Goal: Task Accomplishment & Management: Use online tool/utility

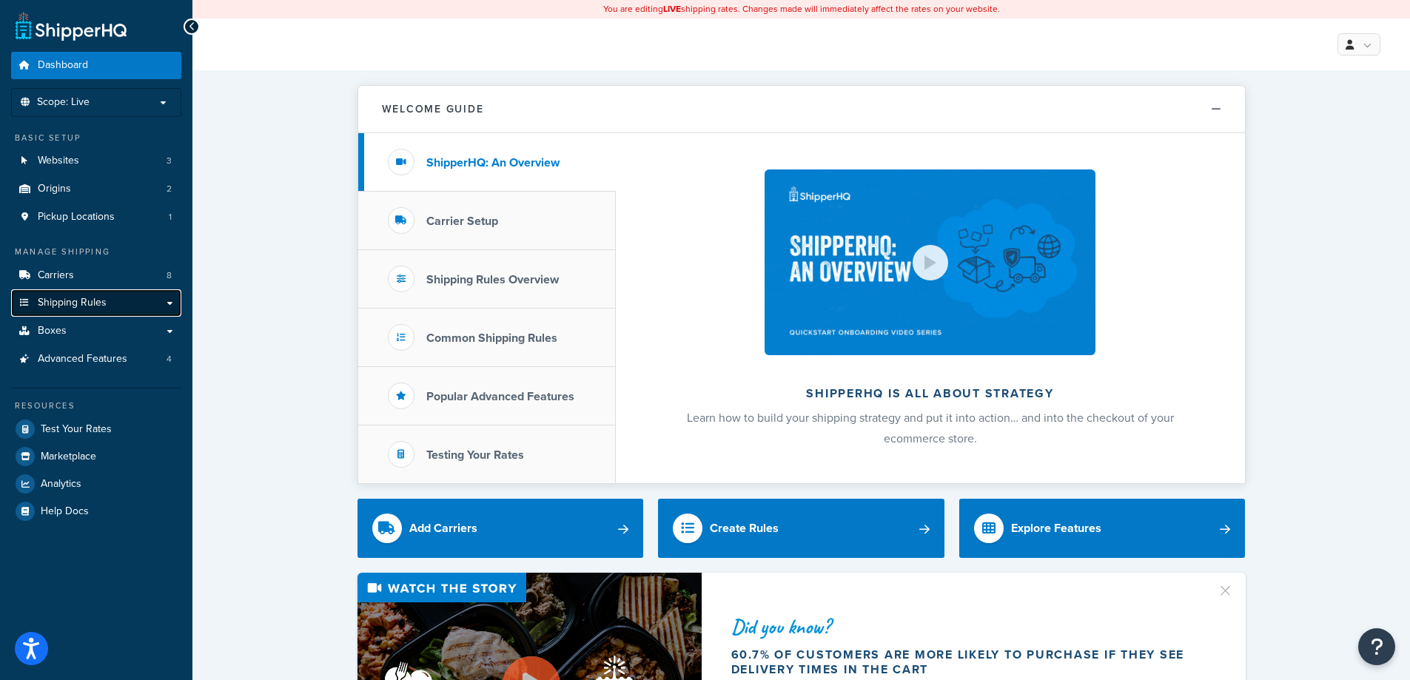
click at [169, 306] on link "Shipping Rules" at bounding box center [96, 302] width 170 height 27
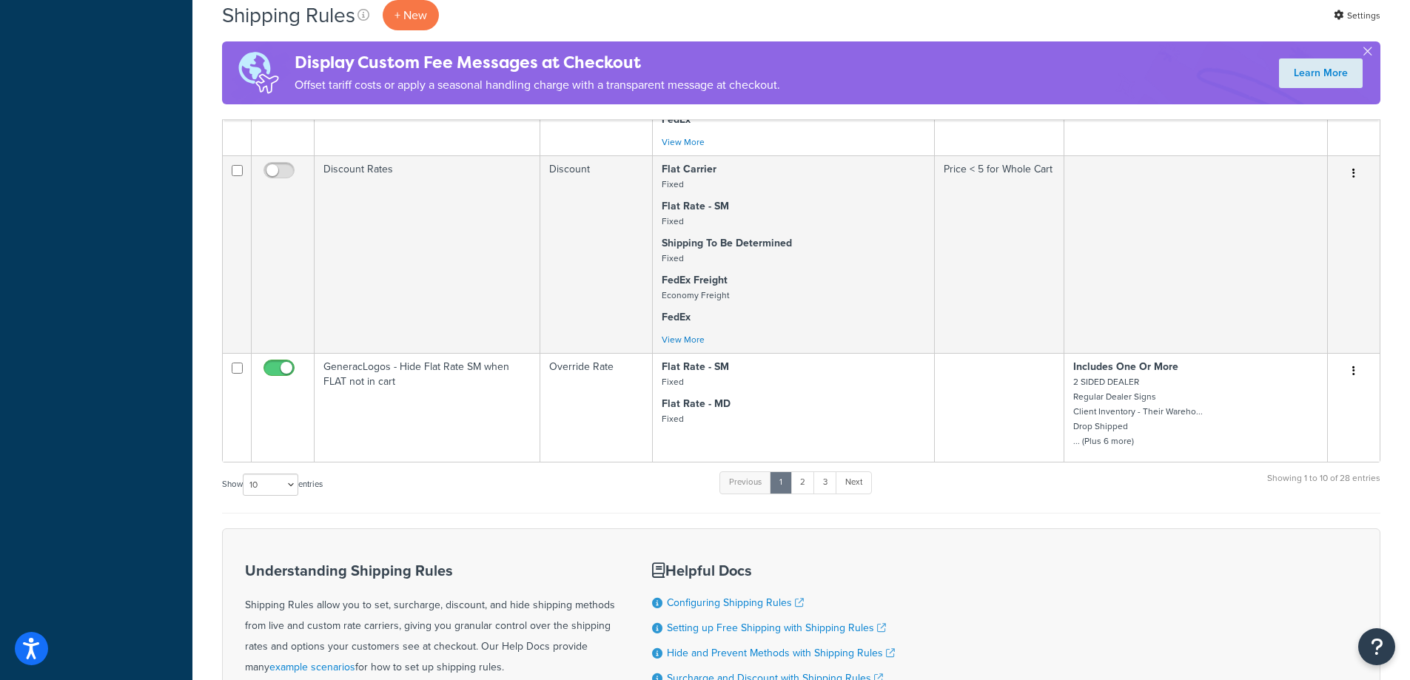
scroll to position [1392, 0]
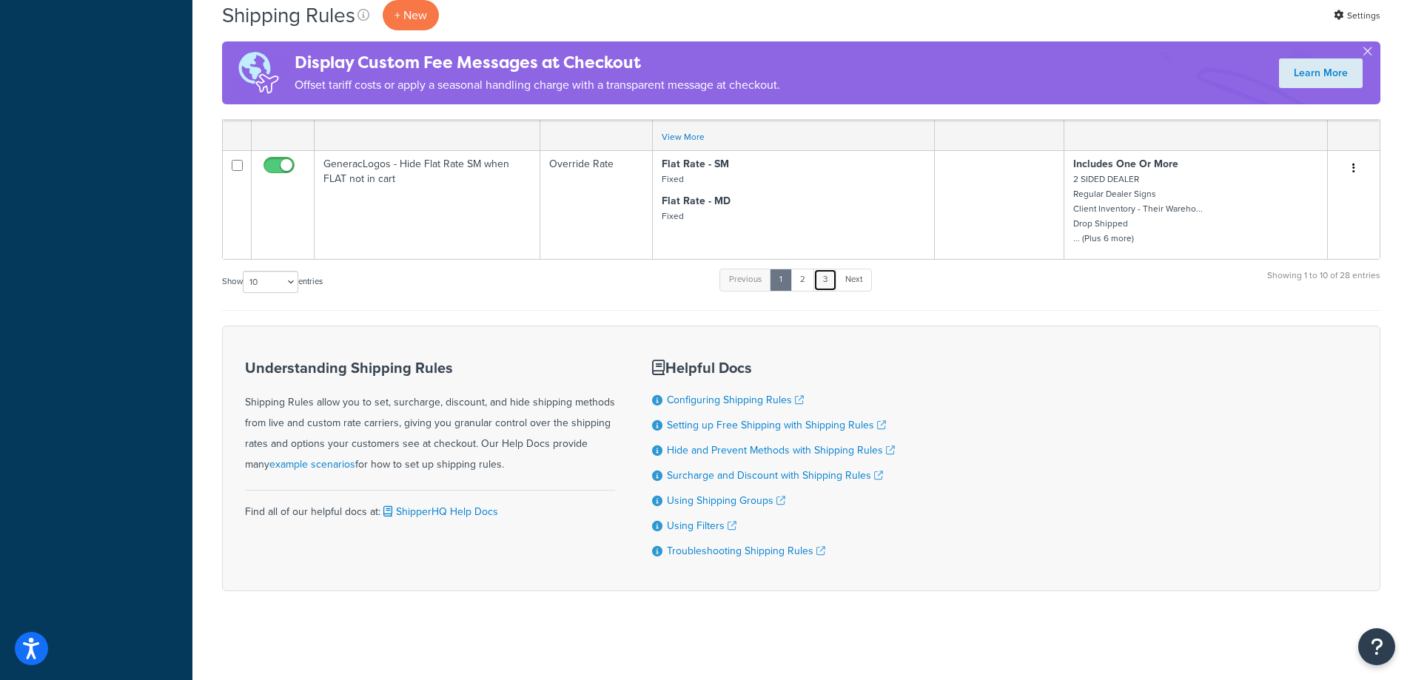
click at [830, 274] on link "3" at bounding box center [825, 280] width 24 height 22
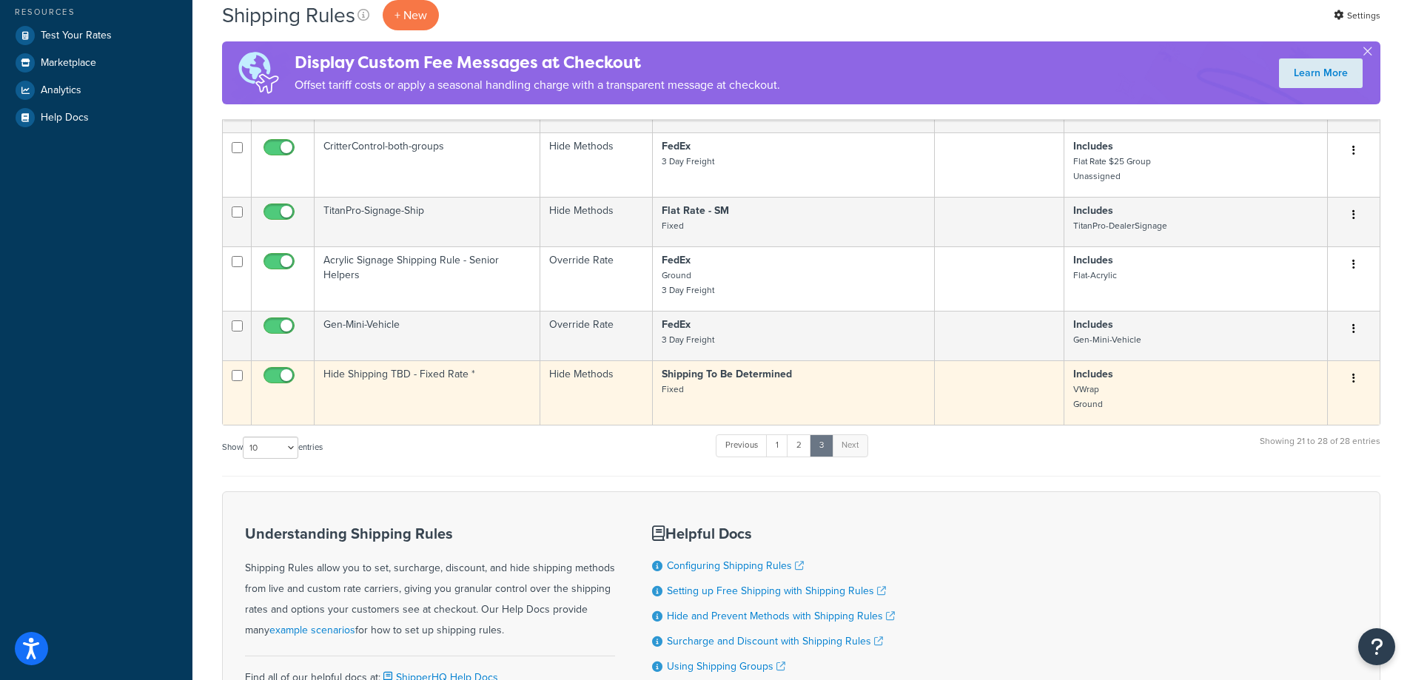
scroll to position [284, 0]
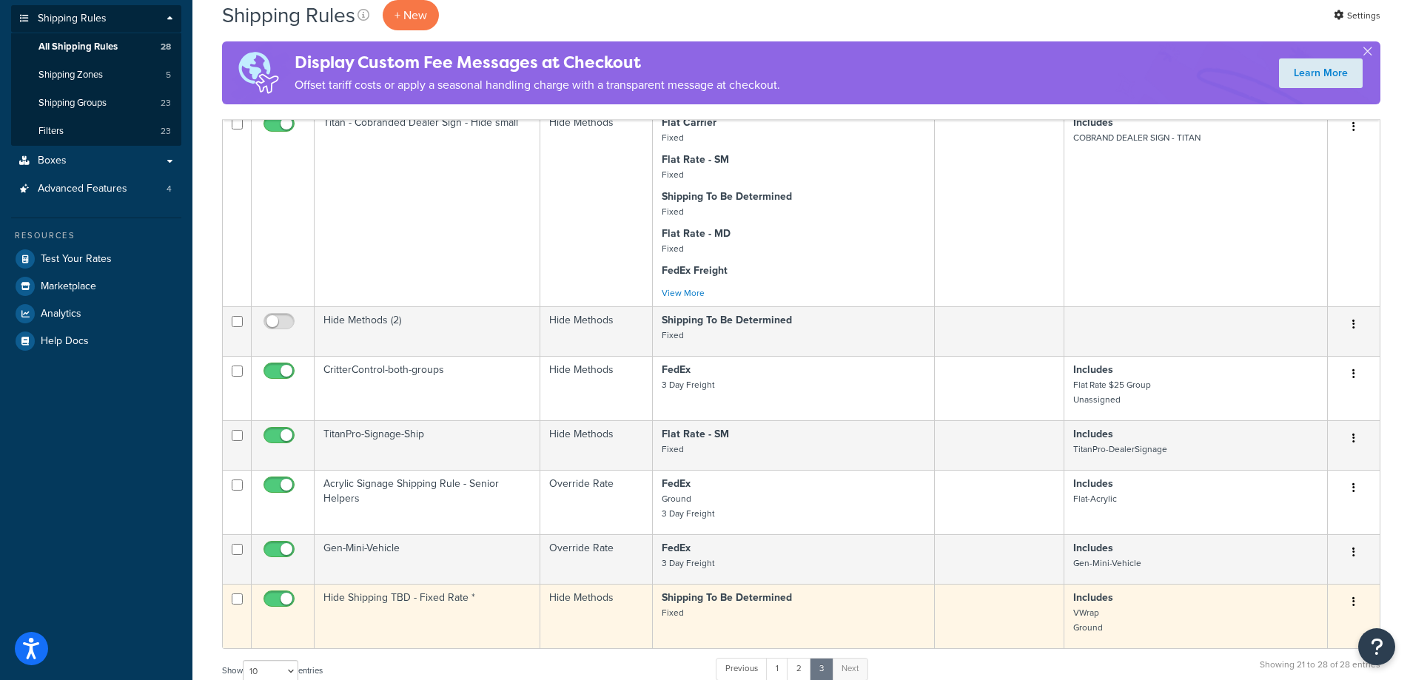
click at [1357, 608] on button "button" at bounding box center [1353, 602] width 21 height 24
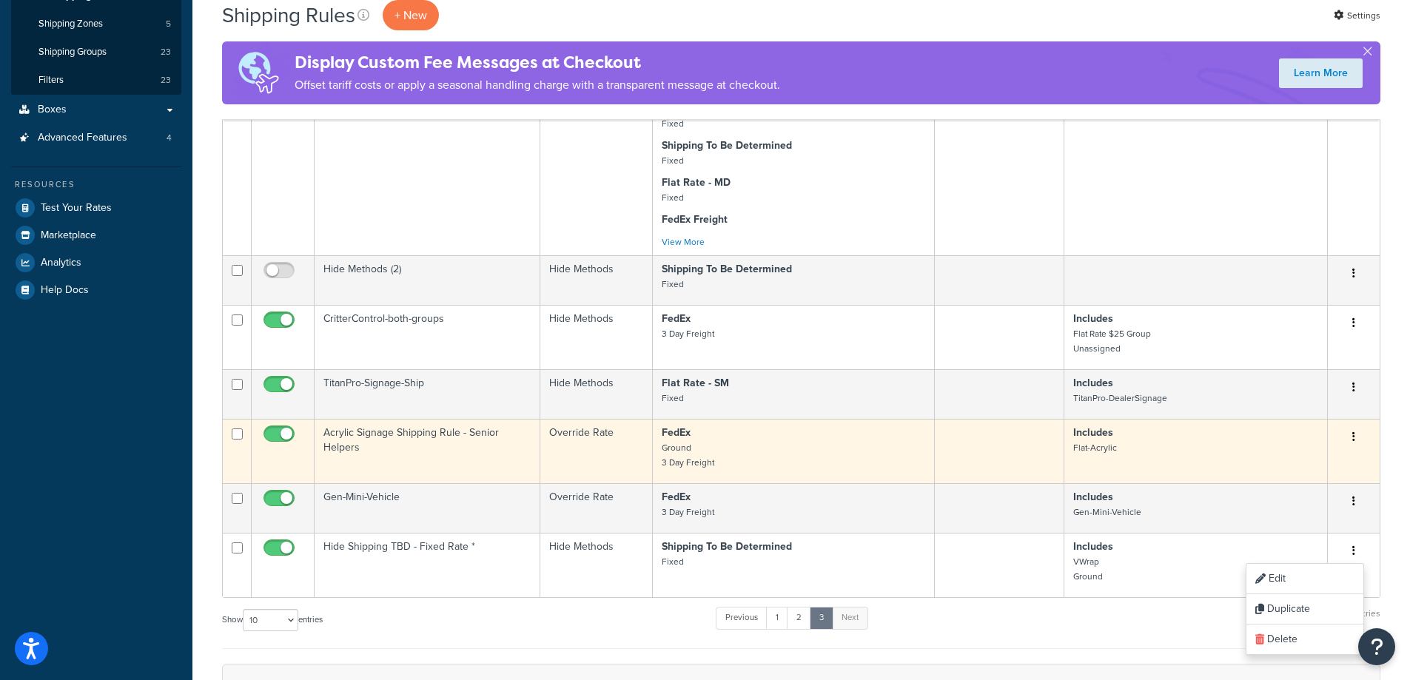
scroll to position [383, 0]
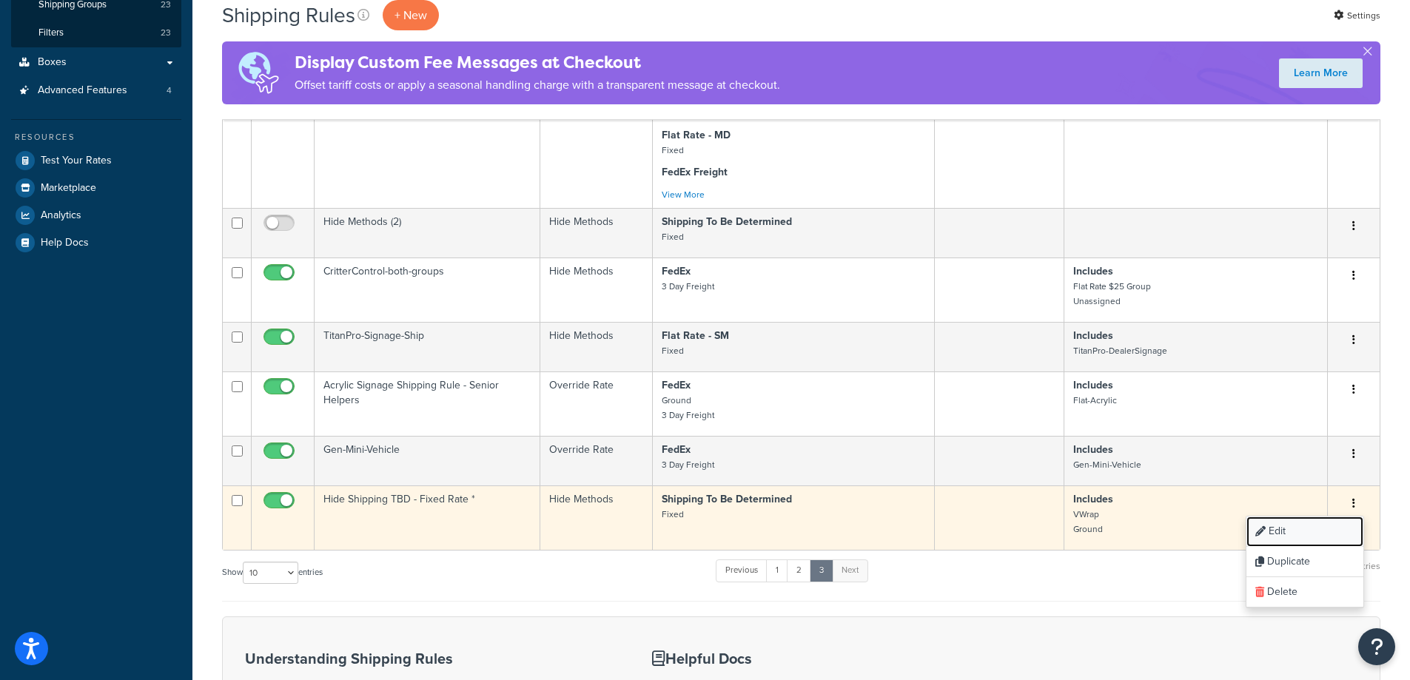
click at [1285, 532] on link "Edit" at bounding box center [1304, 531] width 117 height 30
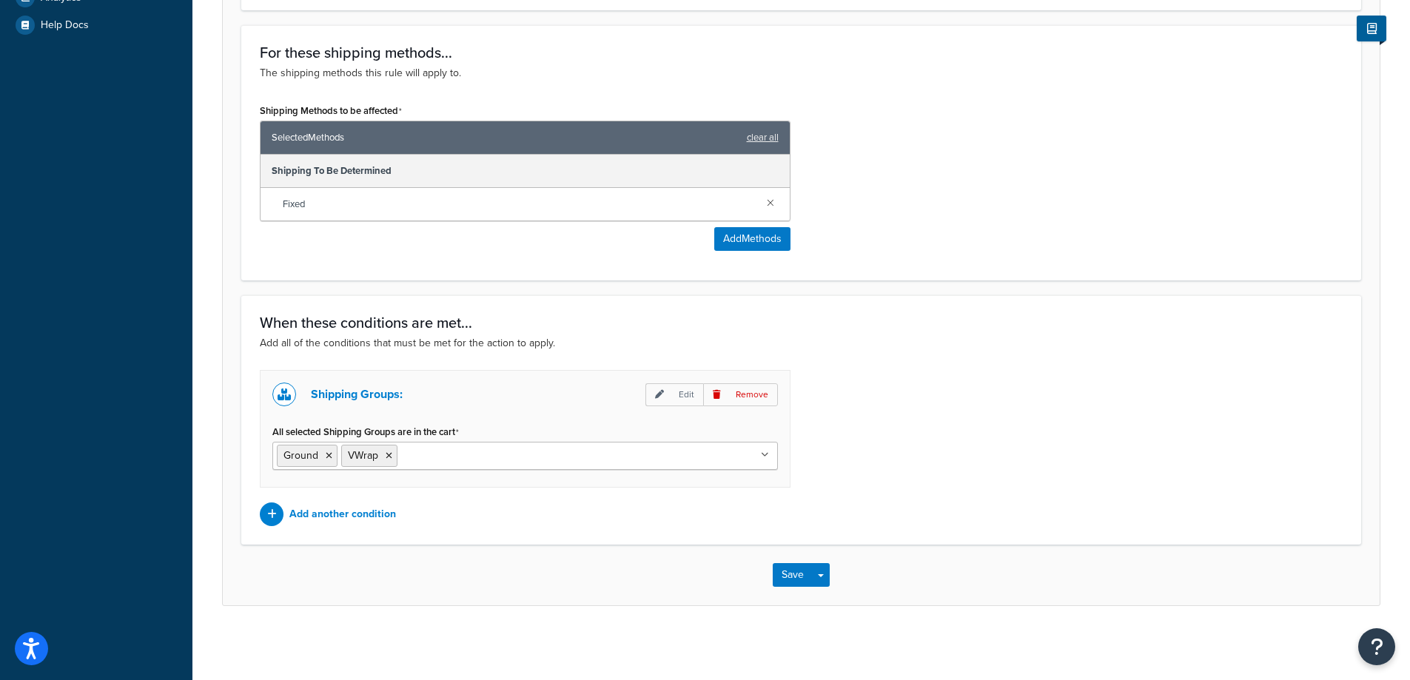
scroll to position [602, 0]
click at [329, 457] on icon at bounding box center [329, 455] width 7 height 9
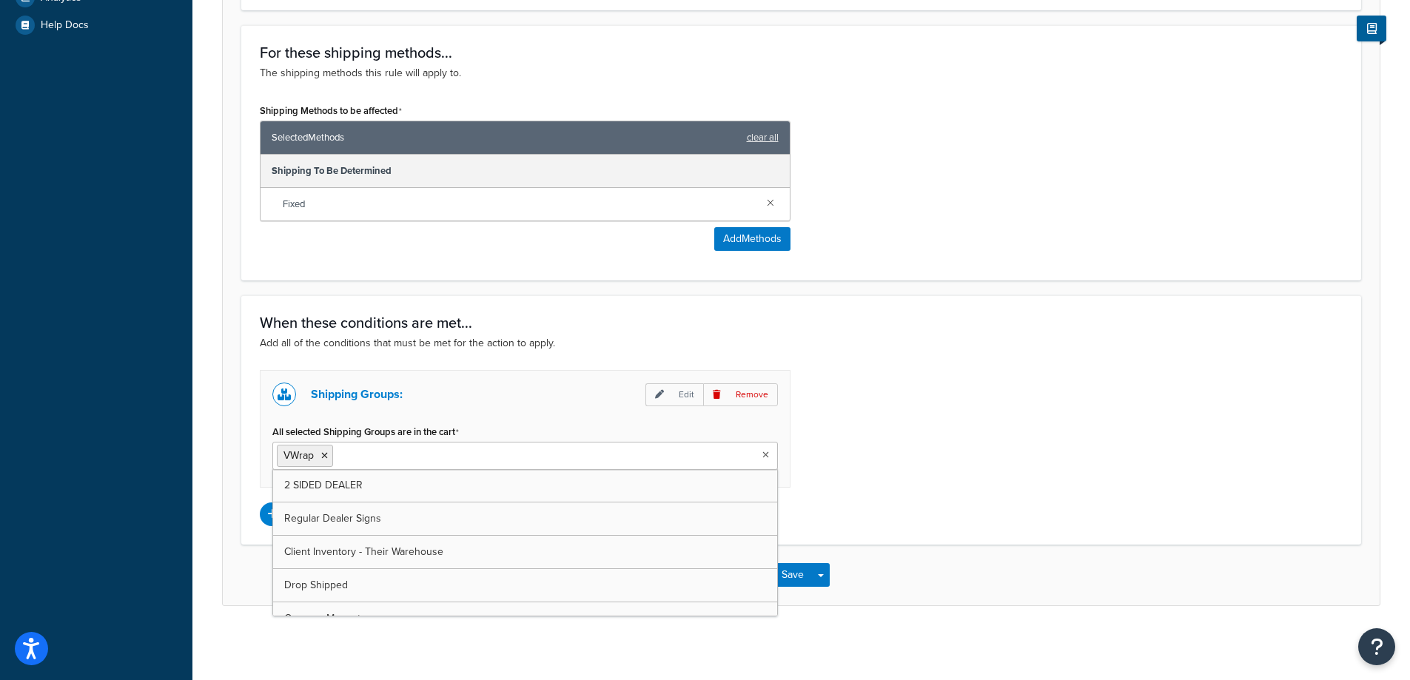
click at [329, 457] on li "VWrap" at bounding box center [305, 456] width 56 height 22
click at [329, 455] on li "VWrap" at bounding box center [305, 456] width 56 height 22
click at [319, 452] on li "VWrap" at bounding box center [305, 456] width 56 height 22
click at [325, 453] on icon at bounding box center [324, 455] width 7 height 9
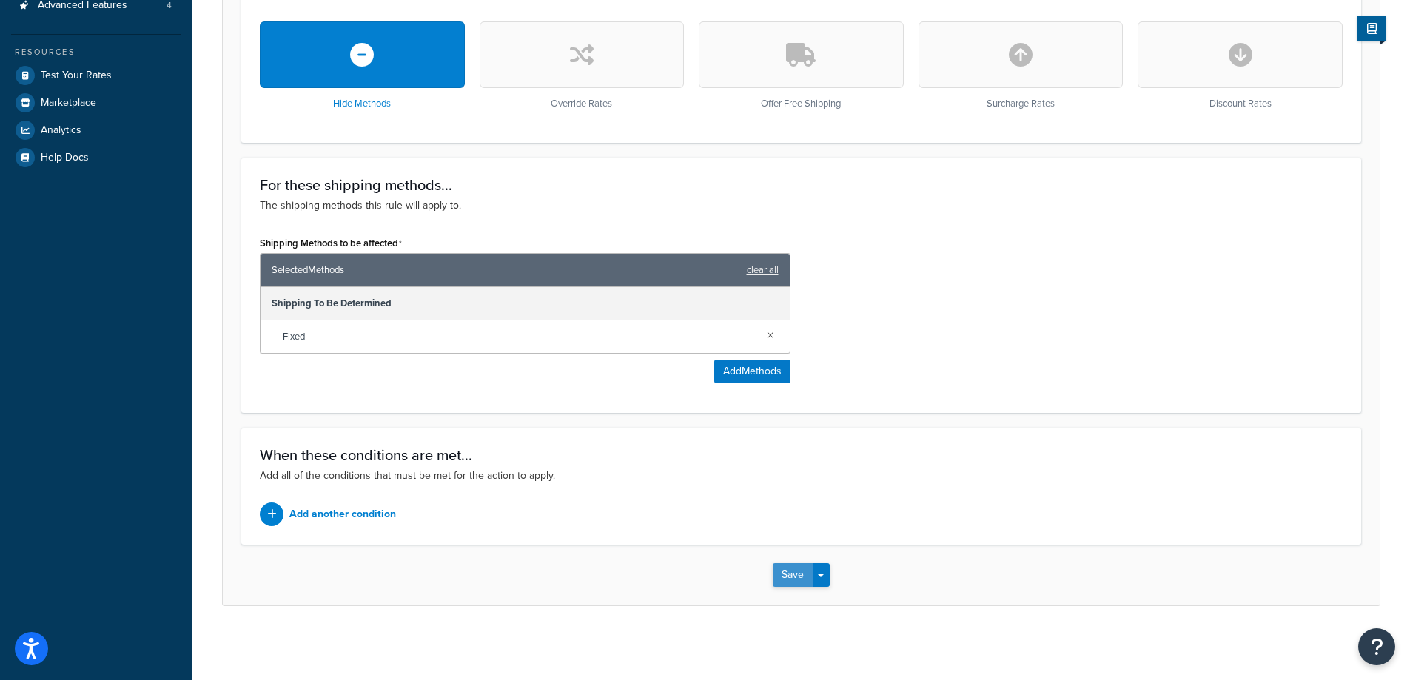
click at [793, 571] on button "Save" at bounding box center [793, 575] width 40 height 24
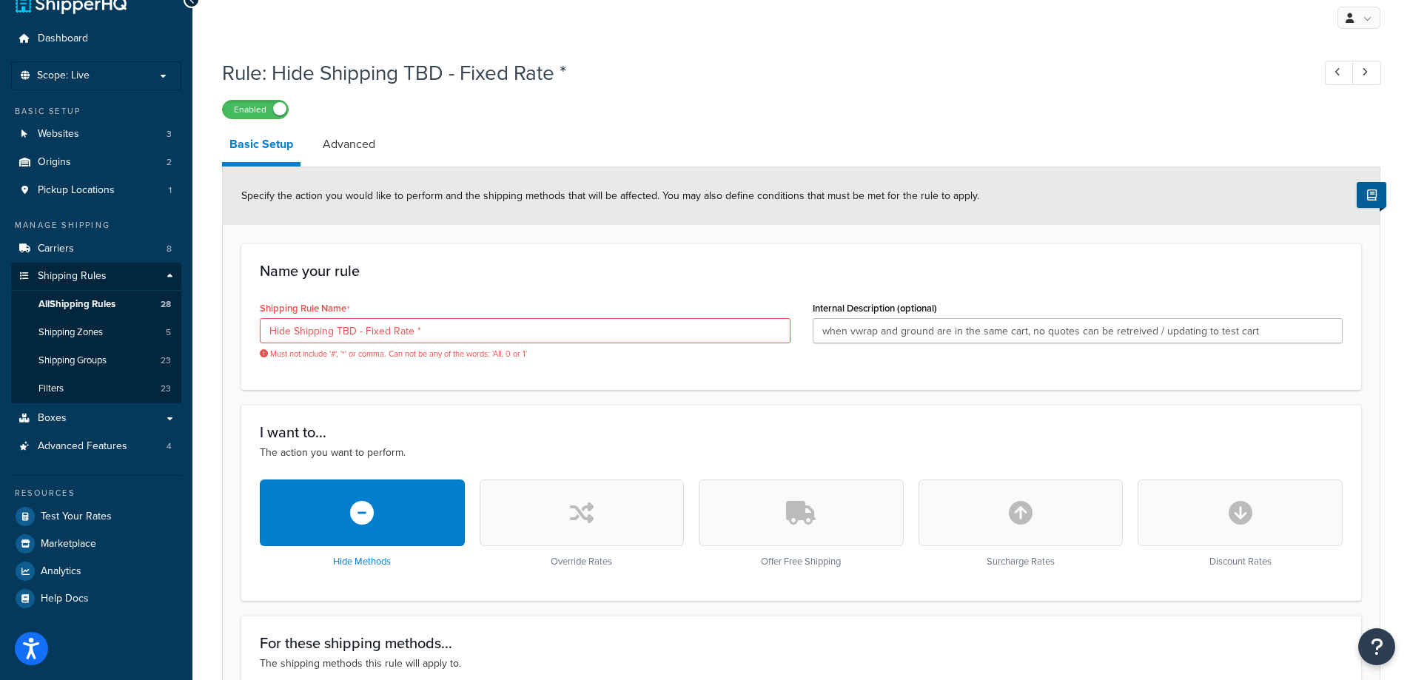
scroll to position [0, 0]
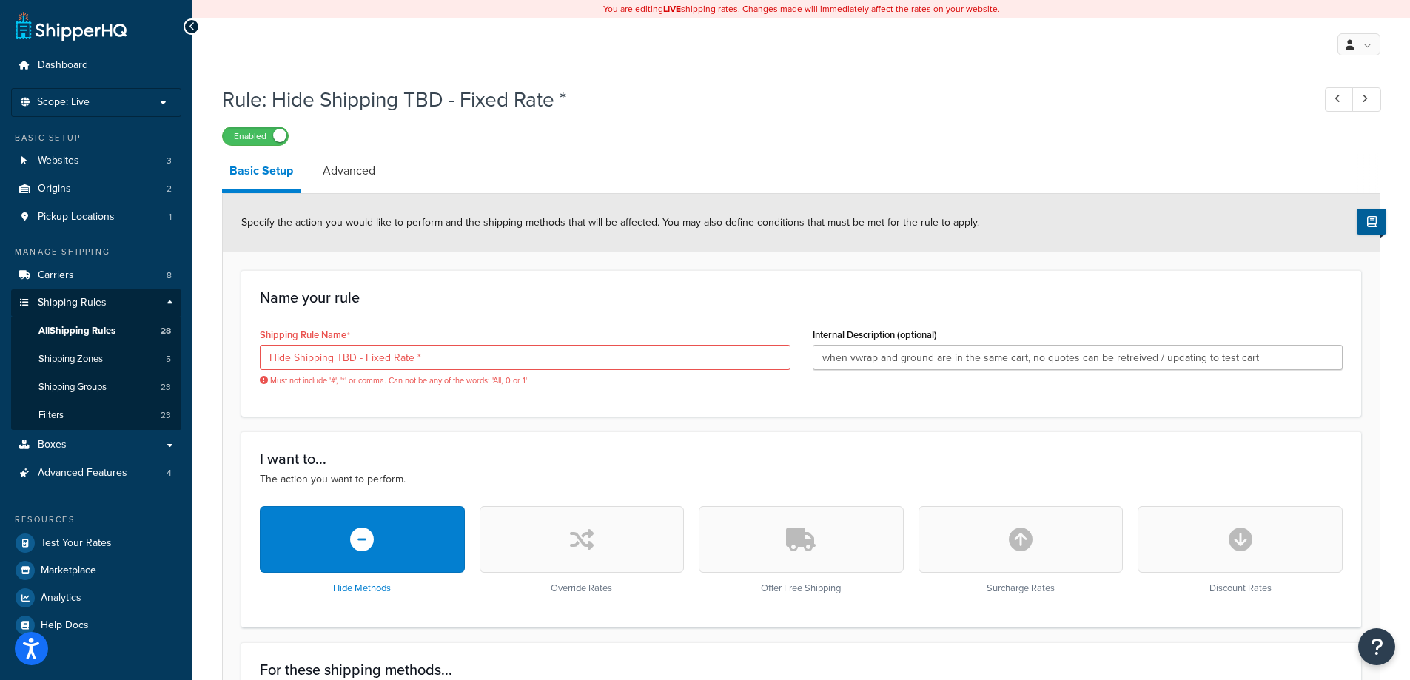
click at [363, 376] on span "Must not include '#', '*' or comma. Can not be any of the words: 'All, 0 or 1'" at bounding box center [525, 380] width 531 height 11
click at [454, 366] on input "Hide Shipping TBD - Fixed Rate *" at bounding box center [525, 357] width 531 height 25
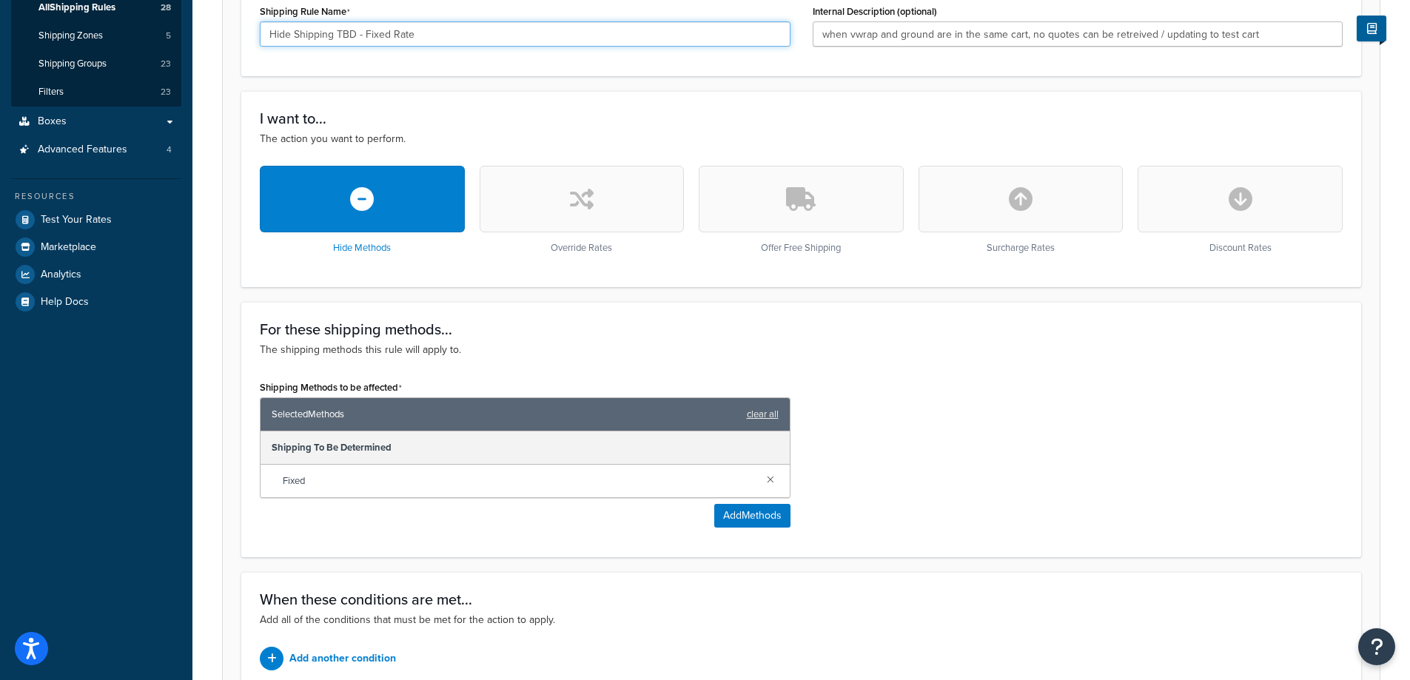
scroll to position [394, 0]
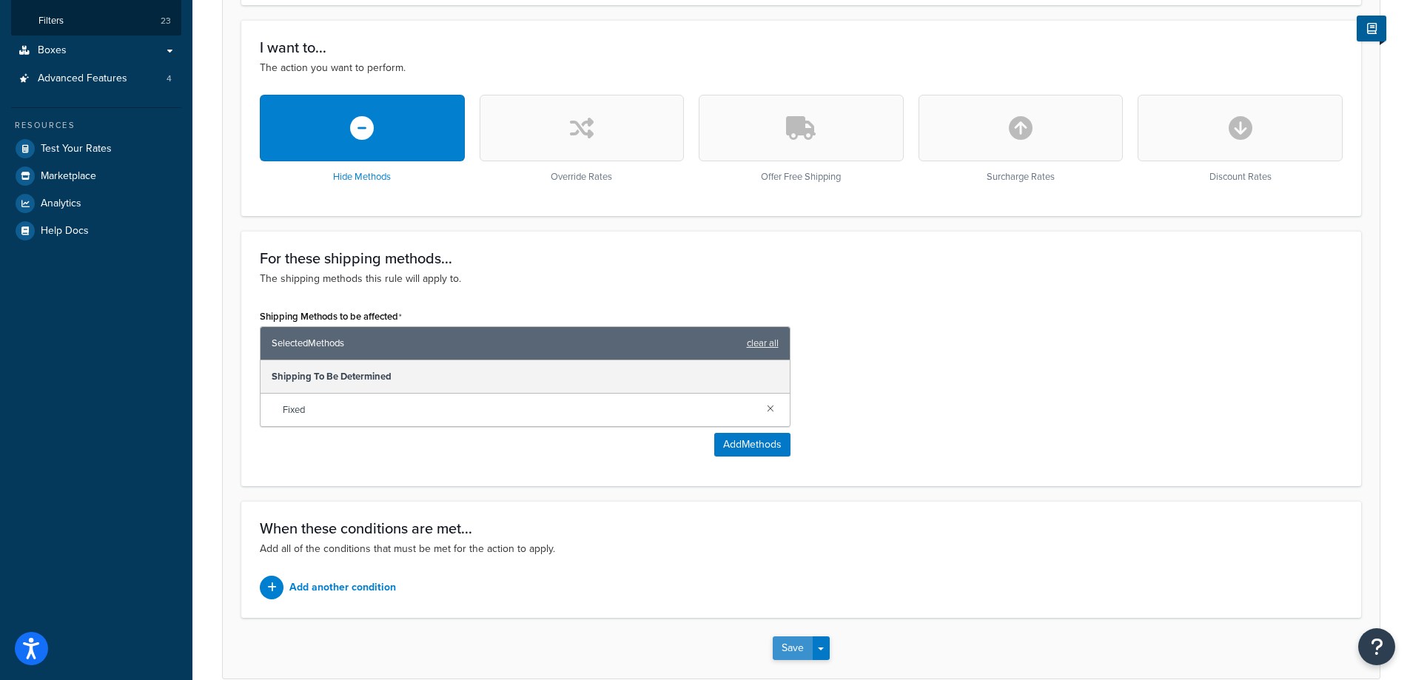
type input "Hide Shipping TBD - Fixed Rate"
click at [790, 647] on button "Save" at bounding box center [793, 648] width 40 height 24
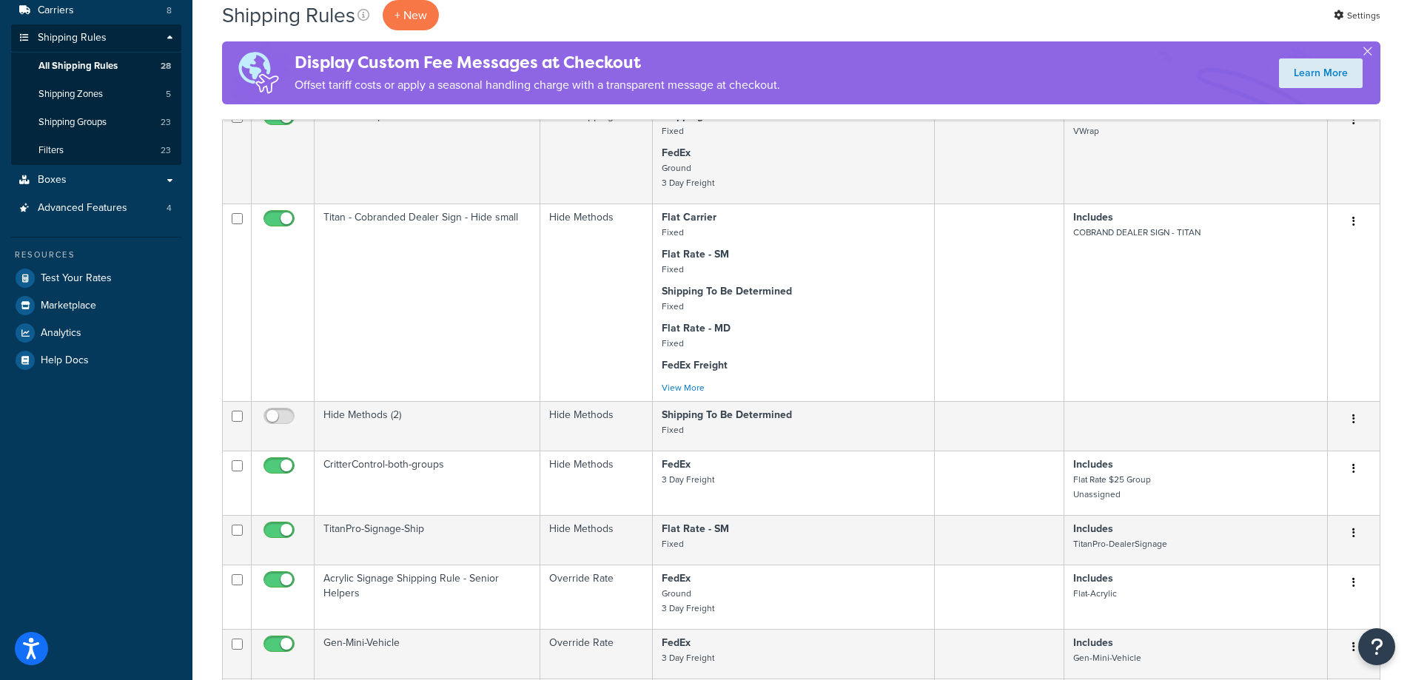
scroll to position [50, 0]
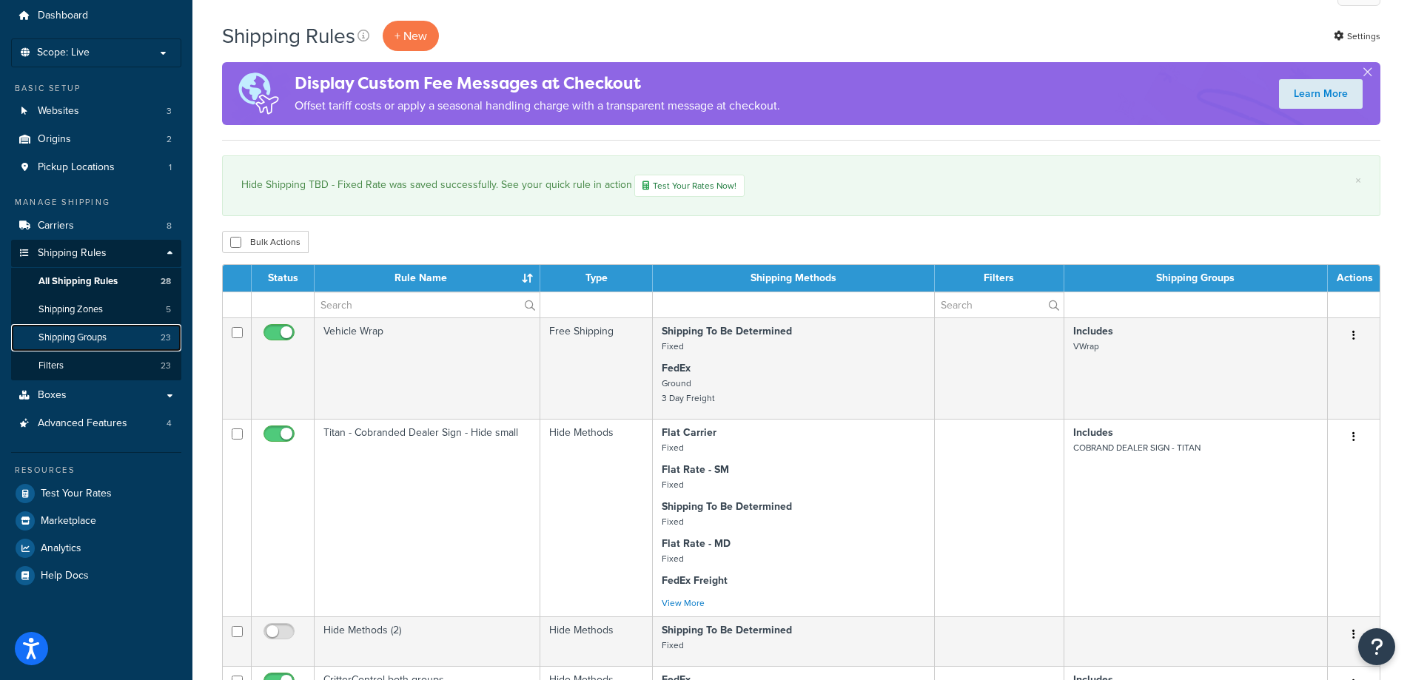
click at [95, 334] on span "Shipping Groups" at bounding box center [72, 338] width 68 height 13
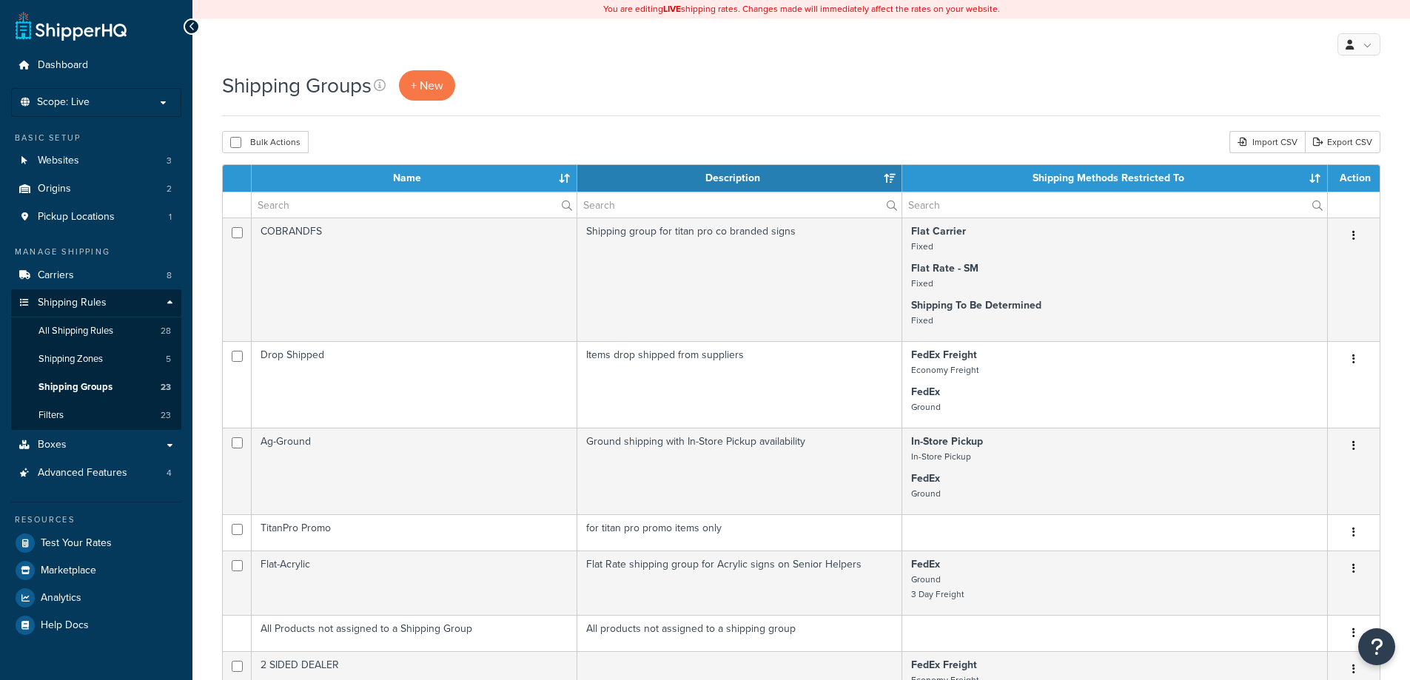
select select "15"
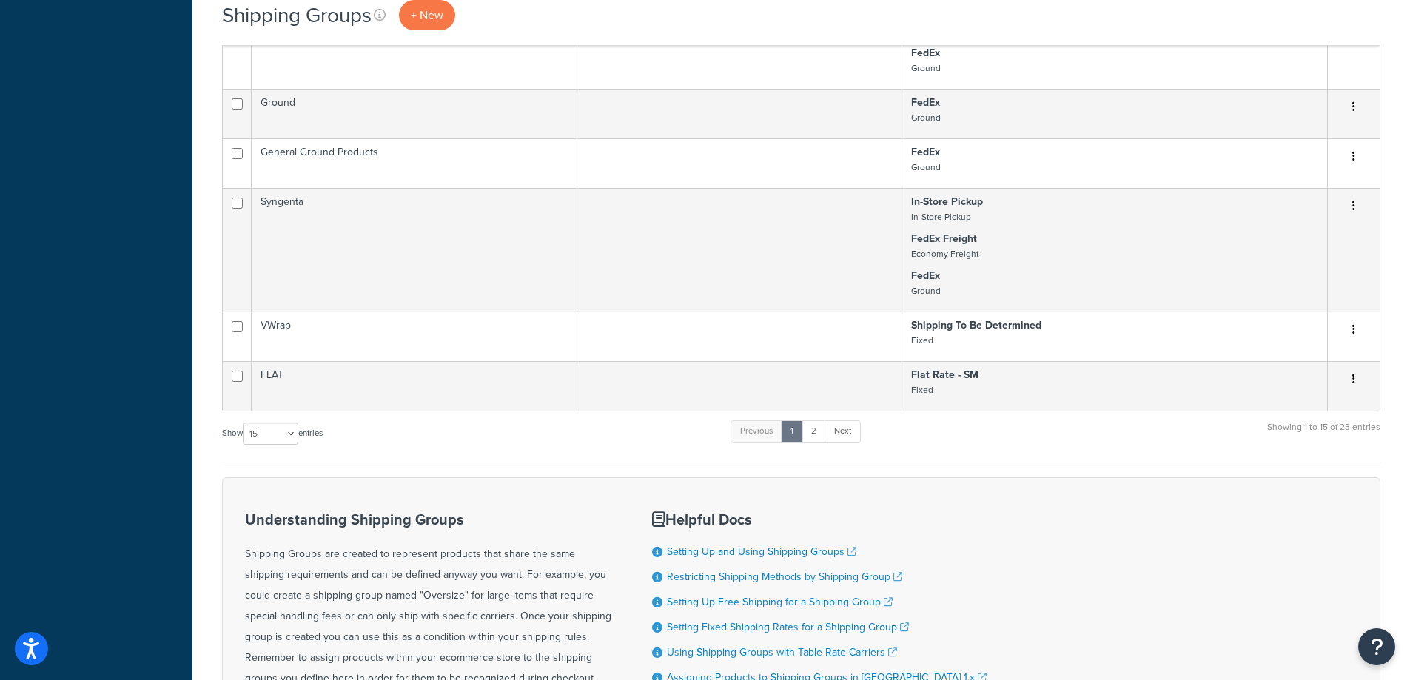
scroll to position [888, 0]
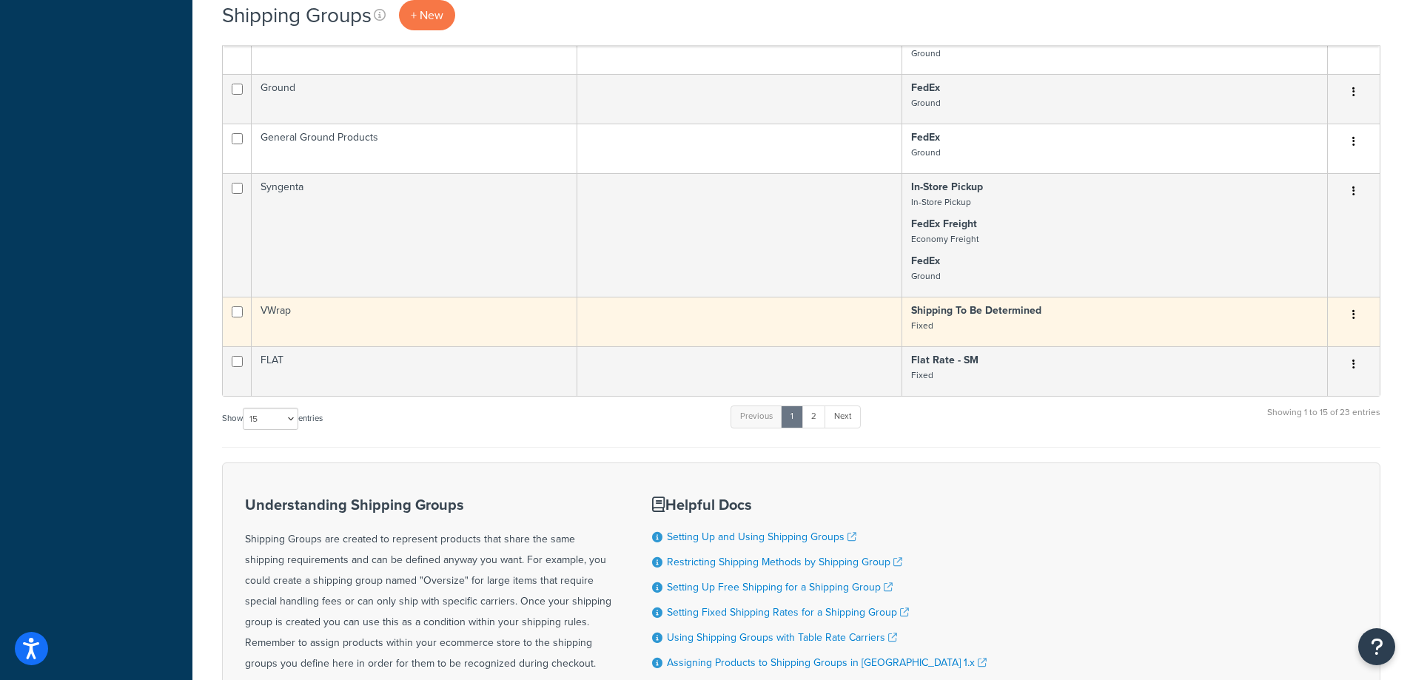
click at [1350, 319] on button "button" at bounding box center [1353, 315] width 21 height 24
click at [1268, 350] on link "Edit" at bounding box center [1293, 345] width 117 height 30
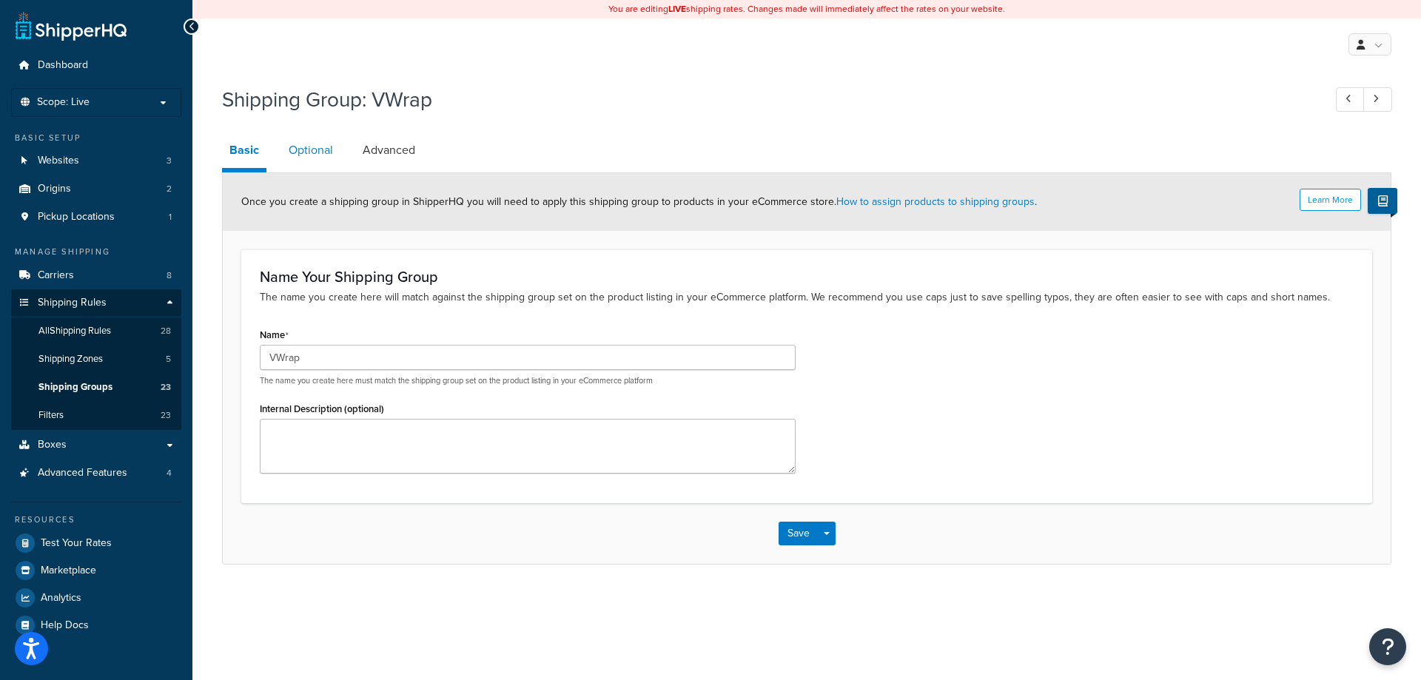
click at [315, 155] on link "Optional" at bounding box center [310, 150] width 59 height 36
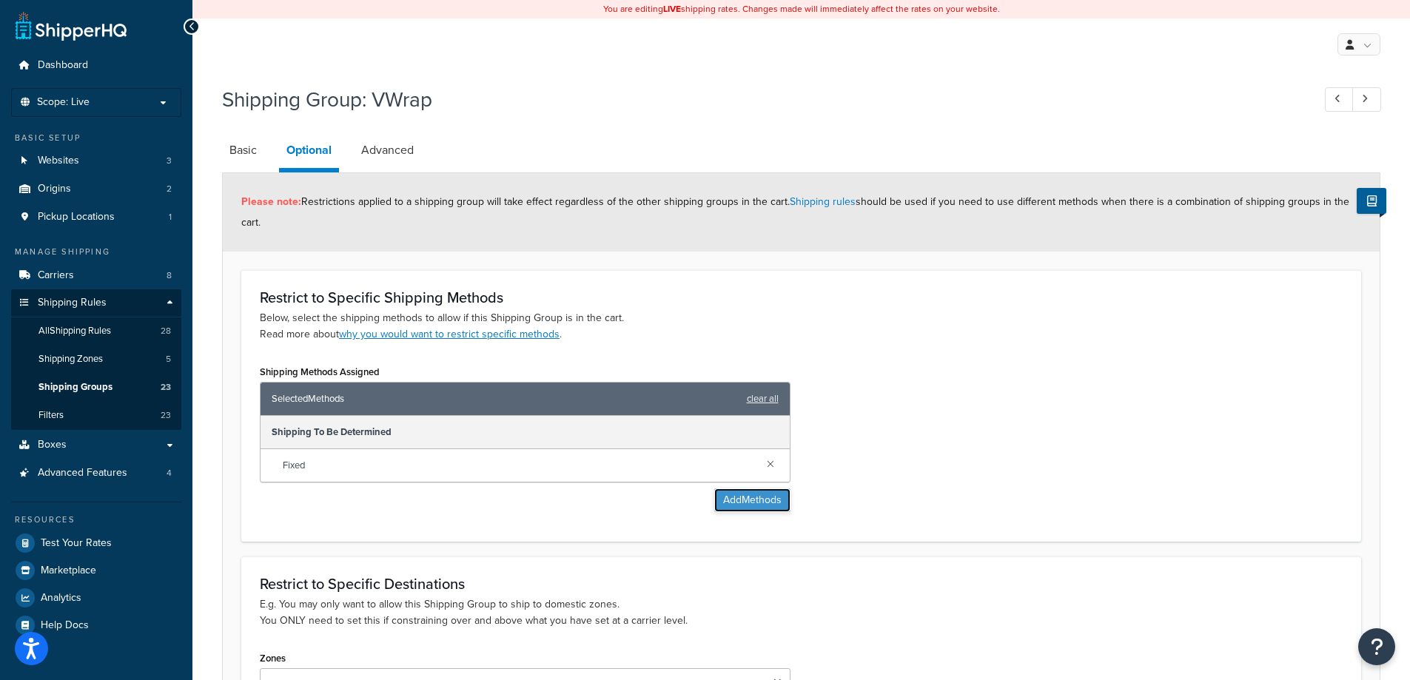
click at [769, 499] on button "Add Methods" at bounding box center [752, 500] width 76 height 24
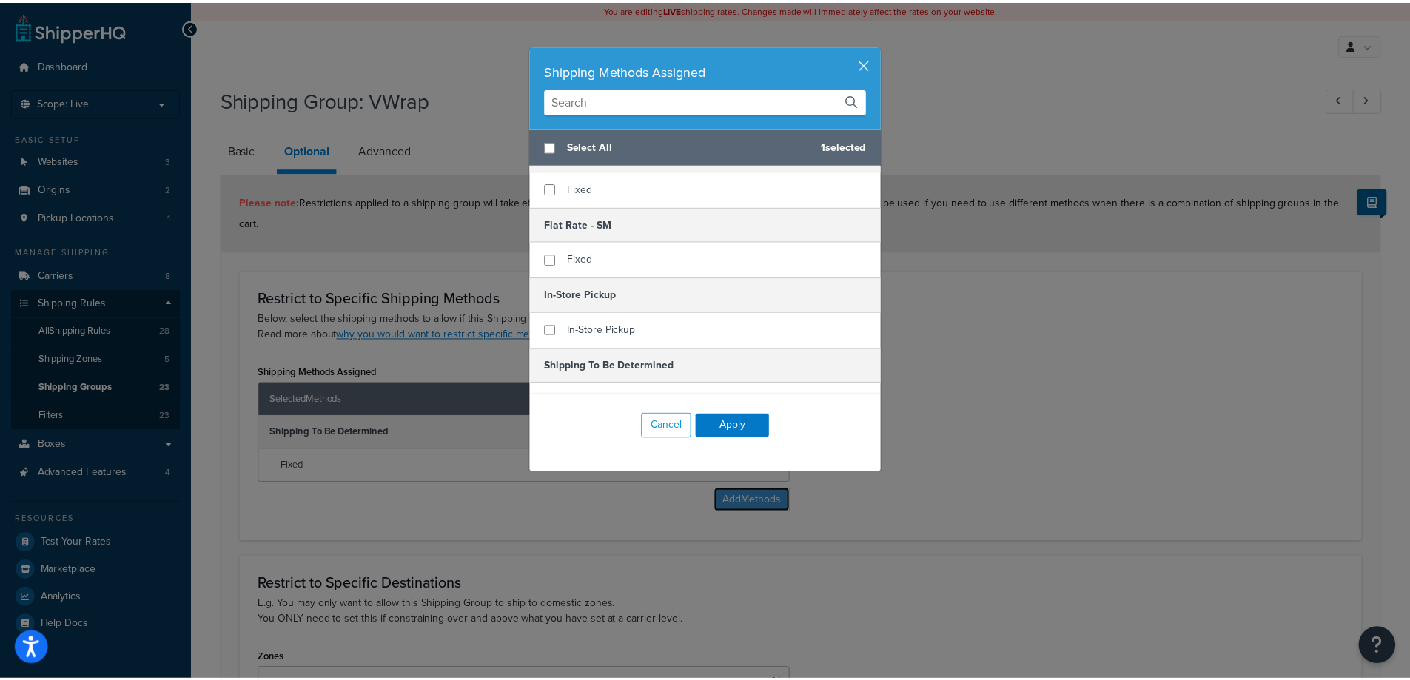
scroll to position [198, 0]
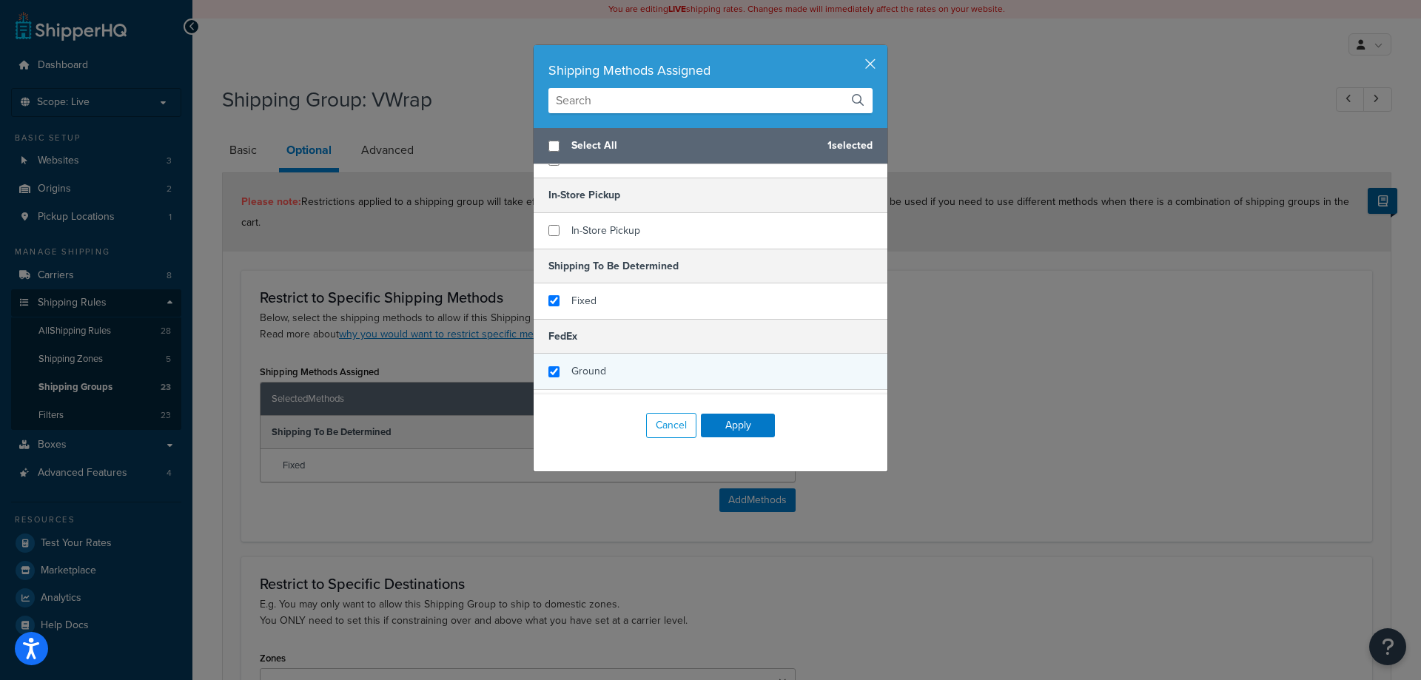
checkbox input "true"
click at [586, 374] on span "Ground" at bounding box center [588, 371] width 35 height 16
click at [743, 427] on button "Apply" at bounding box center [738, 426] width 74 height 24
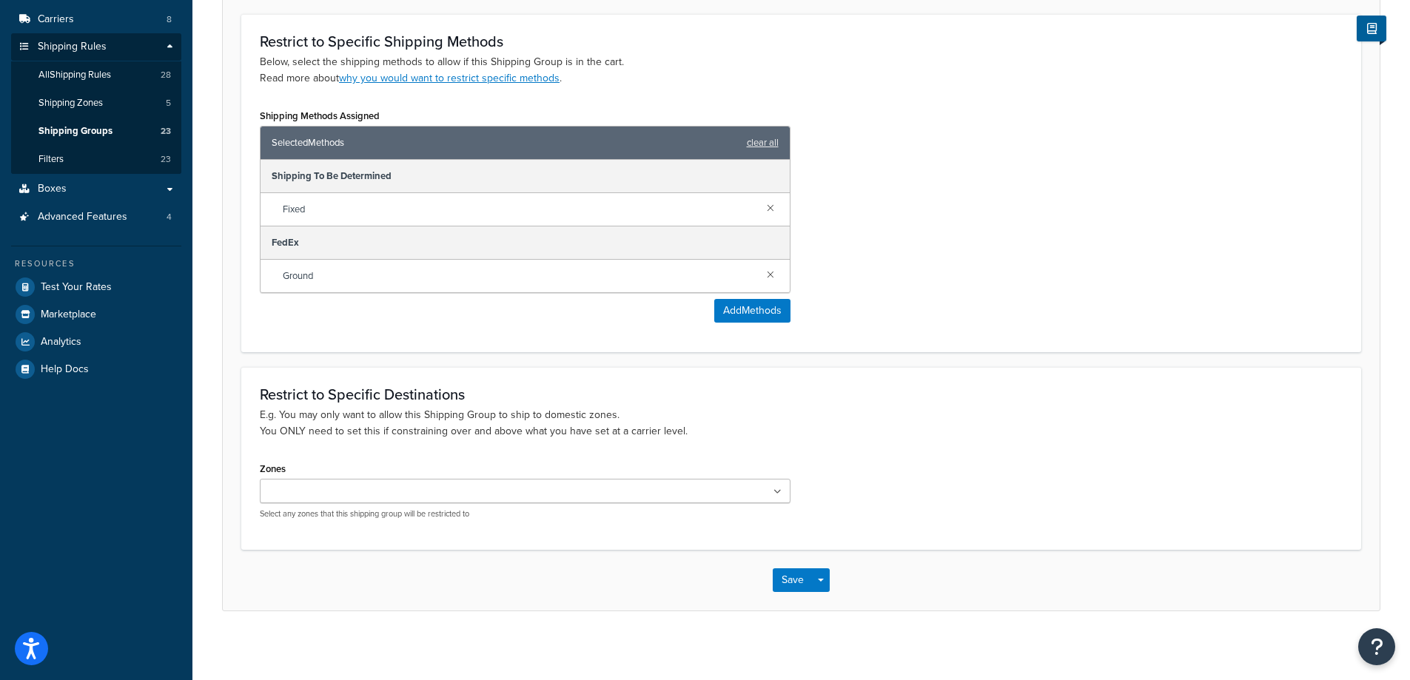
scroll to position [262, 0]
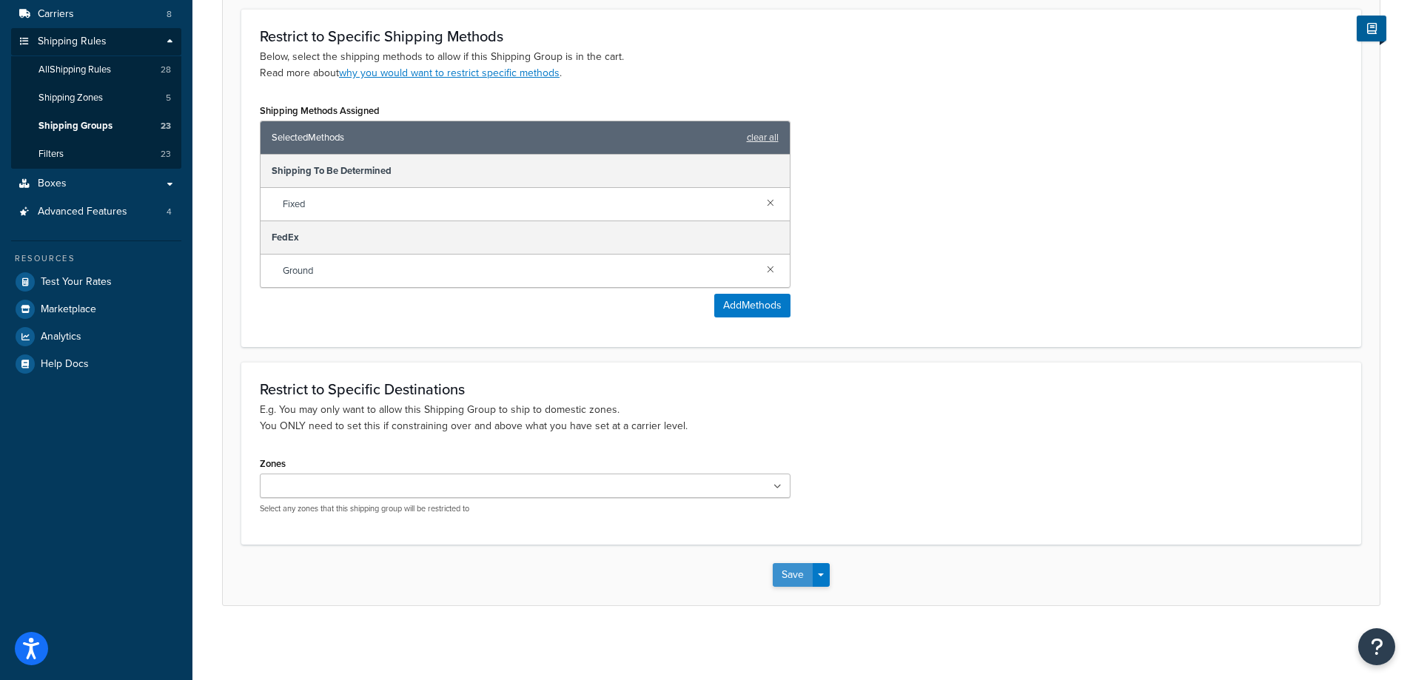
click at [777, 579] on button "Save" at bounding box center [793, 575] width 40 height 24
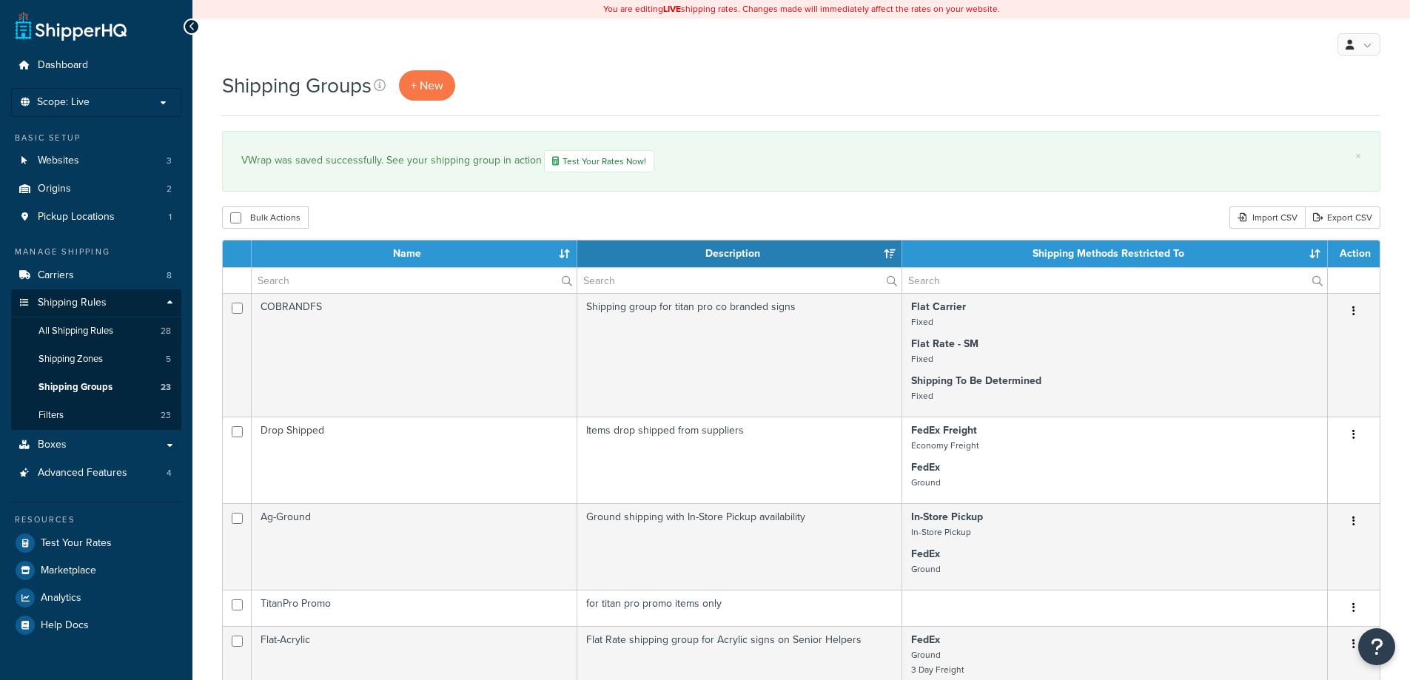
select select "15"
click at [165, 332] on span "28" at bounding box center [166, 331] width 10 height 13
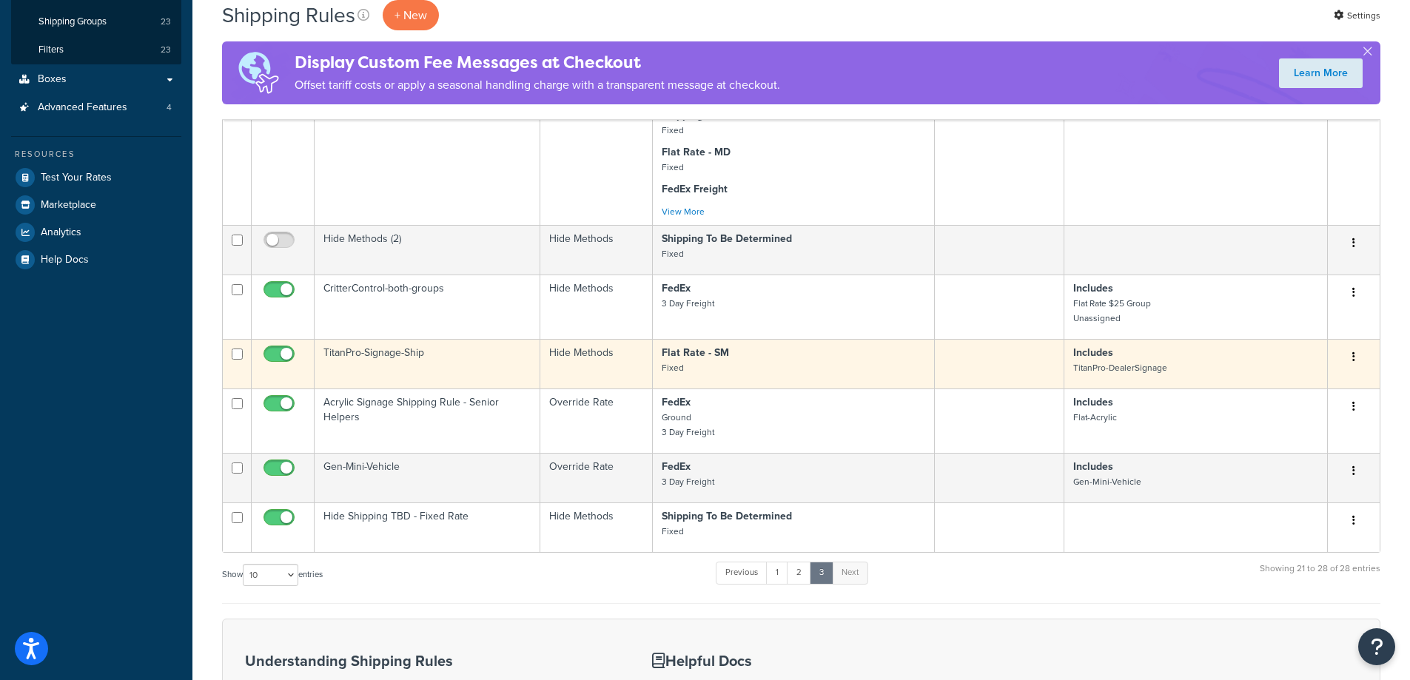
scroll to position [394, 0]
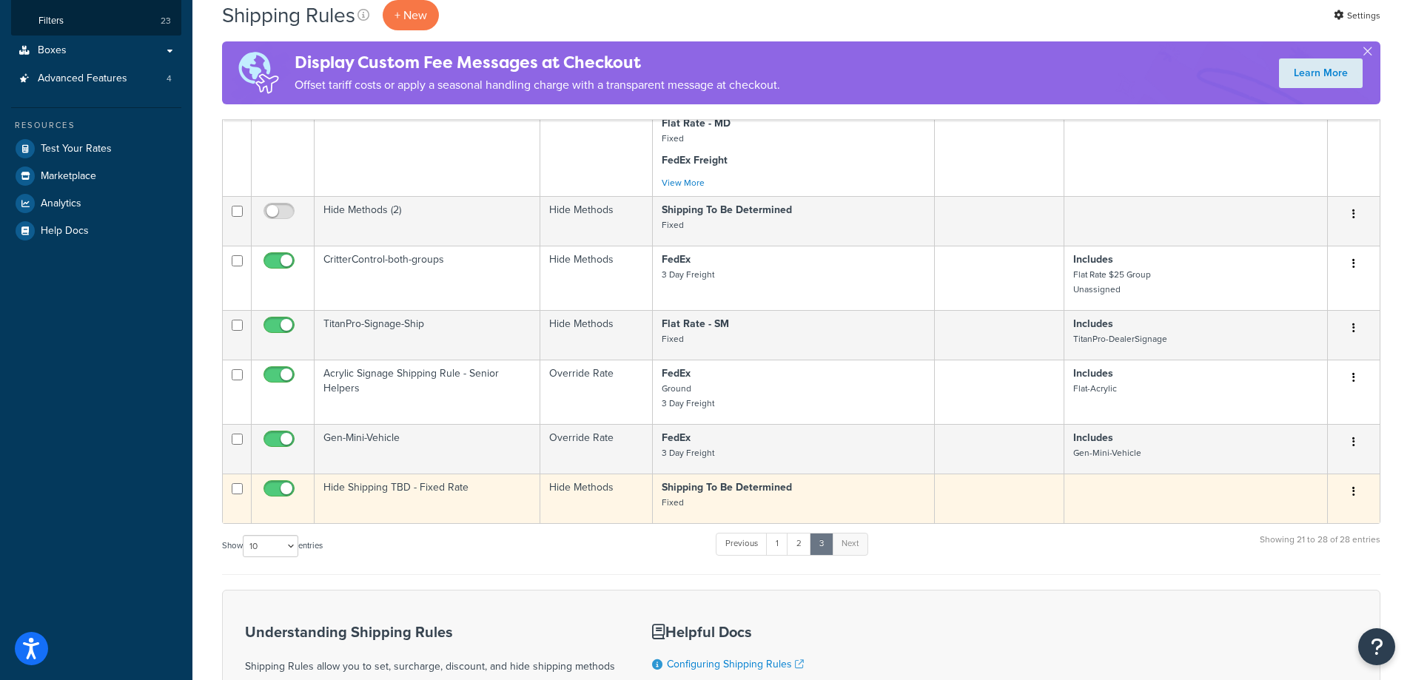
click at [1350, 489] on button "button" at bounding box center [1353, 492] width 21 height 24
click at [1345, 526] on link "Edit" at bounding box center [1304, 520] width 117 height 30
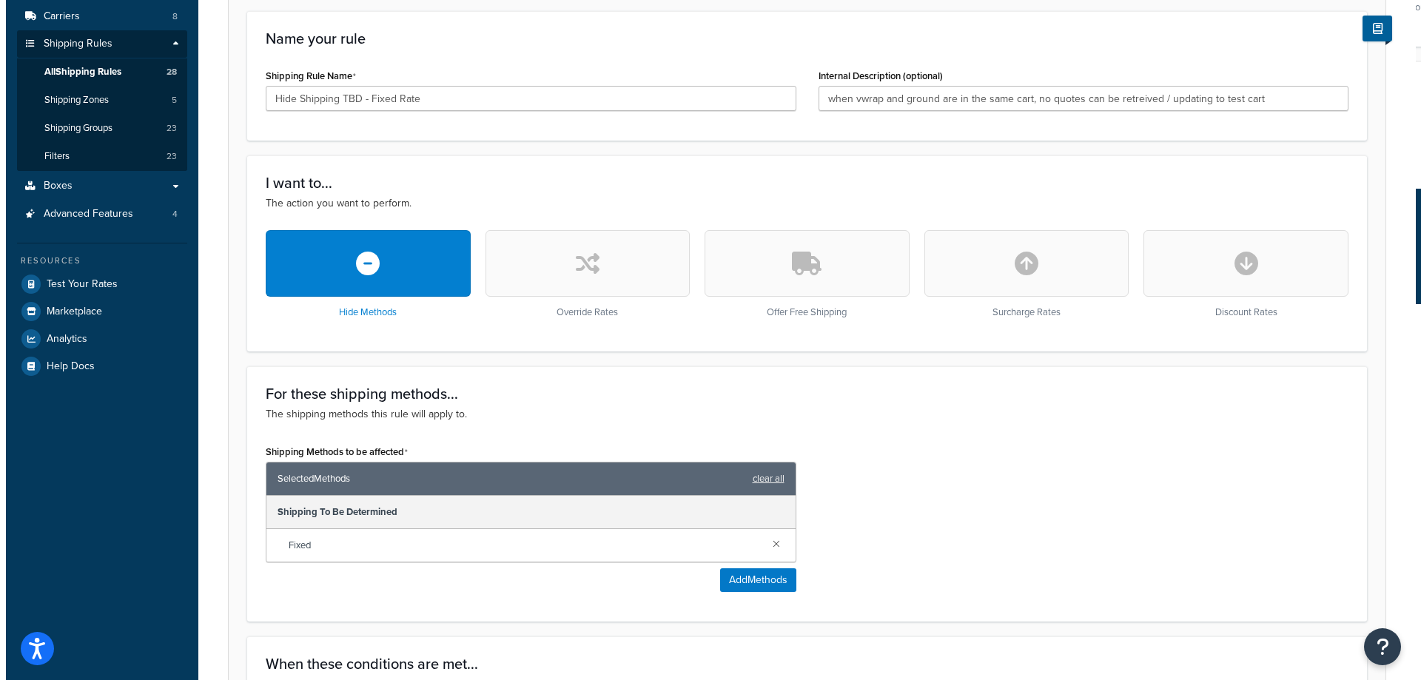
scroll to position [296, 0]
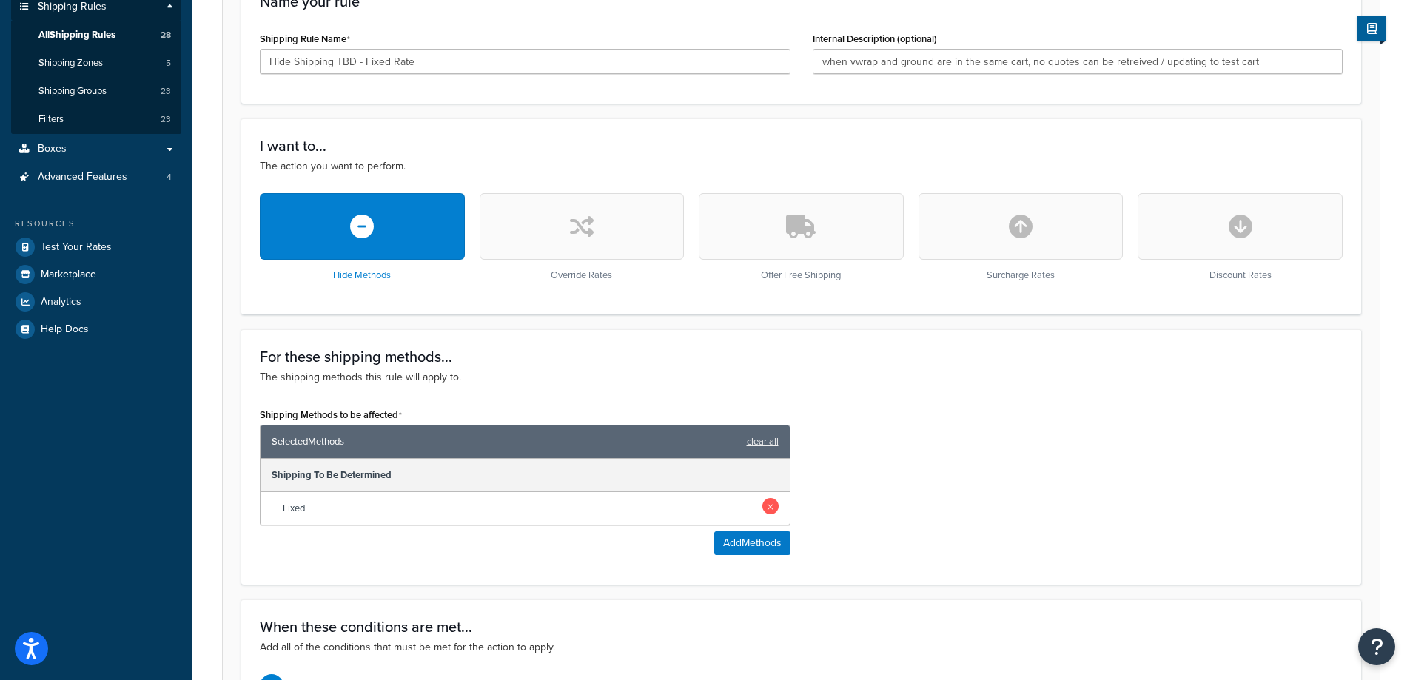
click at [773, 514] on link at bounding box center [770, 506] width 16 height 16
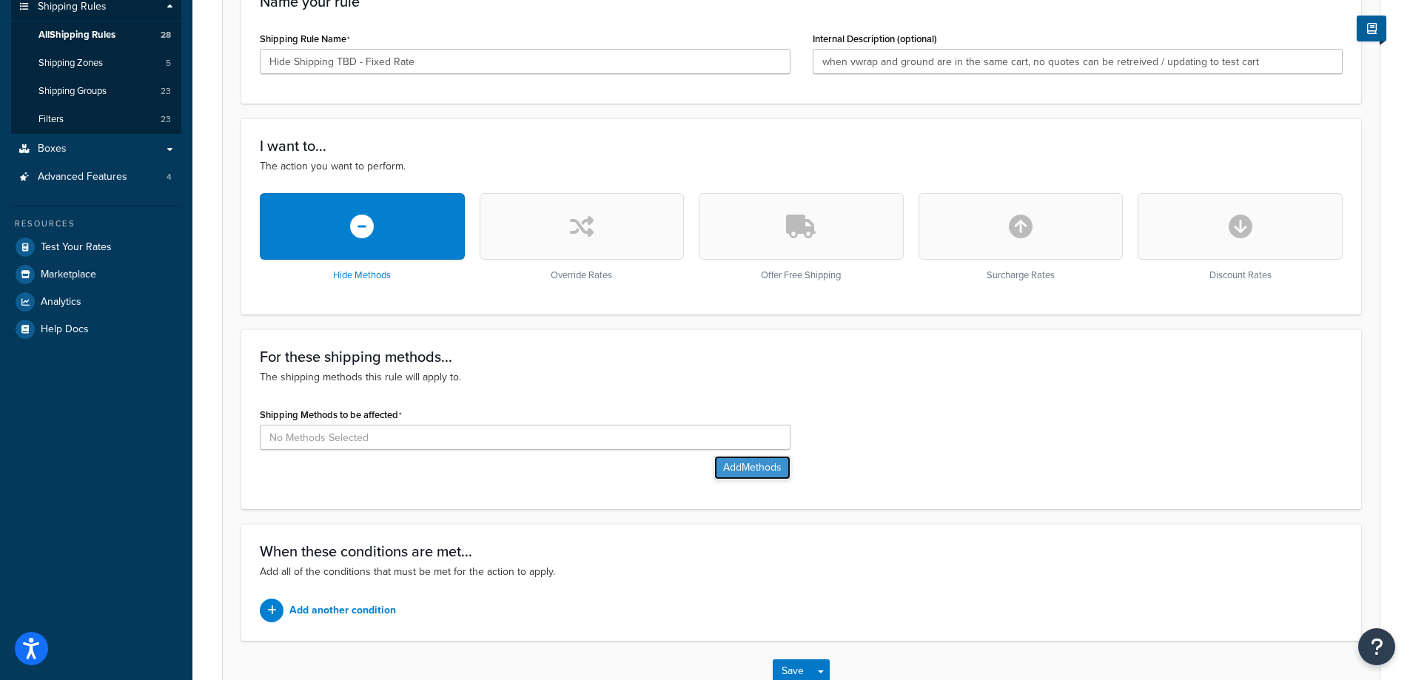
click at [761, 470] on button "Add Methods" at bounding box center [752, 468] width 76 height 24
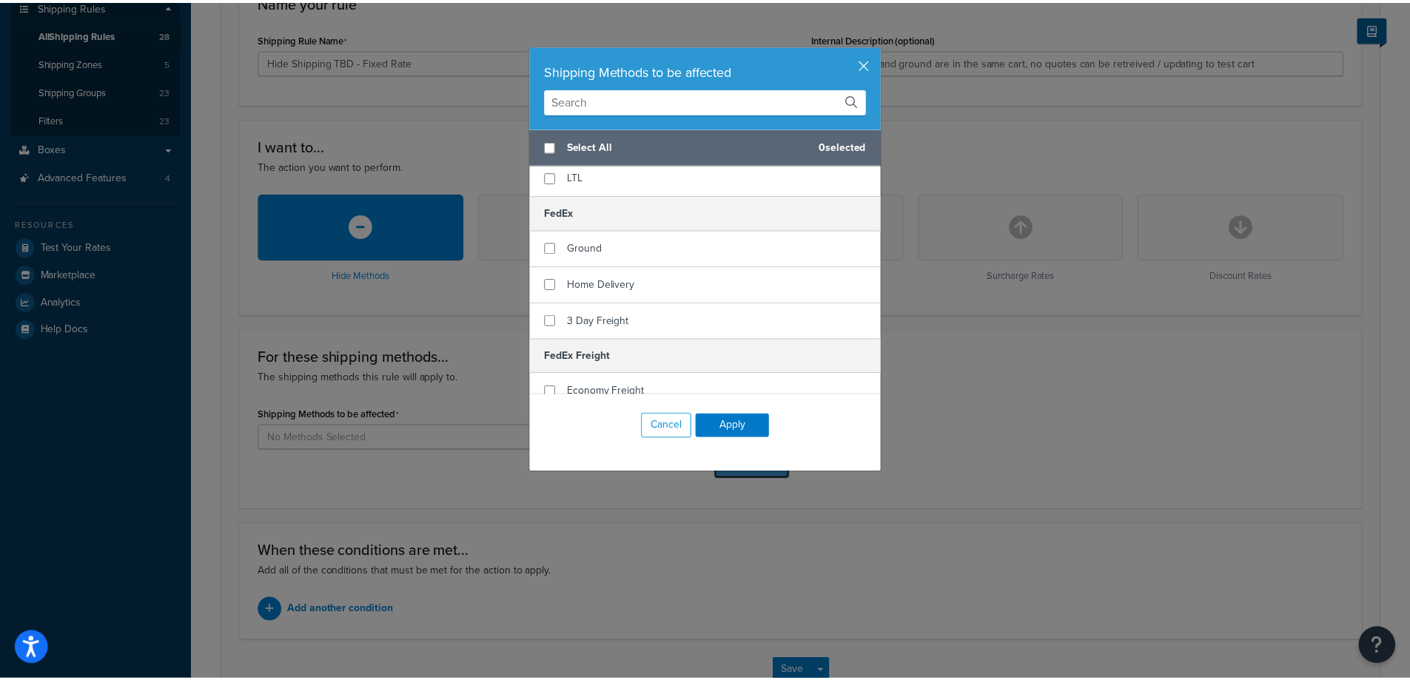
scroll to position [394, 0]
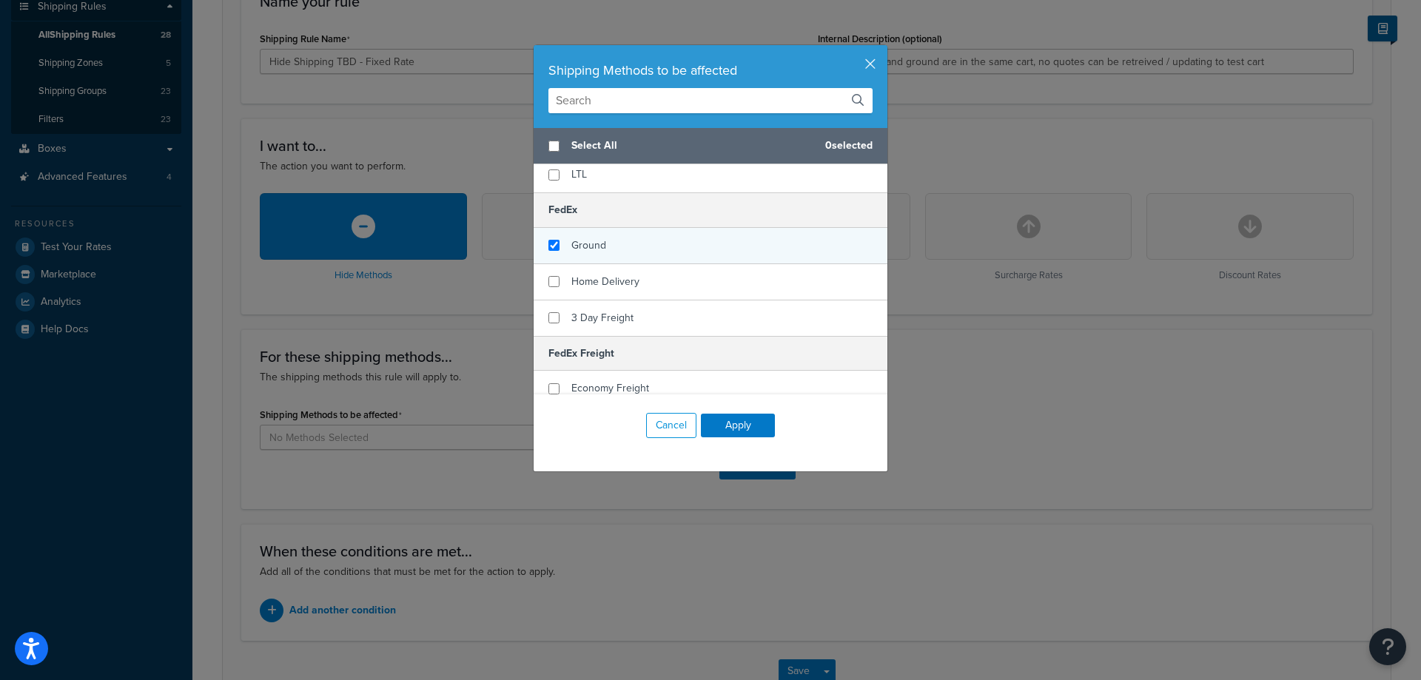
checkbox input "true"
click at [537, 243] on div "Ground" at bounding box center [711, 246] width 354 height 36
click at [713, 428] on button "Apply" at bounding box center [738, 426] width 74 height 24
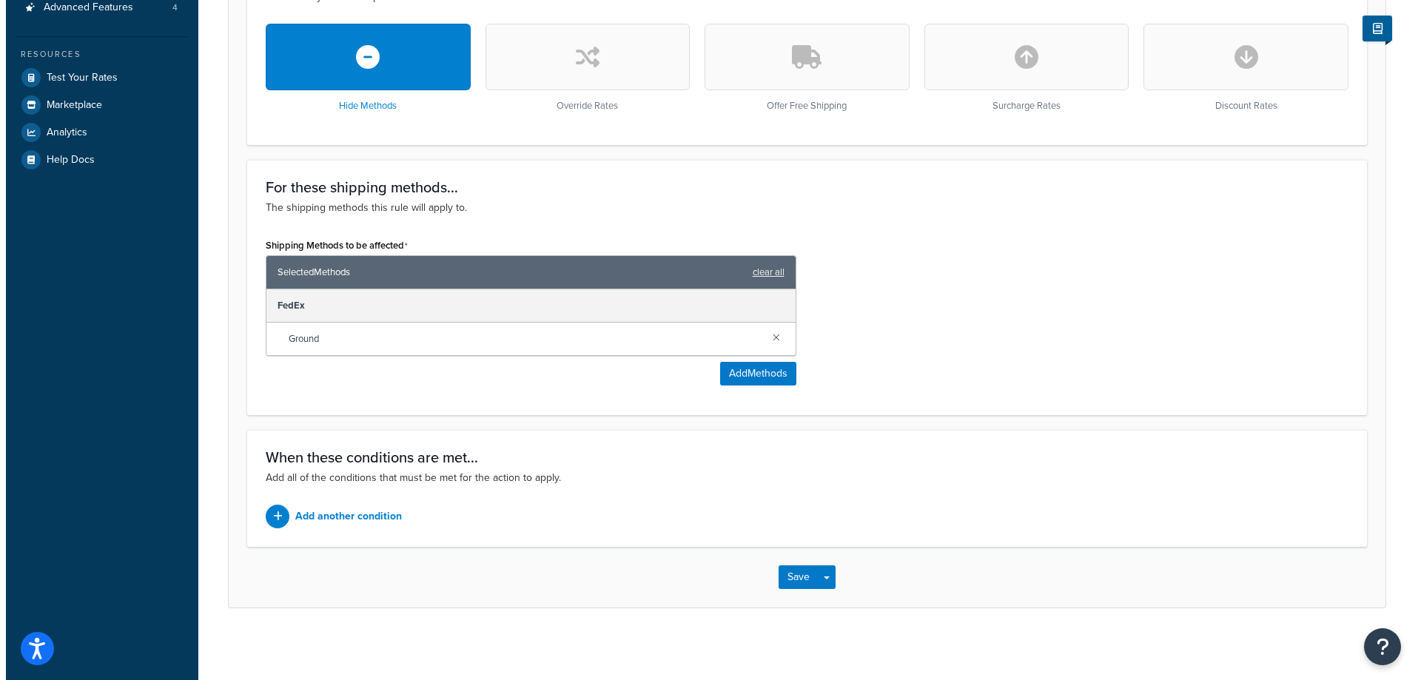
scroll to position [470, 0]
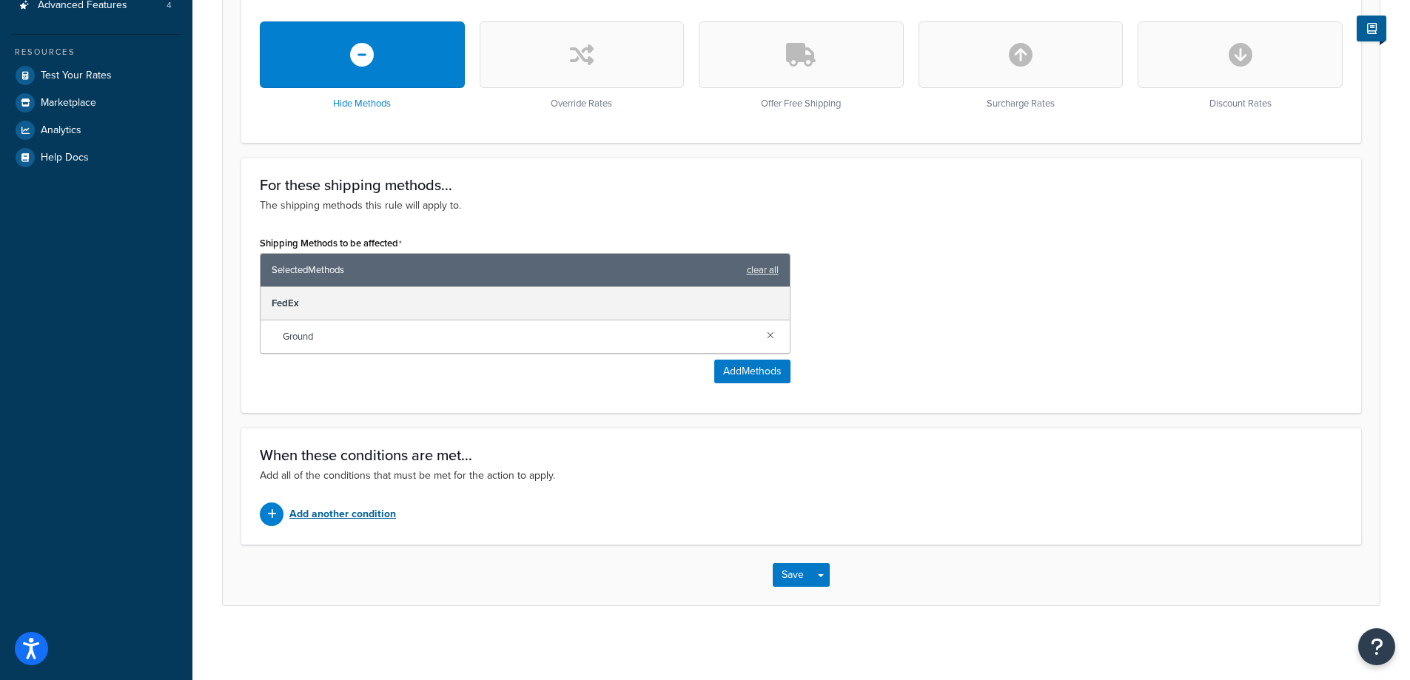
click at [342, 514] on p "Add another condition" at bounding box center [342, 514] width 107 height 21
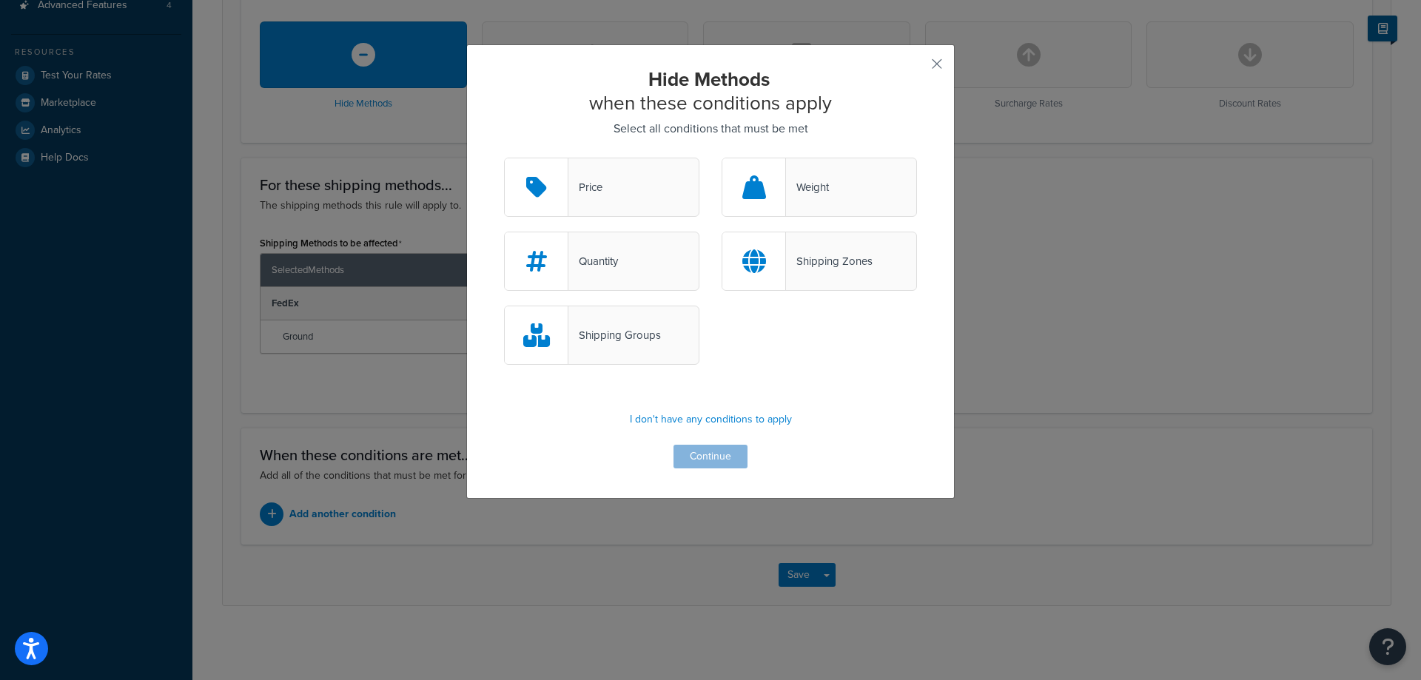
click at [602, 354] on div "Shipping Groups" at bounding box center [601, 335] width 195 height 59
click at [0, 0] on input "Shipping Groups" at bounding box center [0, 0] width 0 height 0
click at [695, 461] on button "Continue" at bounding box center [710, 457] width 74 height 24
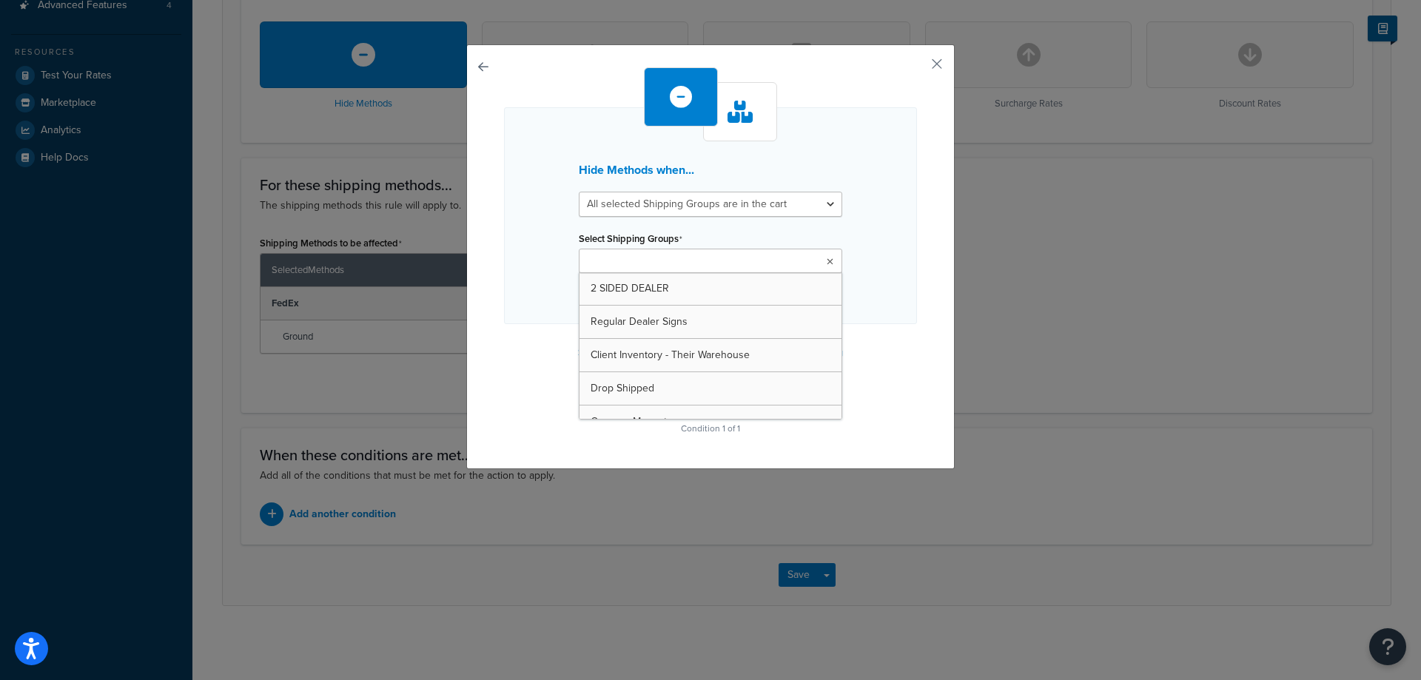
click at [692, 255] on input "Select Shipping Groups" at bounding box center [648, 262] width 131 height 16
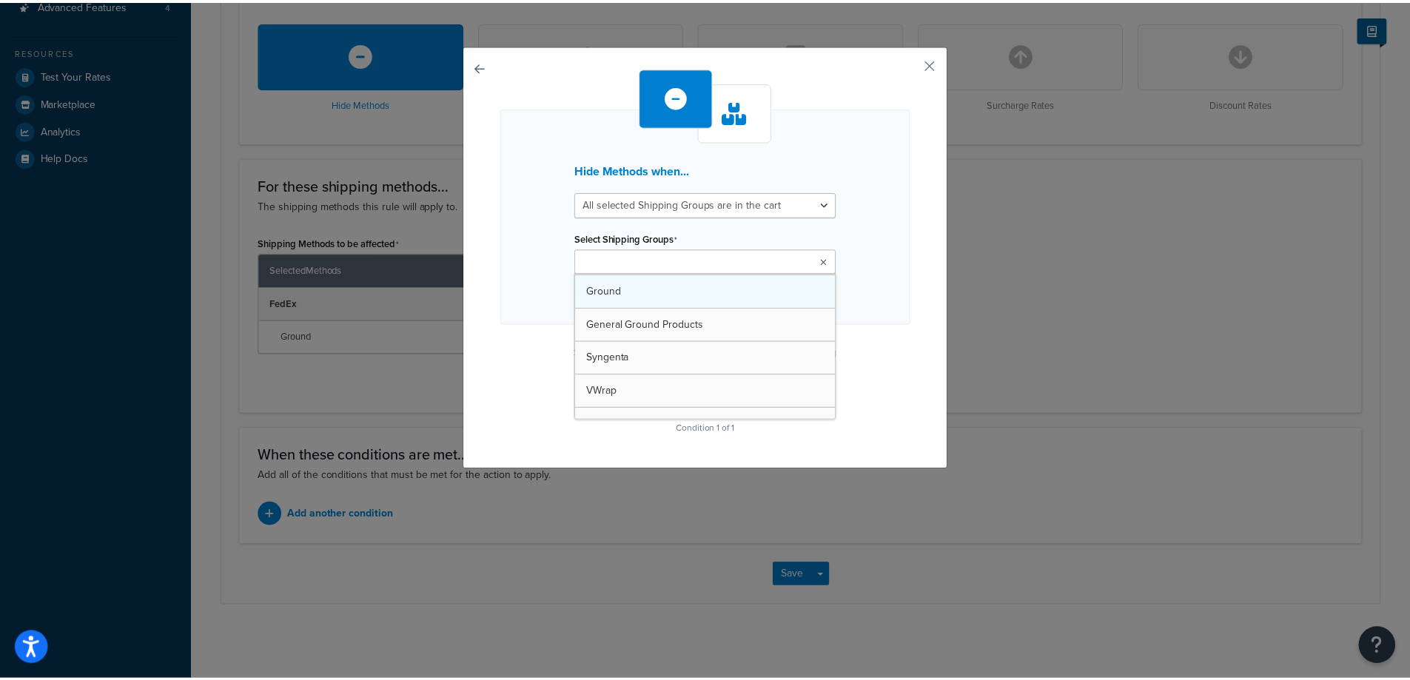
scroll to position [198, 0]
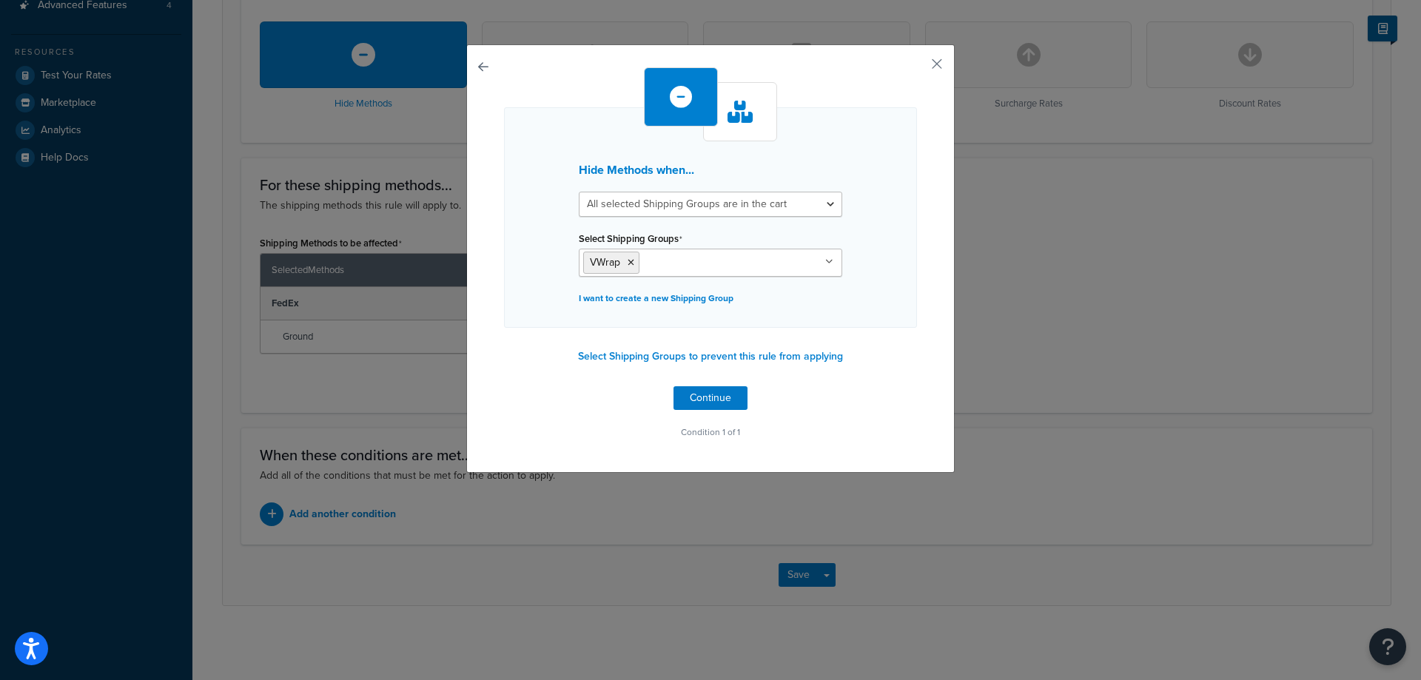
click at [906, 429] on p "Condition 1 of 1" at bounding box center [710, 432] width 413 height 21
click at [733, 401] on button "Continue" at bounding box center [710, 398] width 74 height 24
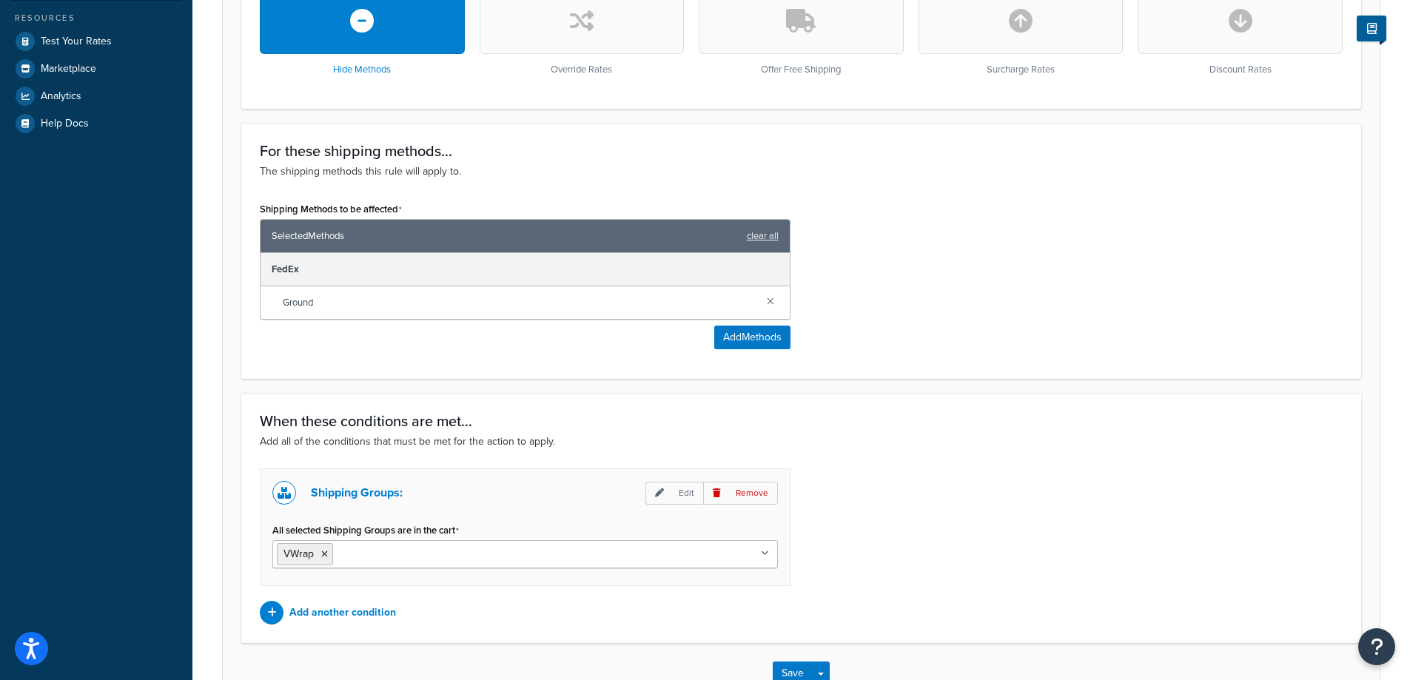
scroll to position [504, 0]
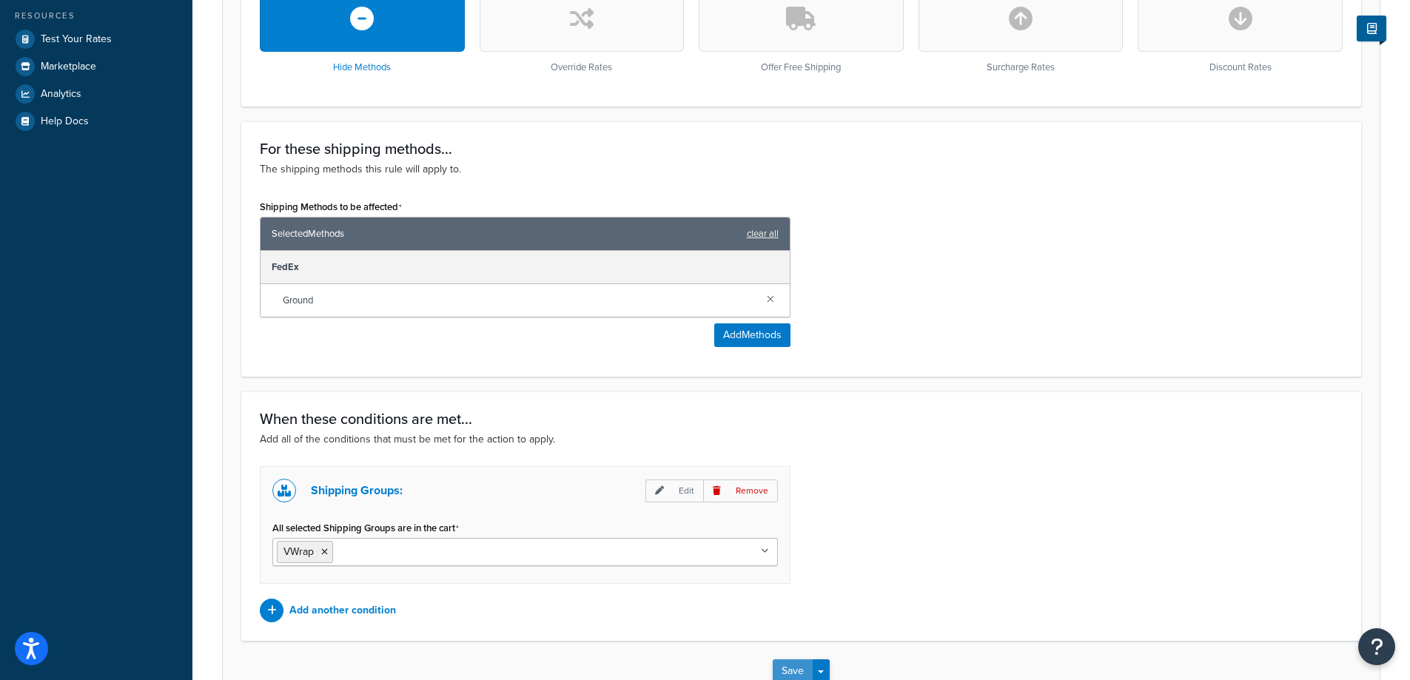
click at [799, 664] on button "Save" at bounding box center [793, 671] width 40 height 24
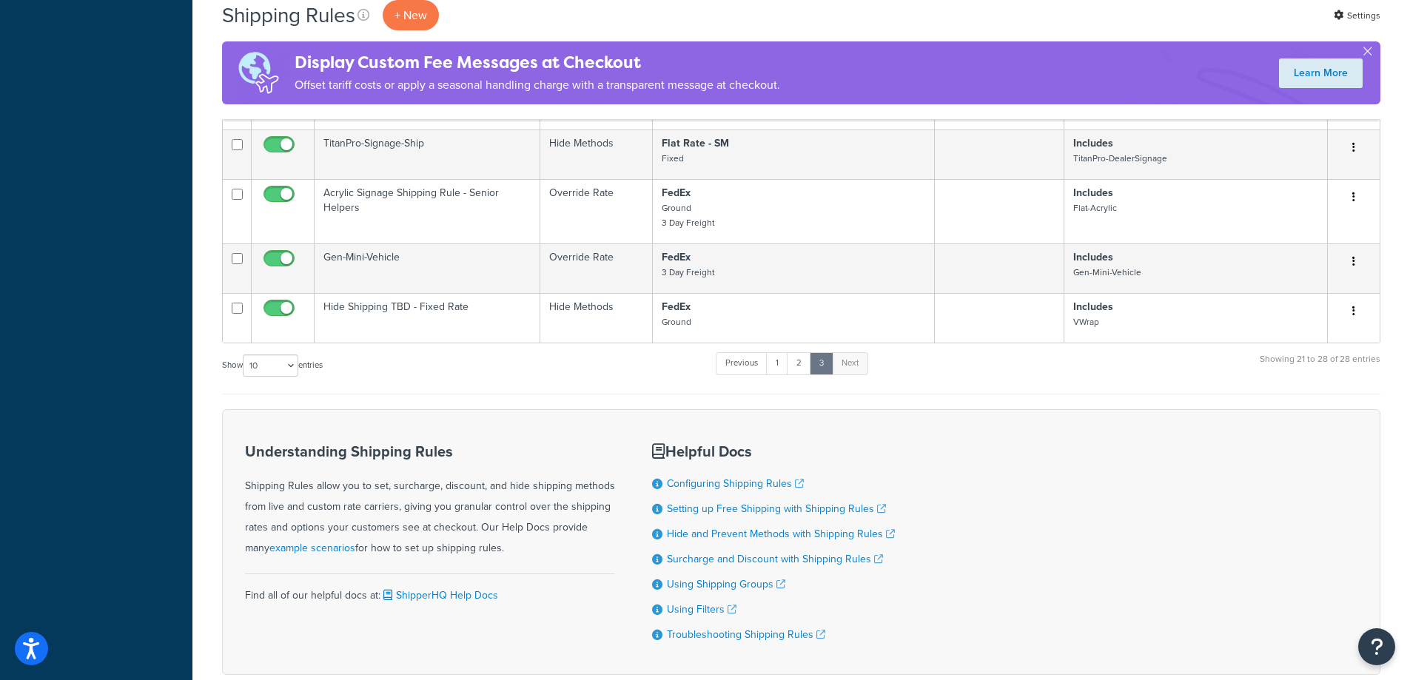
scroll to position [740, 0]
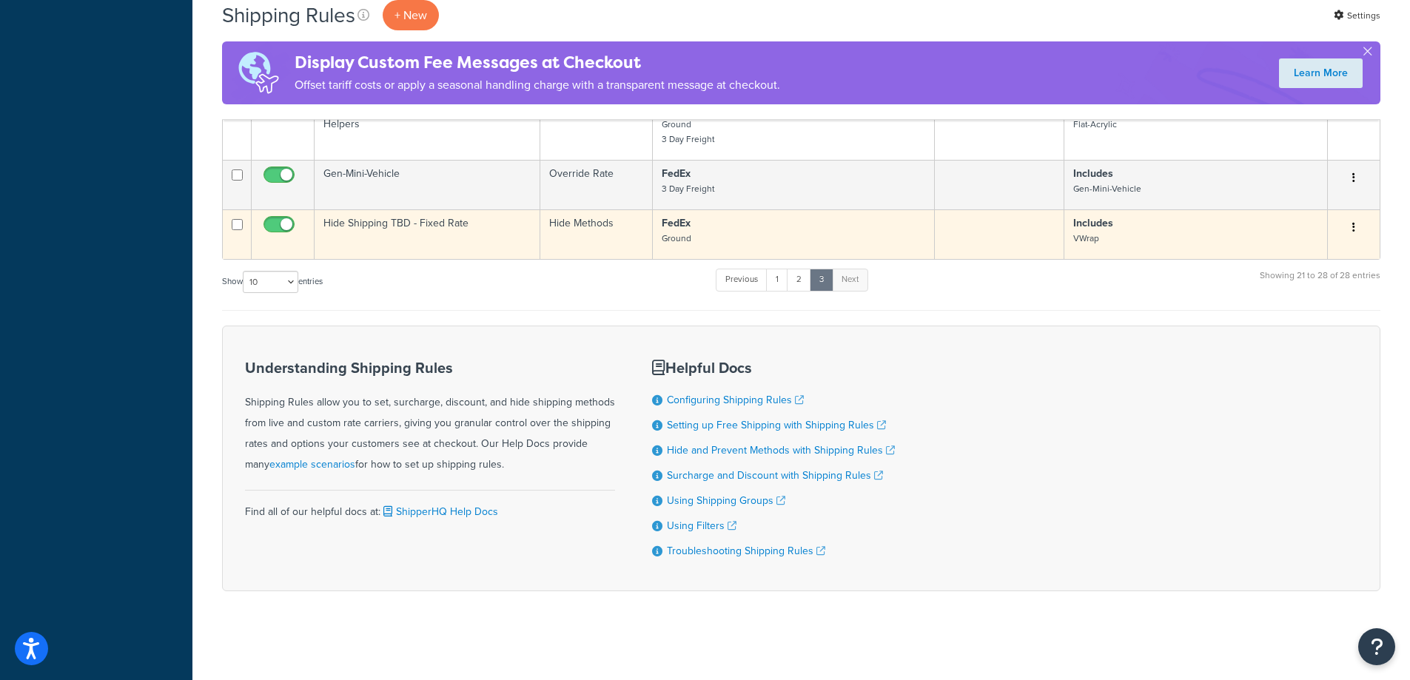
click at [1355, 226] on button "button" at bounding box center [1353, 228] width 21 height 24
click at [1314, 249] on link "Edit" at bounding box center [1304, 255] width 117 height 30
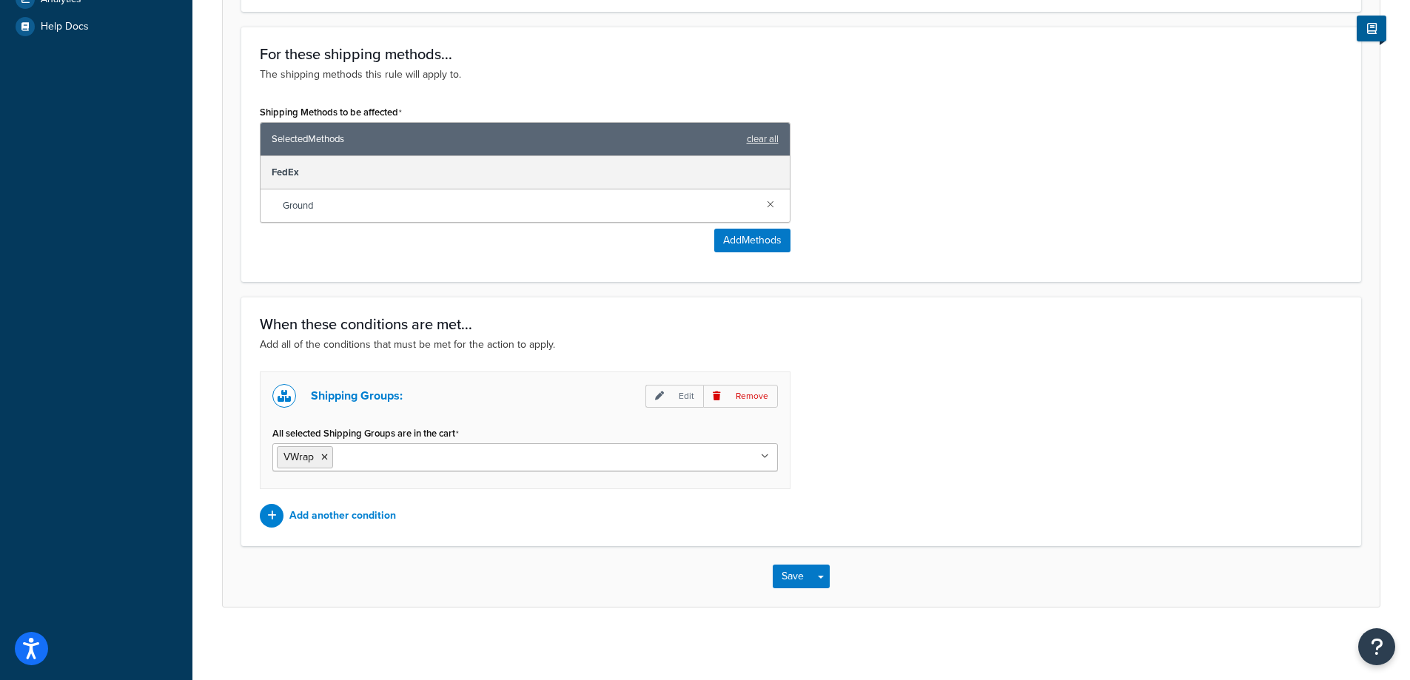
scroll to position [602, 0]
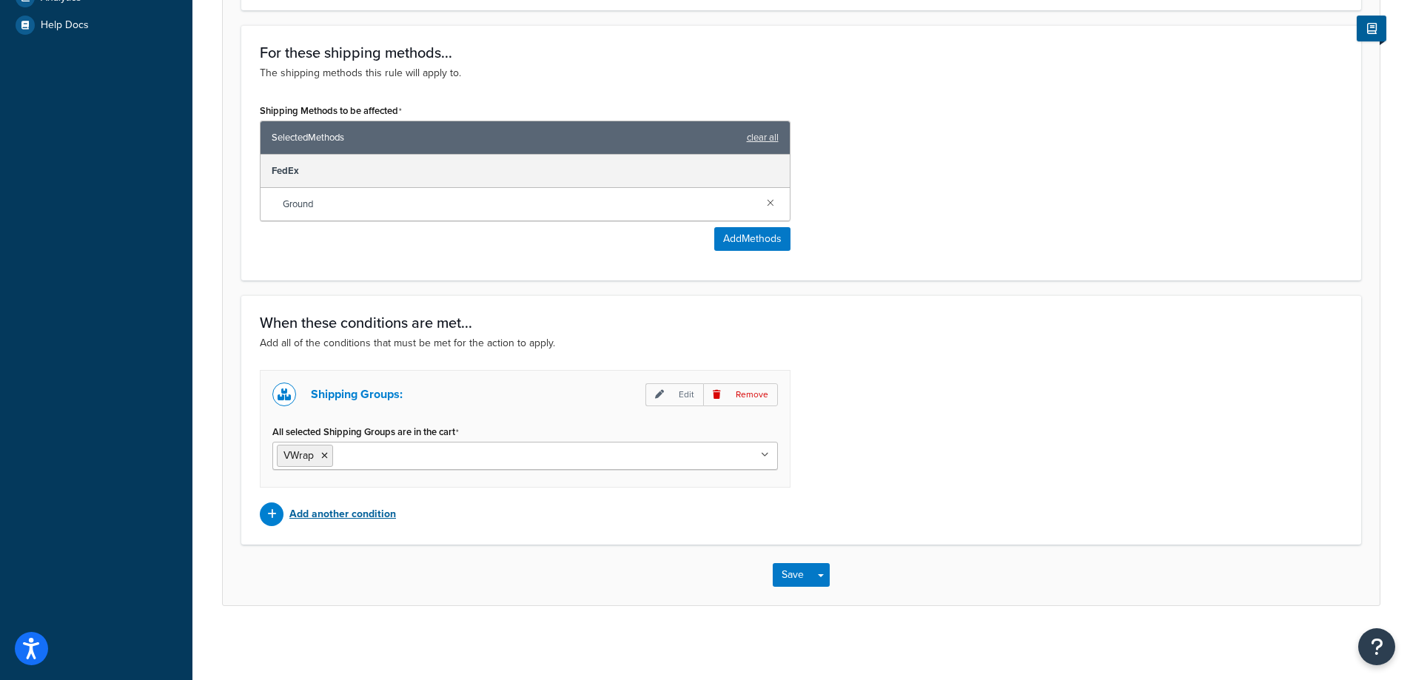
click at [363, 505] on p "Add another condition" at bounding box center [342, 514] width 107 height 21
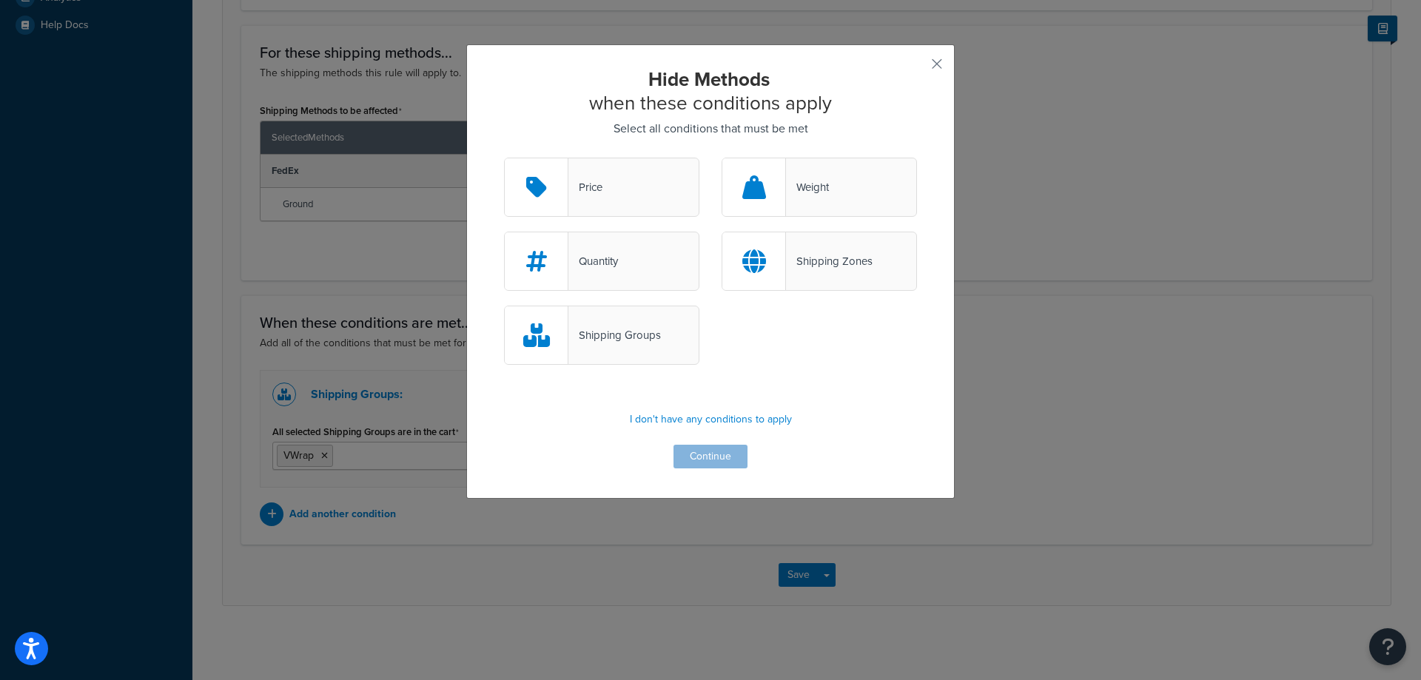
click at [637, 330] on div "Shipping Groups" at bounding box center [614, 335] width 92 height 21
click at [0, 0] on input "Shipping Groups" at bounding box center [0, 0] width 0 height 0
click at [701, 460] on button "Continue" at bounding box center [710, 457] width 74 height 24
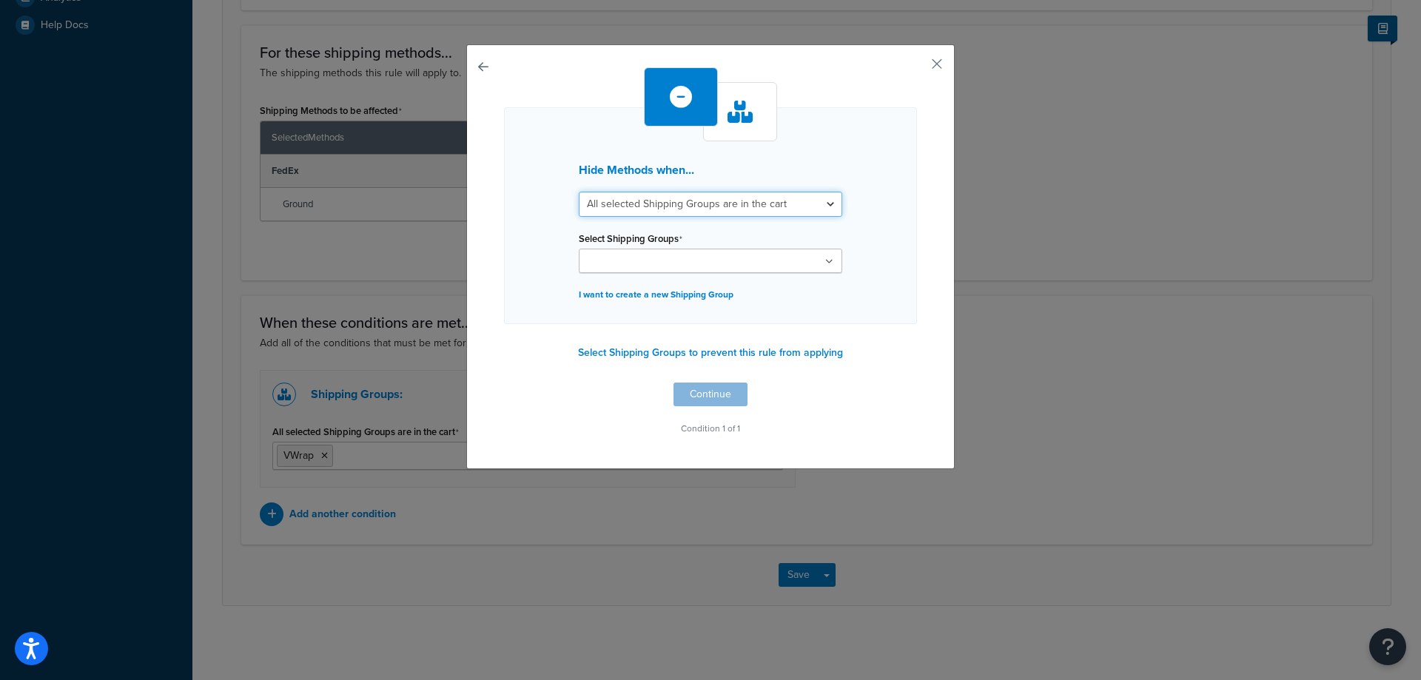
click at [793, 211] on select "All selected Shipping Groups are in the cart Any selected Shipping Groups are i…" at bounding box center [710, 204] width 263 height 25
click at [848, 193] on div "Hide Methods when... All selected Shipping Groups are in the cart Any selected …" at bounding box center [710, 215] width 413 height 217
click at [613, 267] on input "Select Shipping Groups" at bounding box center [648, 262] width 131 height 16
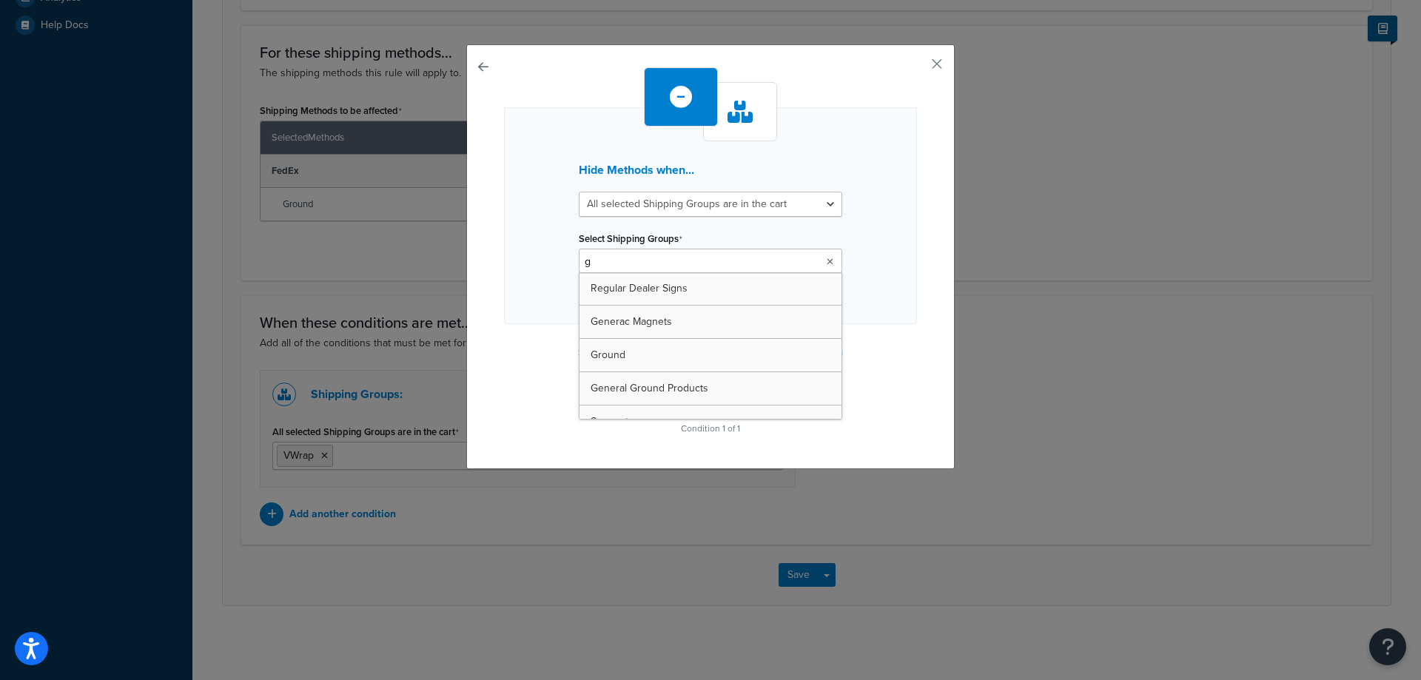
type input "gr"
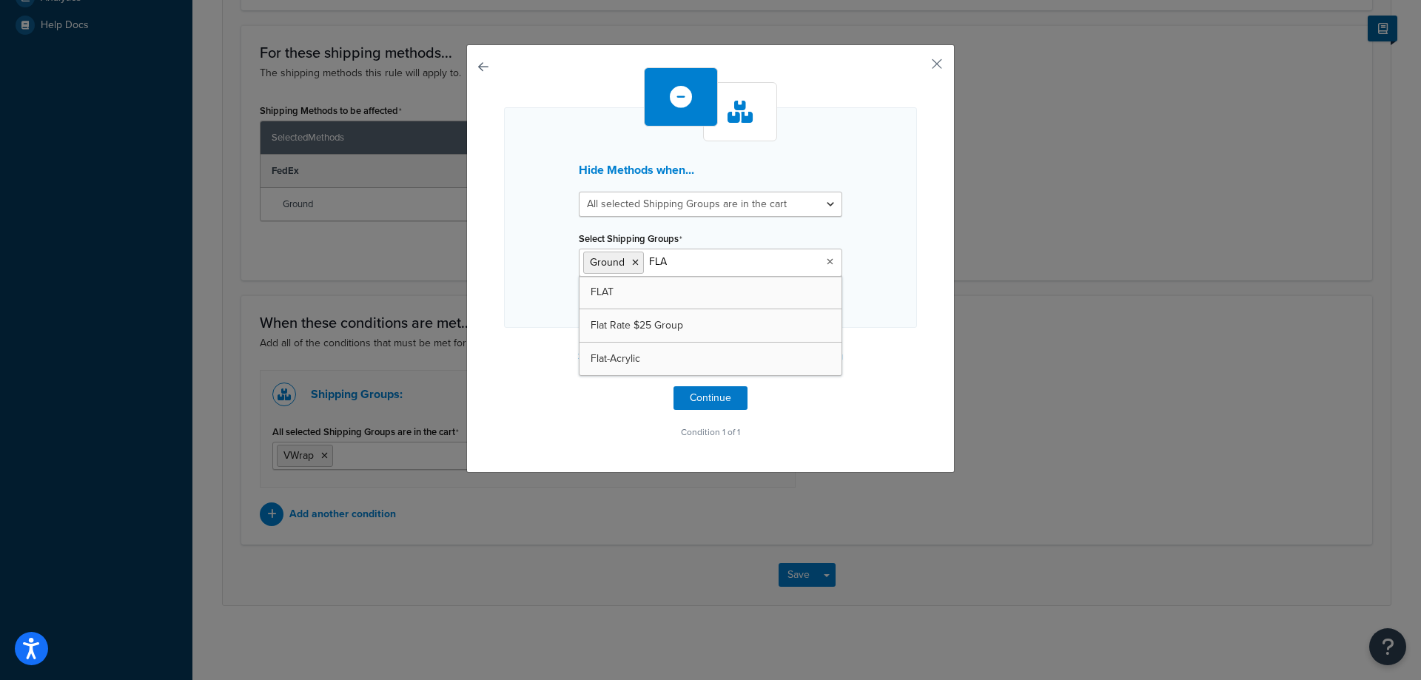
type input "FLAT"
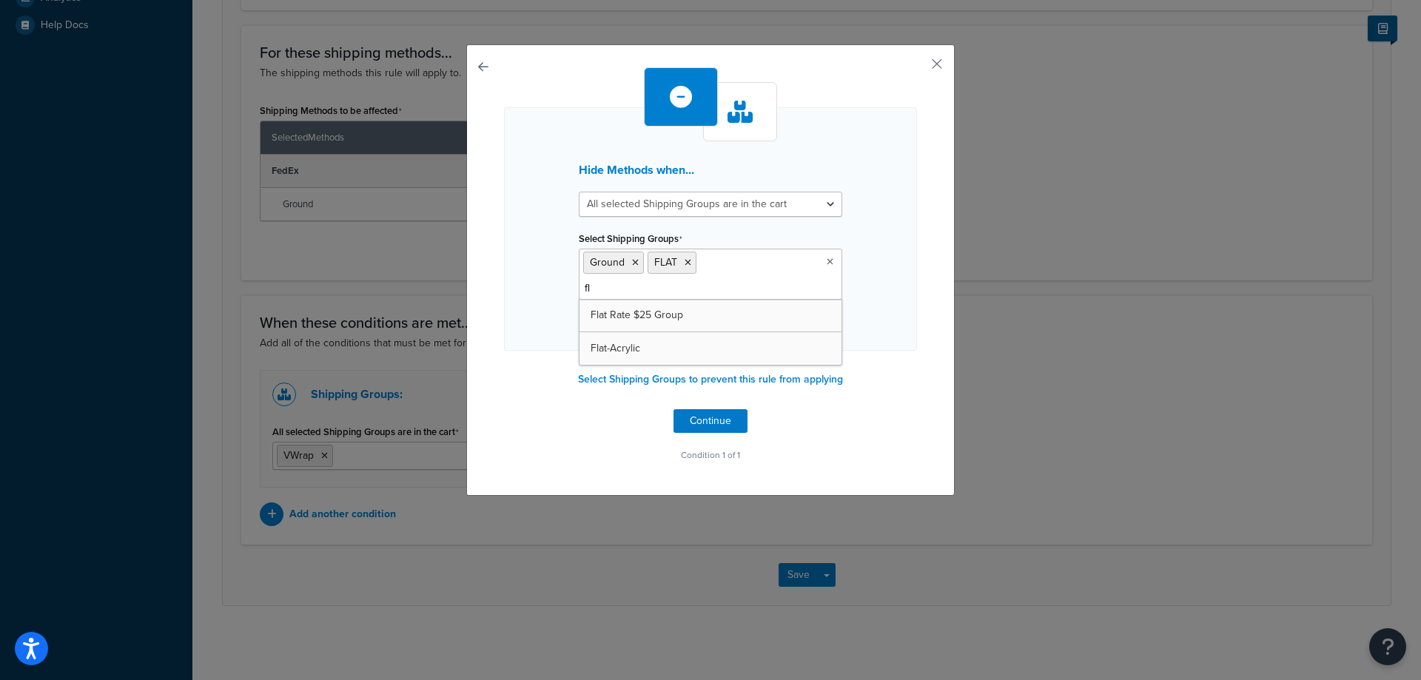
type input "fla"
click at [932, 369] on div "Hide Methods when... All selected Shipping Groups are in the cart Any selected …" at bounding box center [710, 269] width 488 height 451
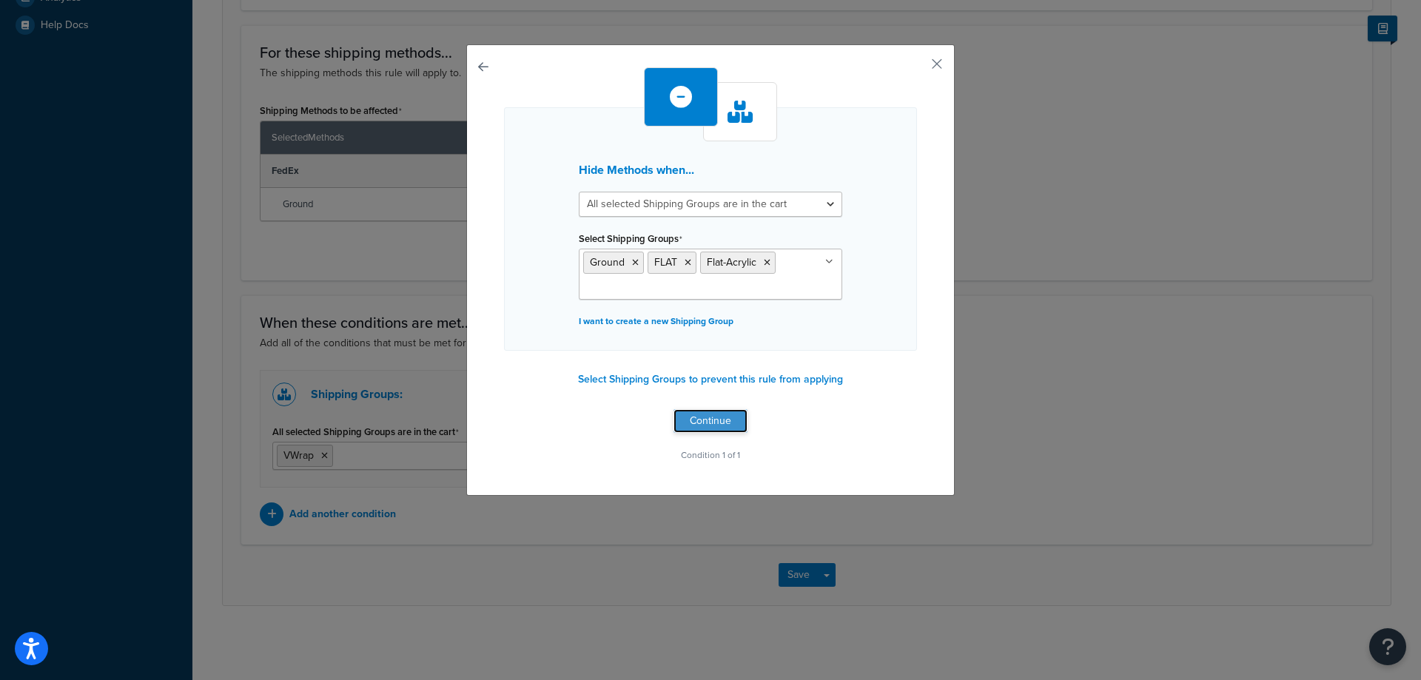
click at [725, 428] on button "Continue" at bounding box center [710, 421] width 74 height 24
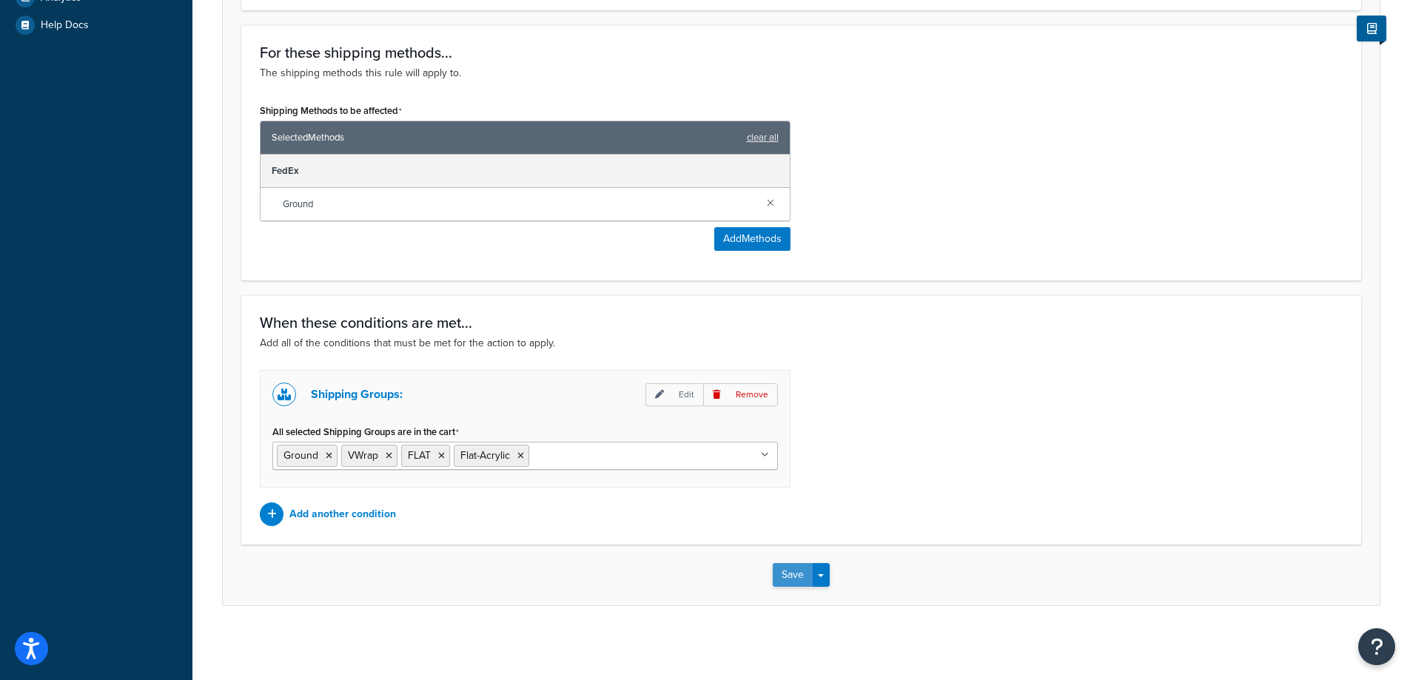
click at [781, 571] on button "Save" at bounding box center [793, 575] width 40 height 24
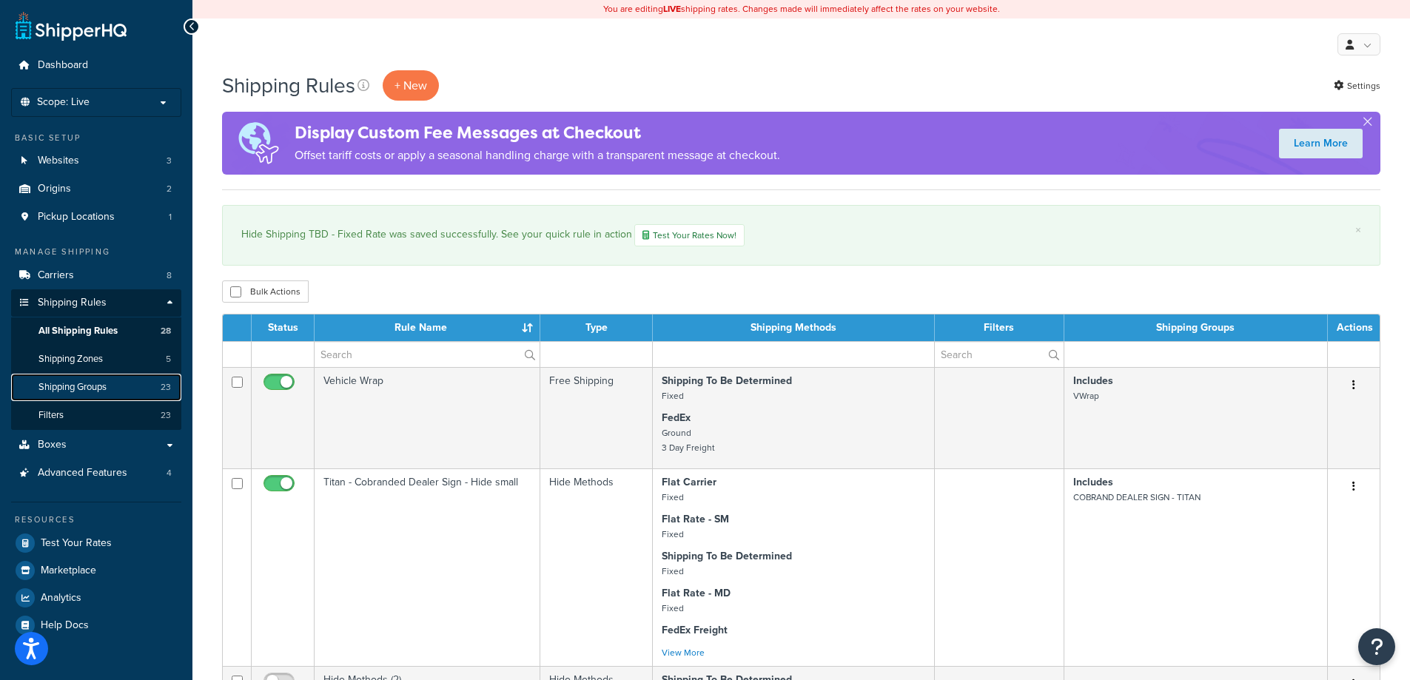
click at [77, 382] on span "Shipping Groups" at bounding box center [72, 387] width 68 height 13
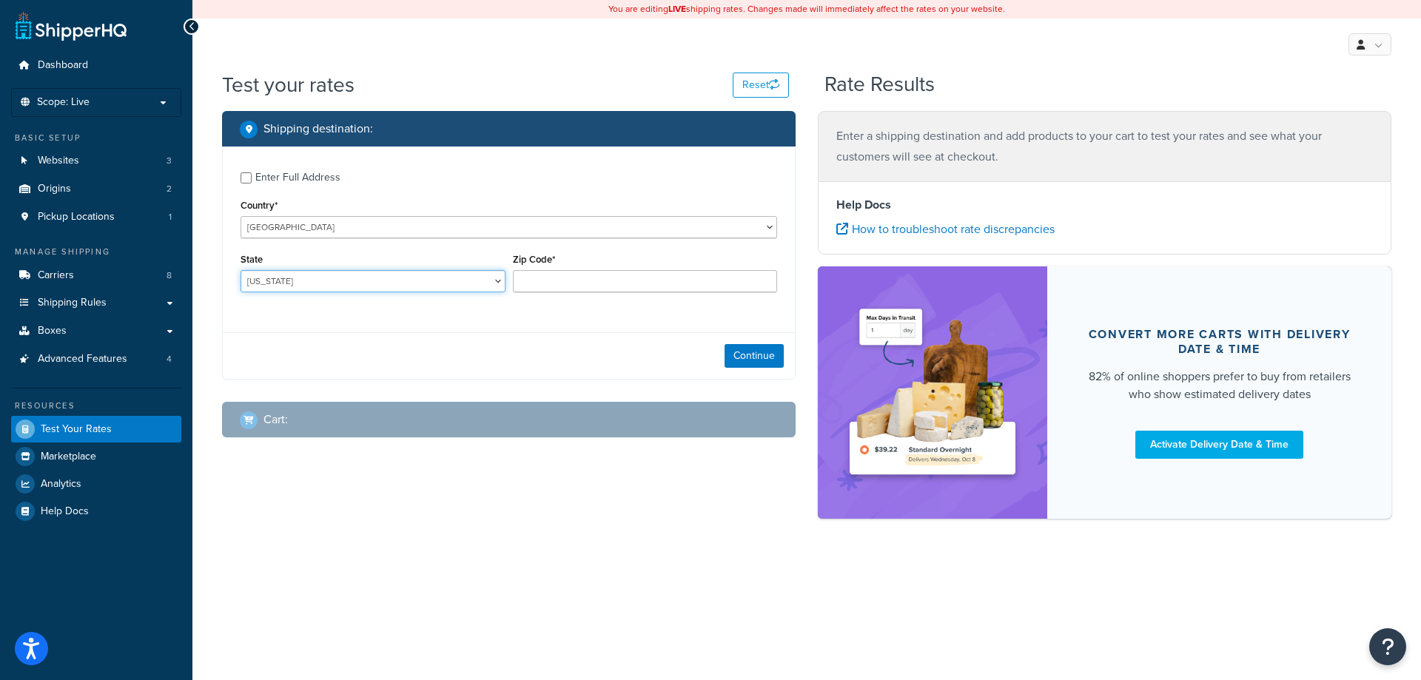
click at [304, 290] on select "Alabama Alaska American Samoa Arizona Arkansas Armed Forces Americas Armed Forc…" at bounding box center [372, 281] width 265 height 22
select select "IL"
click at [240, 271] on select "Alabama Alaska American Samoa Arizona Arkansas Armed Forces Americas Armed Forc…" at bounding box center [372, 281] width 265 height 22
type input "61081"
click at [753, 359] on button "Continue" at bounding box center [753, 356] width 59 height 24
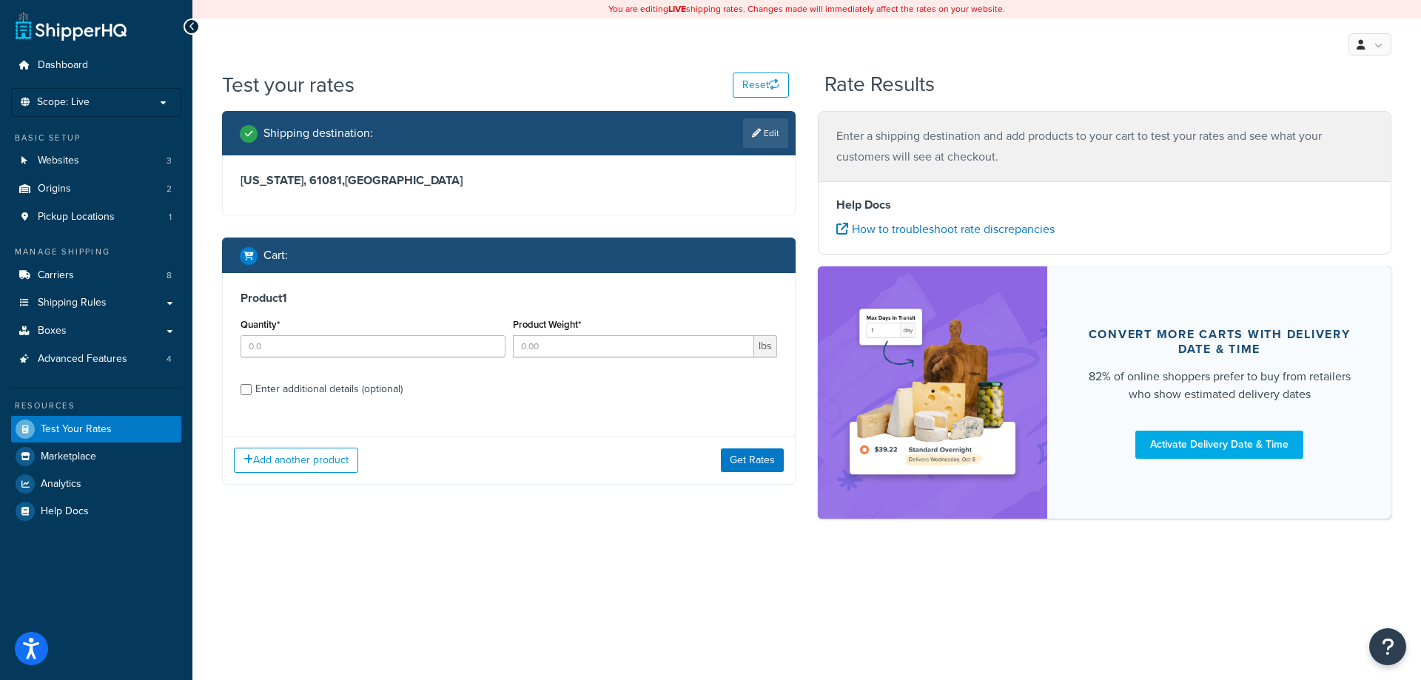
click at [318, 334] on div "Quantity*" at bounding box center [372, 335] width 265 height 43
click at [320, 346] on input "Quantity*" at bounding box center [372, 346] width 265 height 22
type input "1"
type input "5"
type input "20"
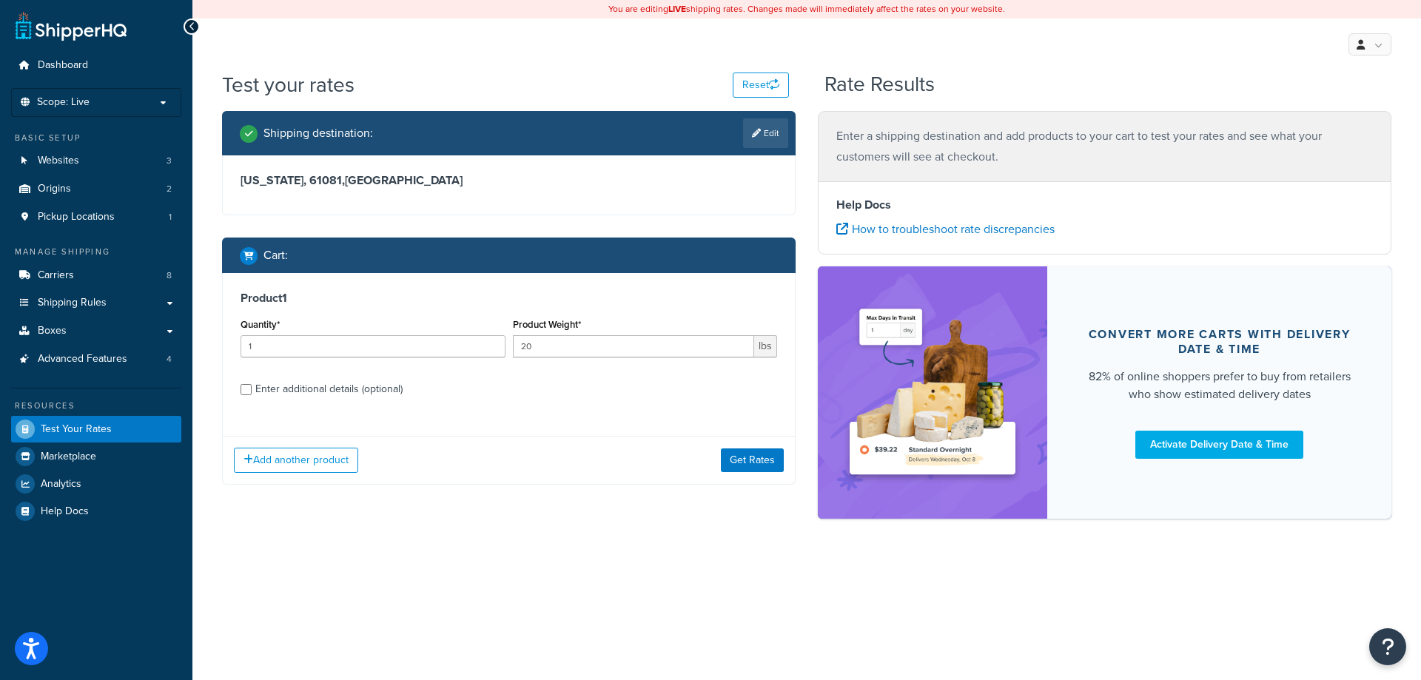
click at [308, 401] on div "Product 1 Quantity* 1 Product Weight* 20 lbs Enter additional details (optional)" at bounding box center [509, 349] width 572 height 152
click at [308, 390] on div "Enter additional details (optional)" at bounding box center [328, 389] width 147 height 21
click at [252, 390] on input "Enter additional details (optional)" at bounding box center [245, 389] width 11 height 11
checkbox input "true"
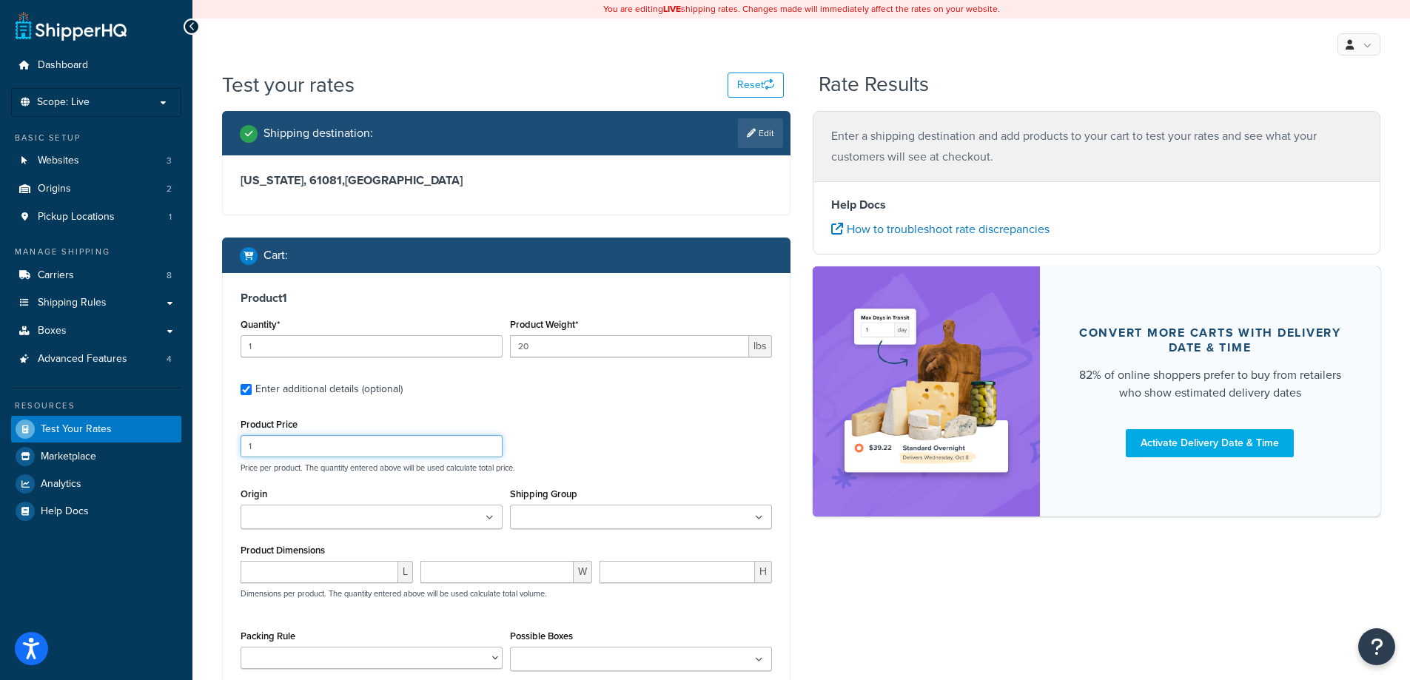
click at [314, 438] on input "1" at bounding box center [371, 446] width 262 height 22
type input "250.00"
click at [604, 530] on div "Shipping Group 2 SIDED DEALER Ag-Ground APPARELPROMO Client Inventory - Their W…" at bounding box center [640, 512] width 269 height 56
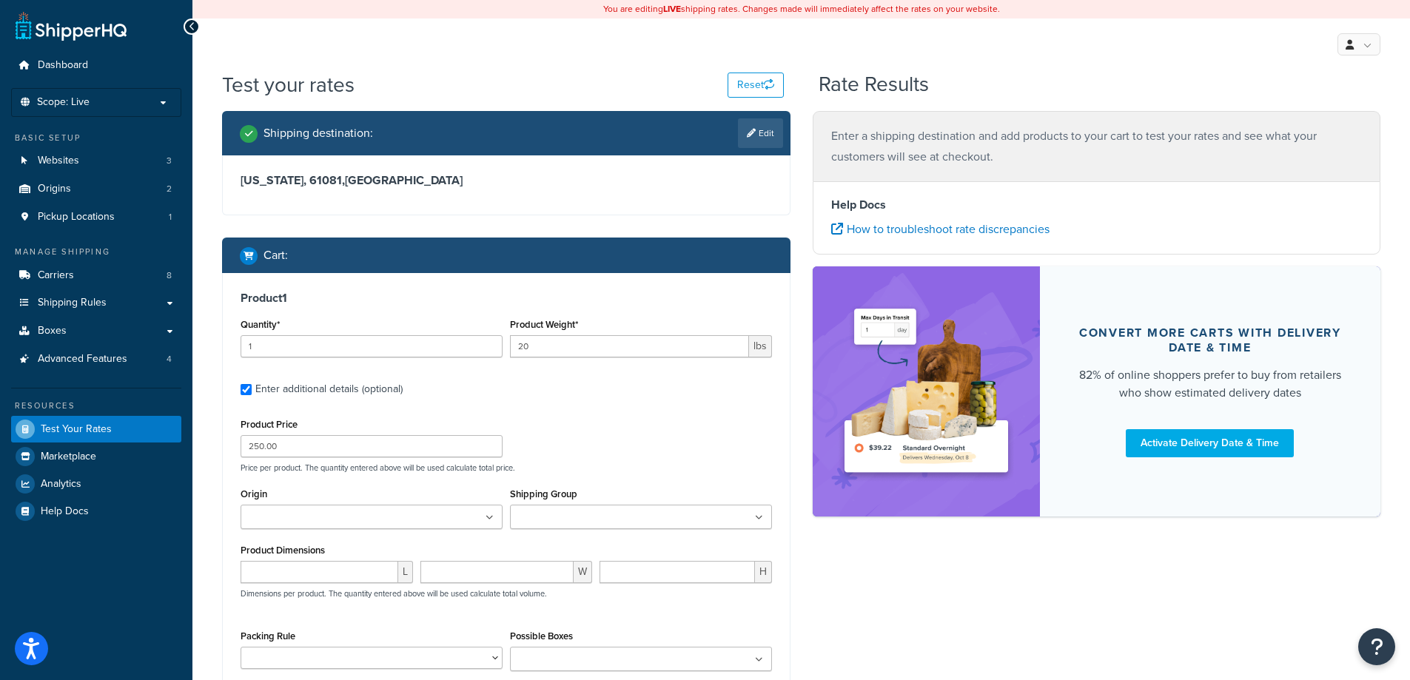
click at [611, 511] on input "Shipping Group" at bounding box center [579, 518] width 131 height 16
type input "vw"
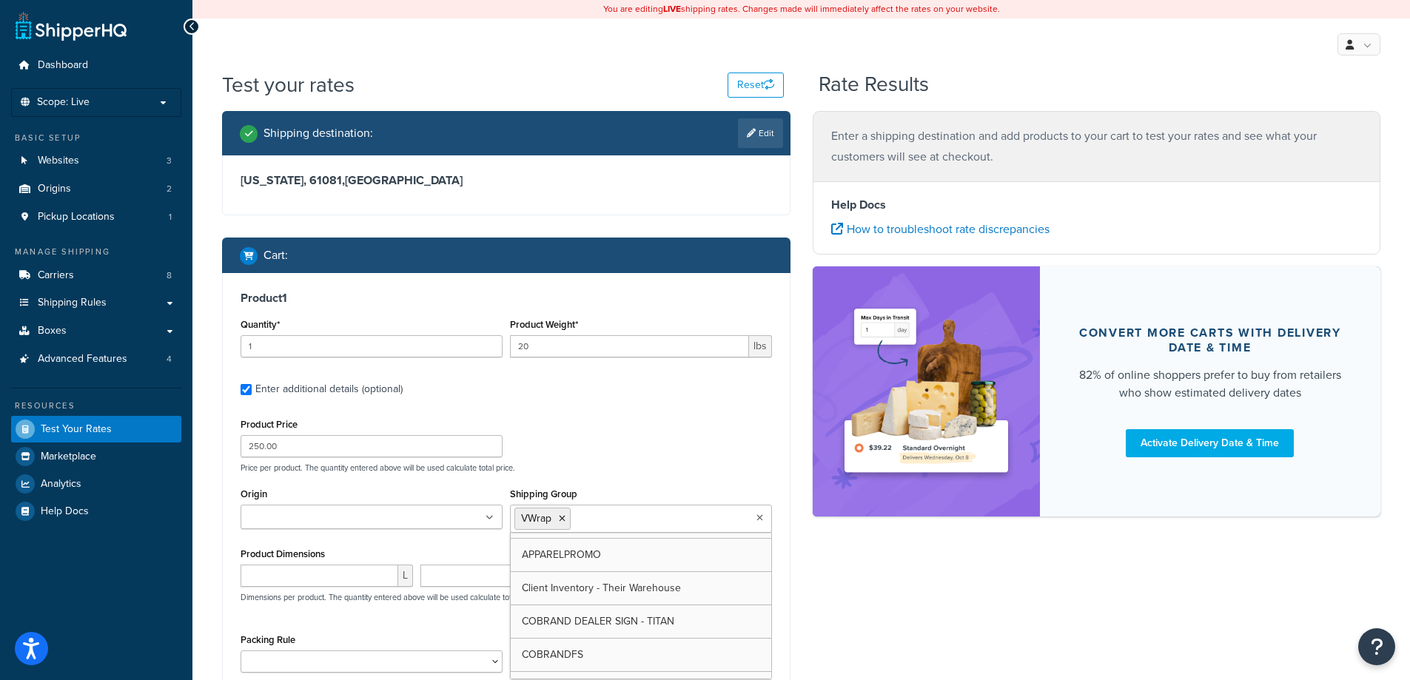
scroll to position [198, 0]
click at [613, 425] on div "Product Price 250.00 Price per product. The quantity entered above will be used…" at bounding box center [506, 443] width 539 height 58
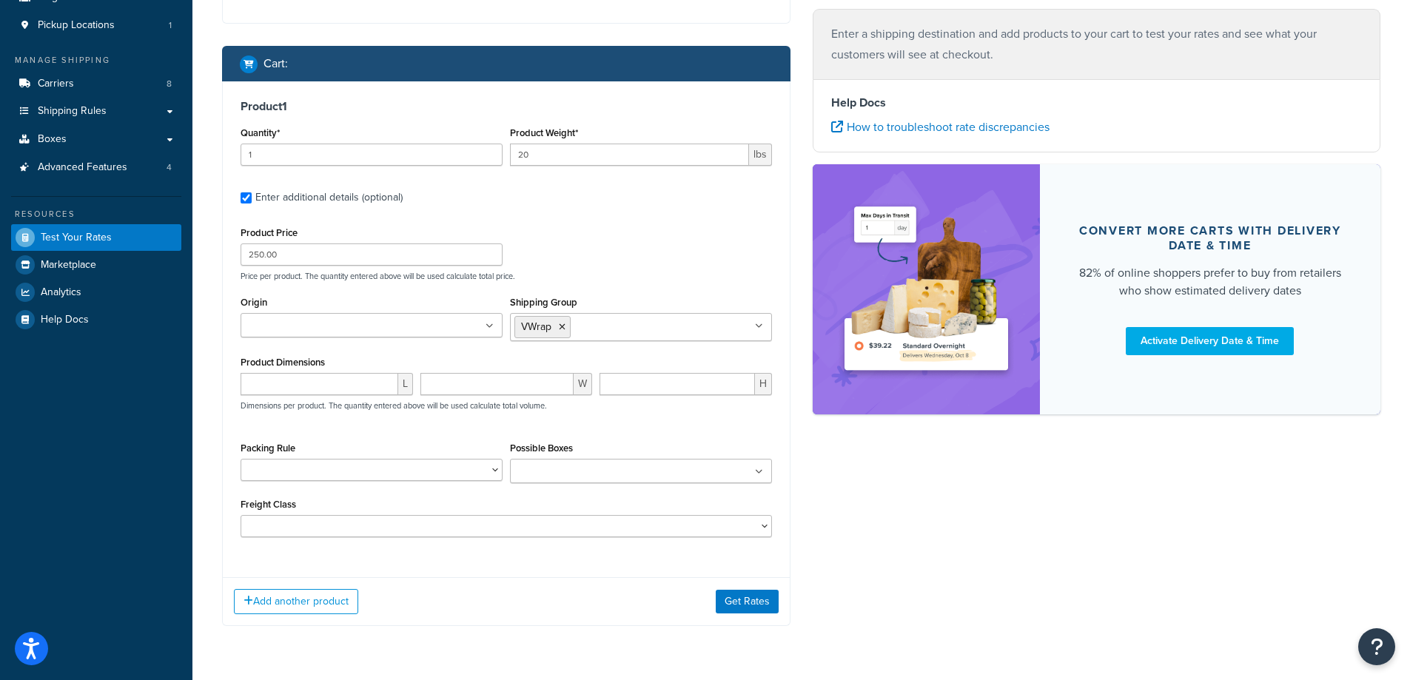
scroll to position [235, 0]
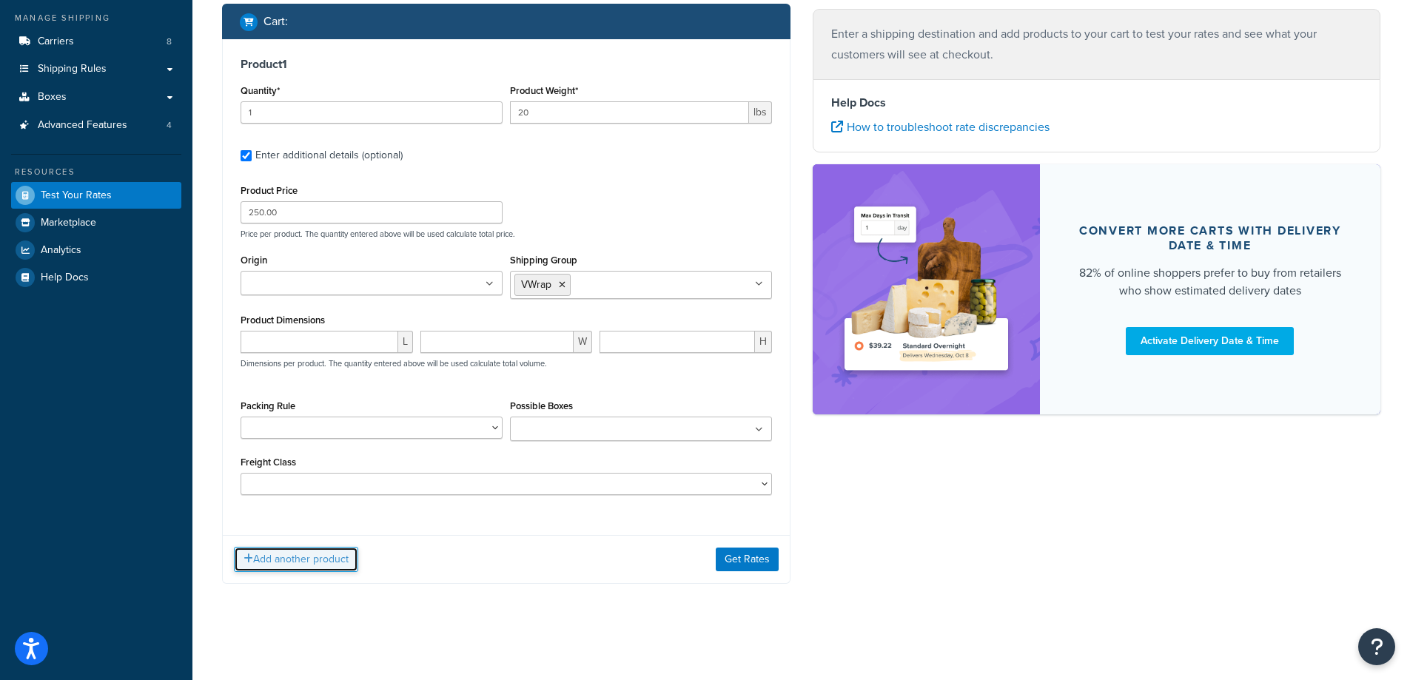
click at [269, 553] on button "Add another product" at bounding box center [296, 559] width 124 height 25
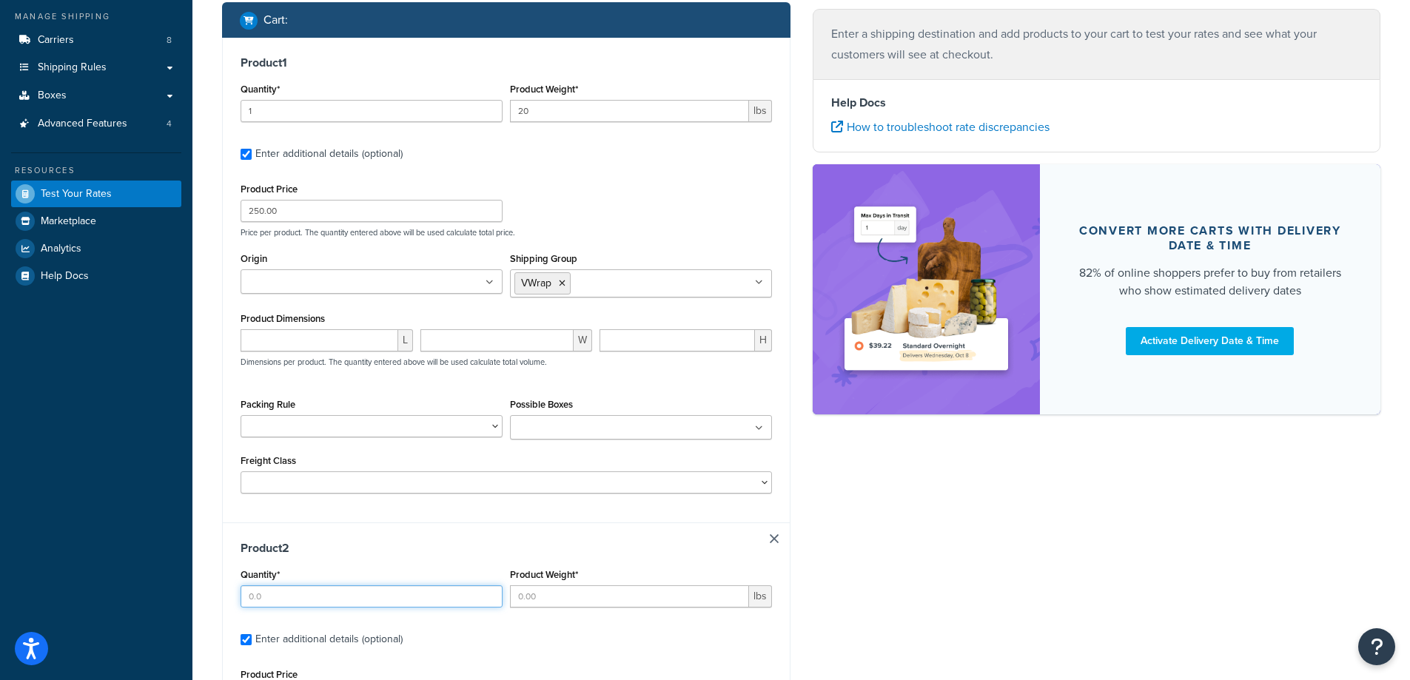
click at [281, 597] on input "Quantity*" at bounding box center [371, 596] width 262 height 22
type input "1"
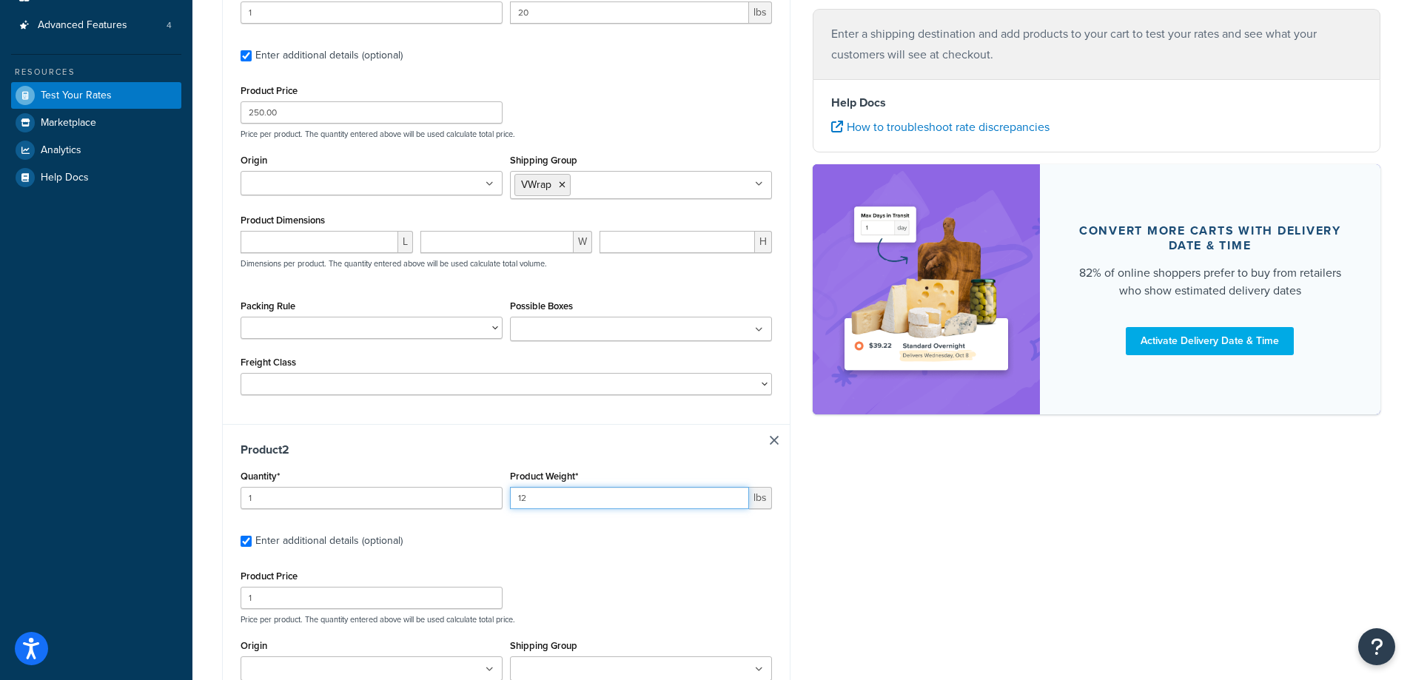
scroll to position [433, 0]
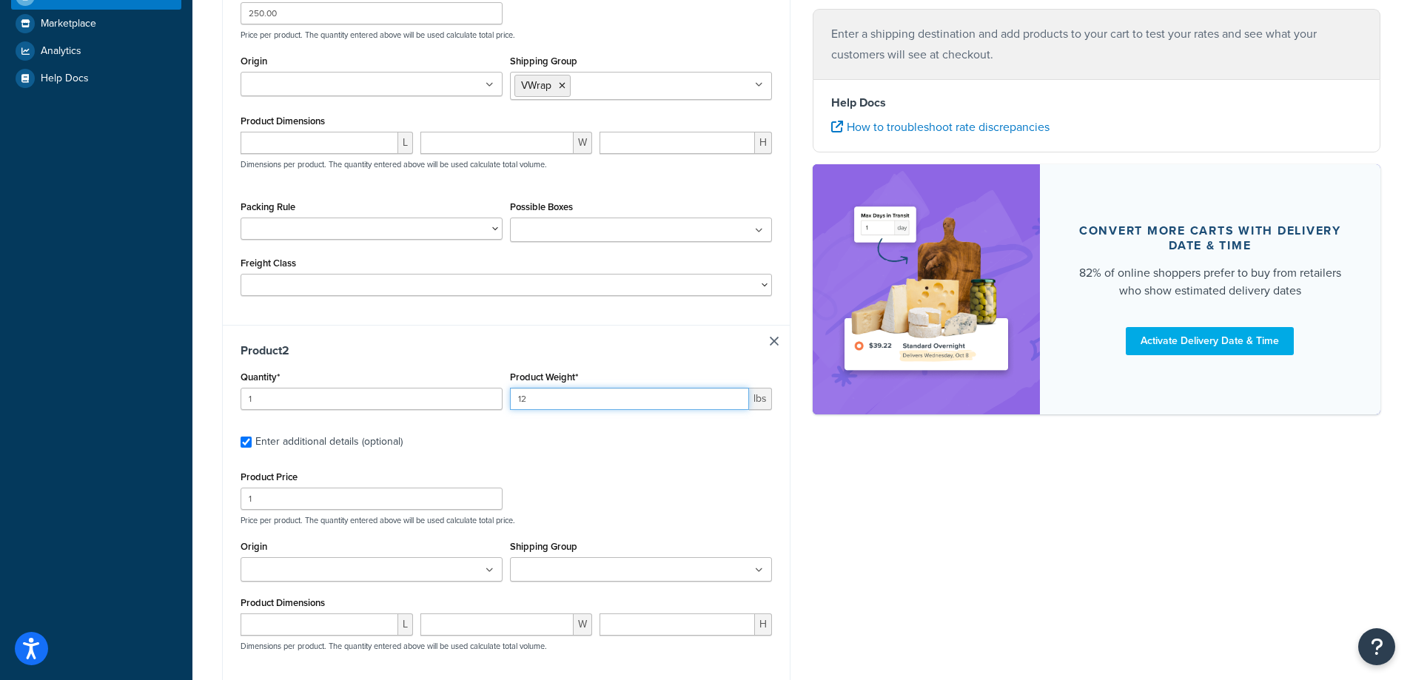
type input "12"
click at [288, 512] on div "Product Price 1 Price per product. The quantity entered above will be used calc…" at bounding box center [506, 496] width 539 height 58
click at [286, 505] on input "1" at bounding box center [371, 499] width 262 height 22
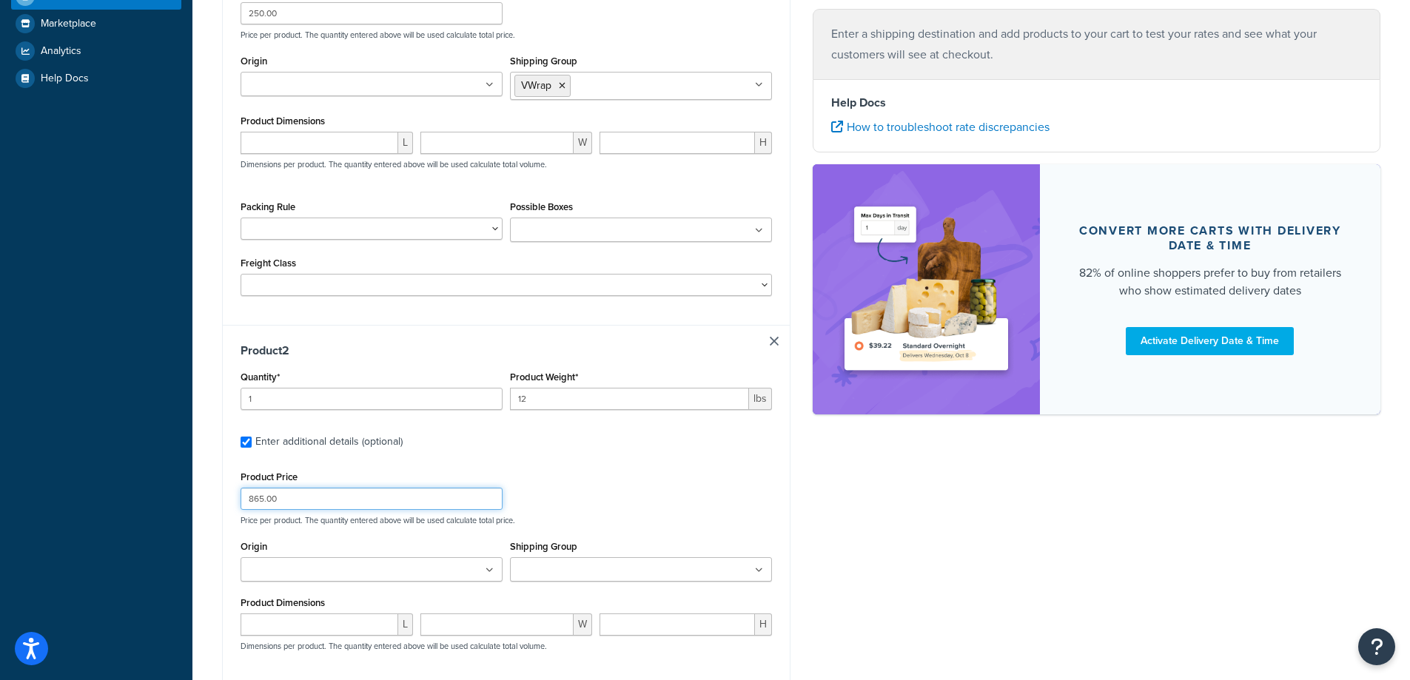
type input "865.00"
click at [452, 570] on ul at bounding box center [371, 569] width 262 height 24
type input "gr"
click at [384, 588] on span "No results found" at bounding box center [371, 597] width 260 height 33
click at [487, 565] on ul "gr" at bounding box center [371, 569] width 262 height 24
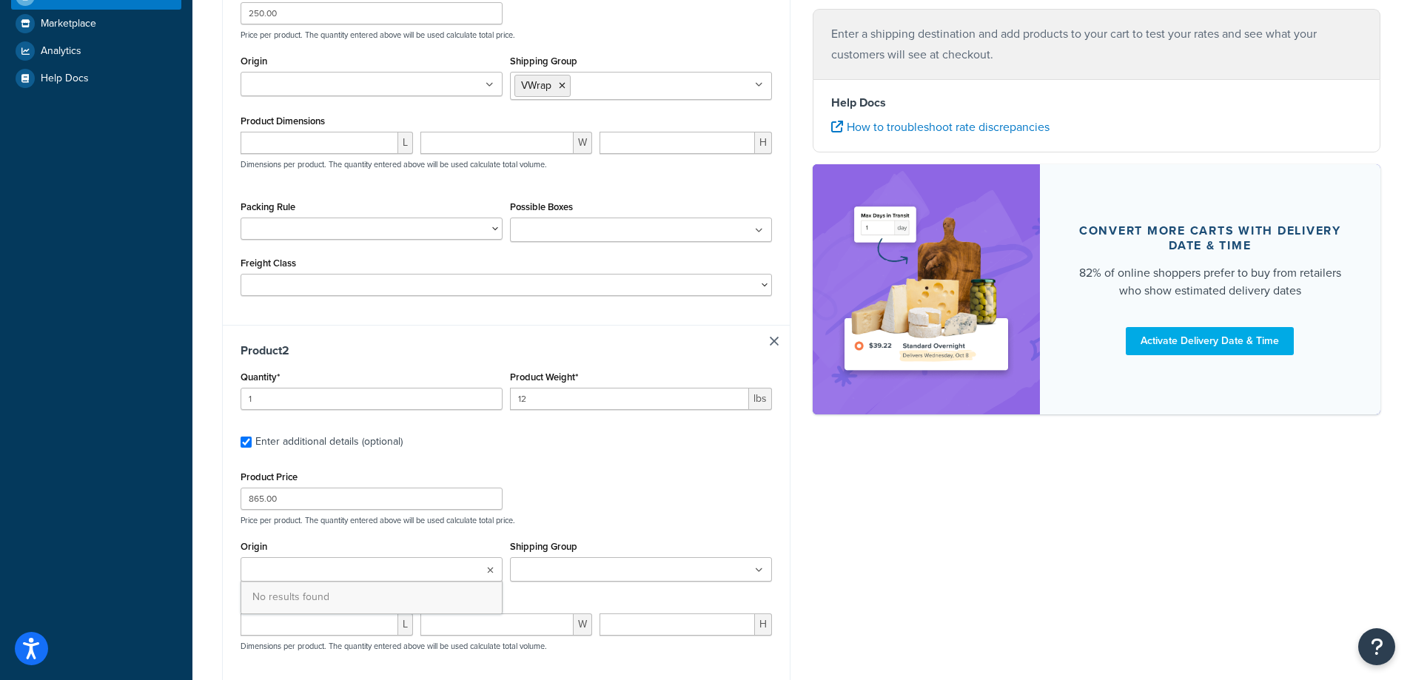
click at [488, 574] on icon at bounding box center [490, 570] width 7 height 9
click at [565, 568] on input "Shipping Group" at bounding box center [579, 570] width 131 height 16
type input "groun"
click at [901, 465] on div "Shipping destination : Edit Illinois, 61081 , United States Cart : Product 1 Qu…" at bounding box center [801, 280] width 1180 height 1204
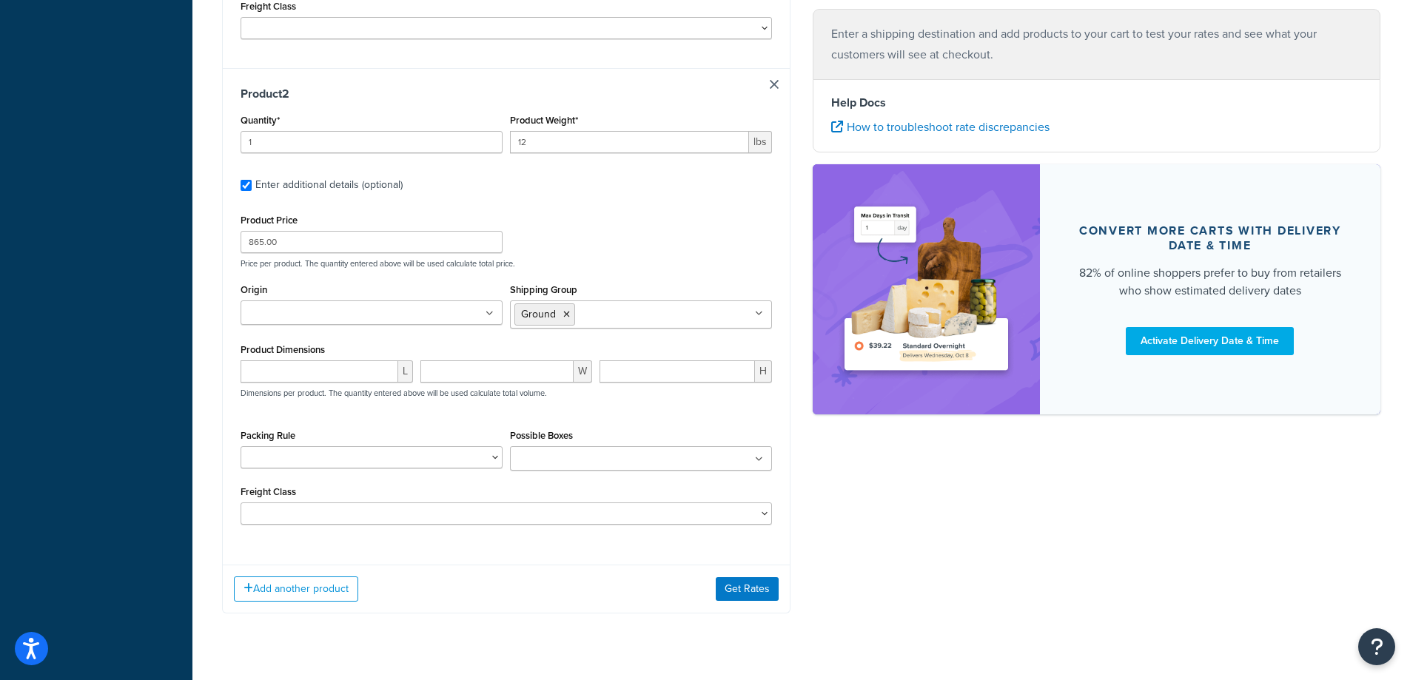
scroll to position [722, 0]
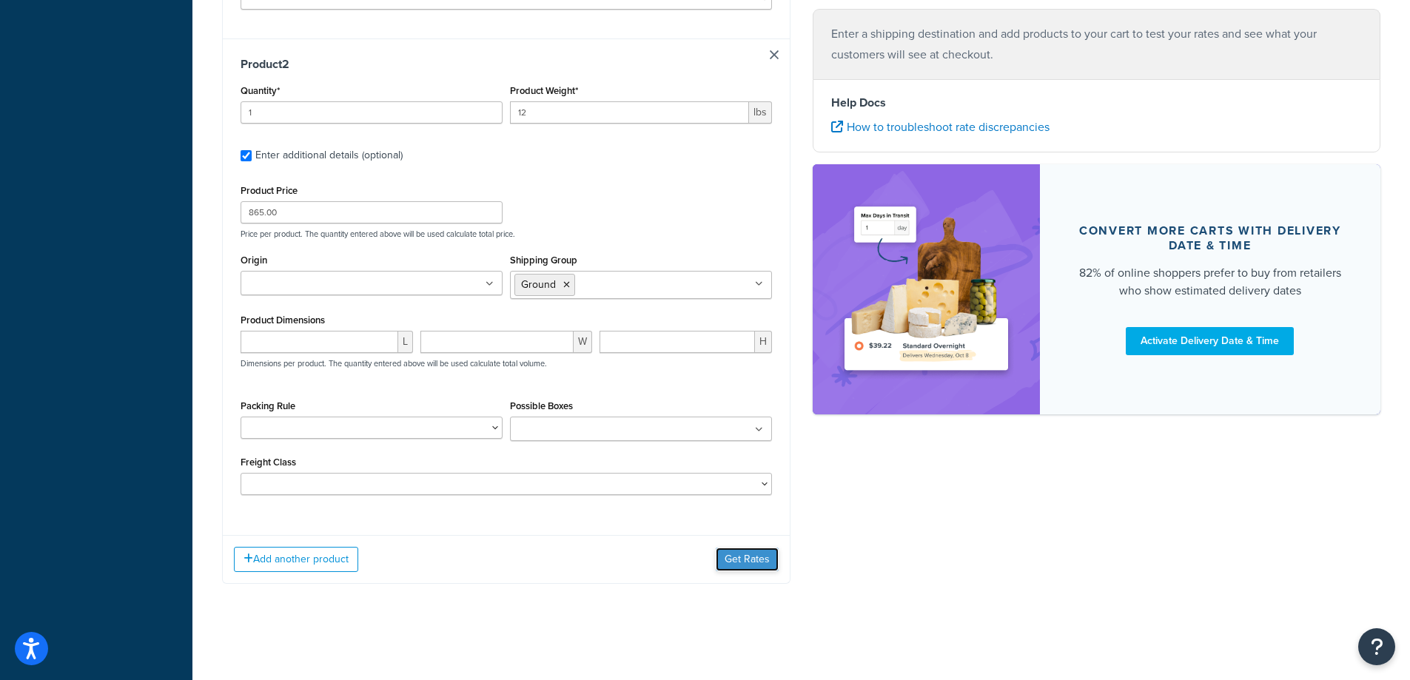
click at [730, 559] on button "Get Rates" at bounding box center [747, 560] width 63 height 24
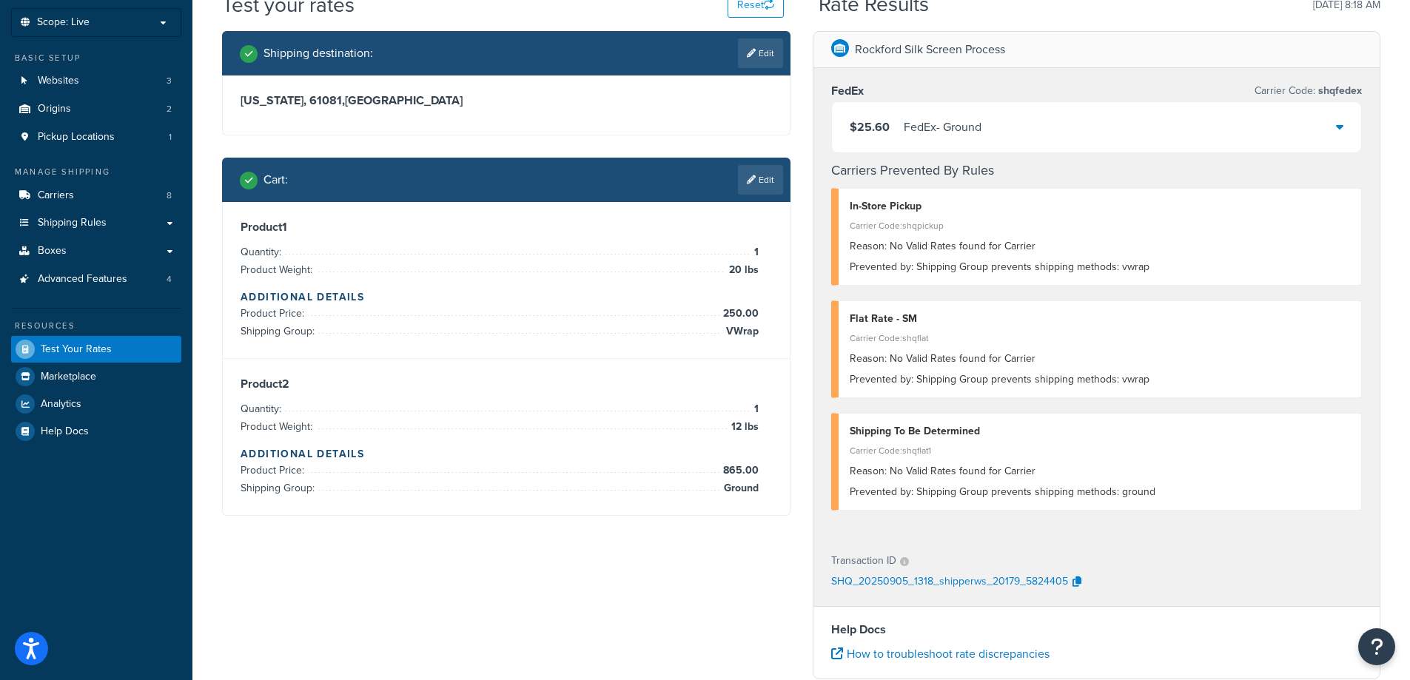
scroll to position [36, 0]
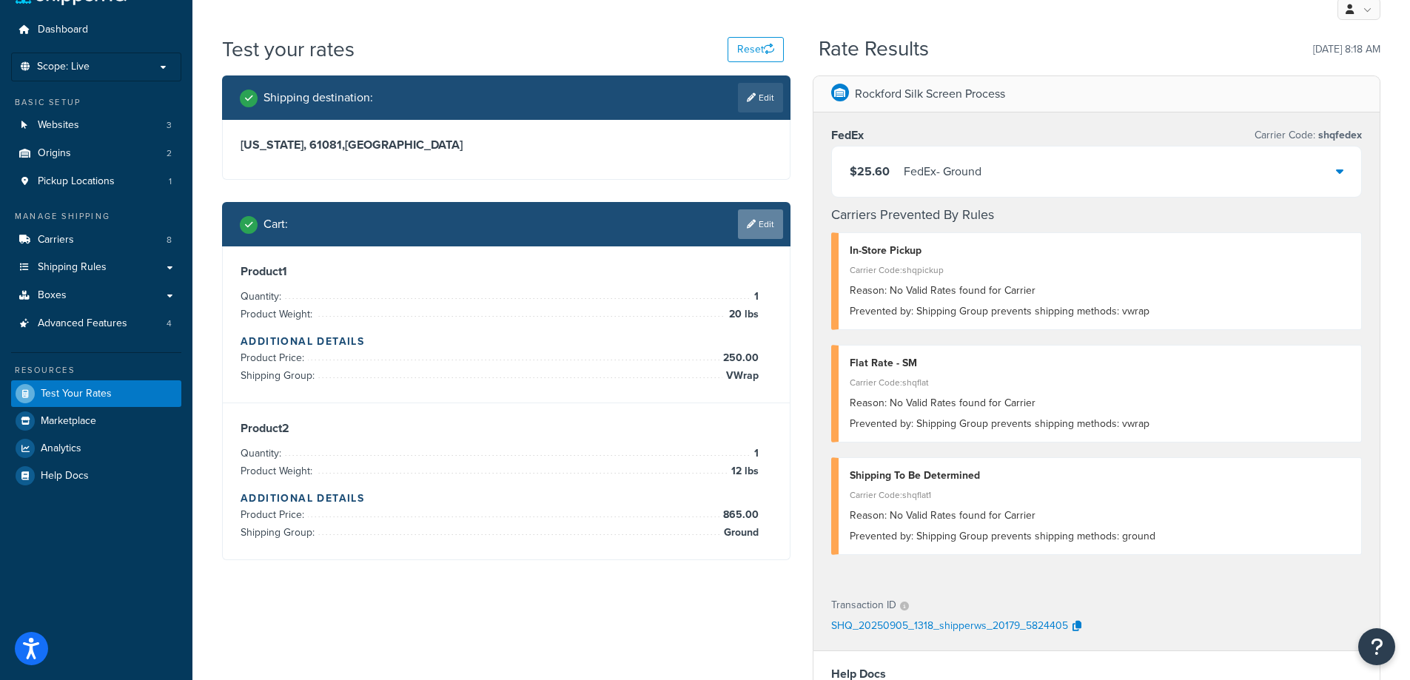
click at [759, 226] on link "Edit" at bounding box center [760, 224] width 45 height 30
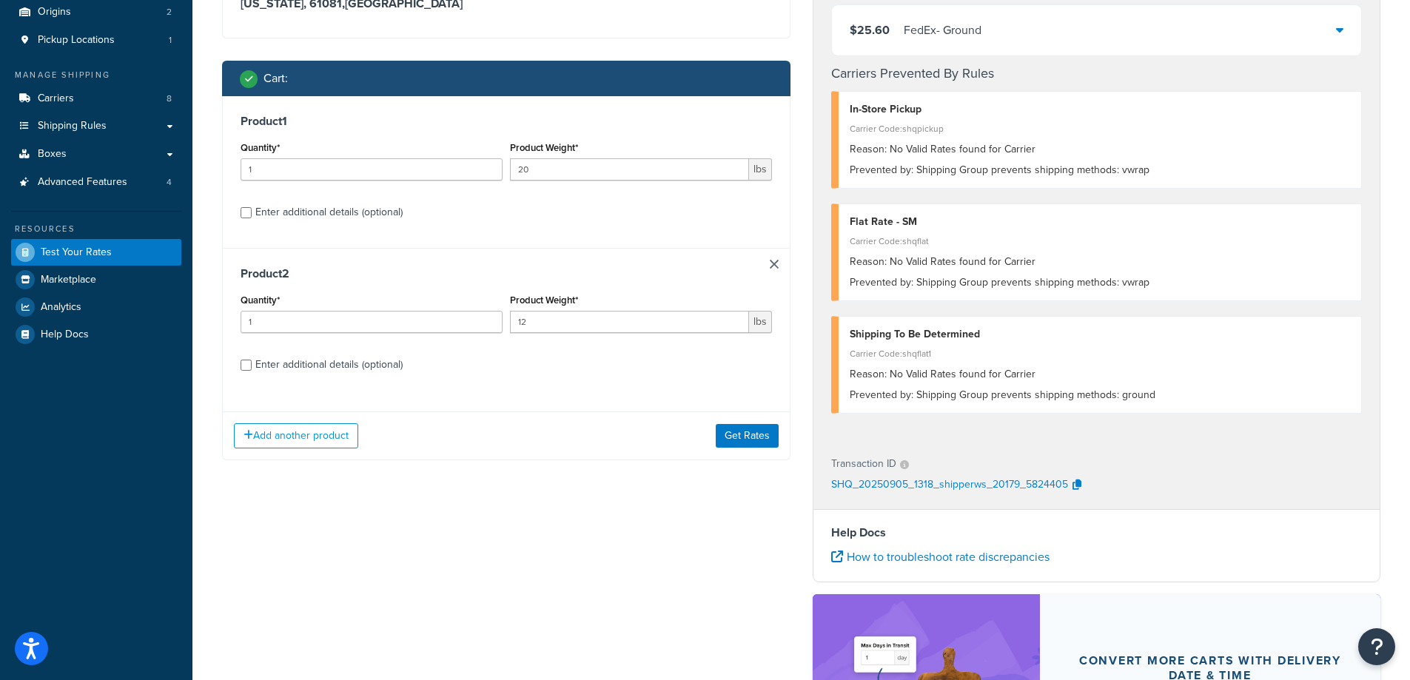
scroll to position [134, 0]
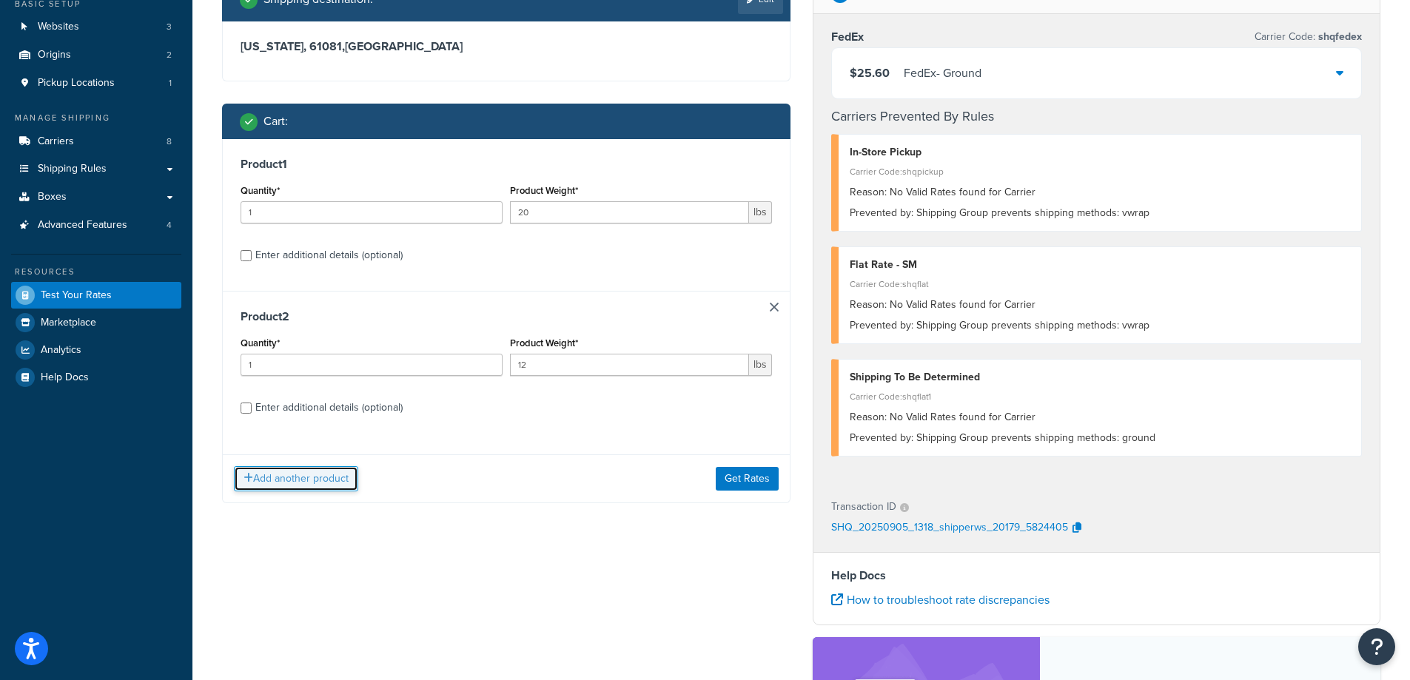
click at [291, 474] on button "Add another product" at bounding box center [296, 478] width 124 height 25
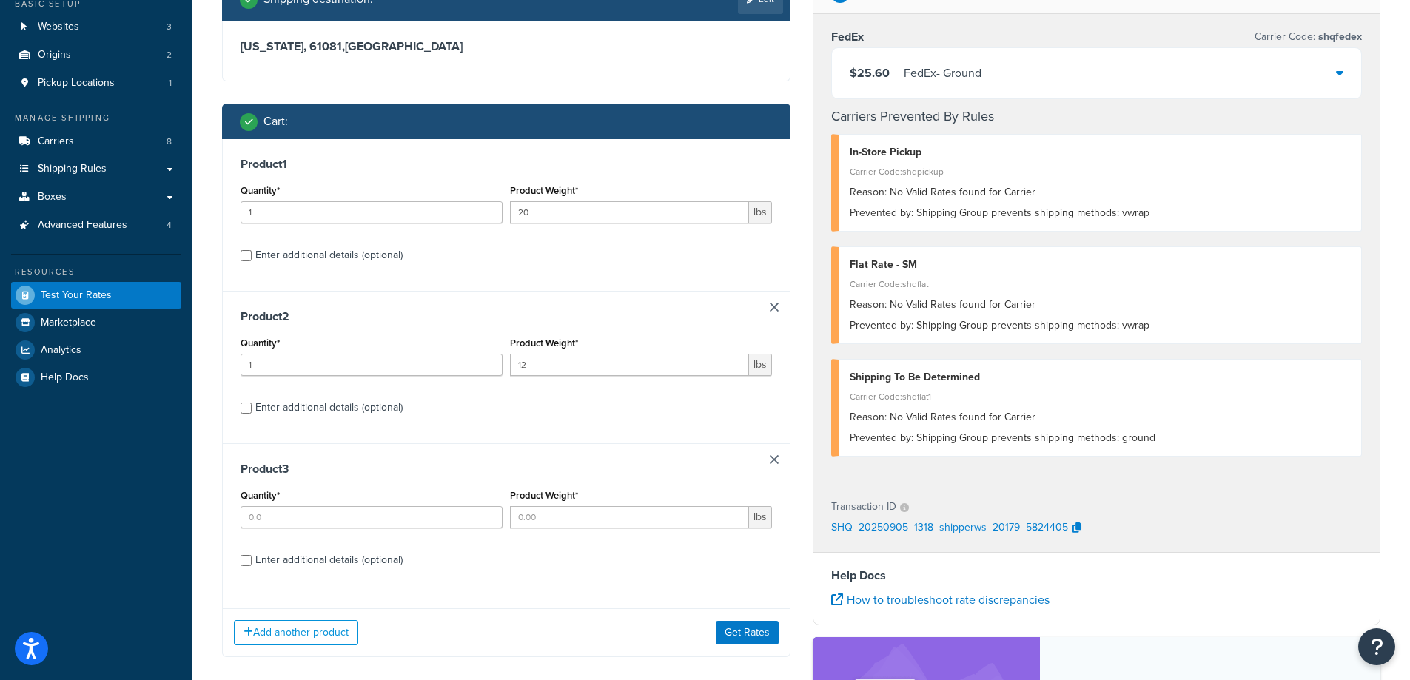
click at [282, 505] on div "Quantity*" at bounding box center [371, 506] width 262 height 43
click at [281, 516] on input "Quantity*" at bounding box center [371, 517] width 262 height 22
type input "1"
type input "2"
type input "3.0"
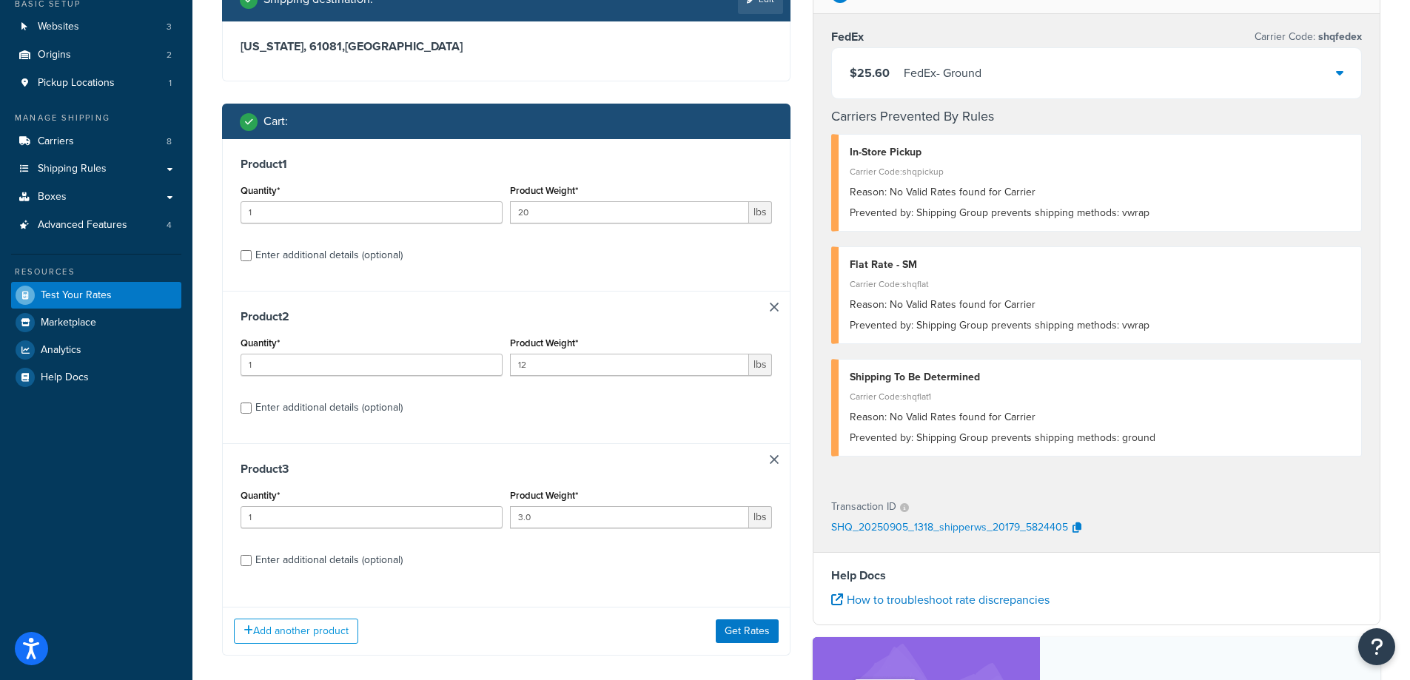
click at [272, 563] on div "Enter additional details (optional)" at bounding box center [328, 560] width 147 height 21
click at [252, 563] on input "Enter additional details (optional)" at bounding box center [245, 560] width 11 height 11
checkbox input "true"
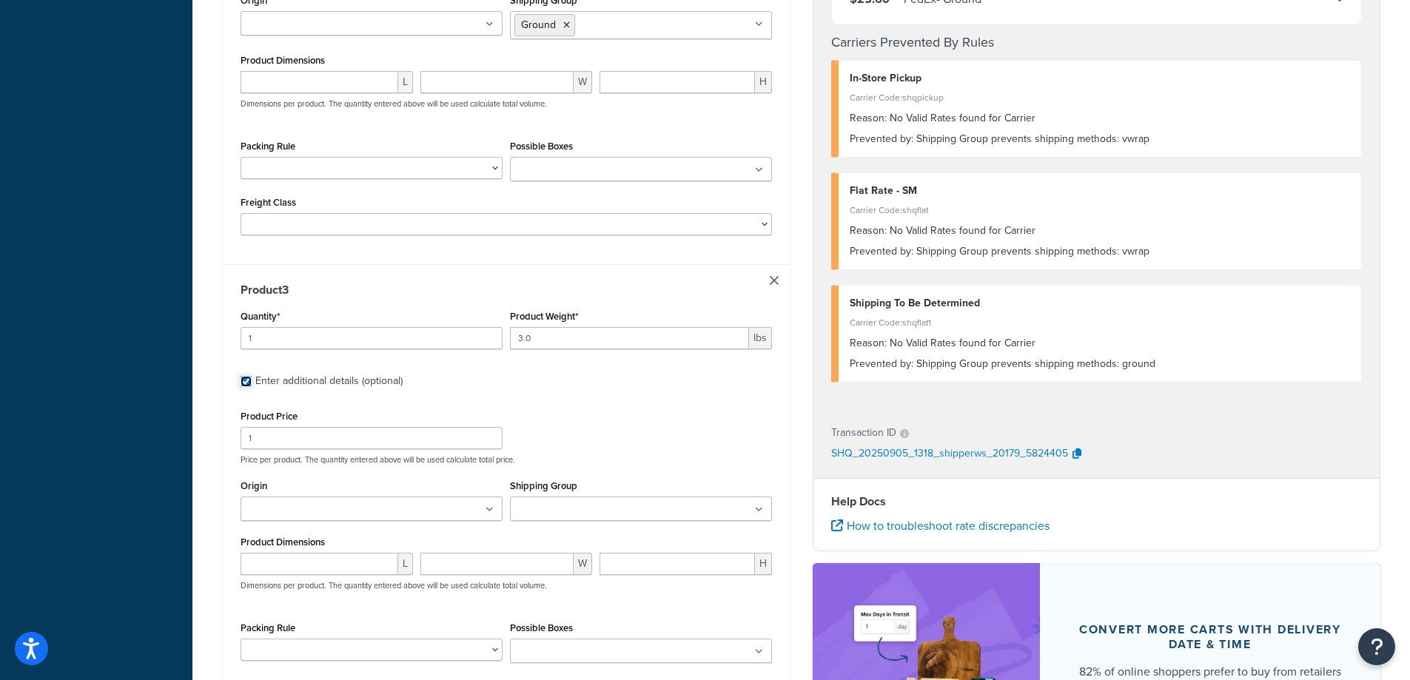
scroll to position [1022, 0]
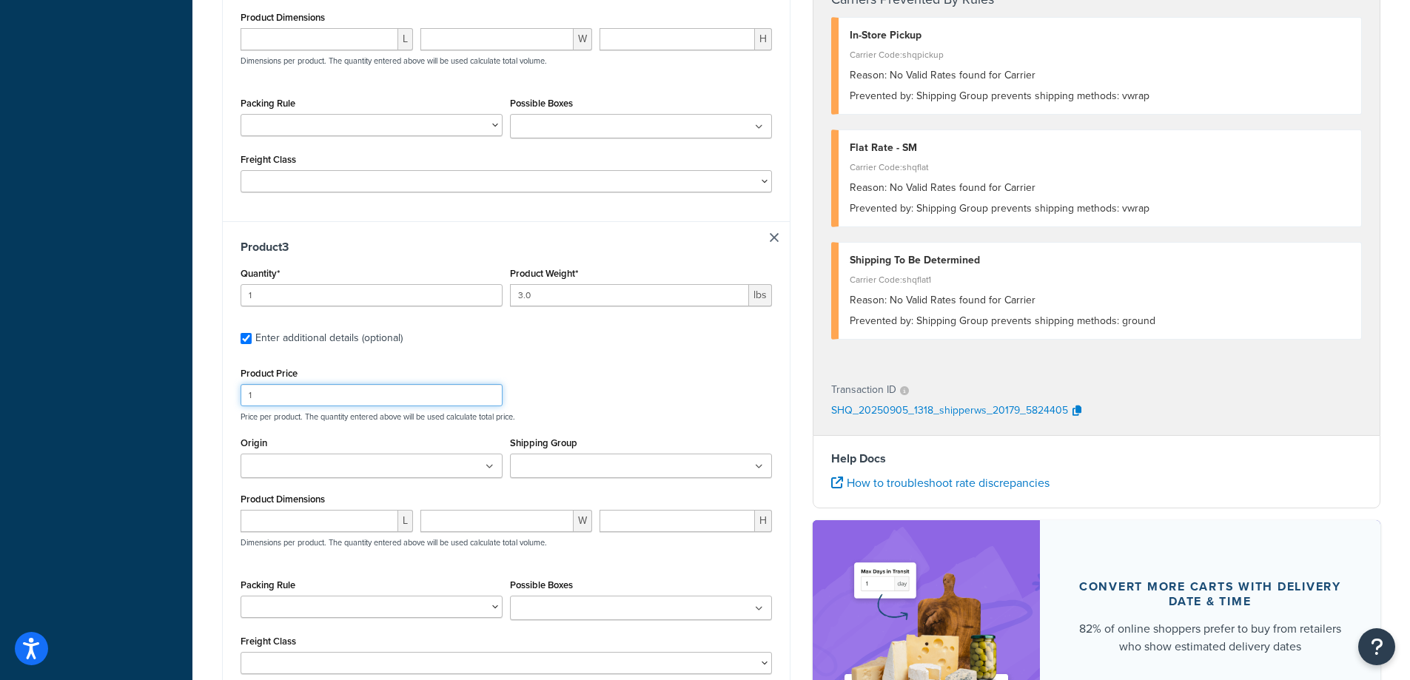
click at [321, 406] on input "1" at bounding box center [371, 395] width 262 height 22
type input "15"
click at [575, 475] on input "Shipping Group" at bounding box center [579, 467] width 131 height 16
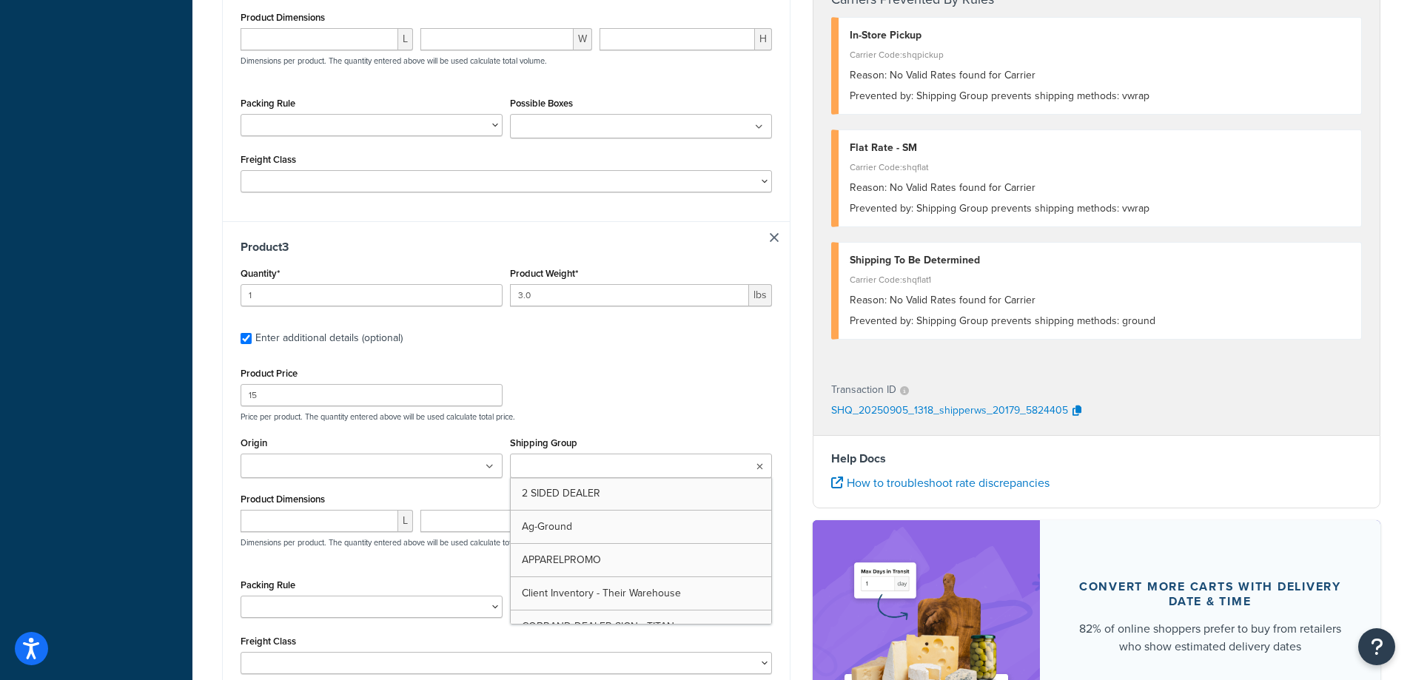
type input "f"
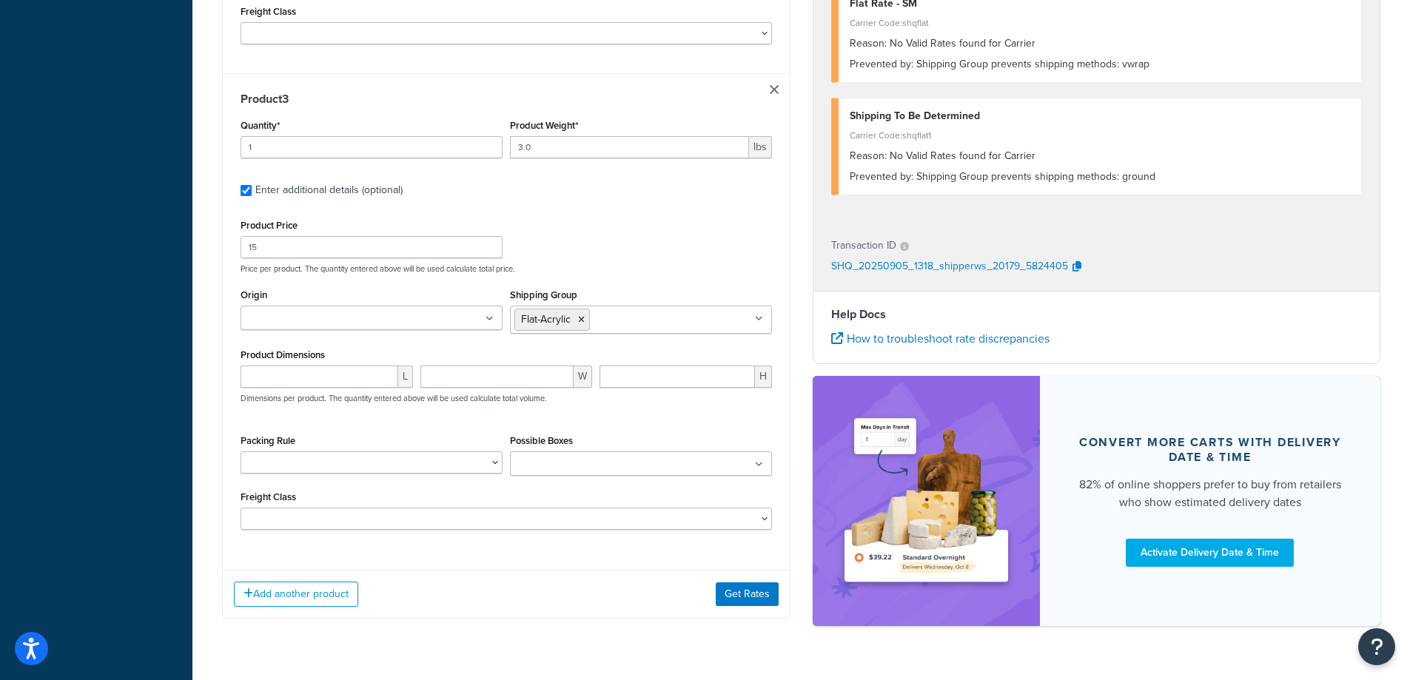
scroll to position [1209, 0]
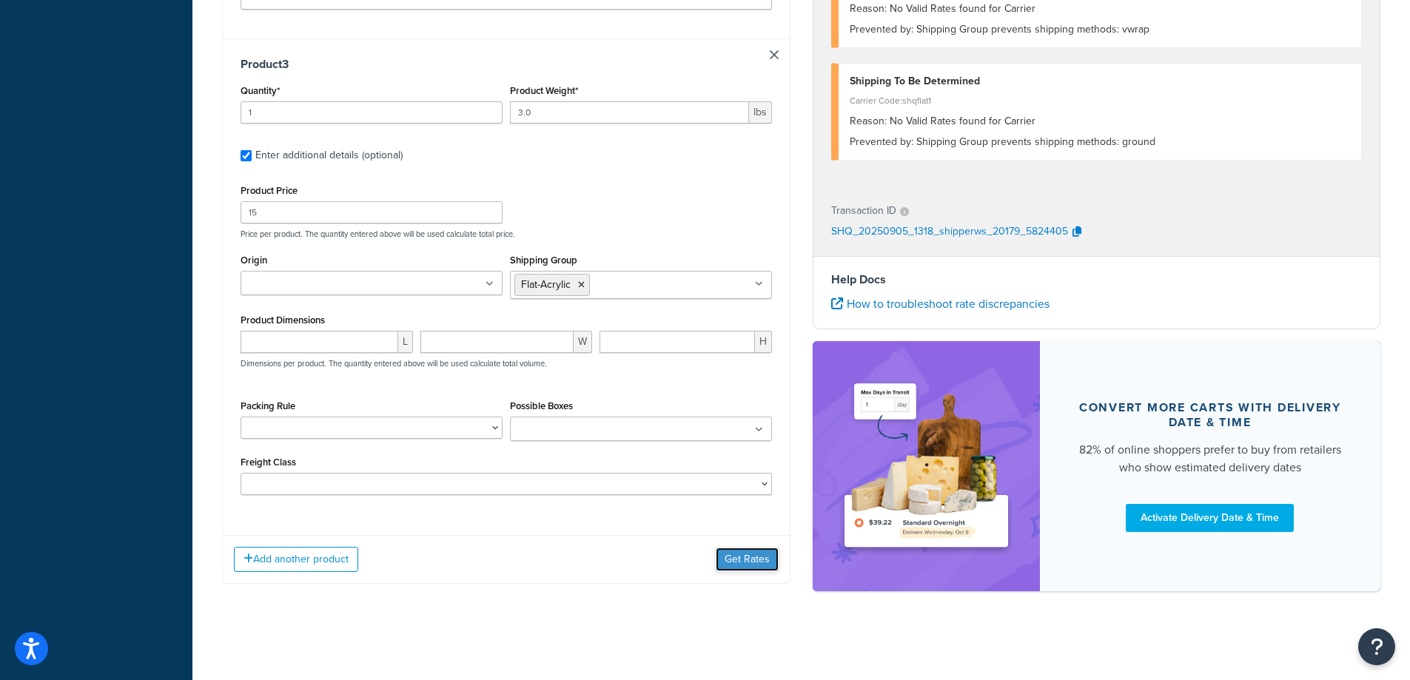
click at [726, 550] on button "Get Rates" at bounding box center [747, 560] width 63 height 24
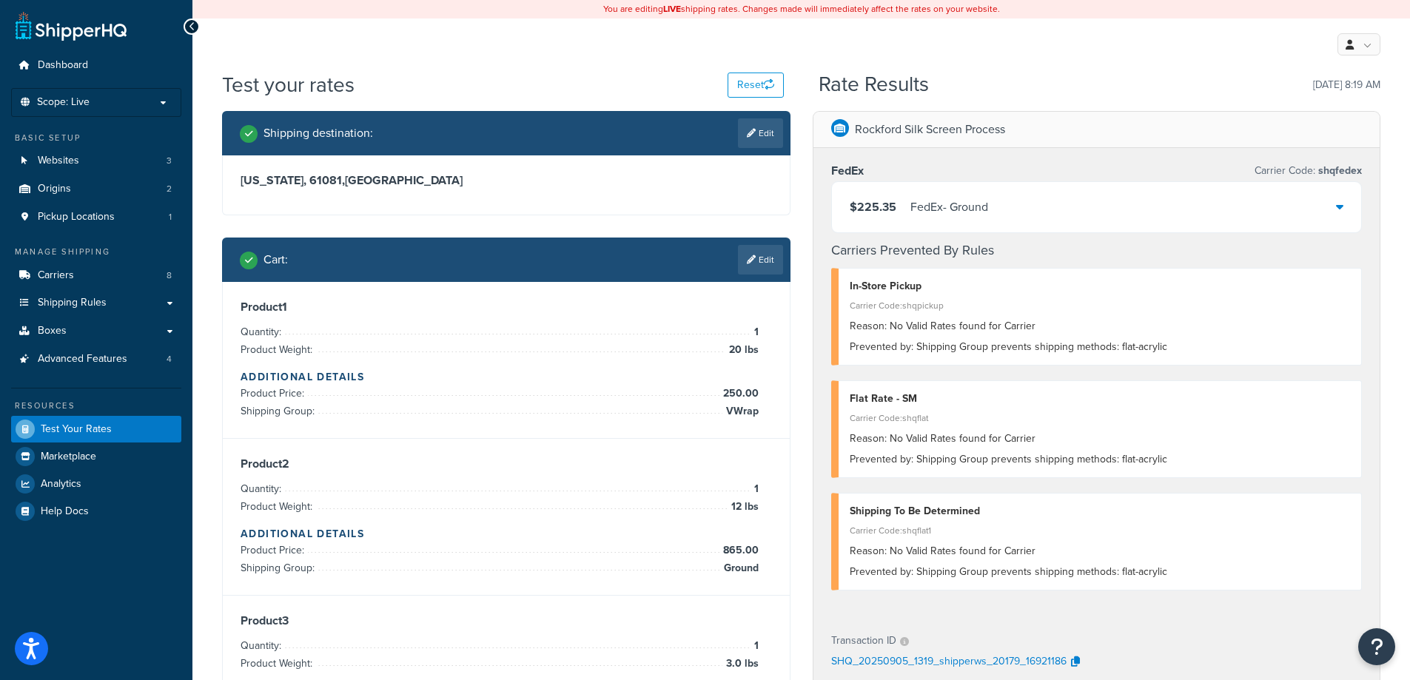
scroll to position [198, 0]
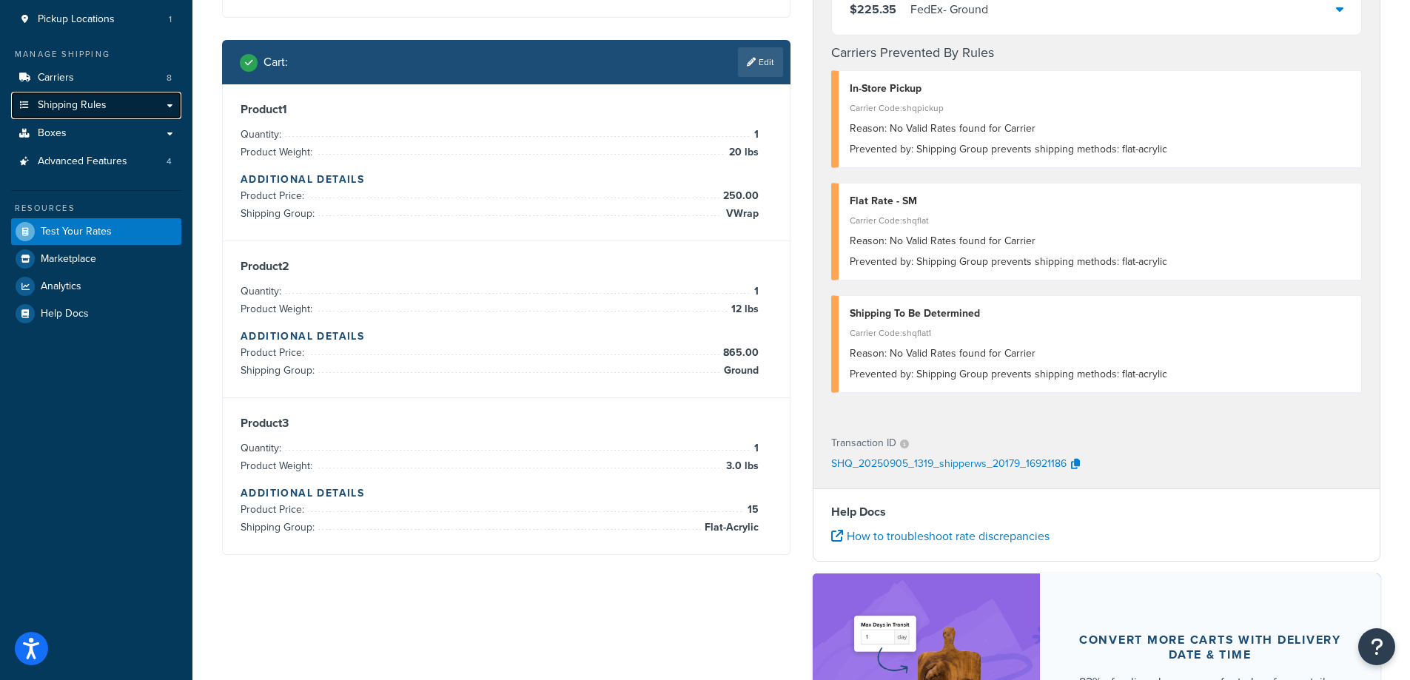
click at [166, 109] on link "Shipping Rules" at bounding box center [96, 105] width 170 height 27
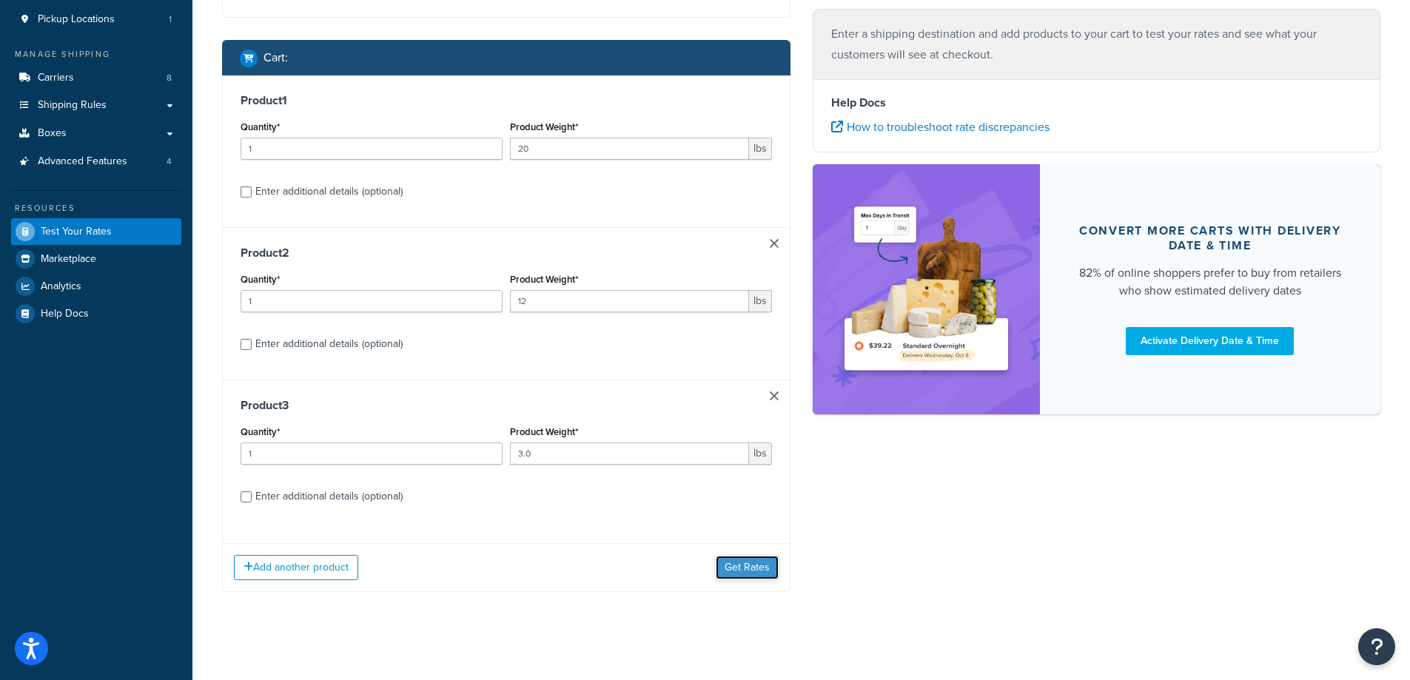
click at [741, 565] on button "Get Rates" at bounding box center [747, 568] width 63 height 24
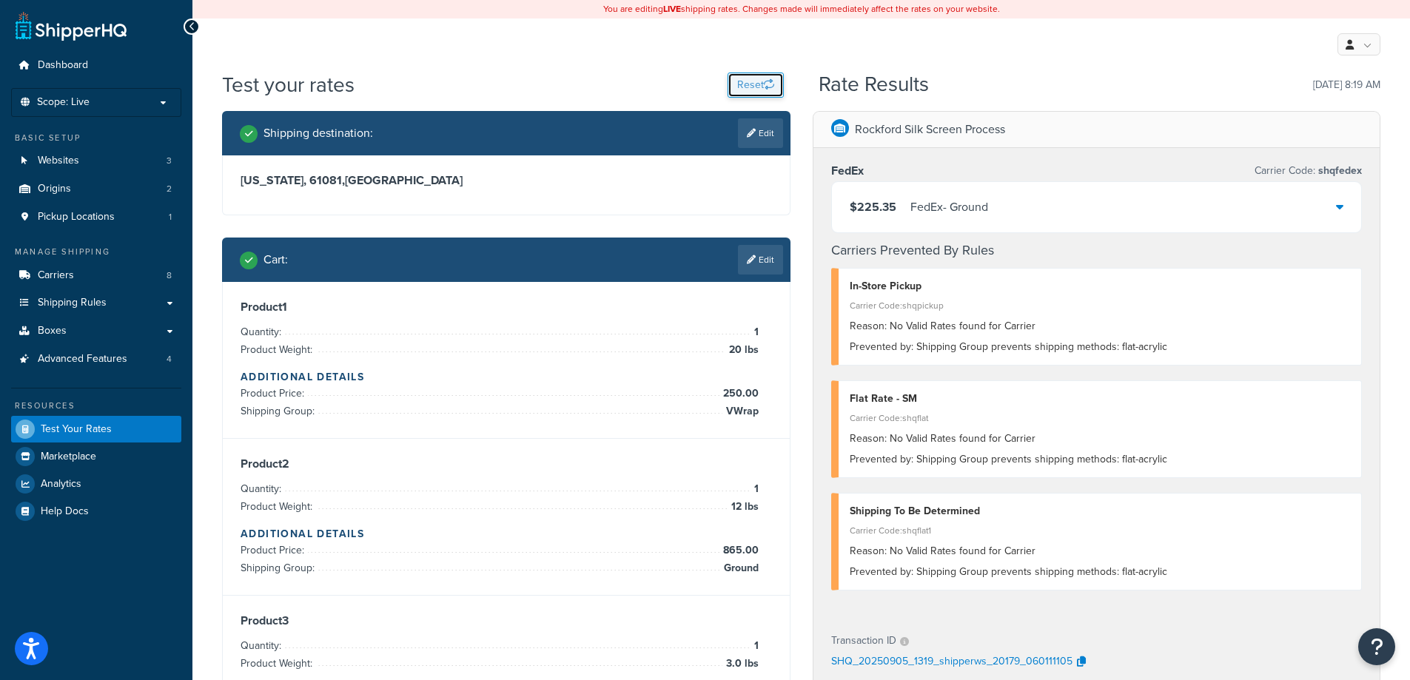
click at [754, 81] on button "Reset" at bounding box center [755, 85] width 56 height 25
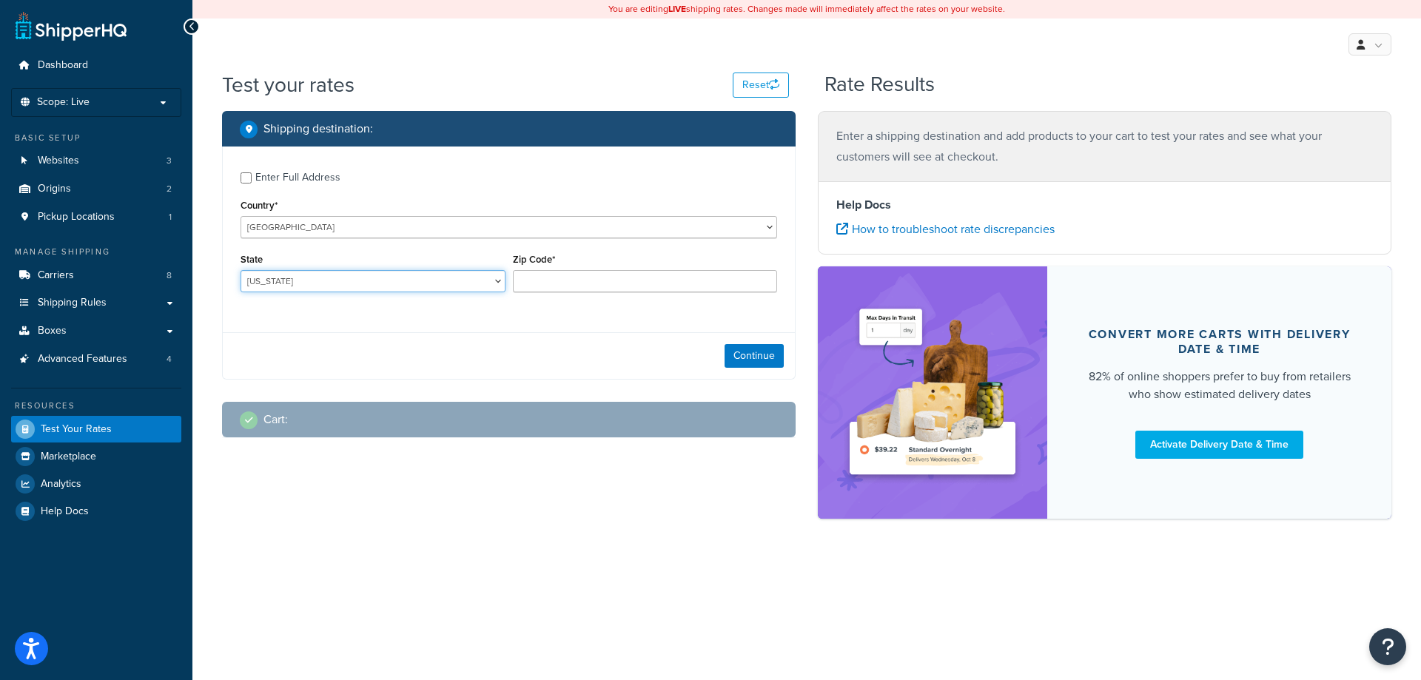
click at [332, 282] on select "Alabama Alaska American Samoa Arizona Arkansas Armed Forces Americas Armed Forc…" at bounding box center [372, 281] width 265 height 22
select select "IL"
click at [240, 271] on select "Alabama Alaska American Samoa Arizona Arkansas Armed Forces Americas Armed Forc…" at bounding box center [372, 281] width 265 height 22
click at [551, 287] on input "Zip Code*" at bounding box center [645, 281] width 265 height 22
type input "61081"
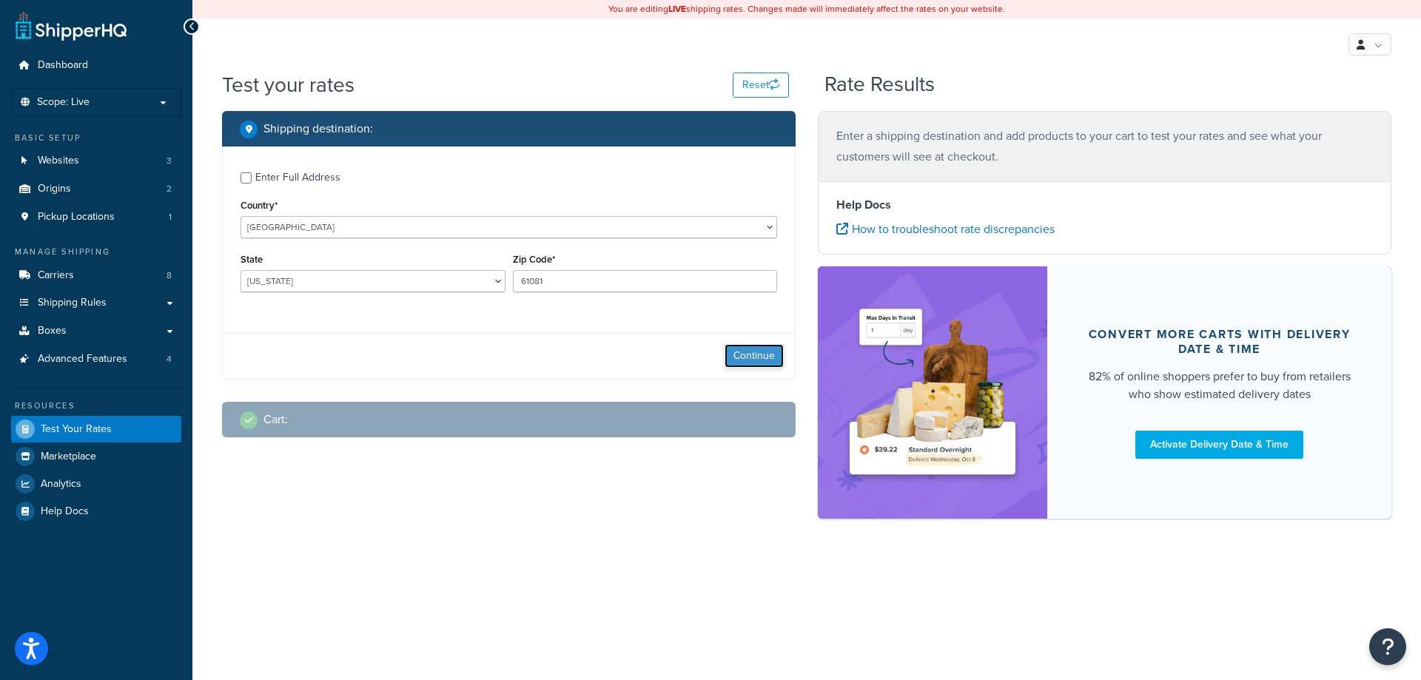
click at [749, 358] on button "Continue" at bounding box center [753, 356] width 59 height 24
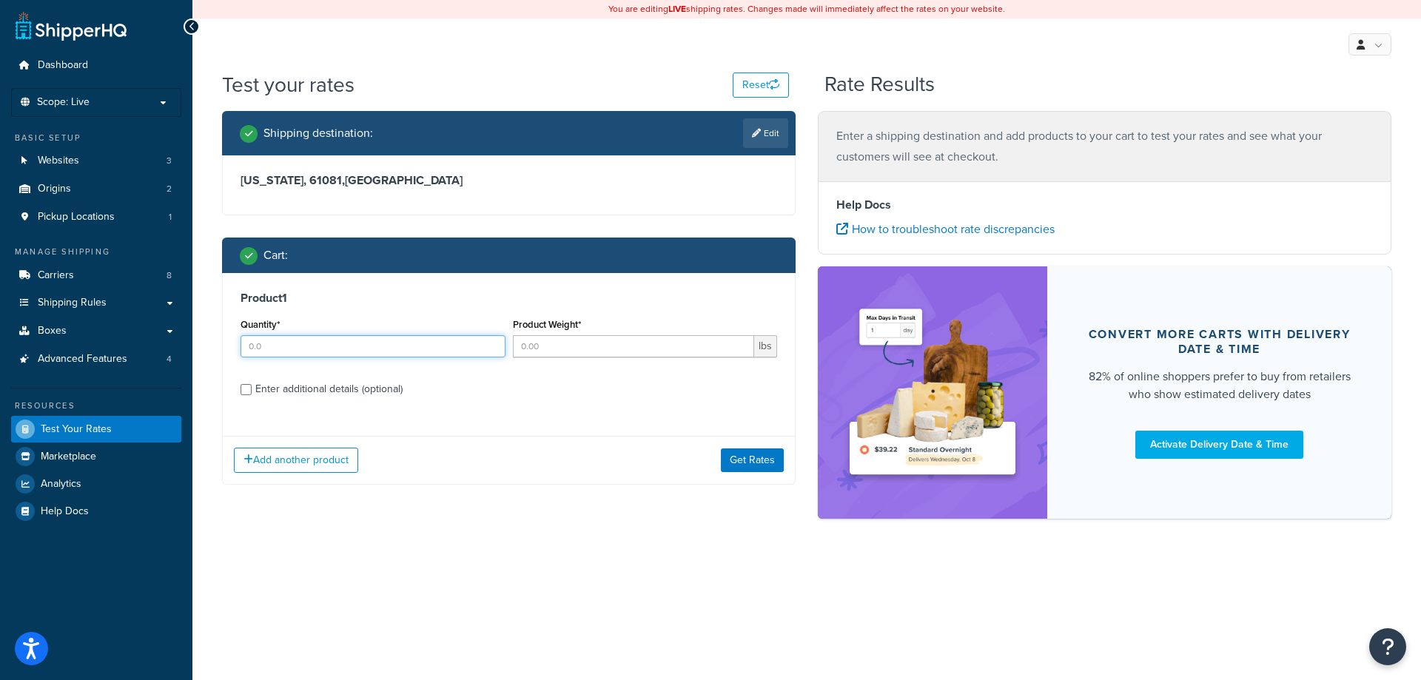
click at [283, 349] on input "Quantity*" at bounding box center [372, 346] width 265 height 22
type input "1"
click at [539, 340] on input "Product Weight*" at bounding box center [634, 346] width 242 height 22
type input "75"
click at [315, 397] on div "Enter additional details (optional)" at bounding box center [328, 389] width 147 height 21
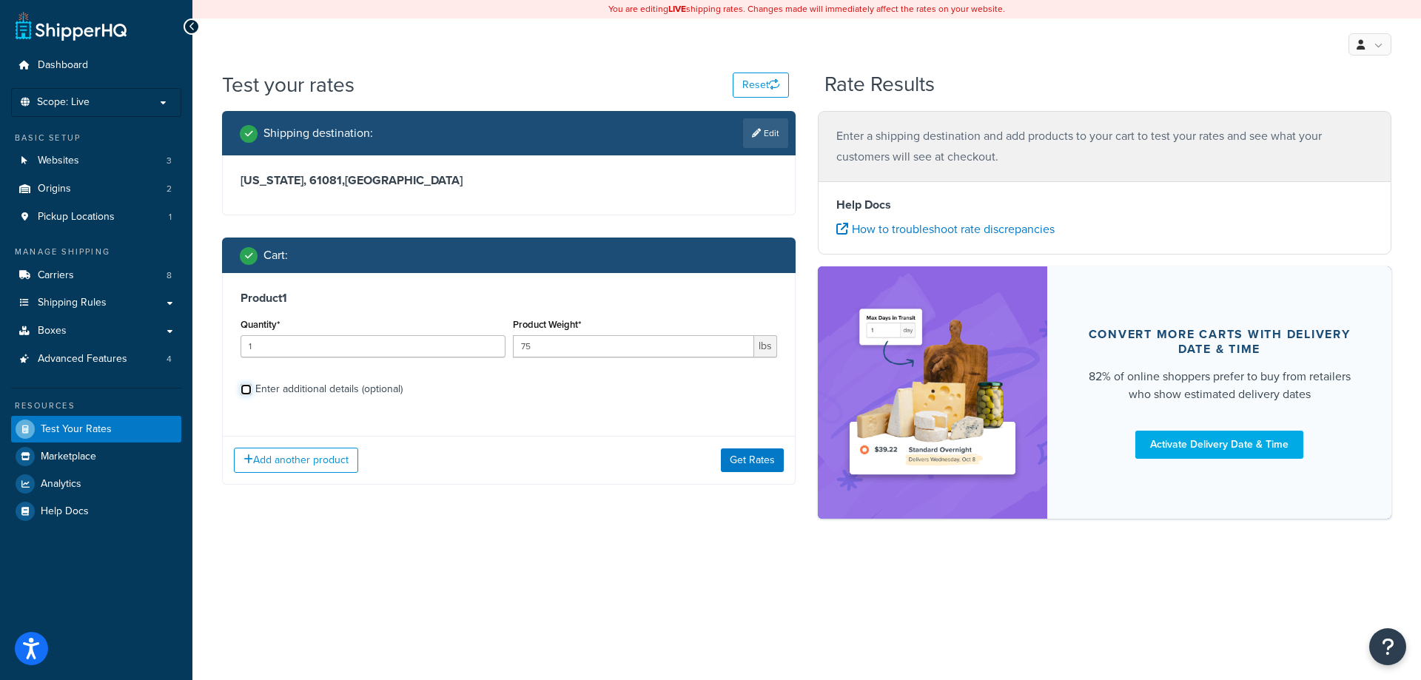
click at [252, 395] on input "Enter additional details (optional)" at bounding box center [245, 389] width 11 height 11
checkbox input "true"
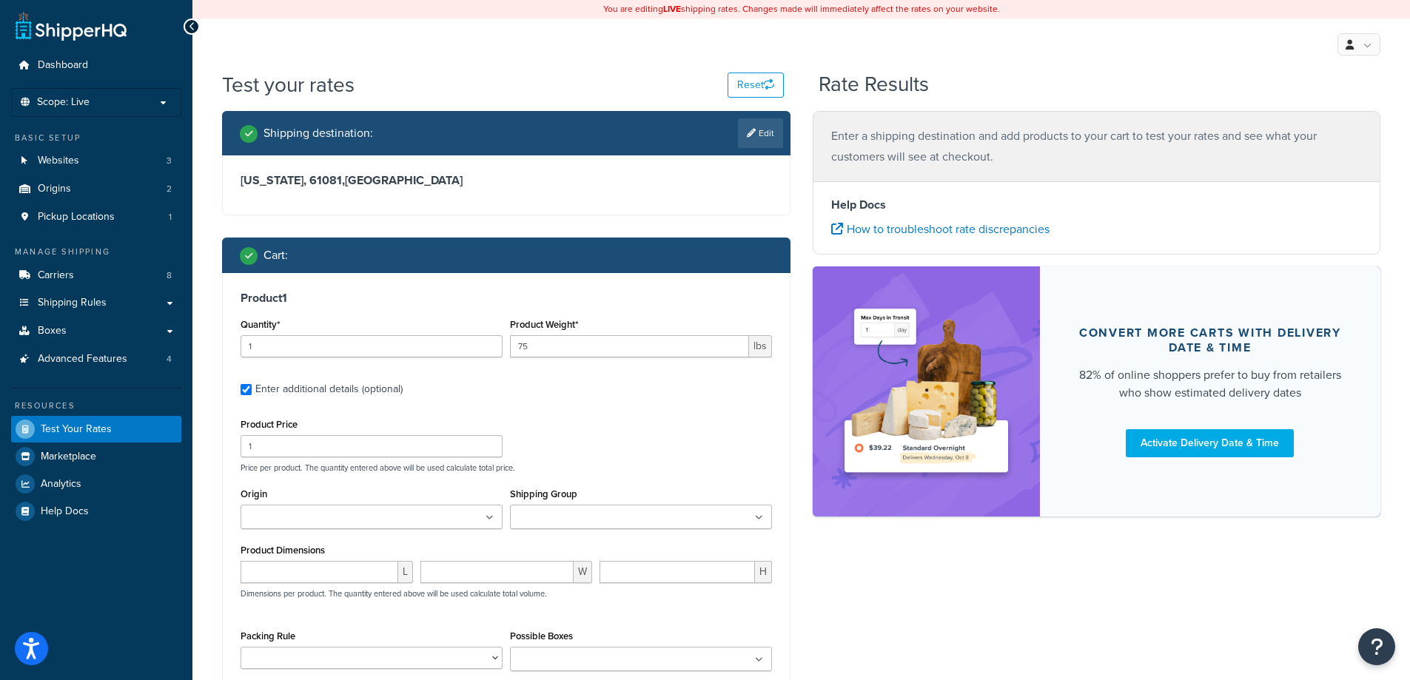
click at [763, 522] on ul at bounding box center [641, 517] width 262 height 24
type input "gr"
click at [320, 579] on input "number" at bounding box center [319, 576] width 158 height 22
type input "52"
type input "30"
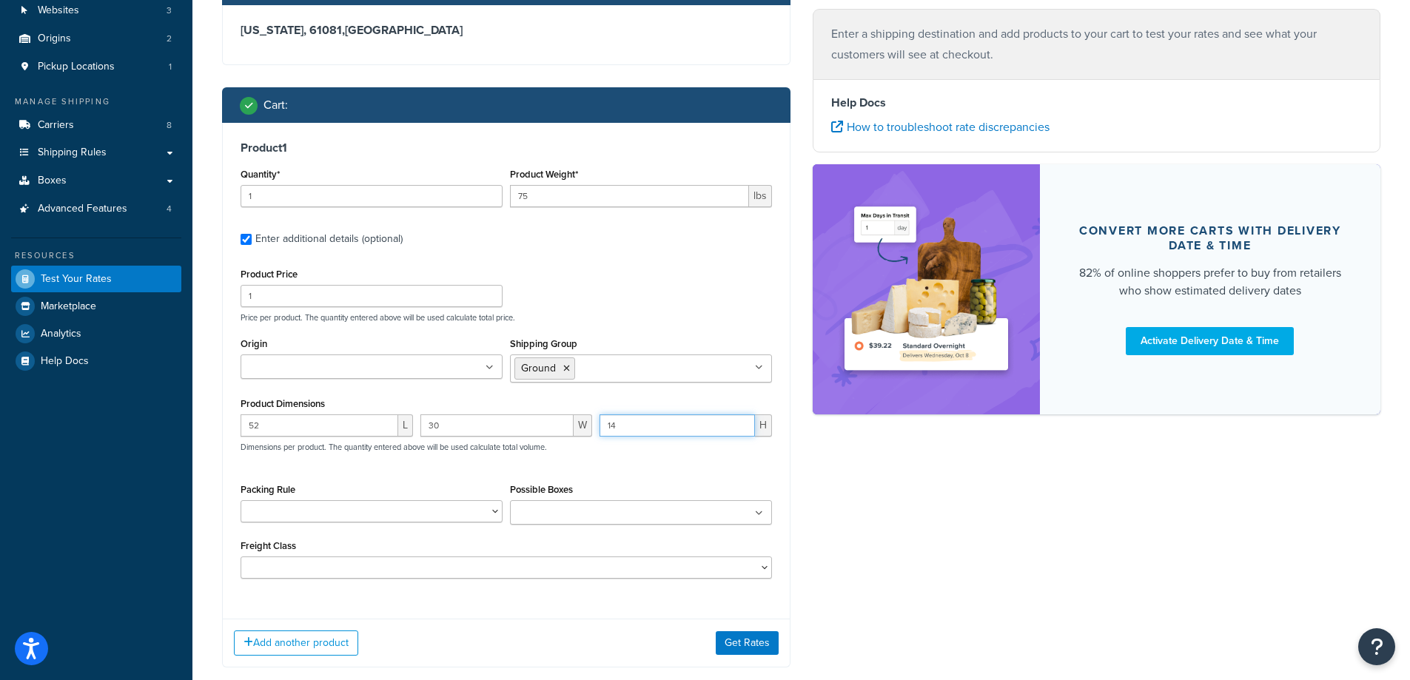
scroll to position [198, 0]
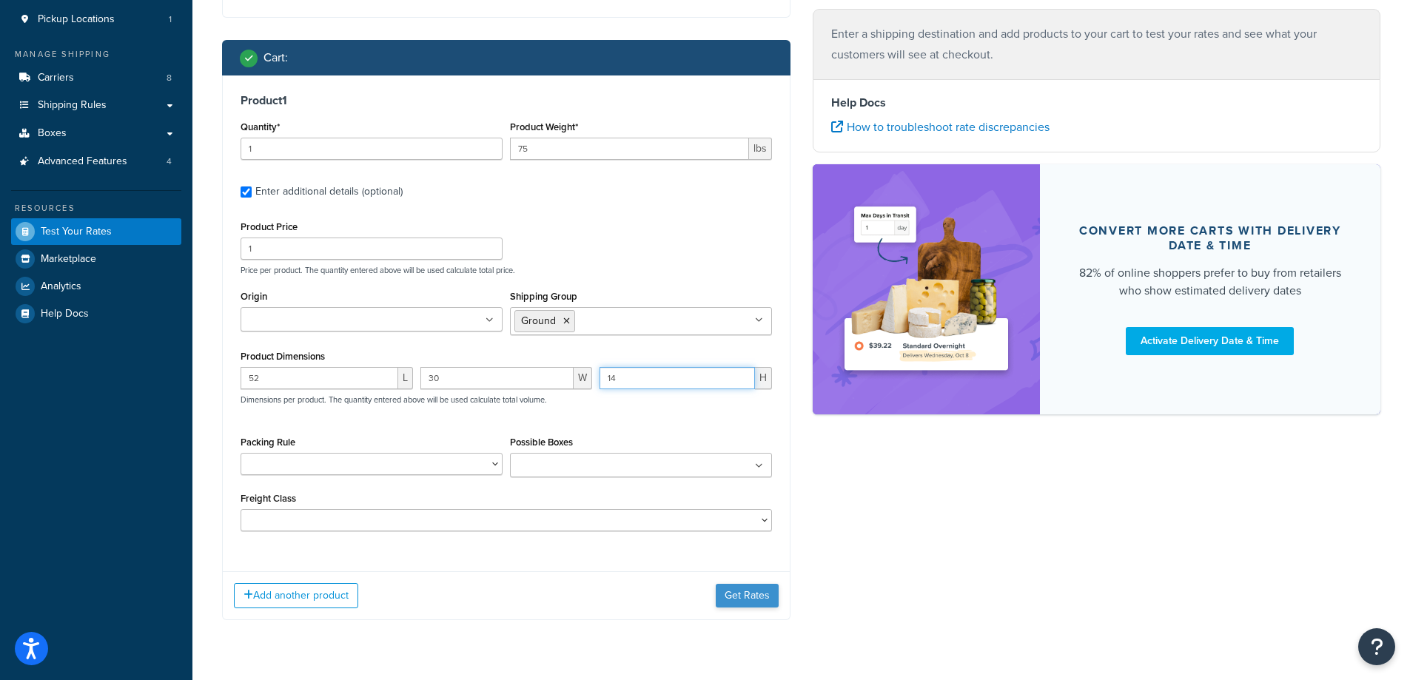
type input "14"
click at [756, 590] on button "Get Rates" at bounding box center [747, 596] width 63 height 24
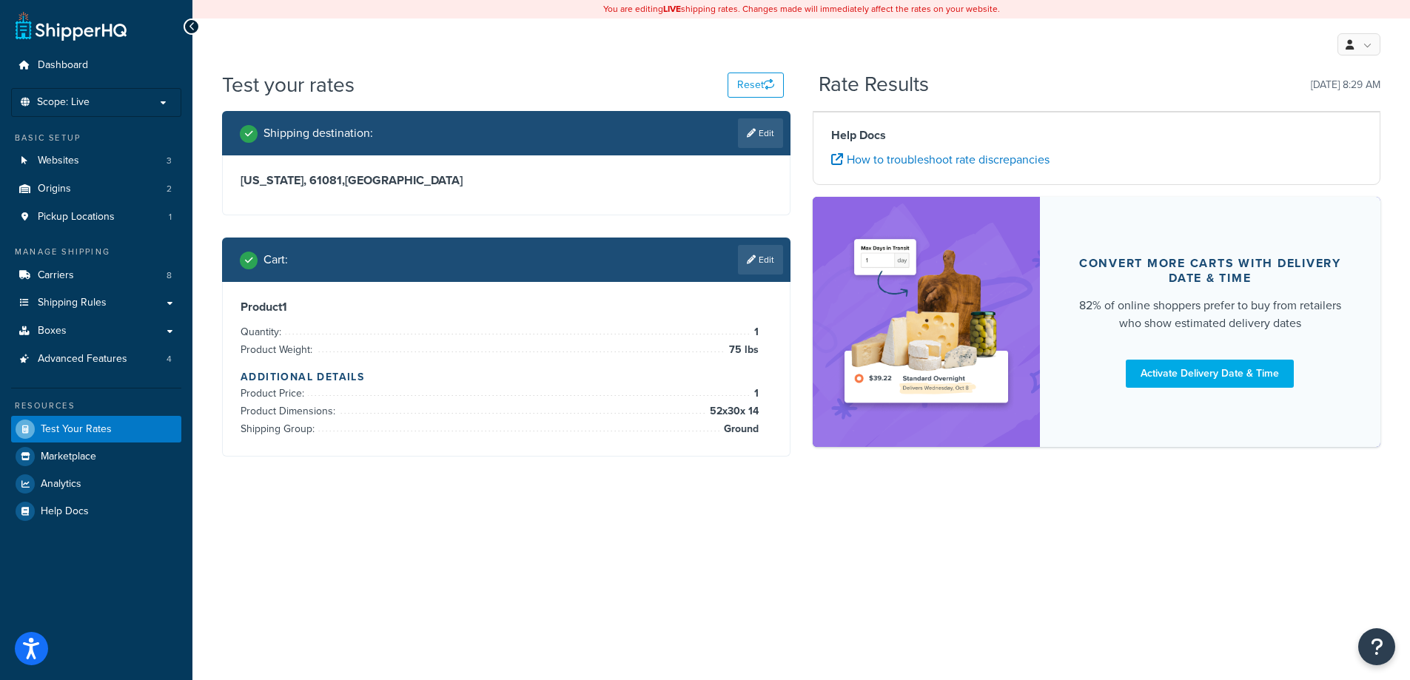
scroll to position [0, 0]
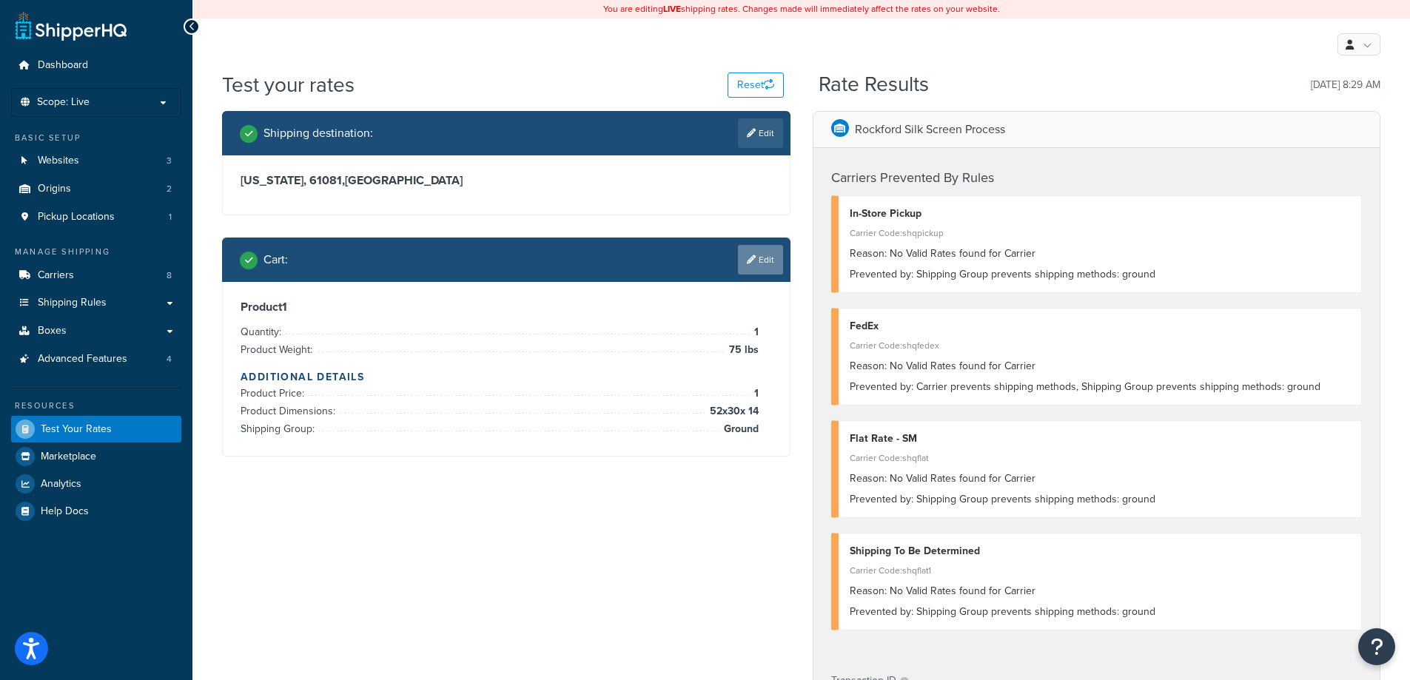
click at [767, 252] on link "Edit" at bounding box center [760, 260] width 45 height 30
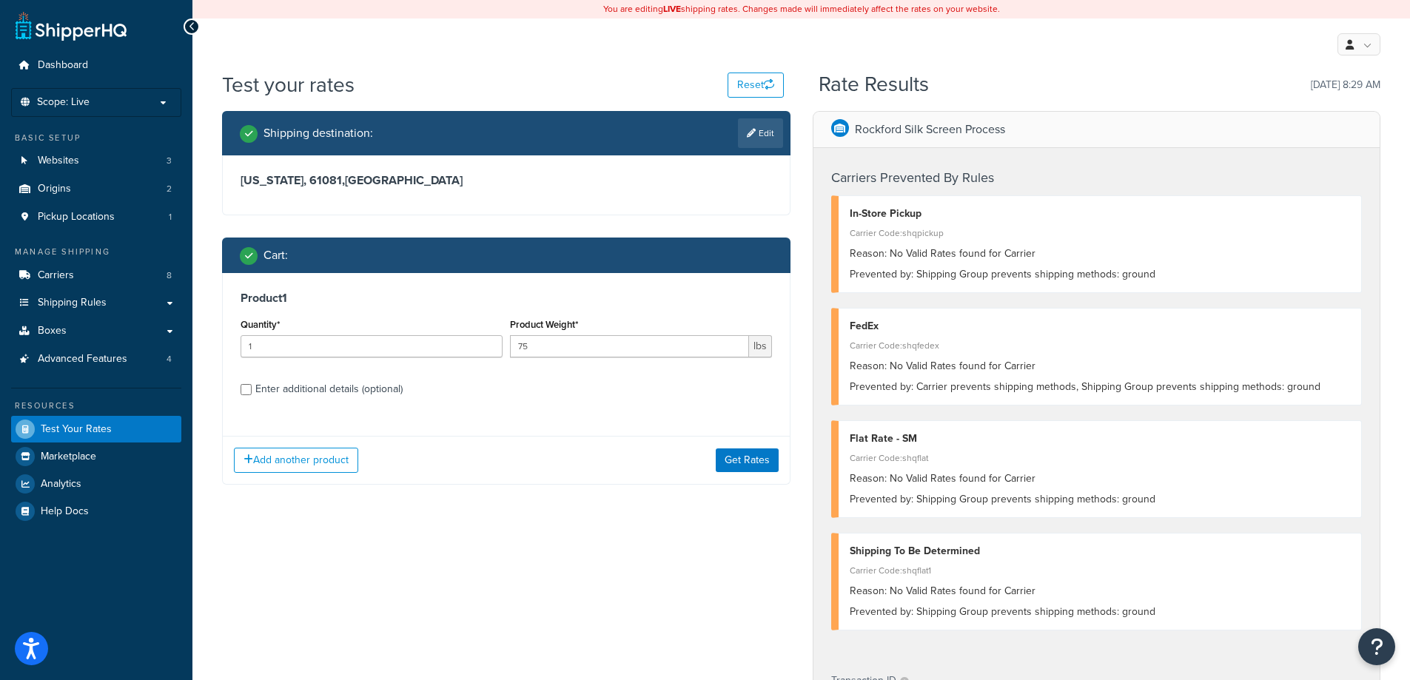
click at [289, 395] on div "Enter additional details (optional)" at bounding box center [328, 389] width 147 height 21
click at [252, 395] on input "Enter additional details (optional)" at bounding box center [245, 389] width 11 height 11
checkbox input "true"
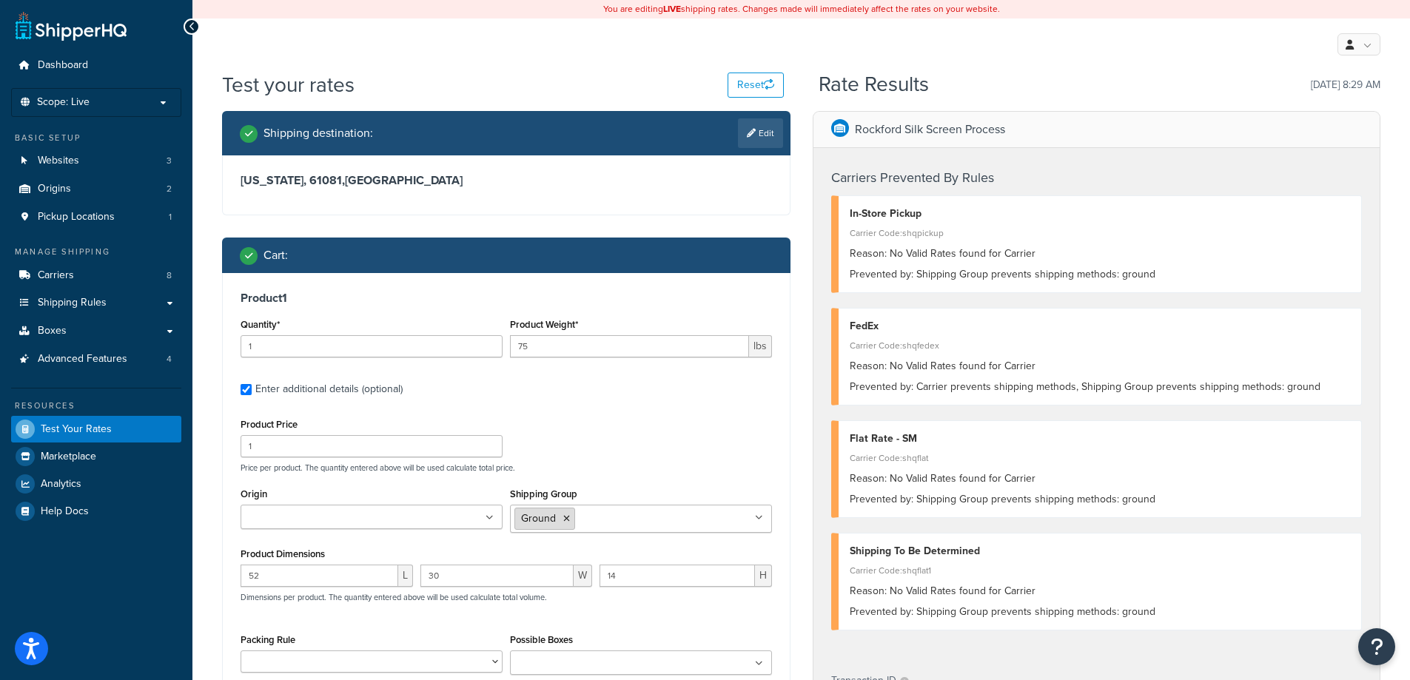
click at [573, 521] on li "Ground" at bounding box center [544, 519] width 61 height 22
click at [565, 516] on icon at bounding box center [566, 518] width 7 height 9
click at [682, 506] on ul at bounding box center [641, 517] width 262 height 24
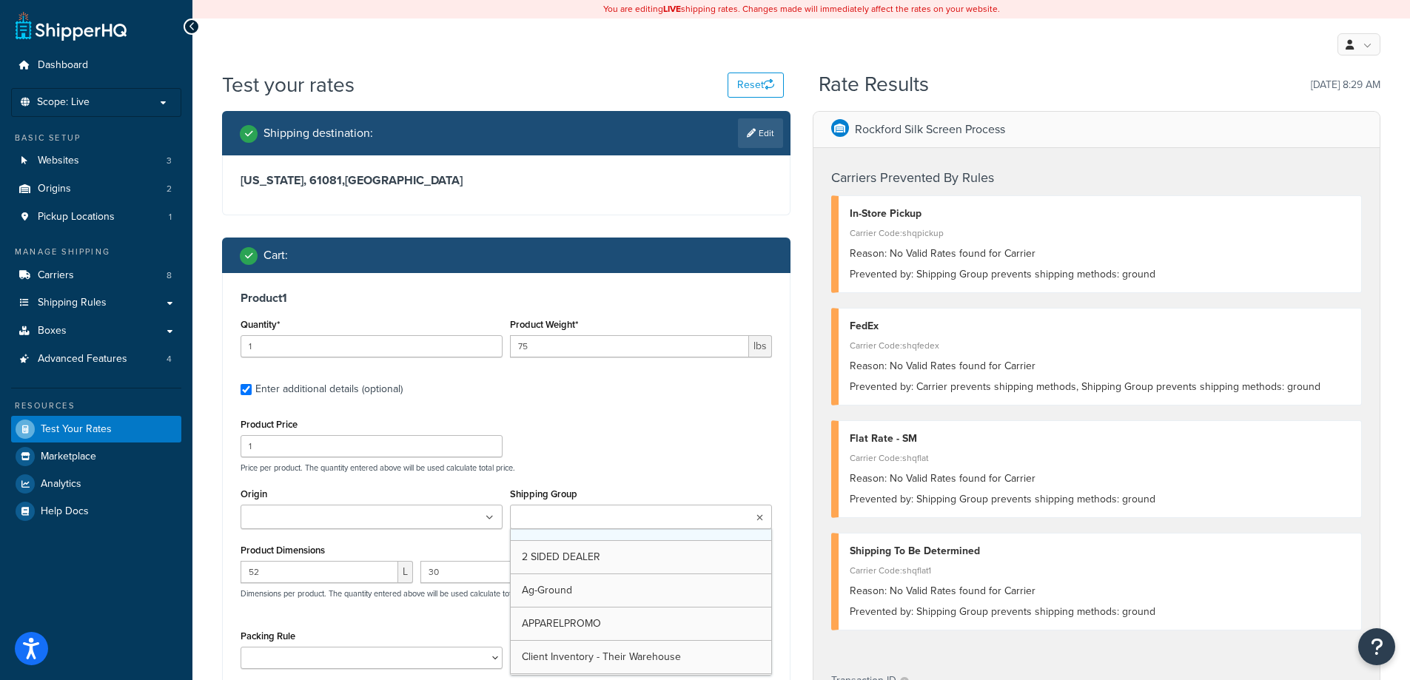
drag, startPoint x: 675, startPoint y: 509, endPoint x: 653, endPoint y: 538, distance: 36.0
click at [668, 522] on ul at bounding box center [641, 517] width 262 height 24
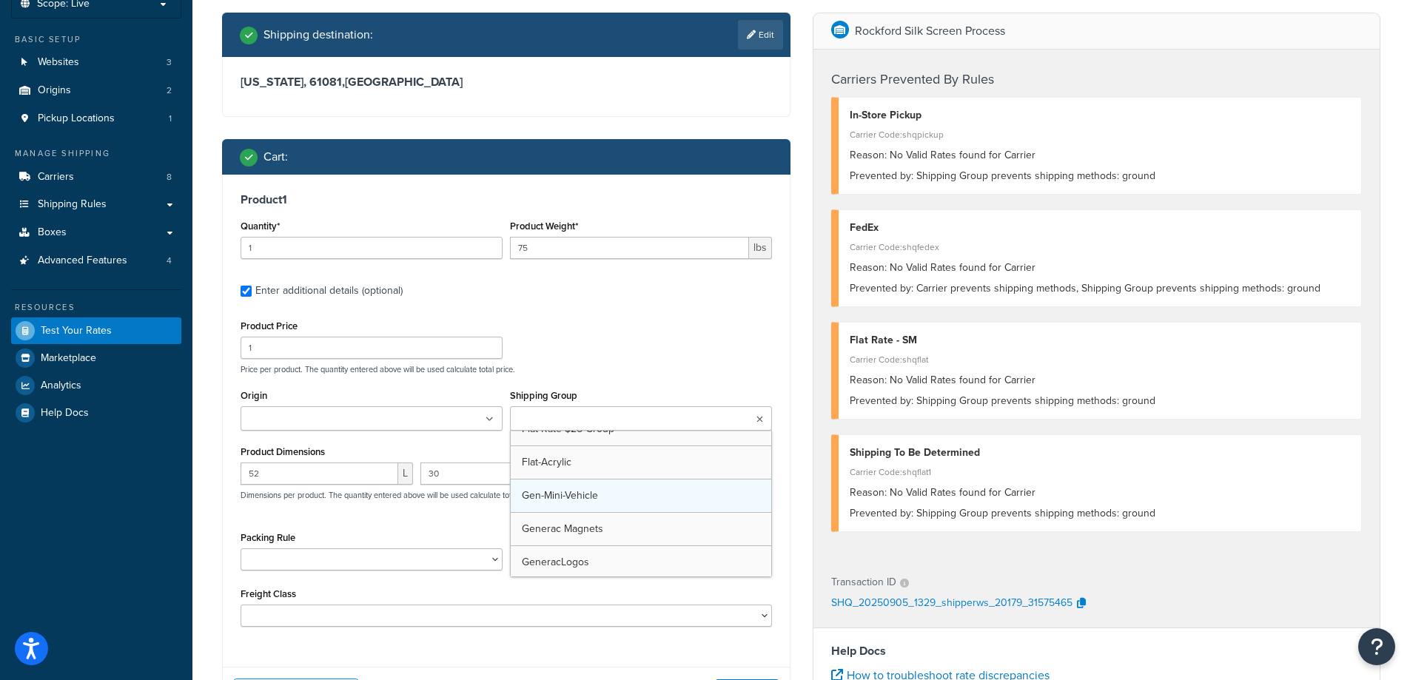
scroll to position [283, 0]
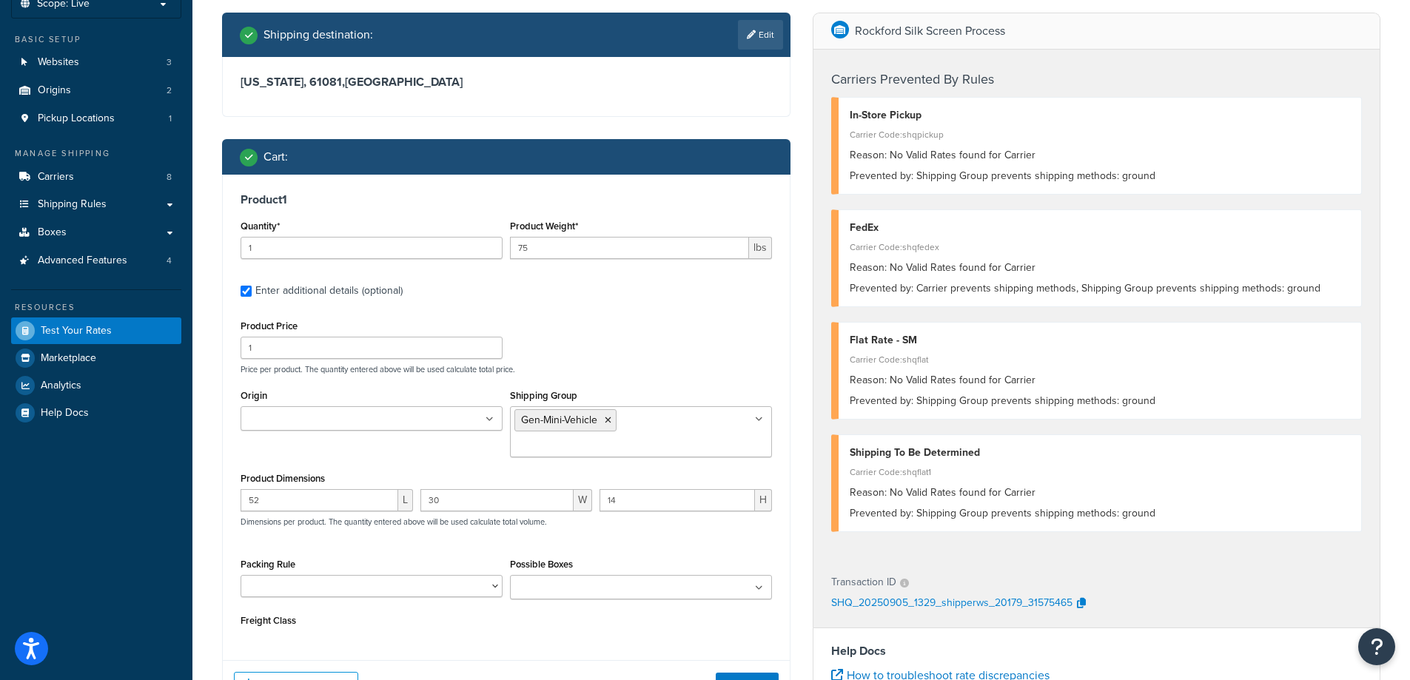
click at [684, 317] on div "Product Price 1 Price per product. The quantity entered above will be used calc…" at bounding box center [506, 345] width 539 height 58
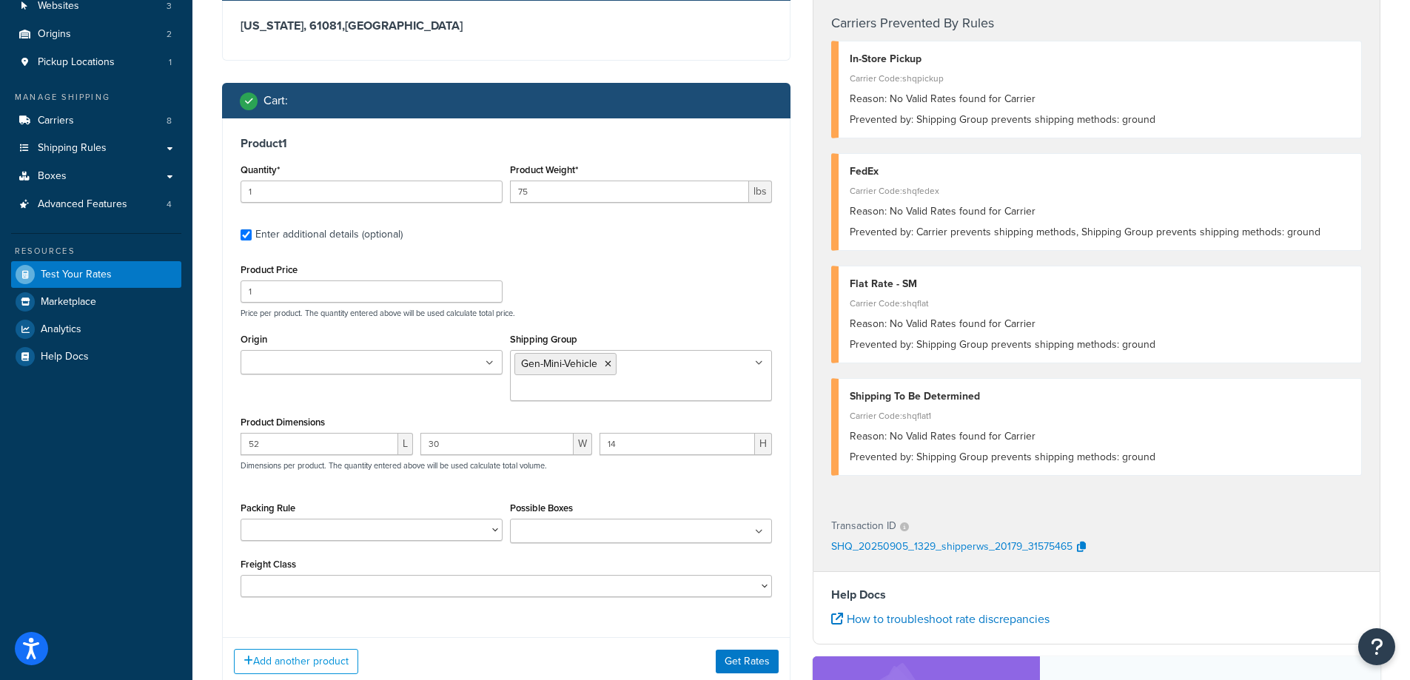
scroll to position [198, 0]
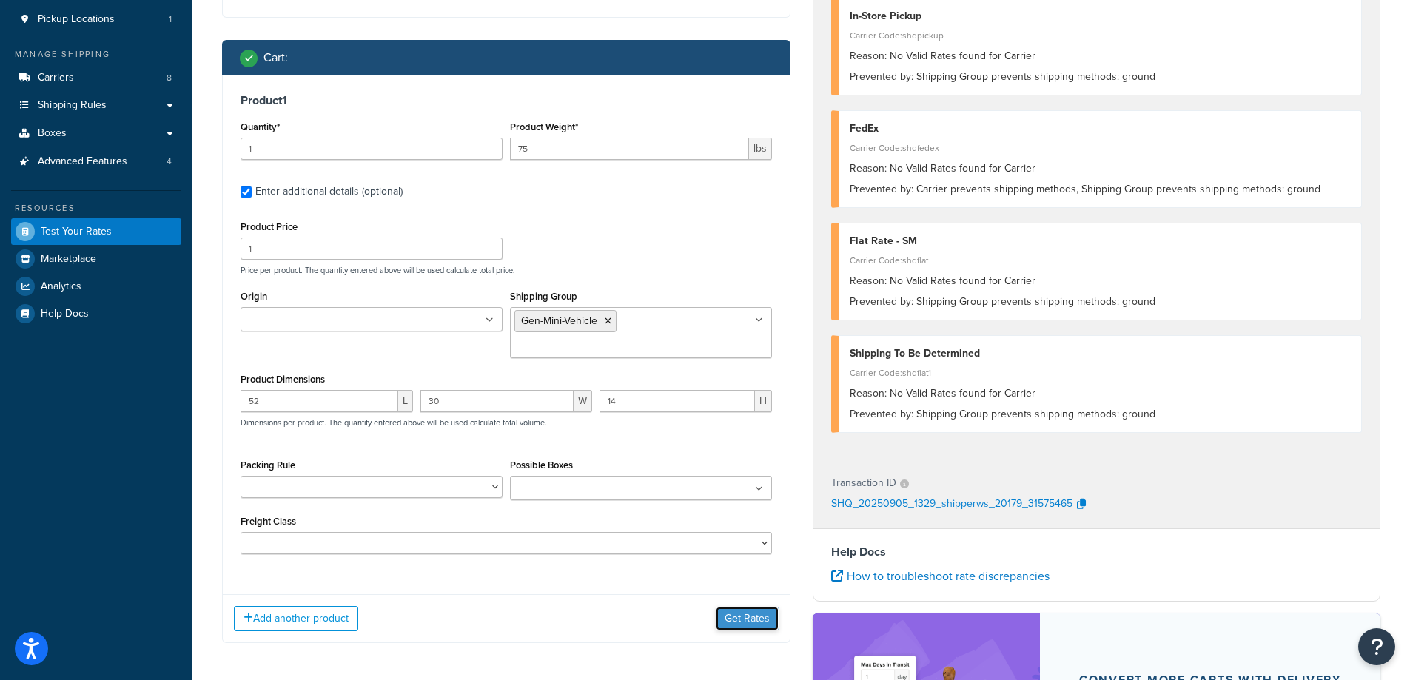
click at [747, 607] on button "Get Rates" at bounding box center [747, 619] width 63 height 24
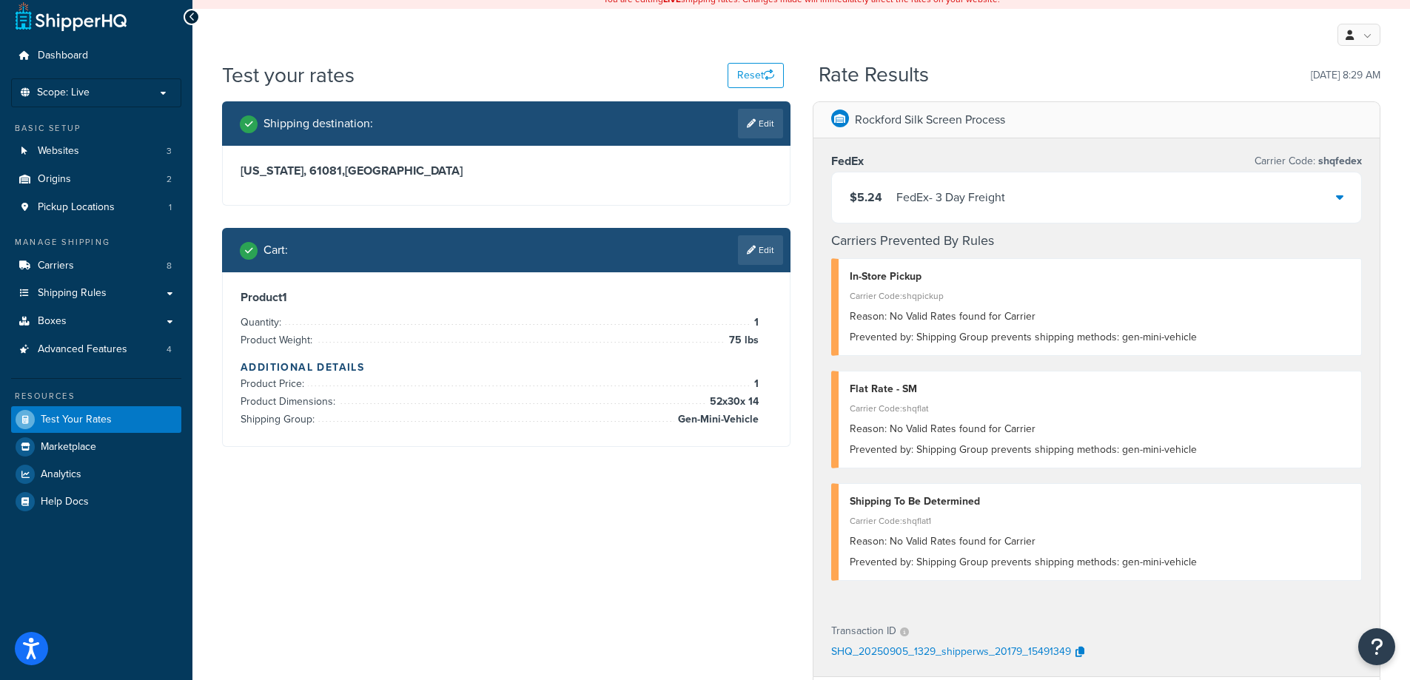
scroll to position [0, 0]
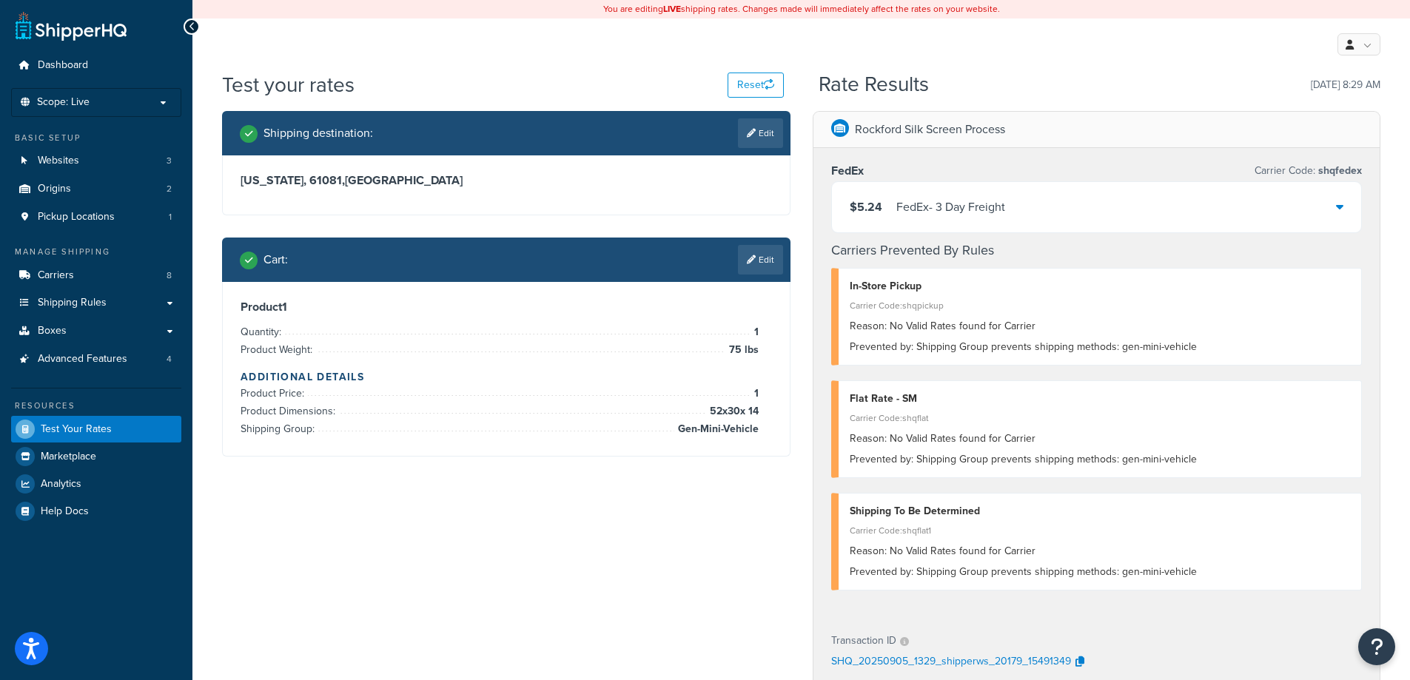
click at [1346, 199] on div "$5.24 FedEx - 3 Day Freight" at bounding box center [1097, 207] width 530 height 50
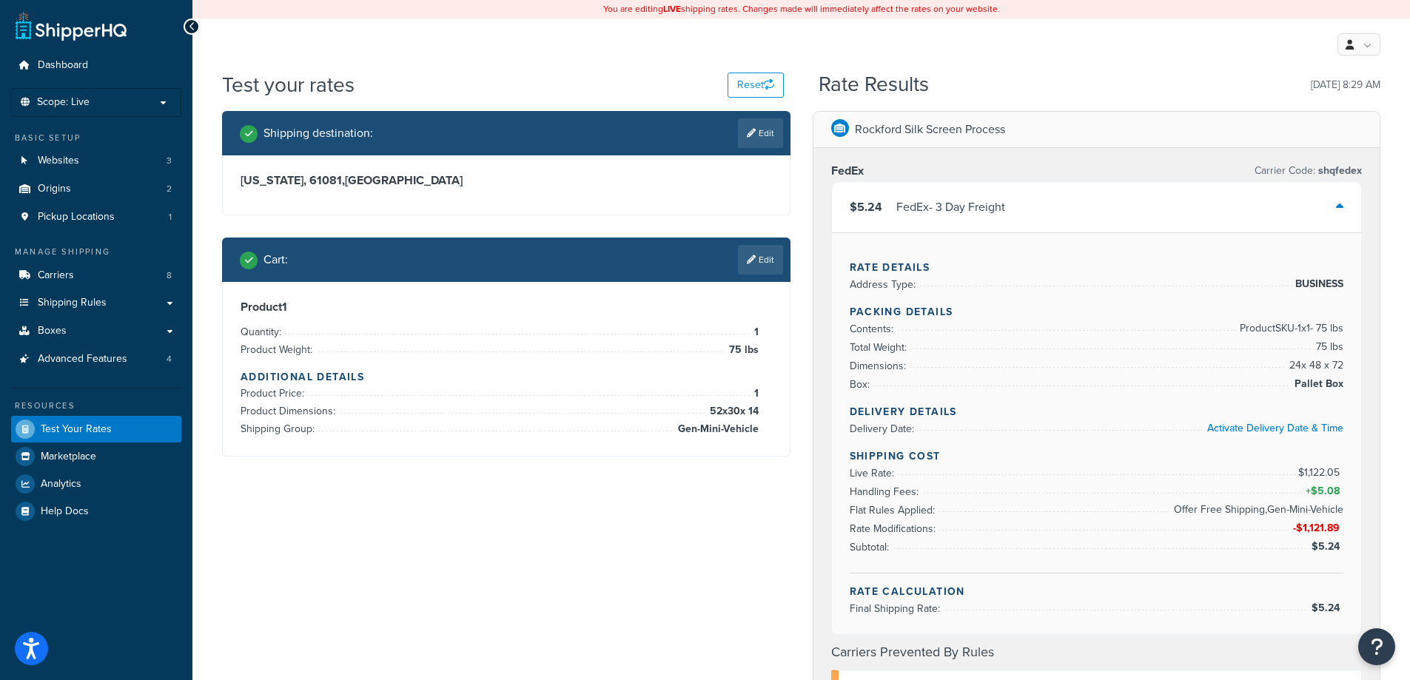
click at [761, 249] on link "Edit" at bounding box center [760, 260] width 45 height 30
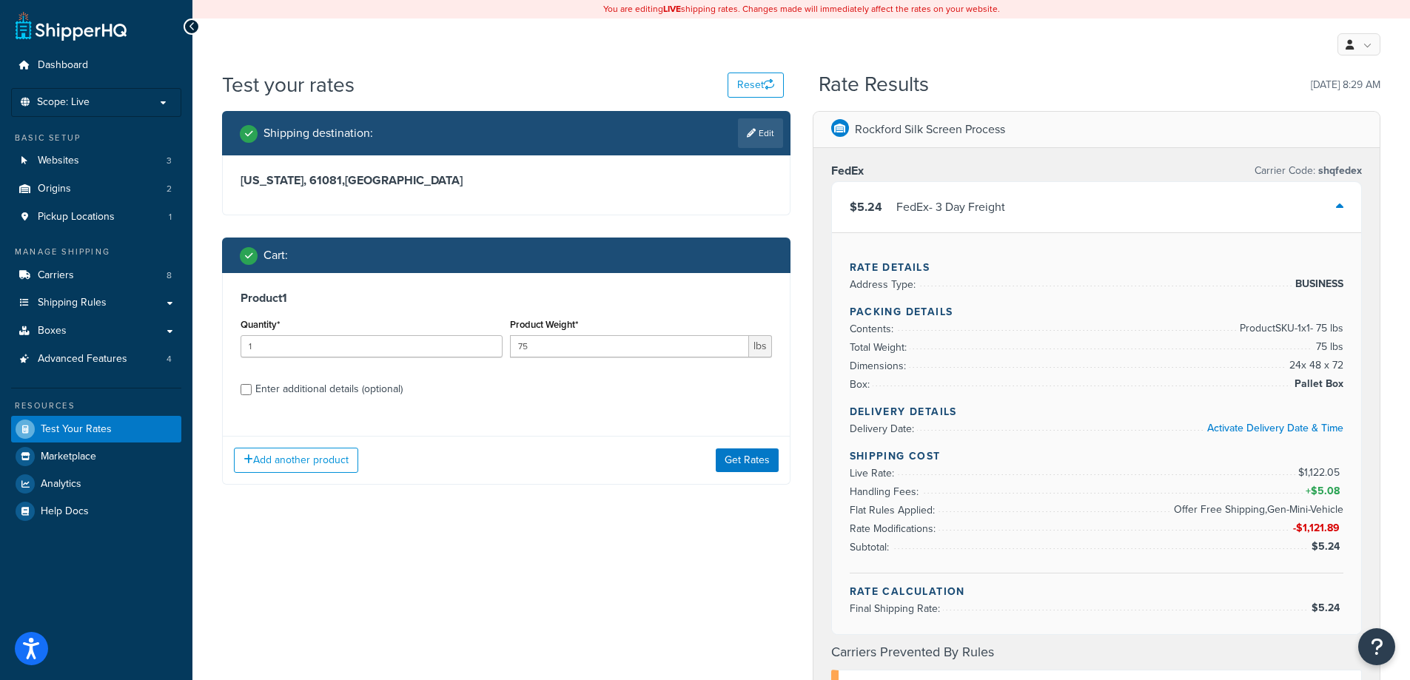
click at [309, 391] on div "Enter additional details (optional)" at bounding box center [328, 389] width 147 height 21
click at [252, 391] on input "Enter additional details (optional)" at bounding box center [245, 389] width 11 height 11
checkbox input "true"
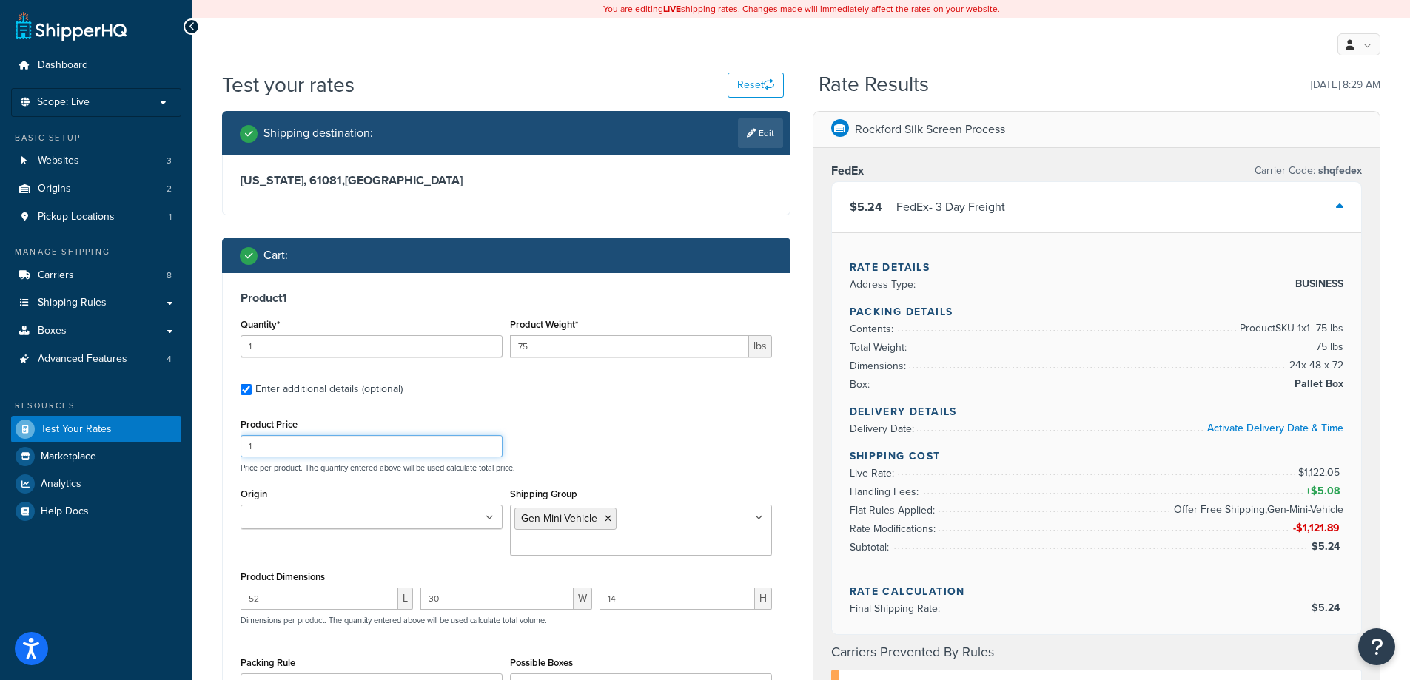
click at [293, 446] on input "1" at bounding box center [371, 446] width 262 height 22
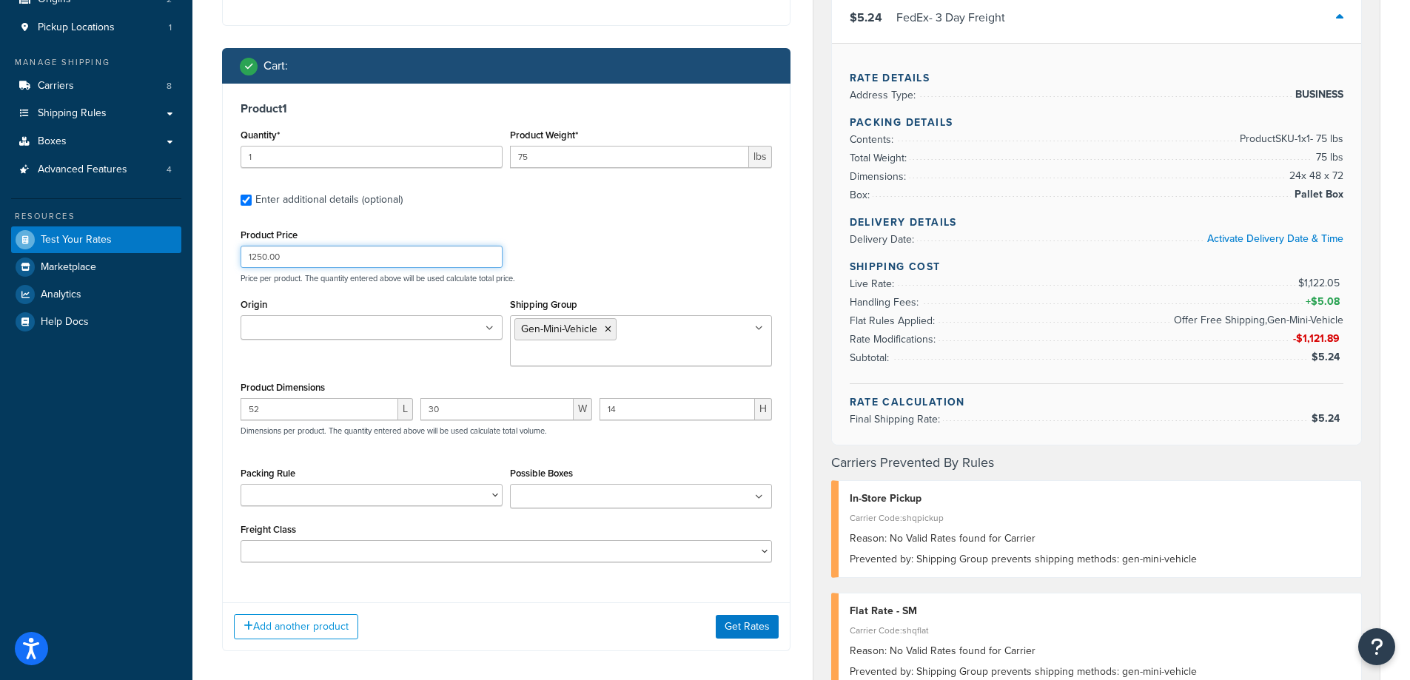
scroll to position [296, 0]
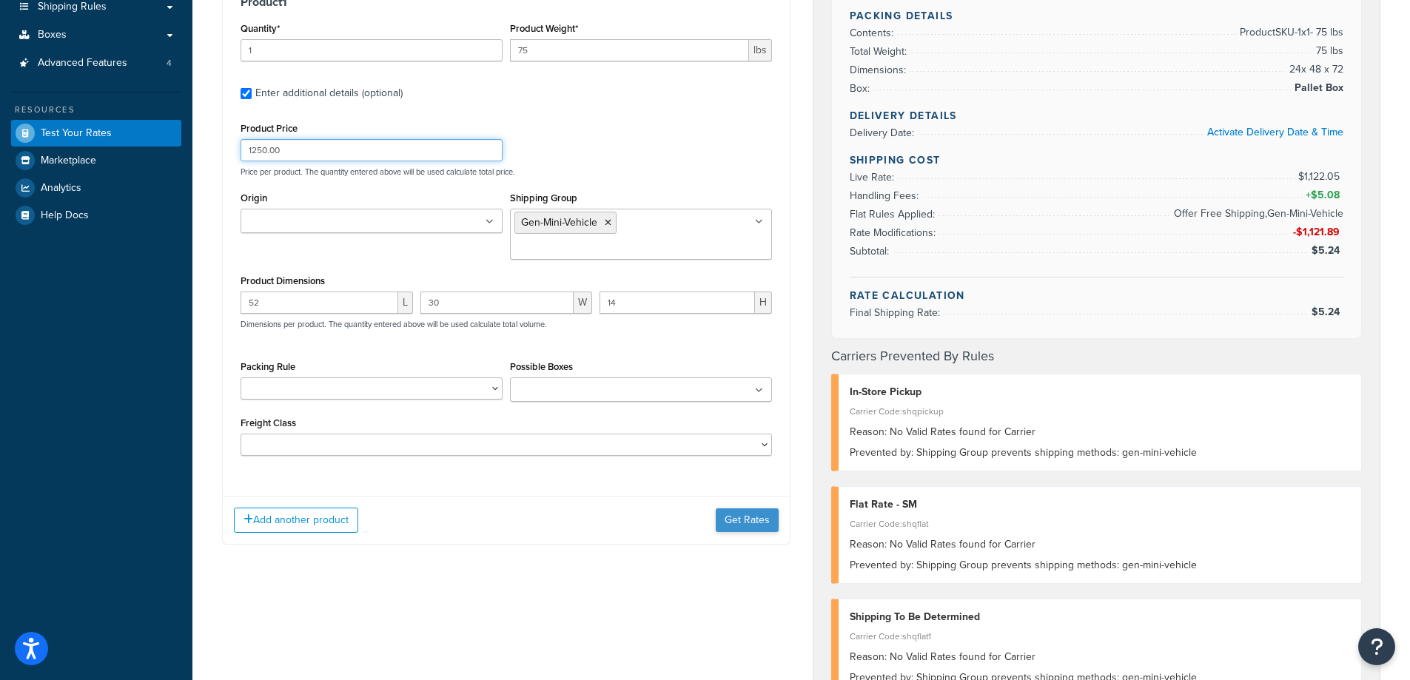
type input "1250.00"
click at [765, 508] on button "Get Rates" at bounding box center [747, 520] width 63 height 24
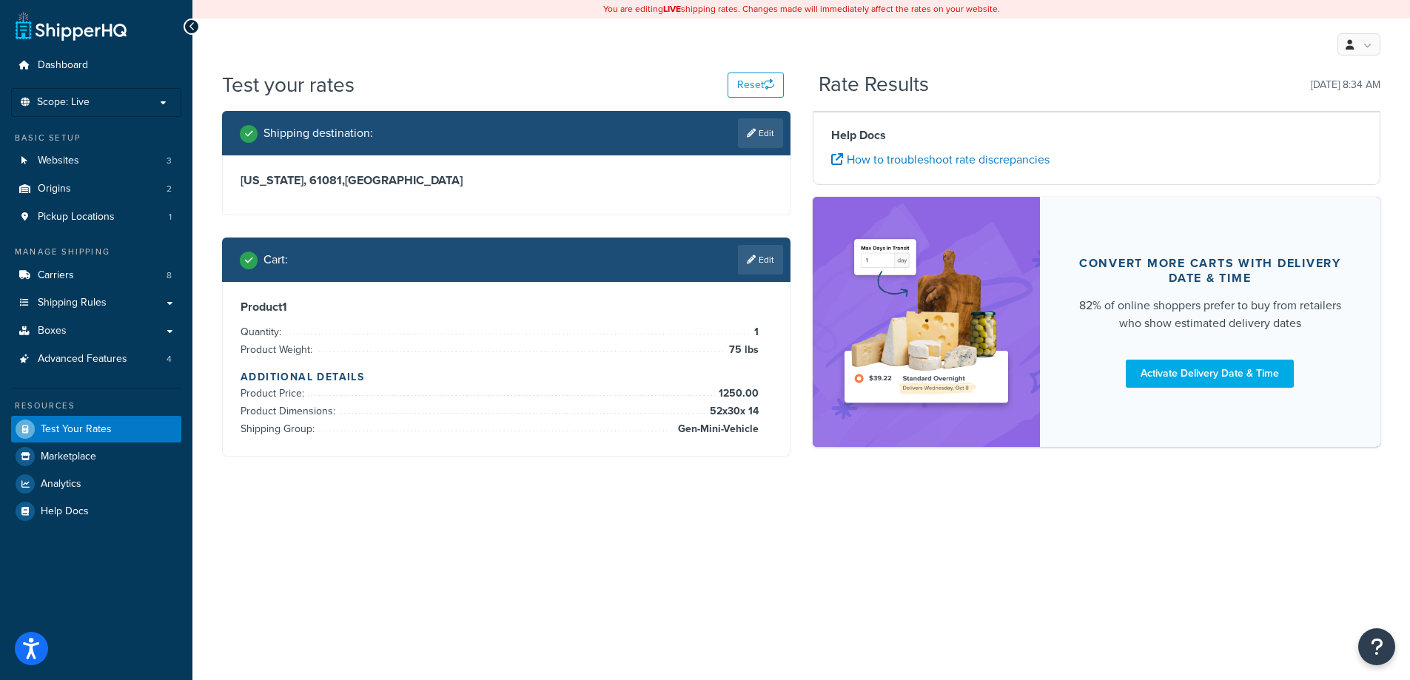
scroll to position [0, 0]
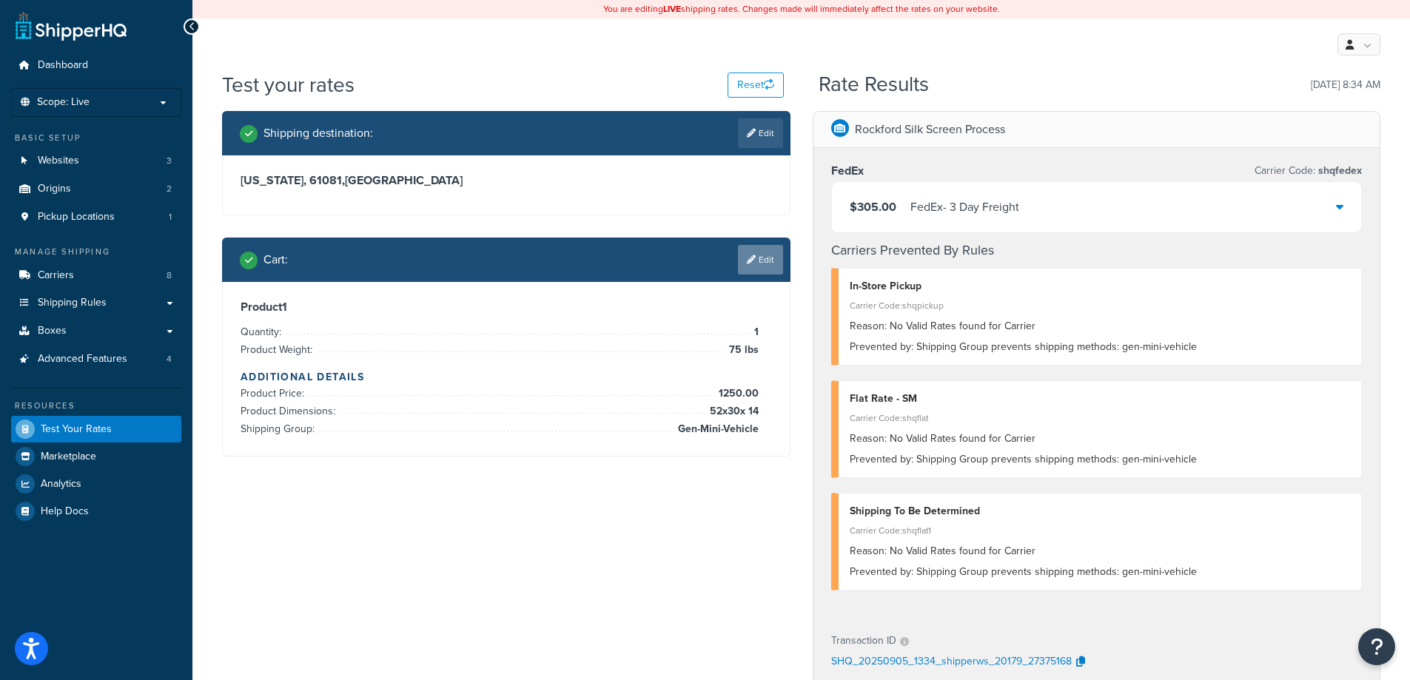
click at [747, 260] on icon at bounding box center [751, 259] width 9 height 9
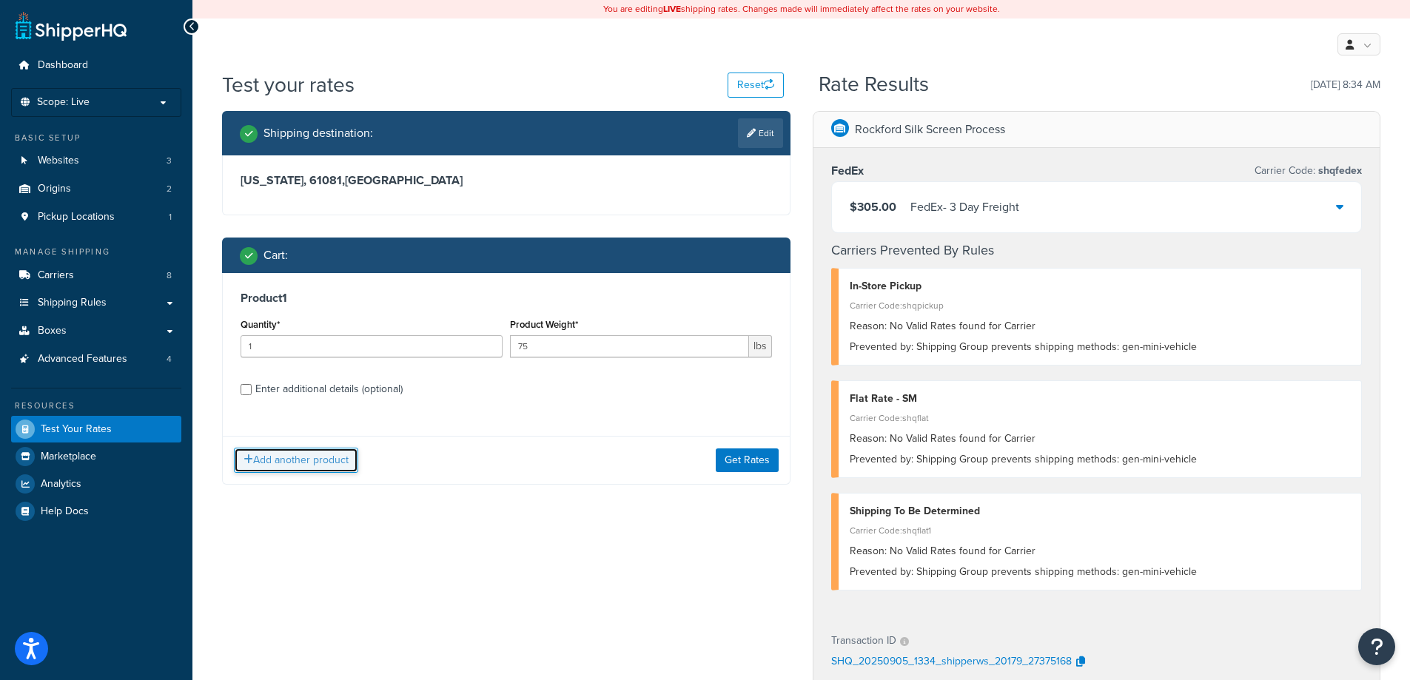
click at [314, 463] on button "Add another product" at bounding box center [296, 460] width 124 height 25
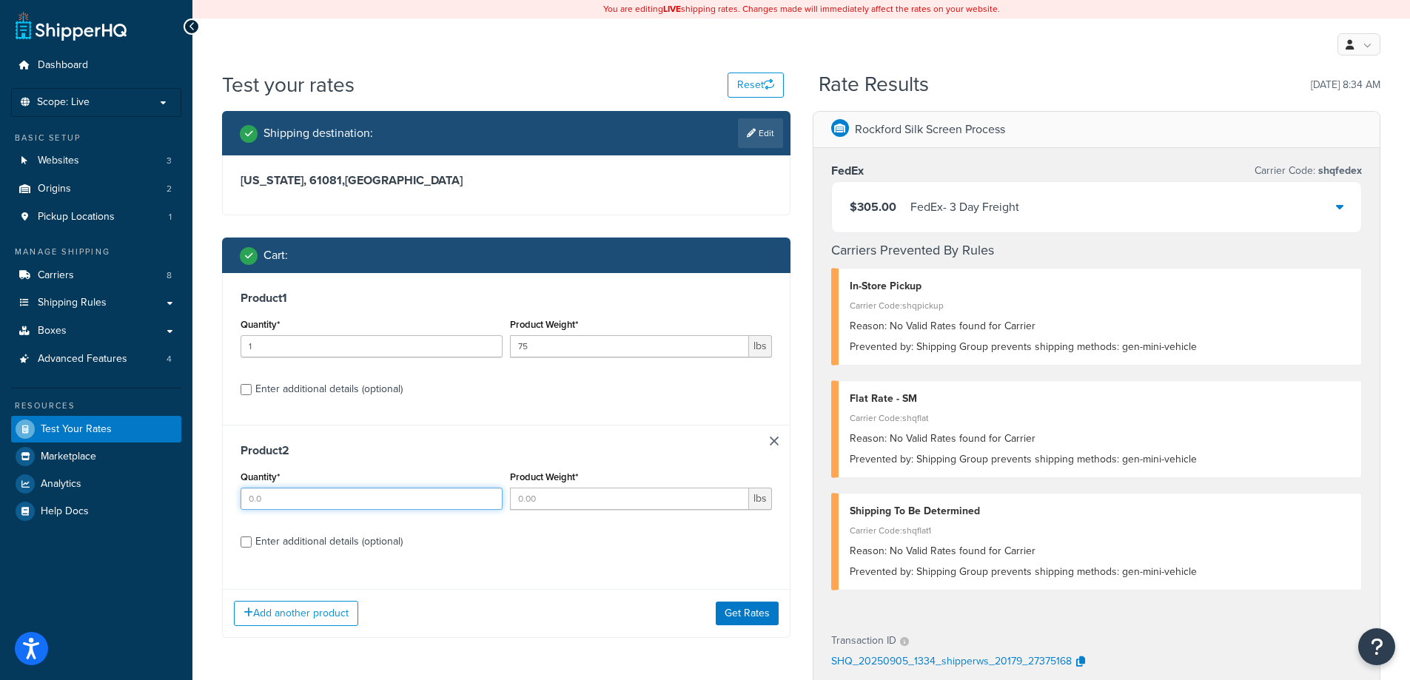
click at [277, 506] on input "Quantity*" at bounding box center [371, 499] width 262 height 22
type input "1.0"
type input "20"
click at [310, 538] on div "Enter additional details (optional)" at bounding box center [328, 541] width 147 height 21
click at [252, 538] on input "Enter additional details (optional)" at bounding box center [245, 541] width 11 height 11
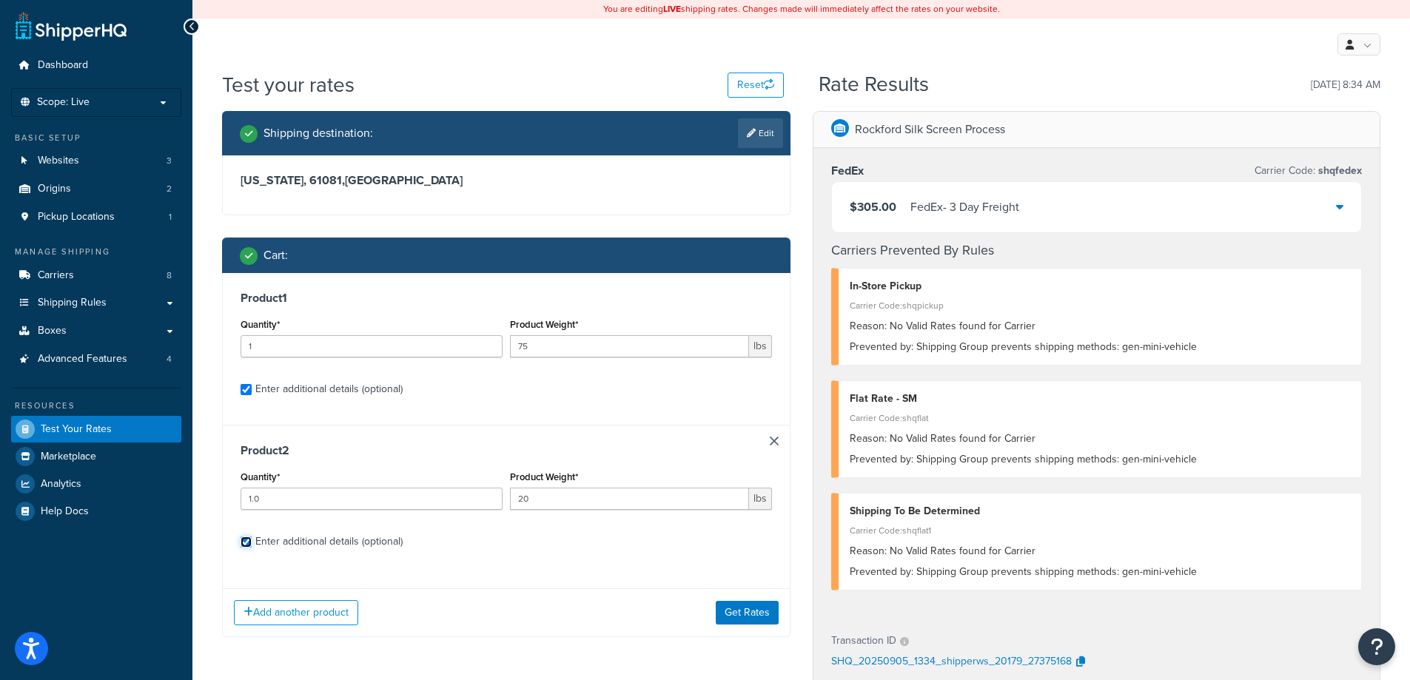
checkbox input "true"
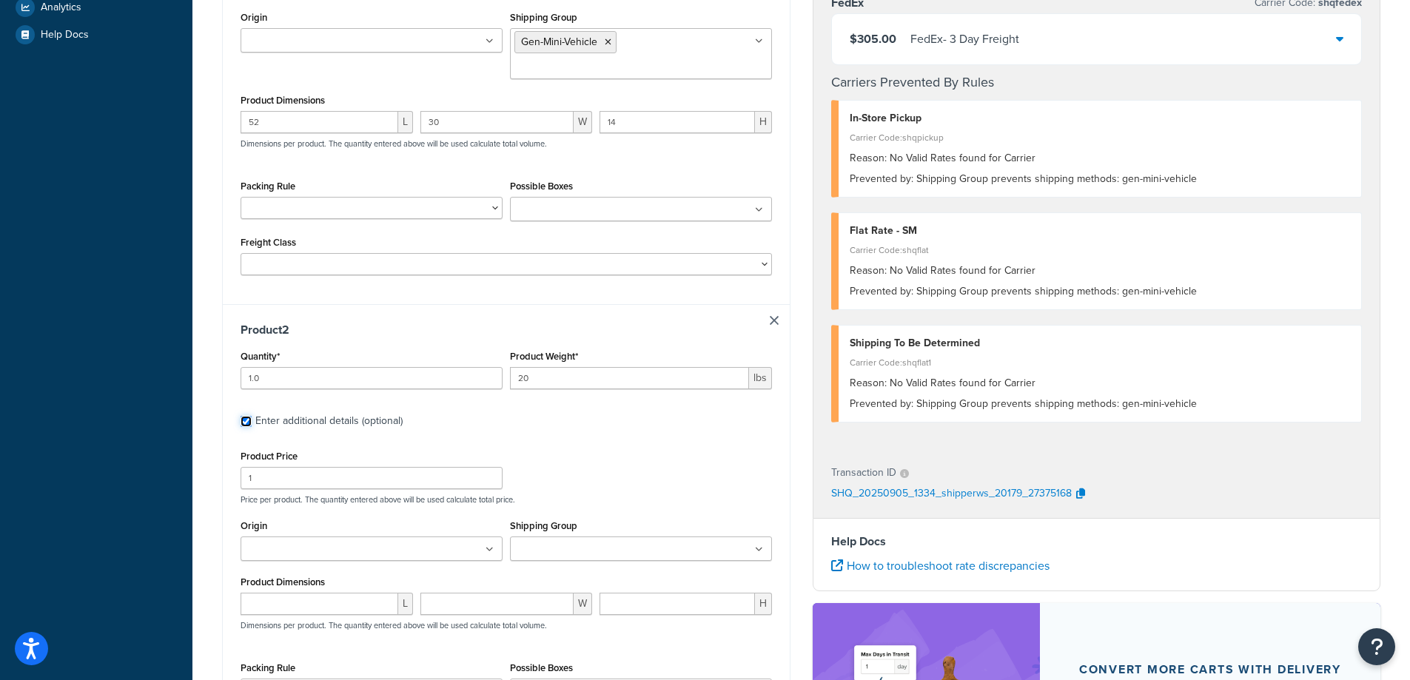
scroll to position [494, 0]
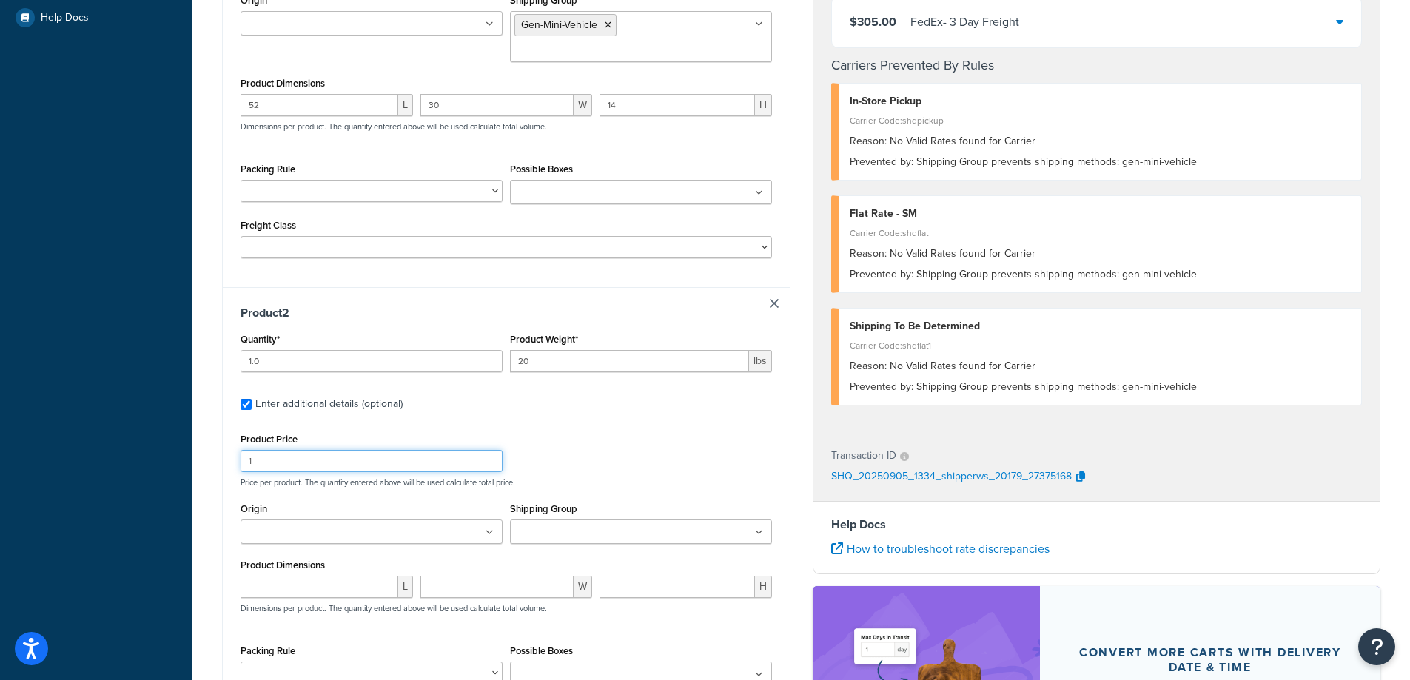
click at [279, 450] on input "1" at bounding box center [371, 461] width 262 height 22
type input "250"
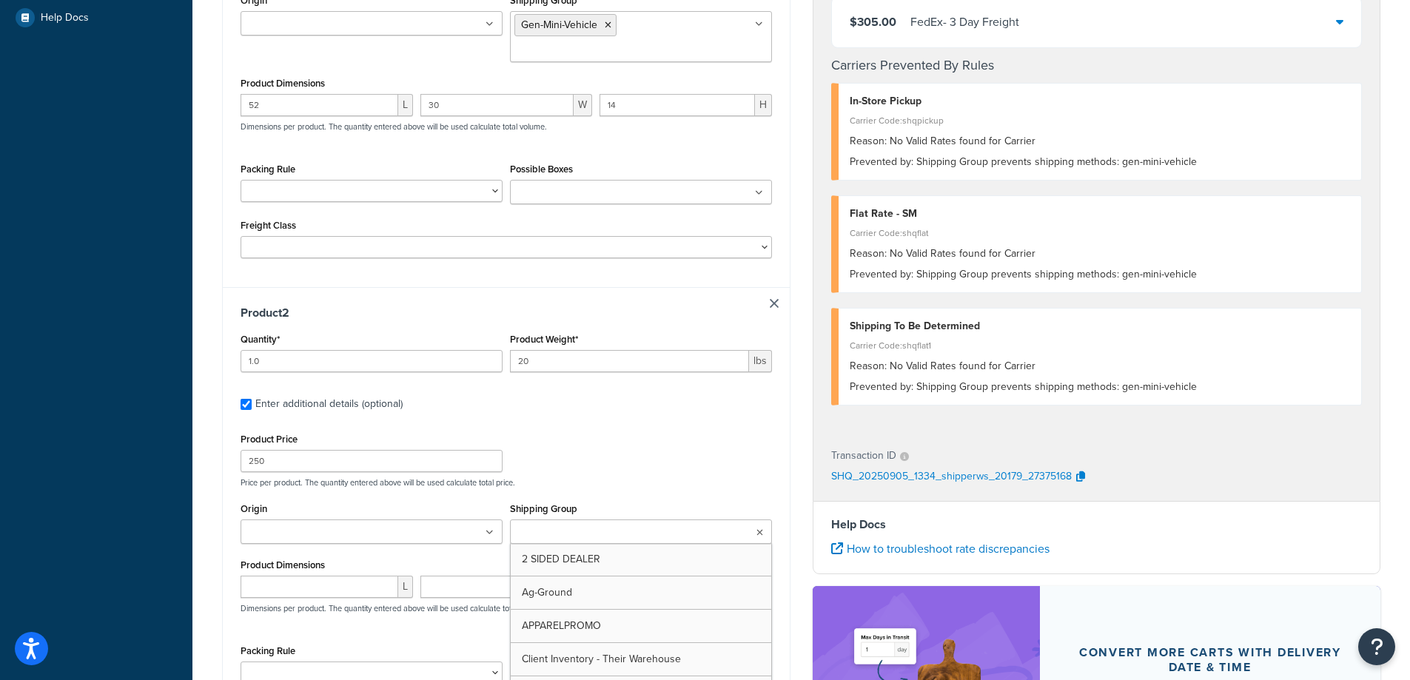
click at [582, 519] on ul at bounding box center [641, 531] width 262 height 24
type input "vw"
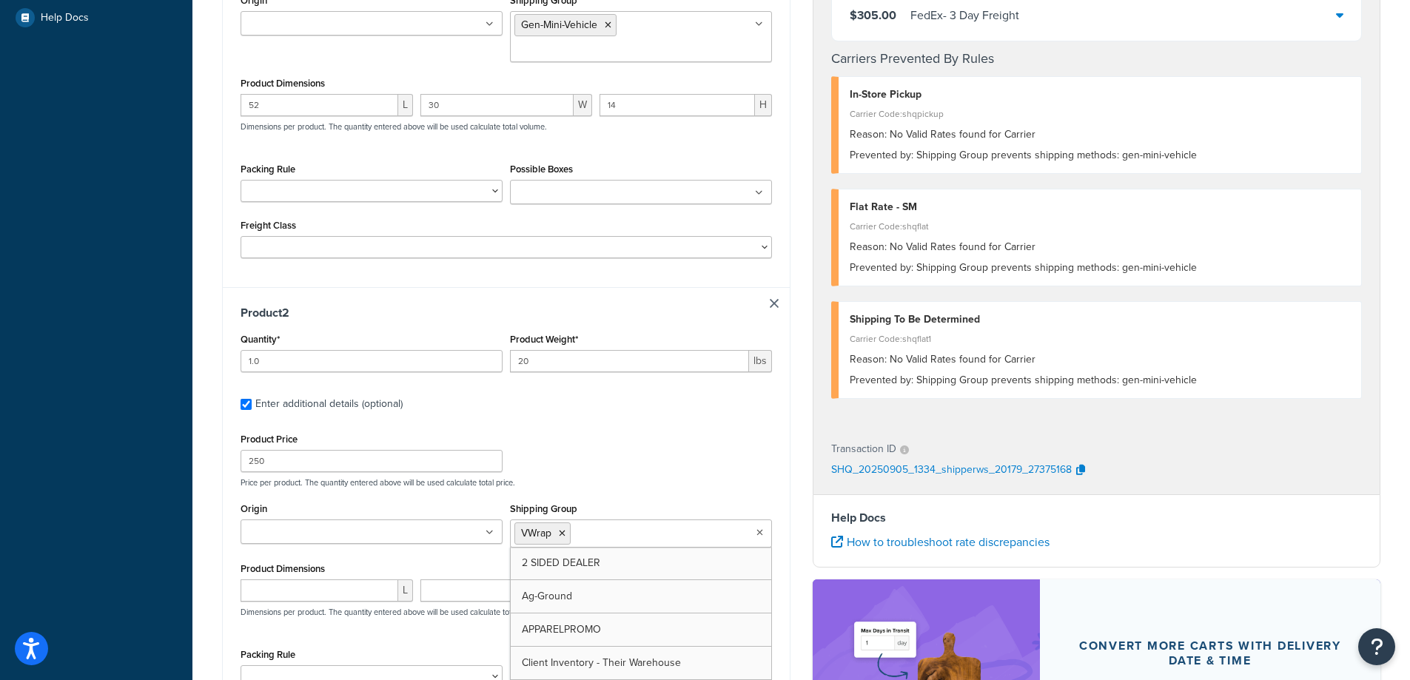
click at [630, 394] on div "Product 2 Quantity* 1.0 Product Weight* 20 lbs Enter additional details (option…" at bounding box center [506, 524] width 567 height 475
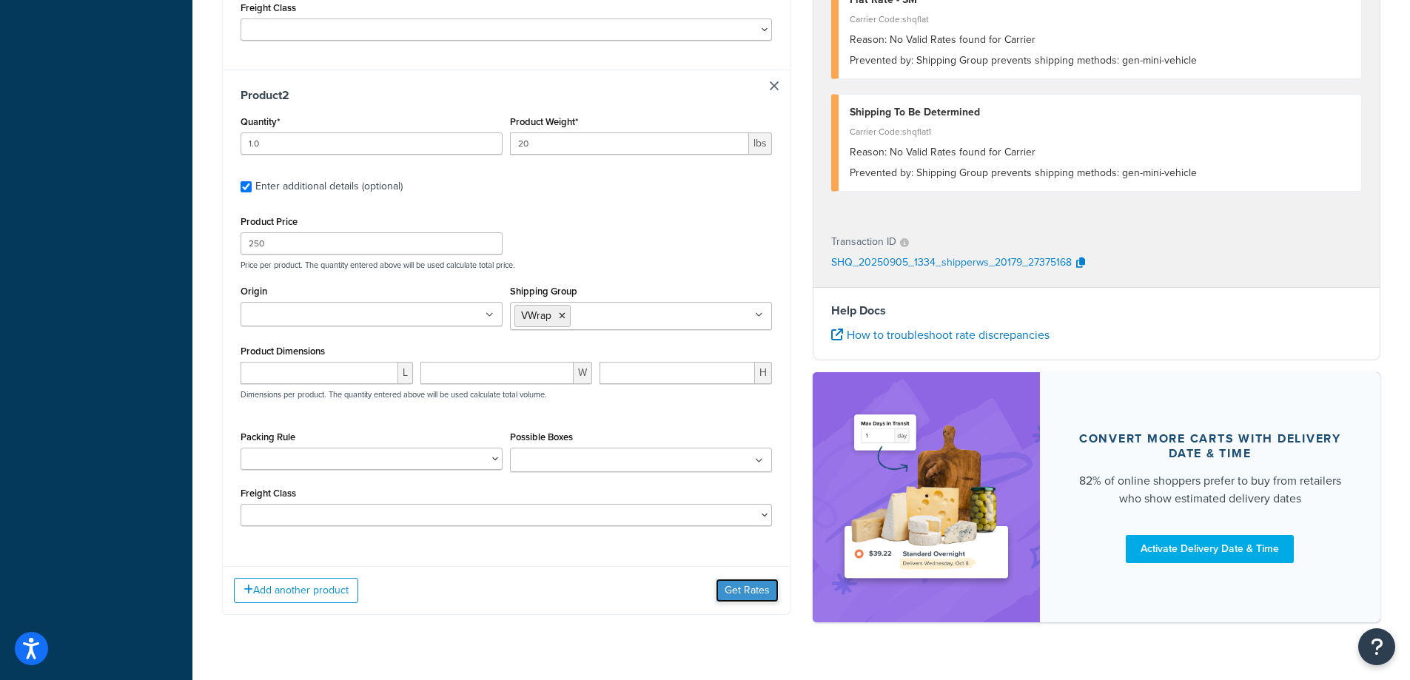
click at [742, 579] on button "Get Rates" at bounding box center [747, 591] width 63 height 24
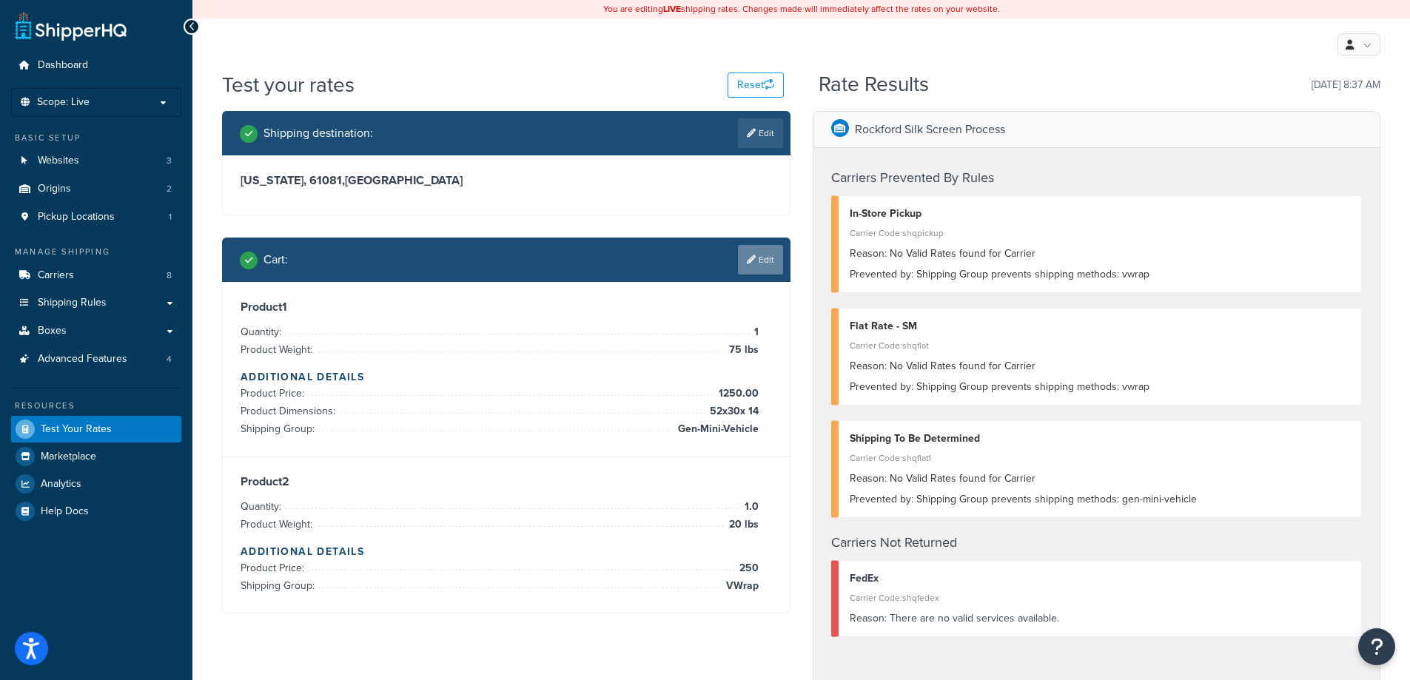
click at [744, 252] on link "Edit" at bounding box center [760, 260] width 45 height 30
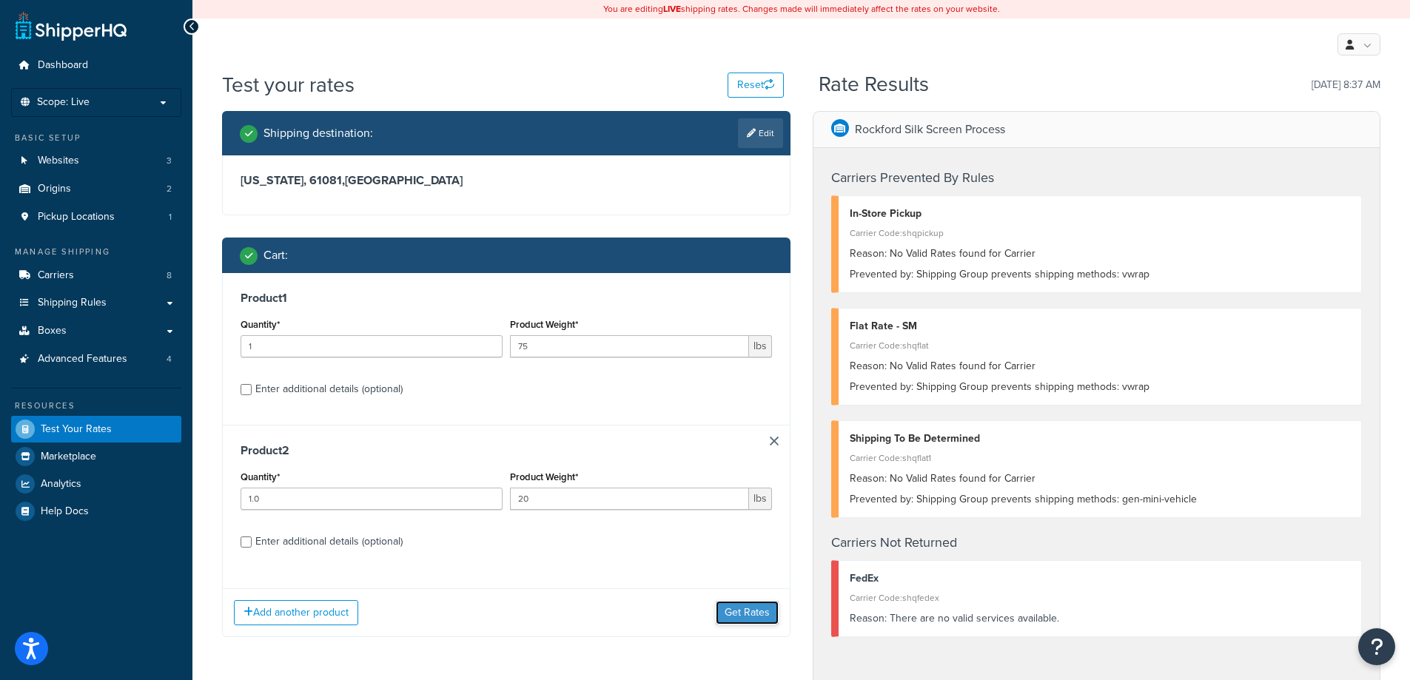
click at [745, 623] on button "Get Rates" at bounding box center [747, 613] width 63 height 24
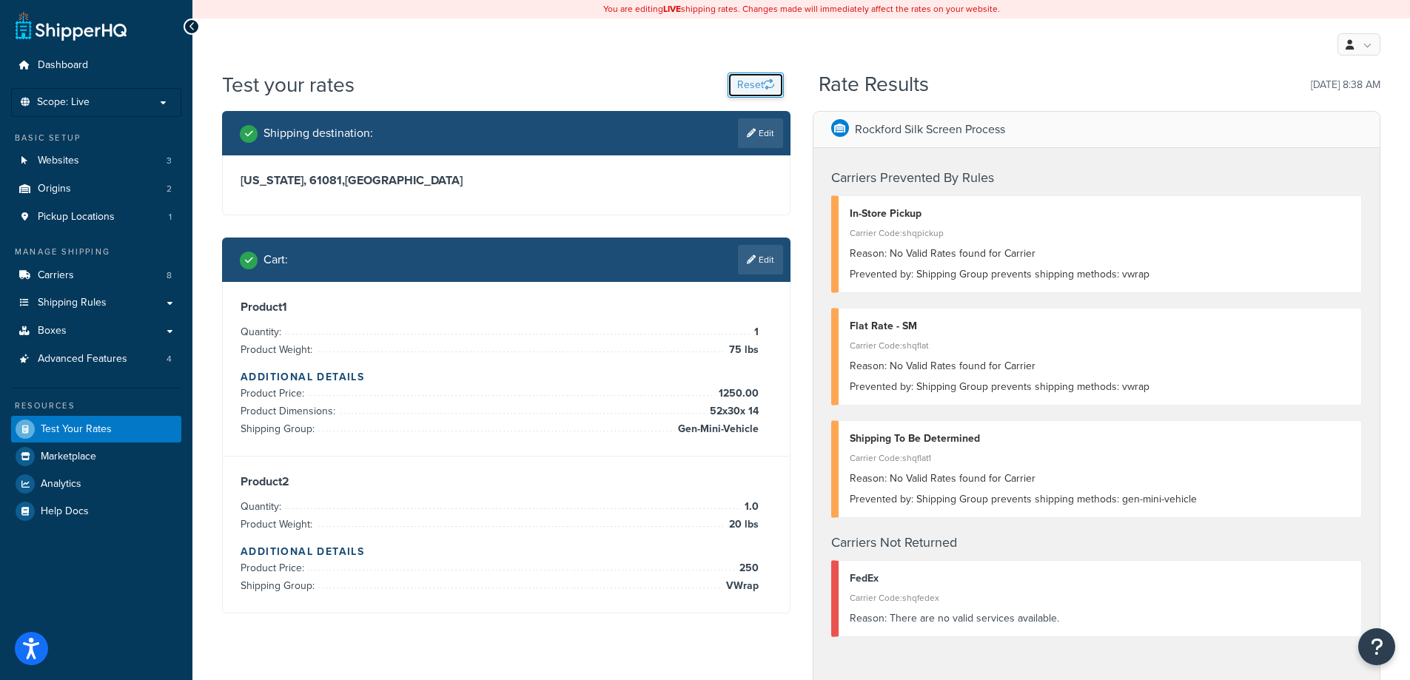
click at [758, 78] on button "Reset" at bounding box center [755, 85] width 56 height 25
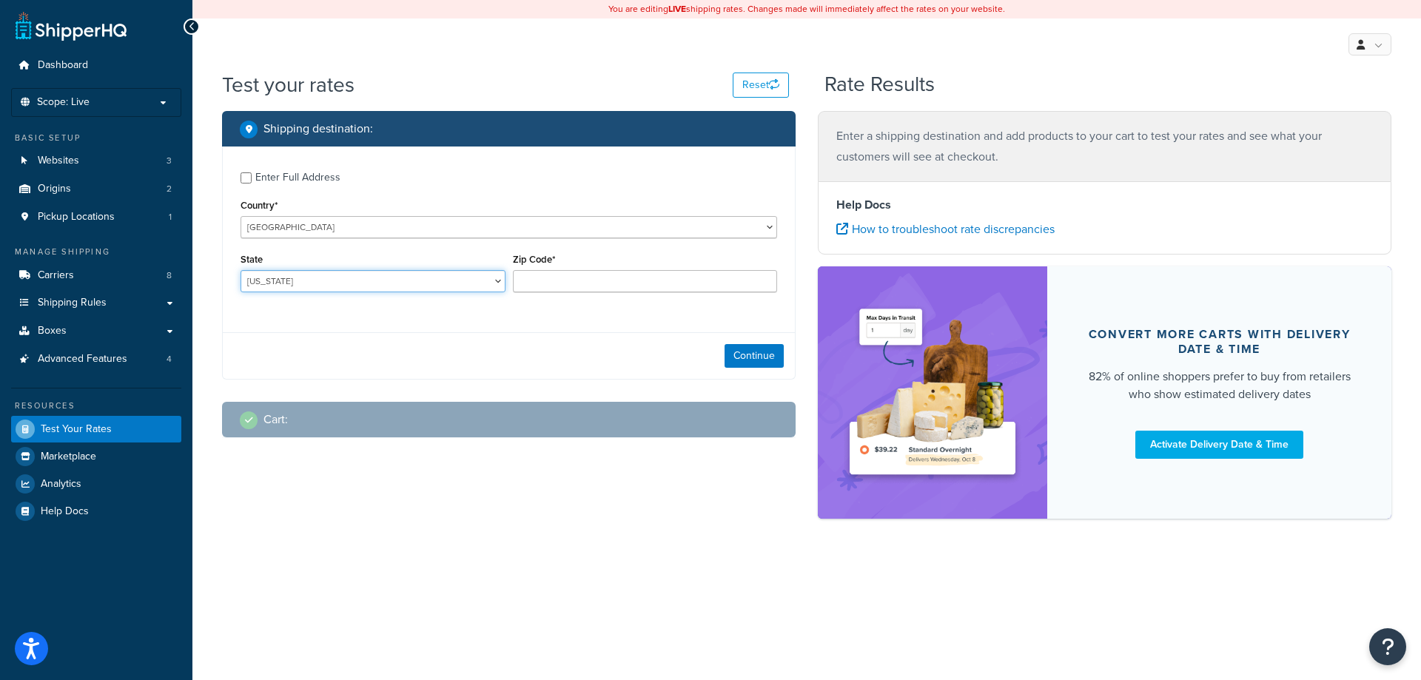
click at [348, 275] on select "Alabama Alaska American Samoa Arizona Arkansas Armed Forces Americas Armed Forc…" at bounding box center [372, 281] width 265 height 22
select select "IL"
click at [240, 271] on select "Alabama Alaska American Samoa Arizona Arkansas Armed Forces Americas Armed Forc…" at bounding box center [372, 281] width 265 height 22
type input "61081"
click at [738, 372] on div "Continue" at bounding box center [509, 355] width 572 height 47
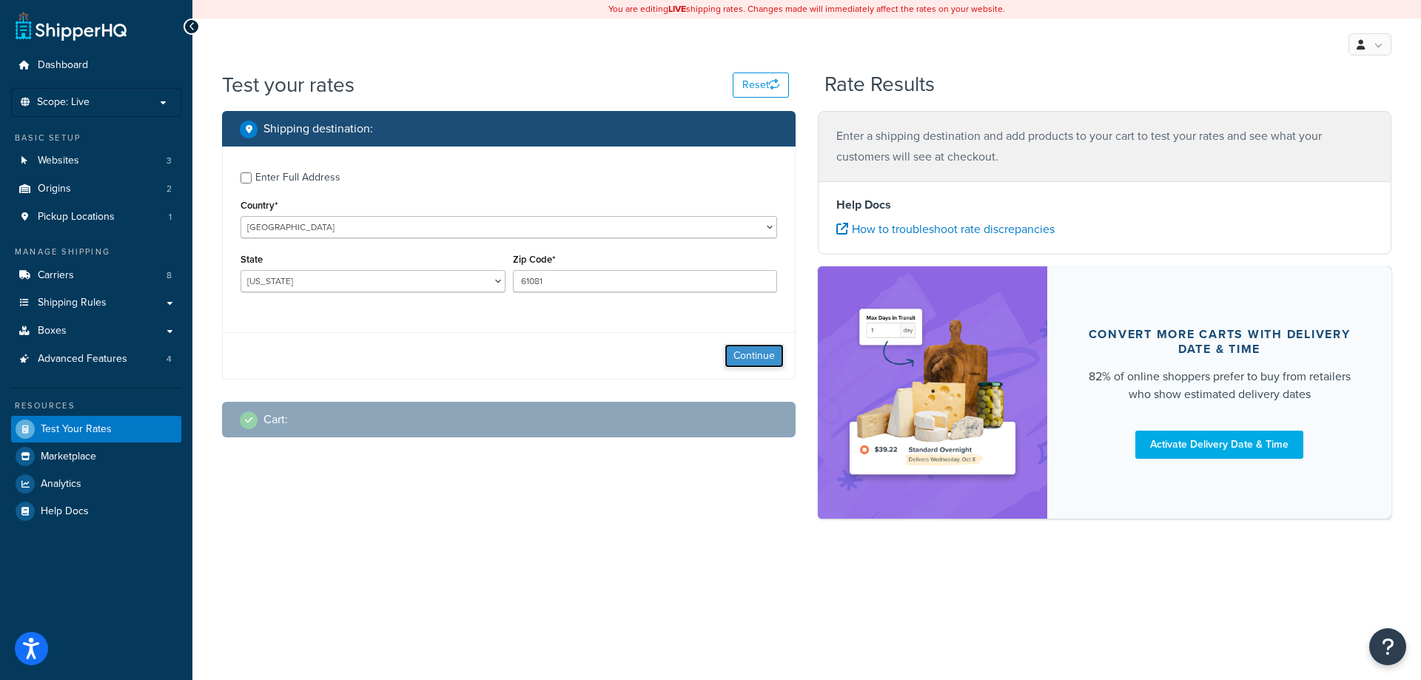
click at [749, 363] on button "Continue" at bounding box center [753, 356] width 59 height 24
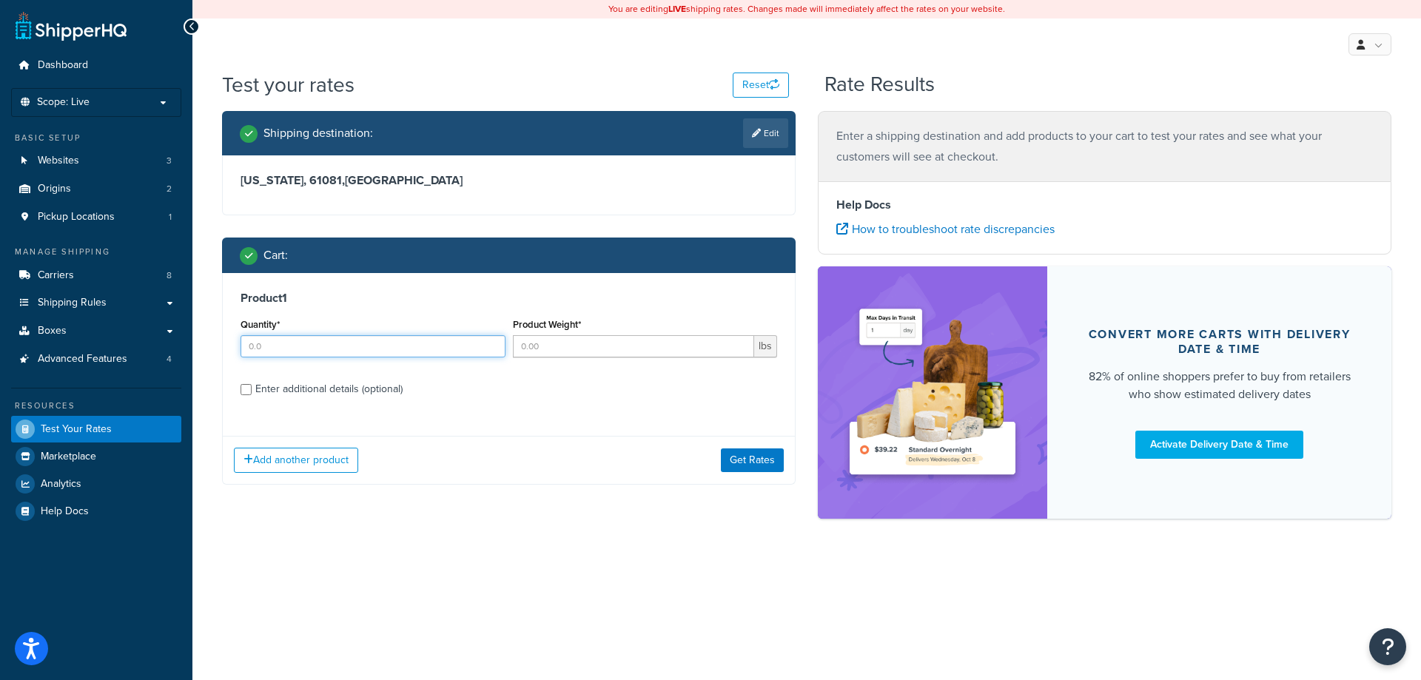
click at [285, 354] on input "Quantity*" at bounding box center [372, 346] width 265 height 22
type input "1"
type input "75"
click at [284, 401] on div "Product 1 Quantity* 1 Product Weight* 75 lbs Enter additional details (optional)" at bounding box center [509, 349] width 572 height 152
click at [288, 394] on div "Enter additional details (optional)" at bounding box center [328, 389] width 147 height 21
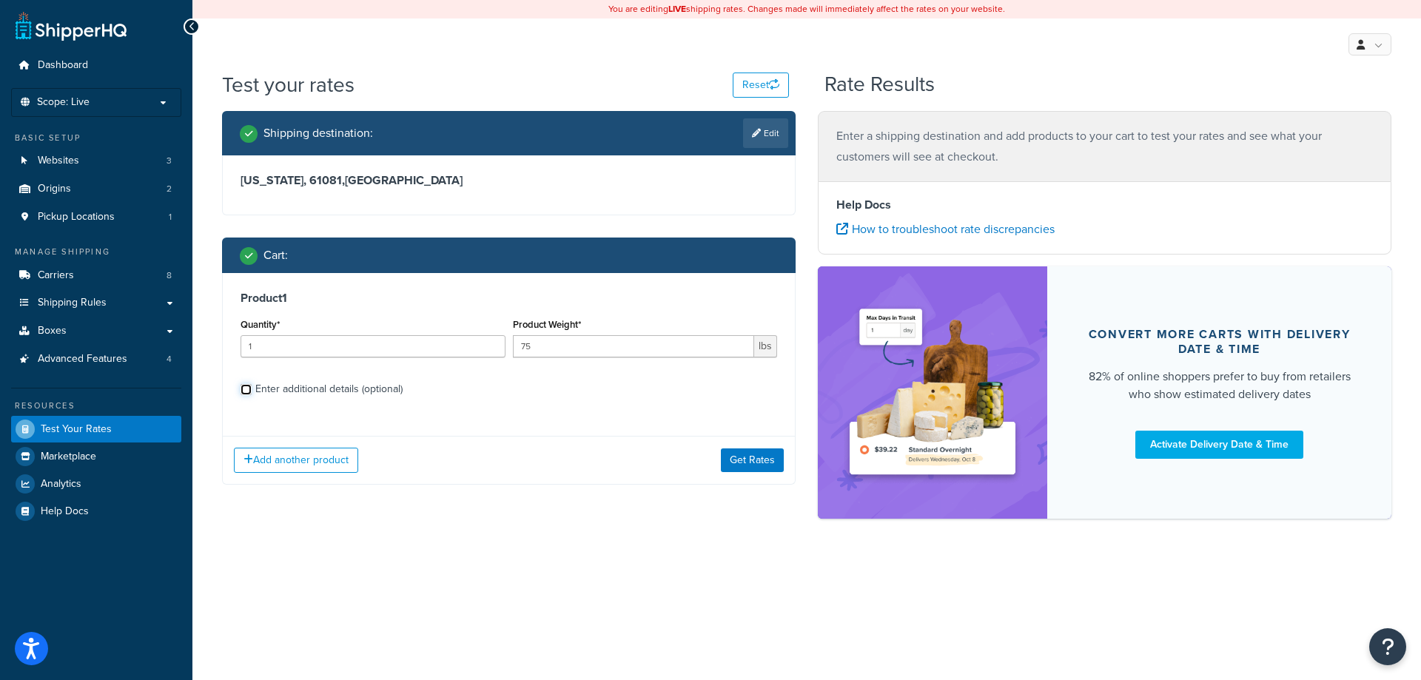
click at [252, 394] on input "Enter additional details (optional)" at bounding box center [245, 389] width 11 height 11
checkbox input "true"
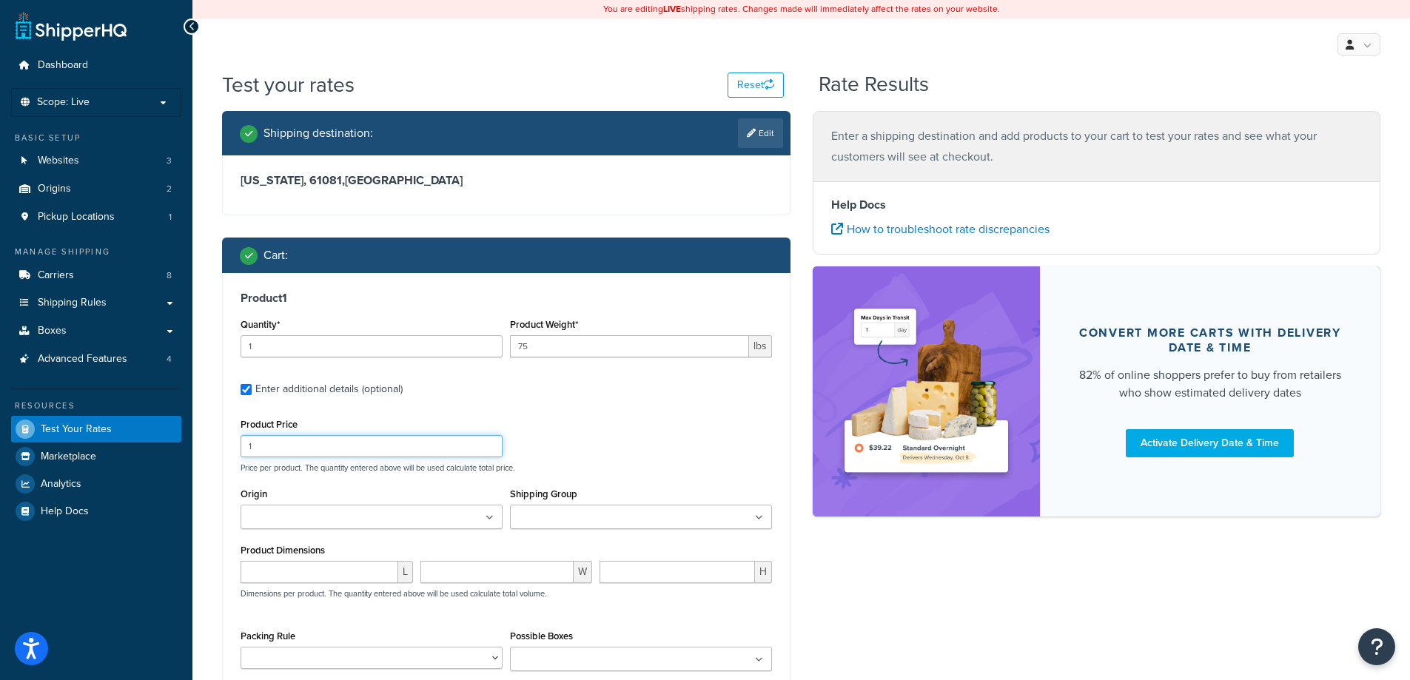
click at [283, 445] on input "1" at bounding box center [371, 446] width 262 height 22
type input "1250"
click at [593, 523] on input "Shipping Group" at bounding box center [579, 518] width 131 height 16
type input "ge"
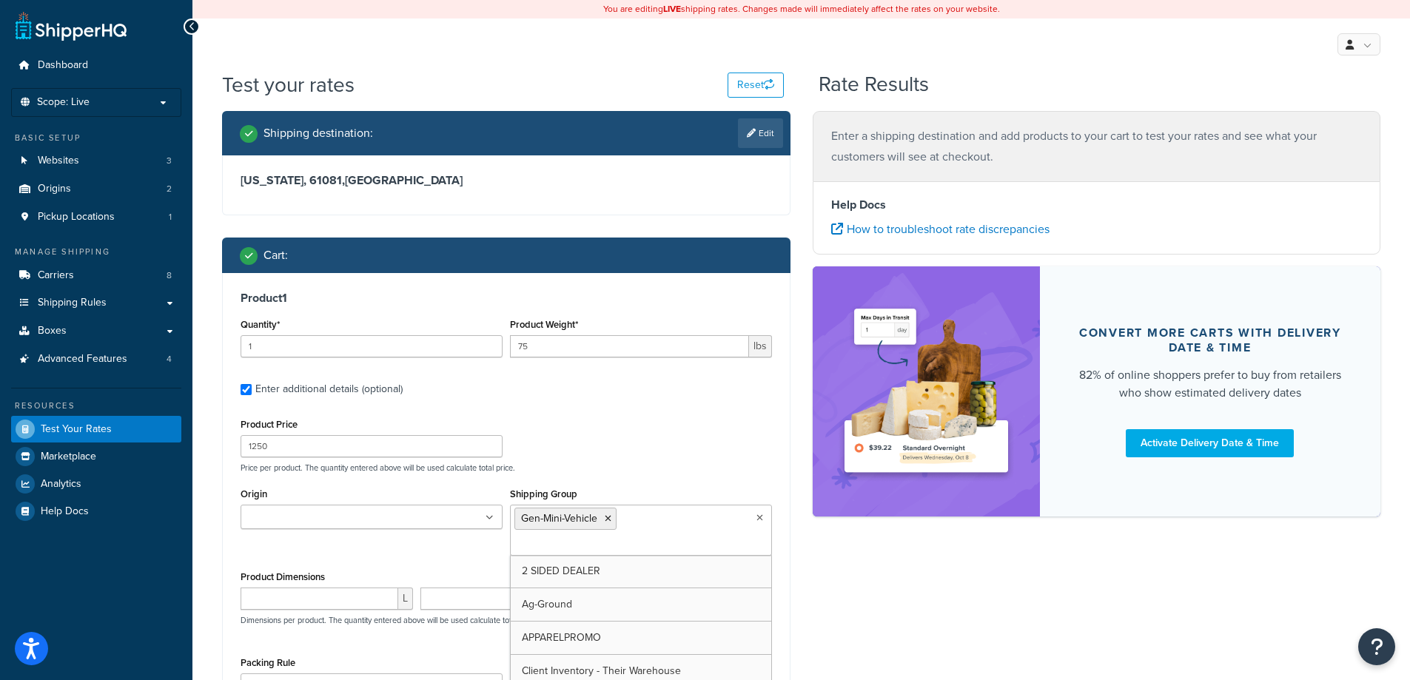
scroll to position [198, 0]
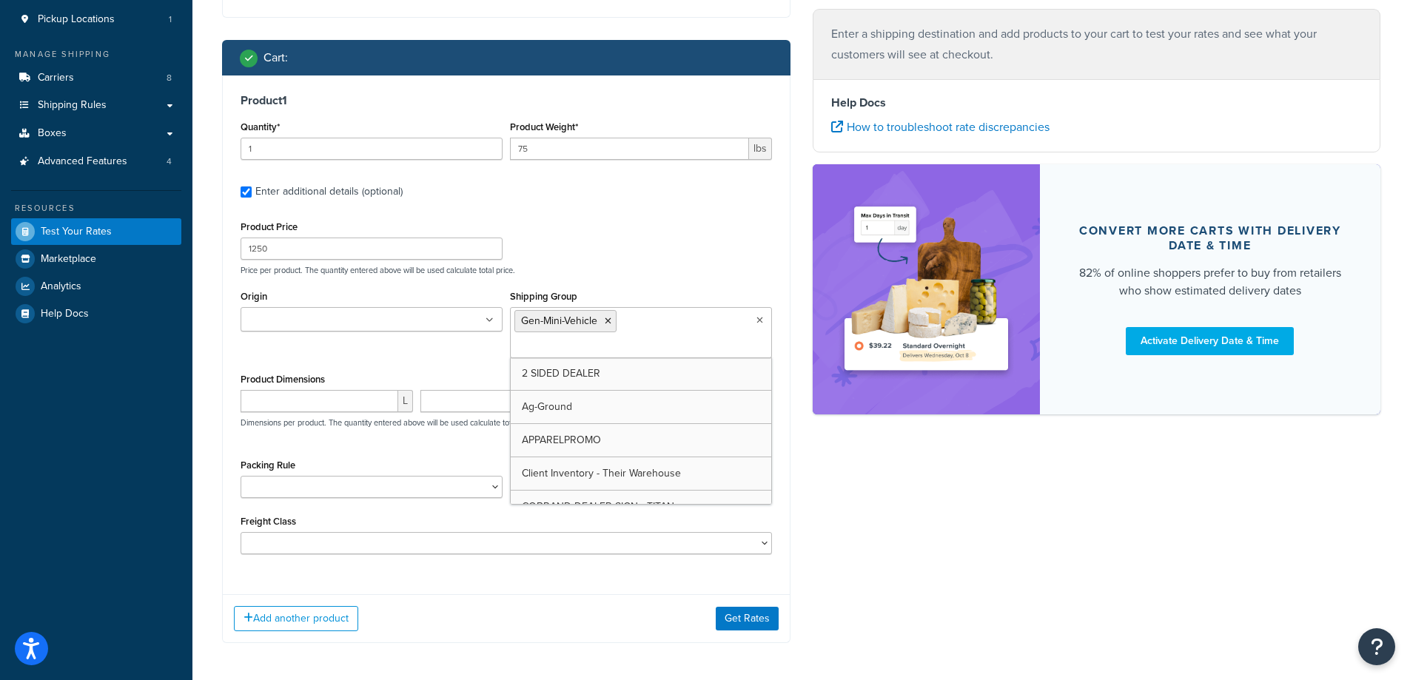
click at [923, 565] on div "Shipping destination : Edit Illinois, 61081 , United States Cart : Product 1 Qu…" at bounding box center [801, 289] width 1180 height 752
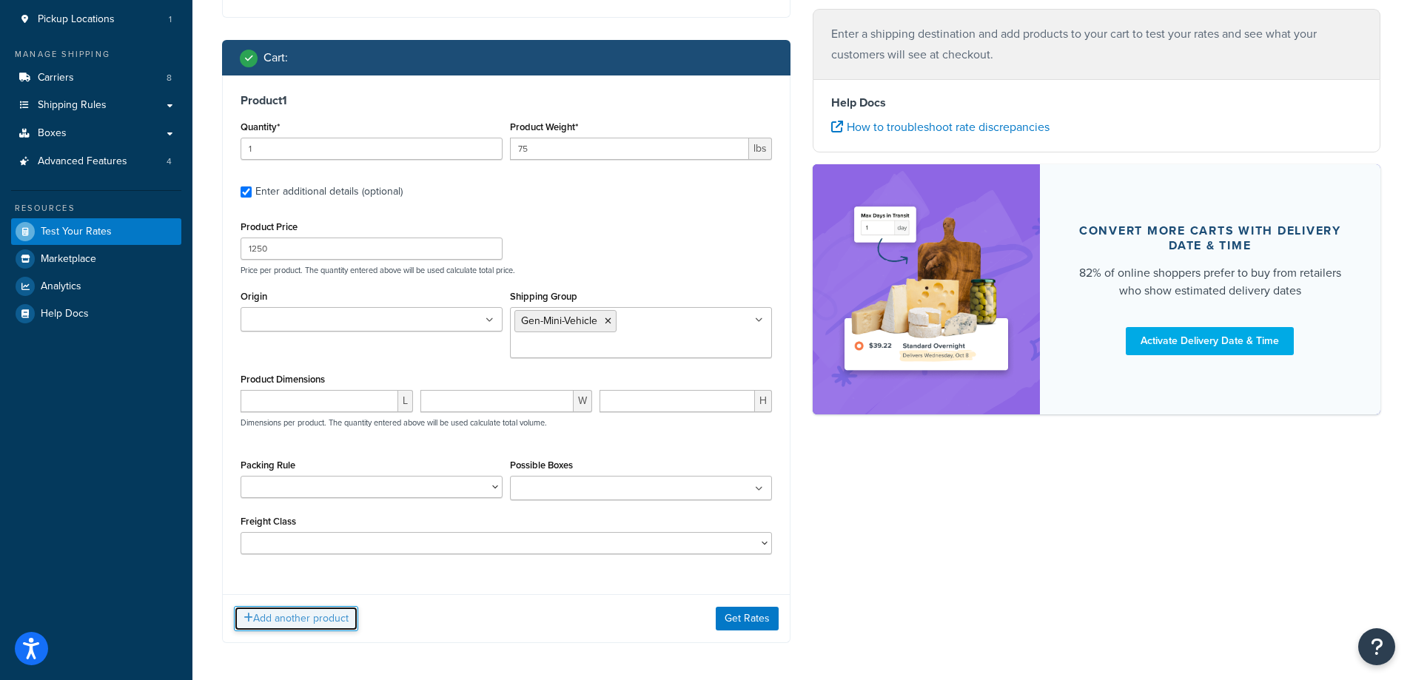
click at [298, 606] on button "Add another product" at bounding box center [296, 618] width 124 height 25
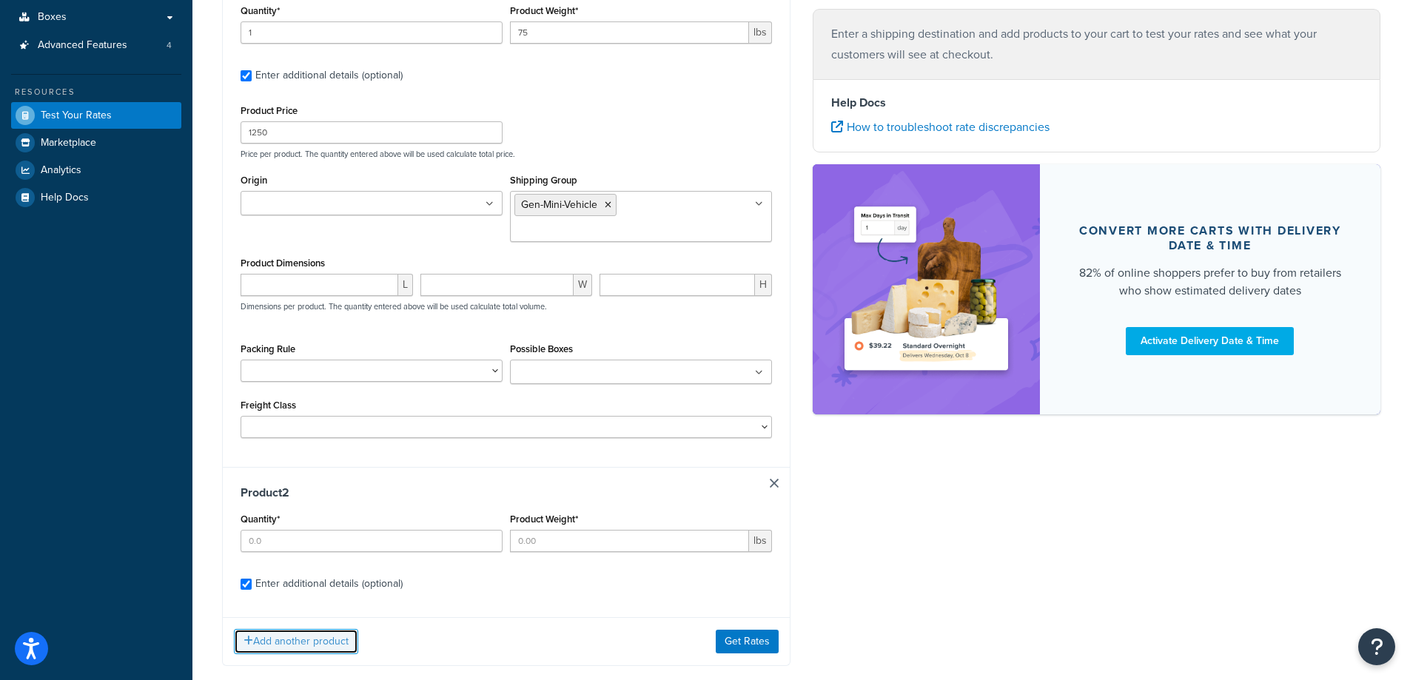
scroll to position [325, 0]
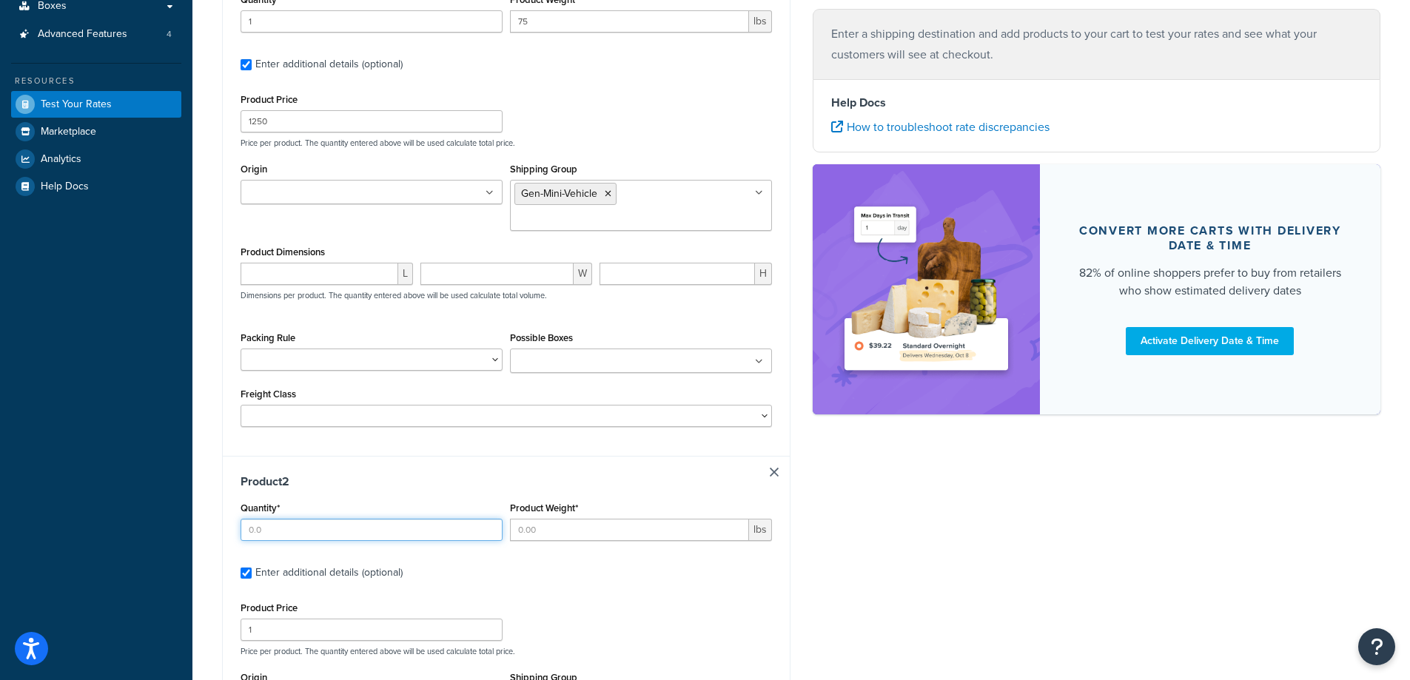
click at [304, 519] on input "Quantity*" at bounding box center [371, 530] width 262 height 22
type input "1"
type input "20"
type input "250"
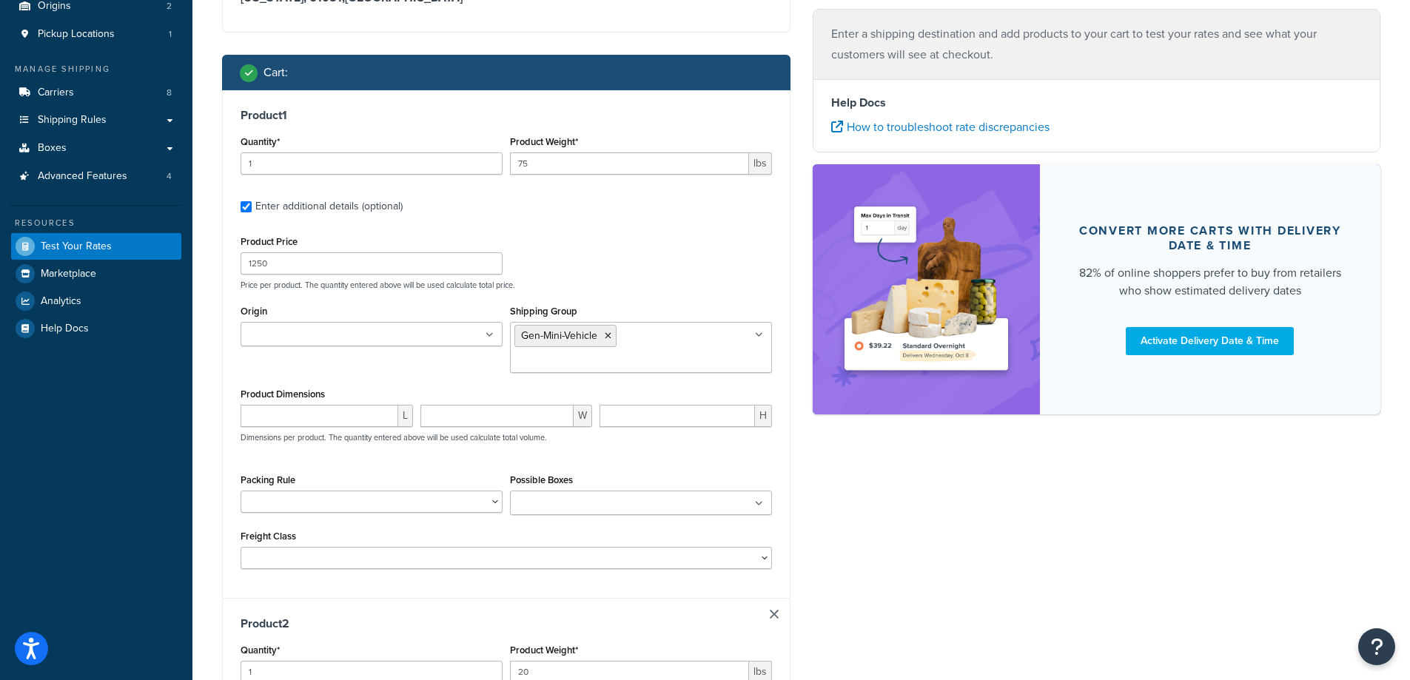
scroll to position [297, 0]
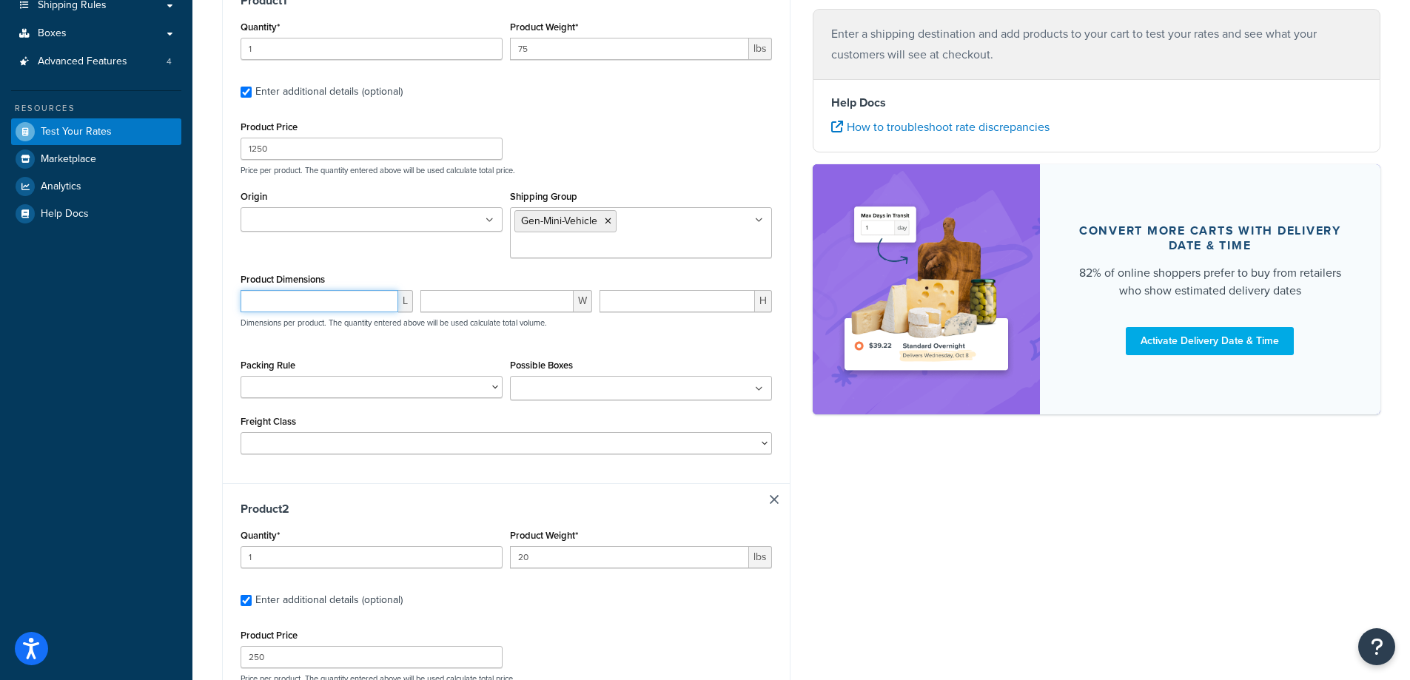
click at [309, 290] on input "number" at bounding box center [319, 301] width 158 height 22
type input "52"
type input "30"
type input "14"
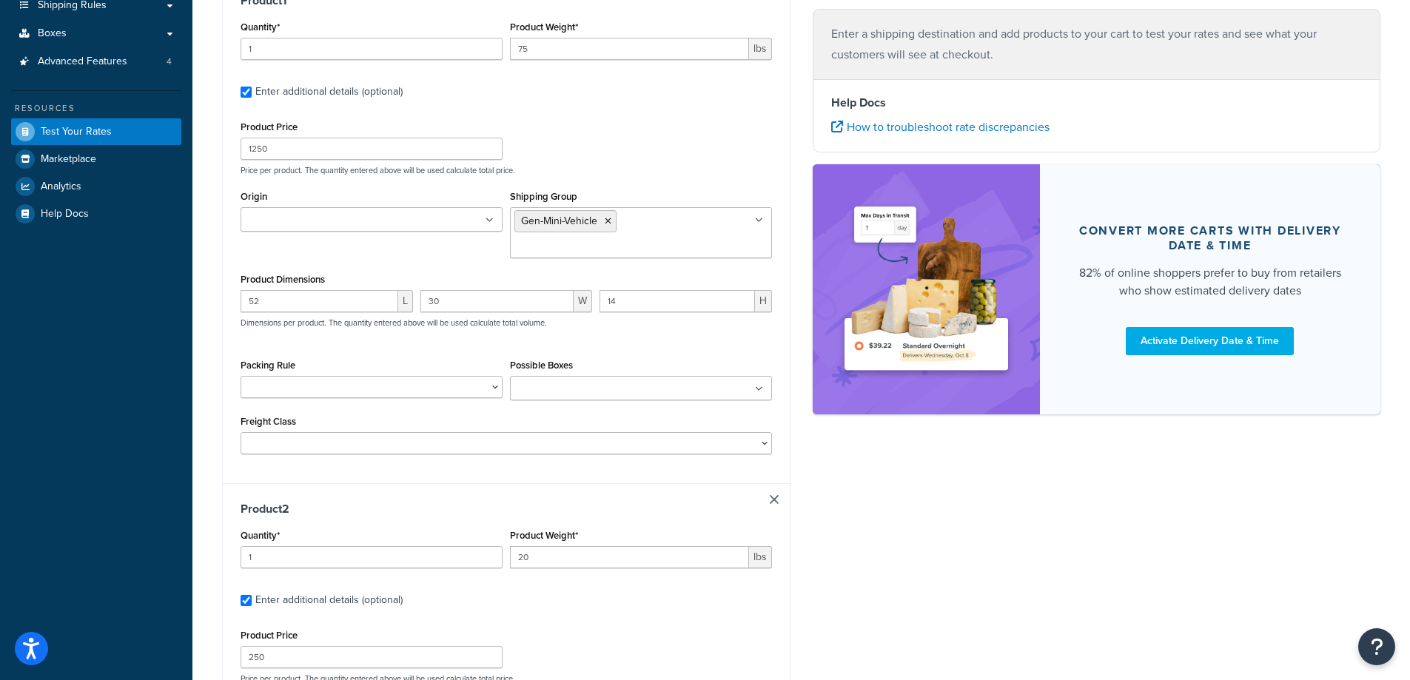
scroll to position [494, 0]
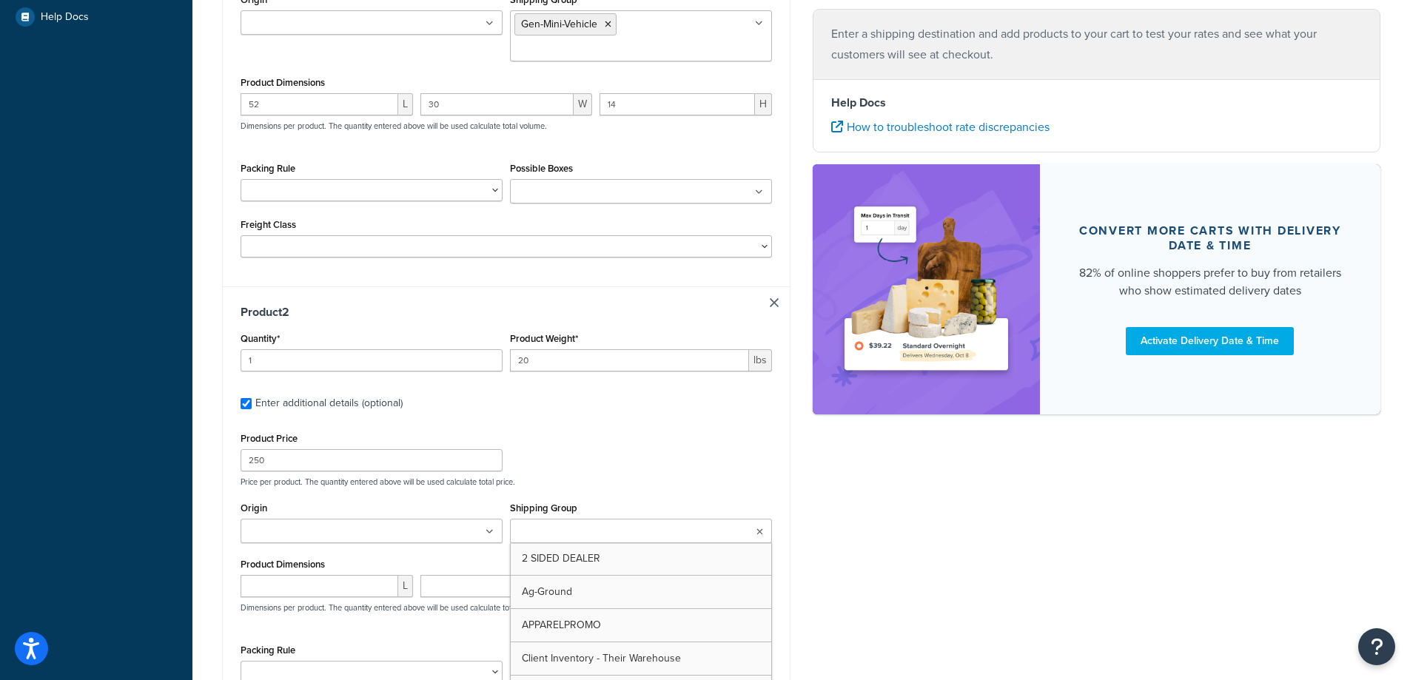
click at [616, 524] on input "Shipping Group" at bounding box center [579, 532] width 131 height 16
type input "vw"
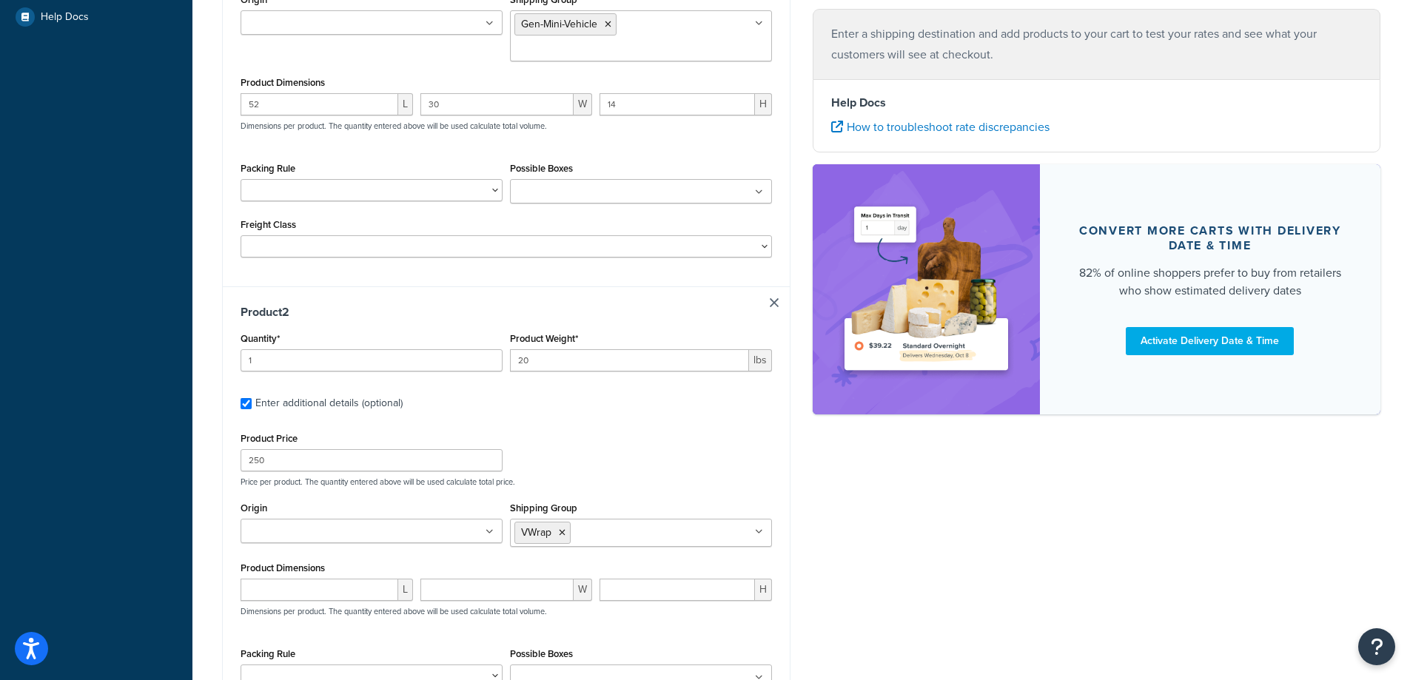
click at [892, 561] on div "Shipping destination : Edit Illinois, 61081 , United States Cart : Product 1 Qu…" at bounding box center [801, 230] width 1180 height 1227
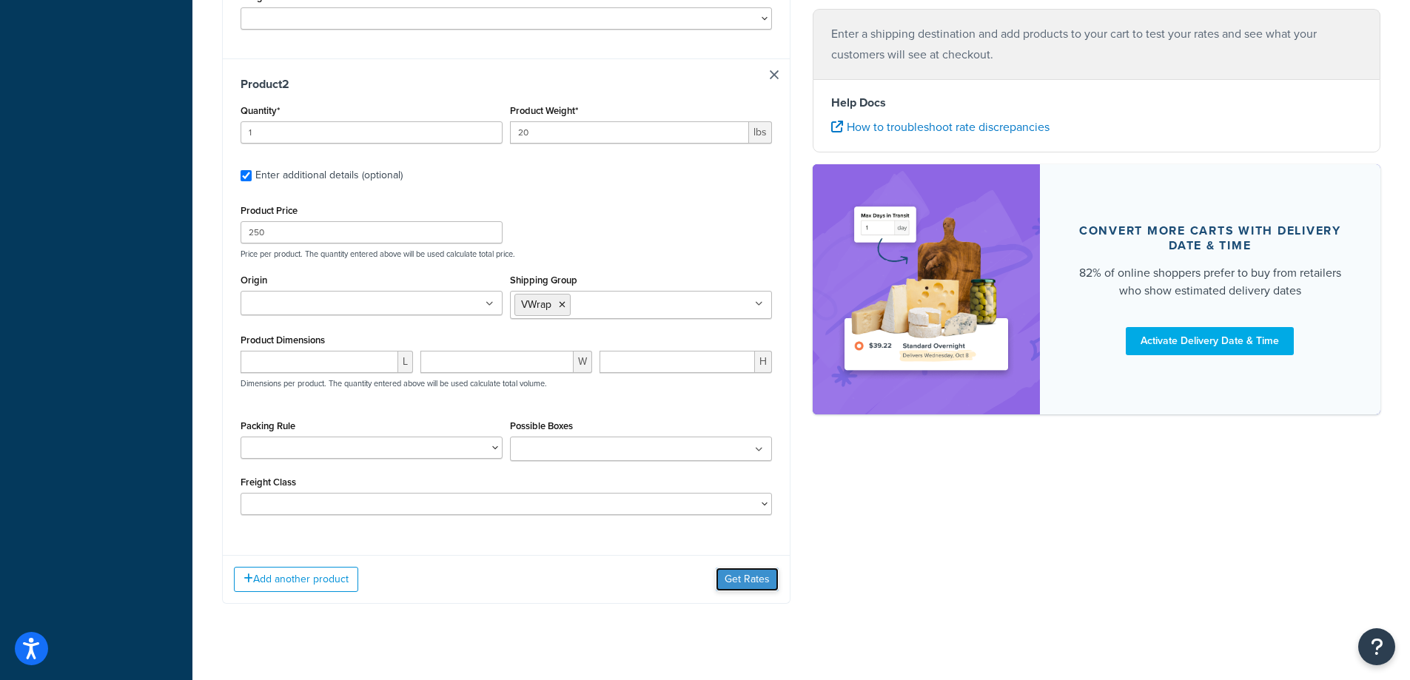
click at [756, 568] on button "Get Rates" at bounding box center [747, 580] width 63 height 24
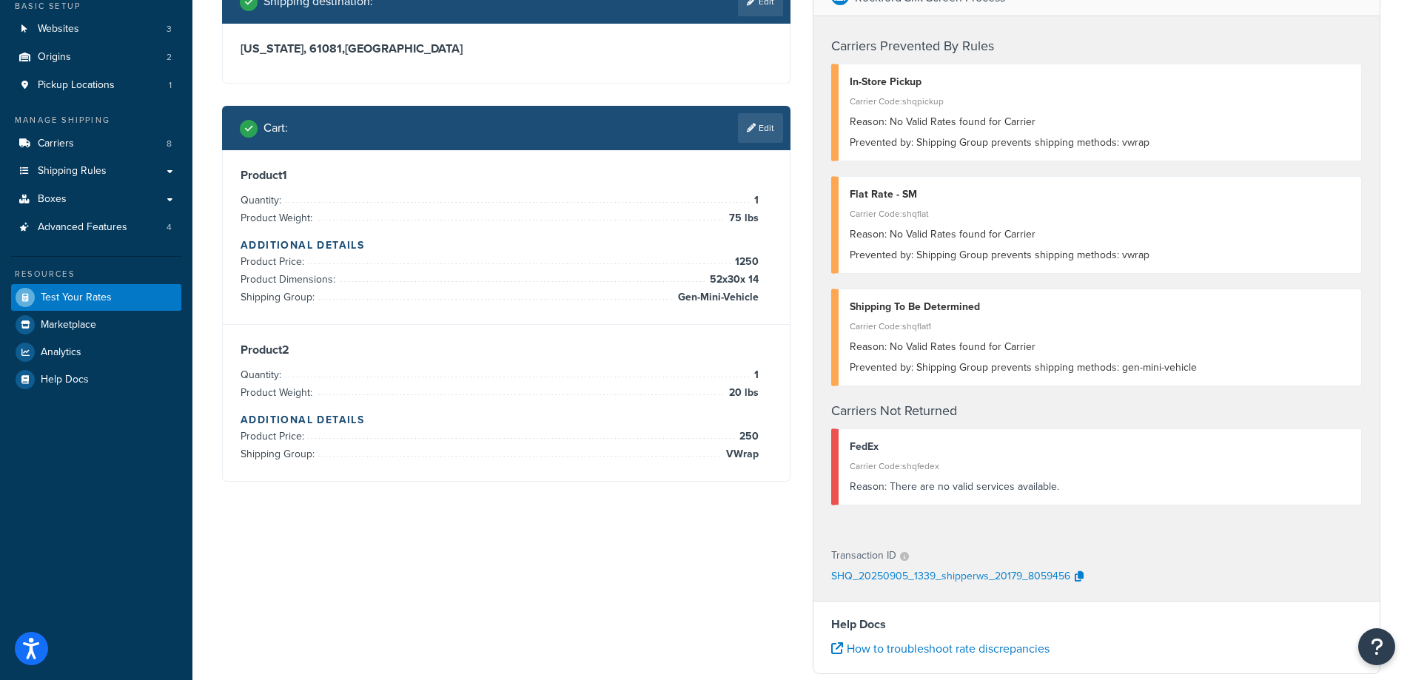
scroll to position [98, 0]
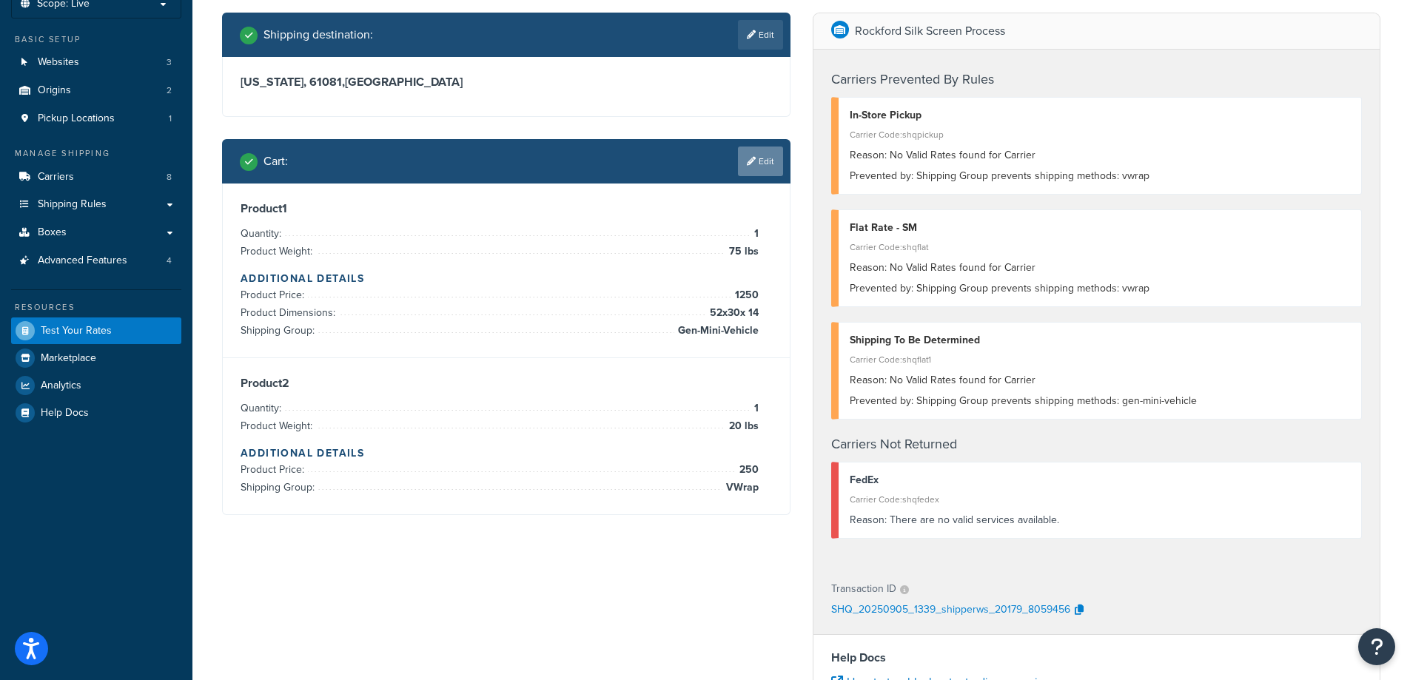
click at [767, 148] on link "Edit" at bounding box center [760, 162] width 45 height 30
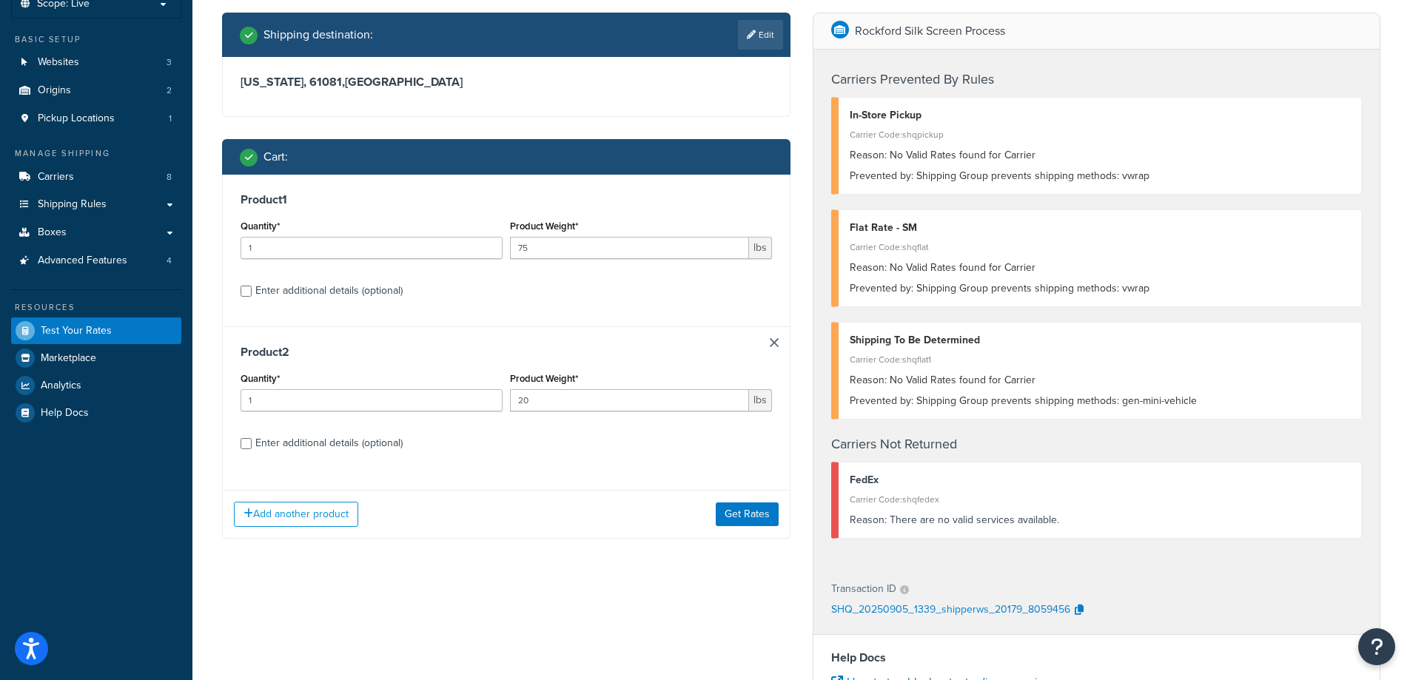
click at [538, 275] on div "Product 1 Quantity* 1 Product Weight* 75 lbs Enter additional details (optional)" at bounding box center [506, 251] width 567 height 152
click at [771, 349] on h3 "Product 2" at bounding box center [505, 352] width 531 height 15
click at [772, 349] on div "Product 2 Quantity* 1 Product Weight* 20 lbs Enter additional details (optional)" at bounding box center [506, 402] width 567 height 152
click at [772, 339] on link at bounding box center [774, 342] width 9 height 9
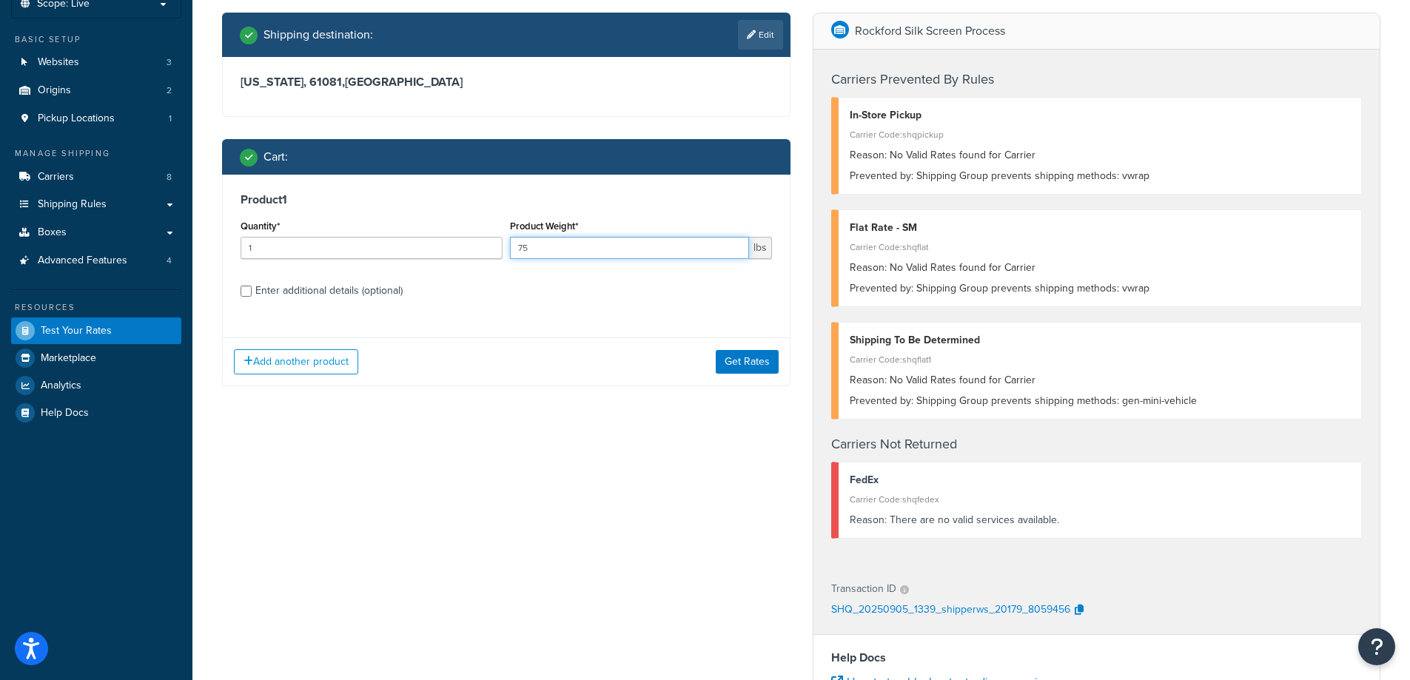
click at [570, 246] on input "75" at bounding box center [629, 248] width 239 height 22
type input "20"
click at [336, 289] on div "Enter additional details (optional)" at bounding box center [328, 290] width 147 height 21
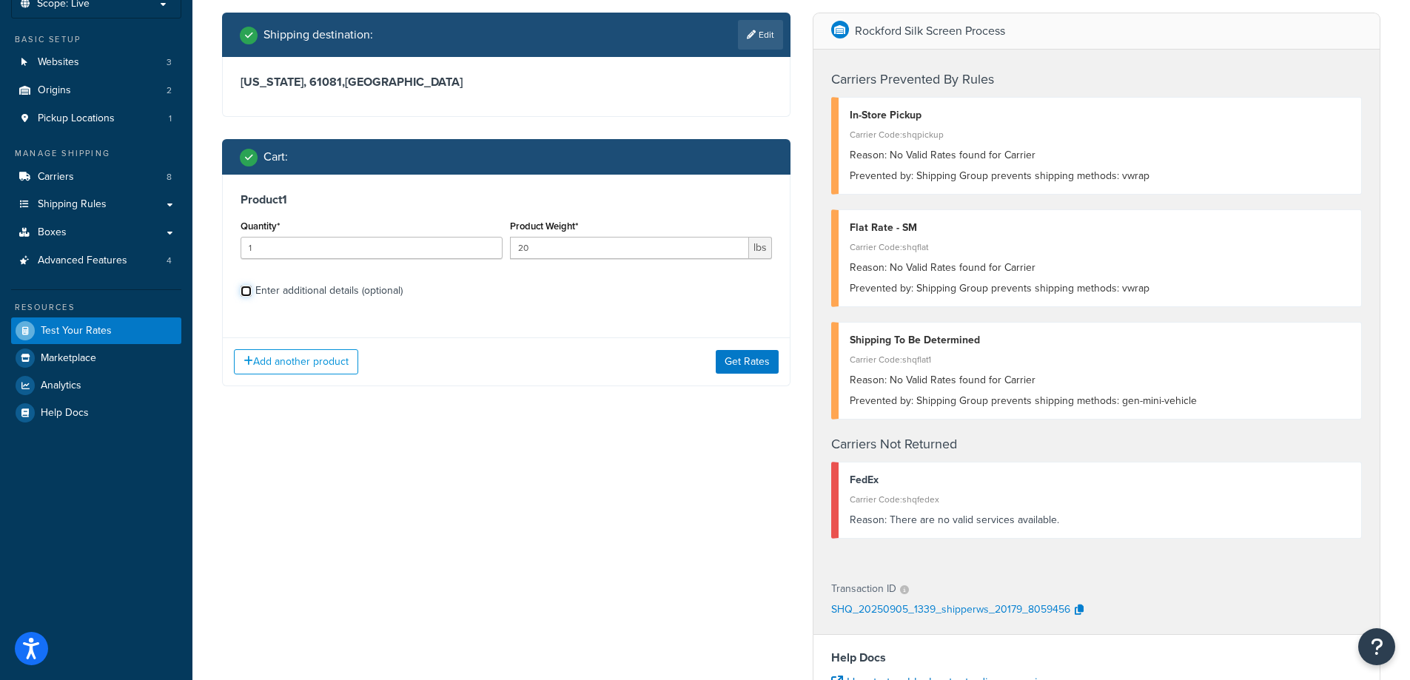
click at [252, 289] on input "Enter additional details (optional)" at bounding box center [245, 291] width 11 height 11
checkbox input "true"
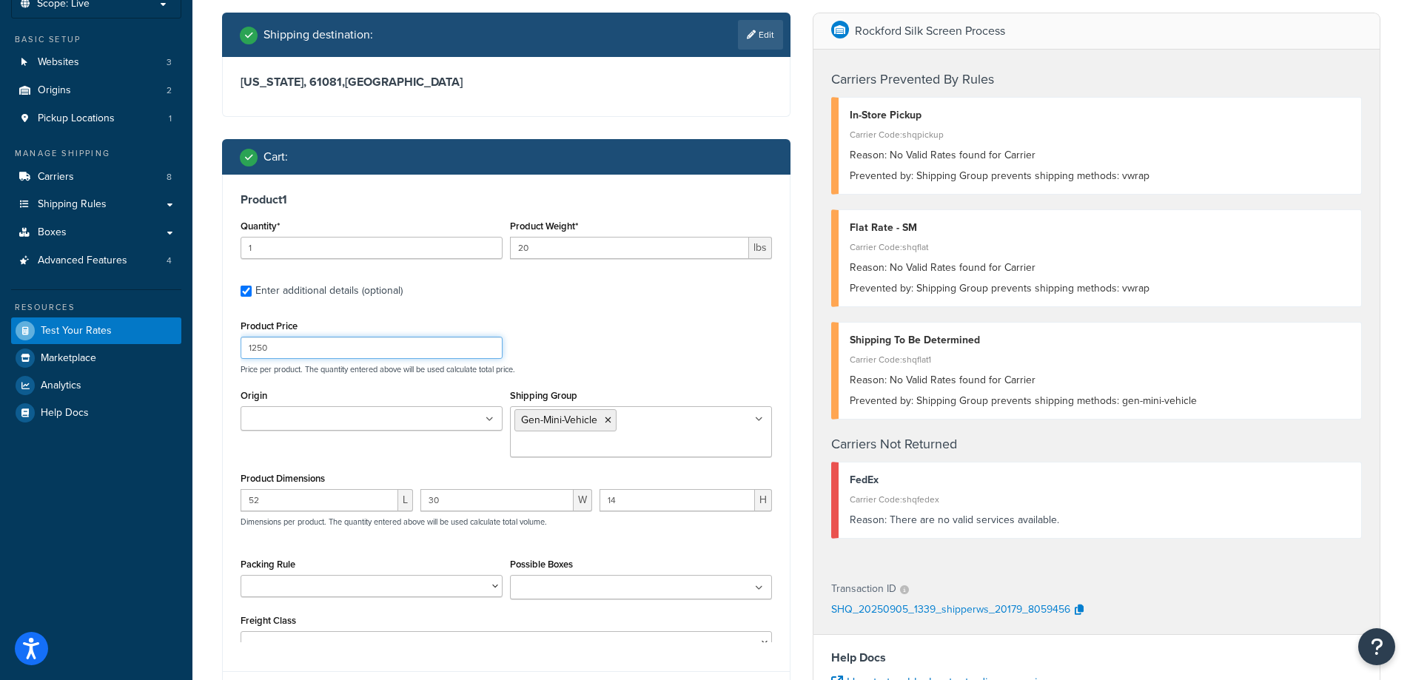
click at [314, 356] on input "1250" at bounding box center [371, 348] width 262 height 22
type input "250"
click at [376, 489] on input "52" at bounding box center [319, 500] width 158 height 22
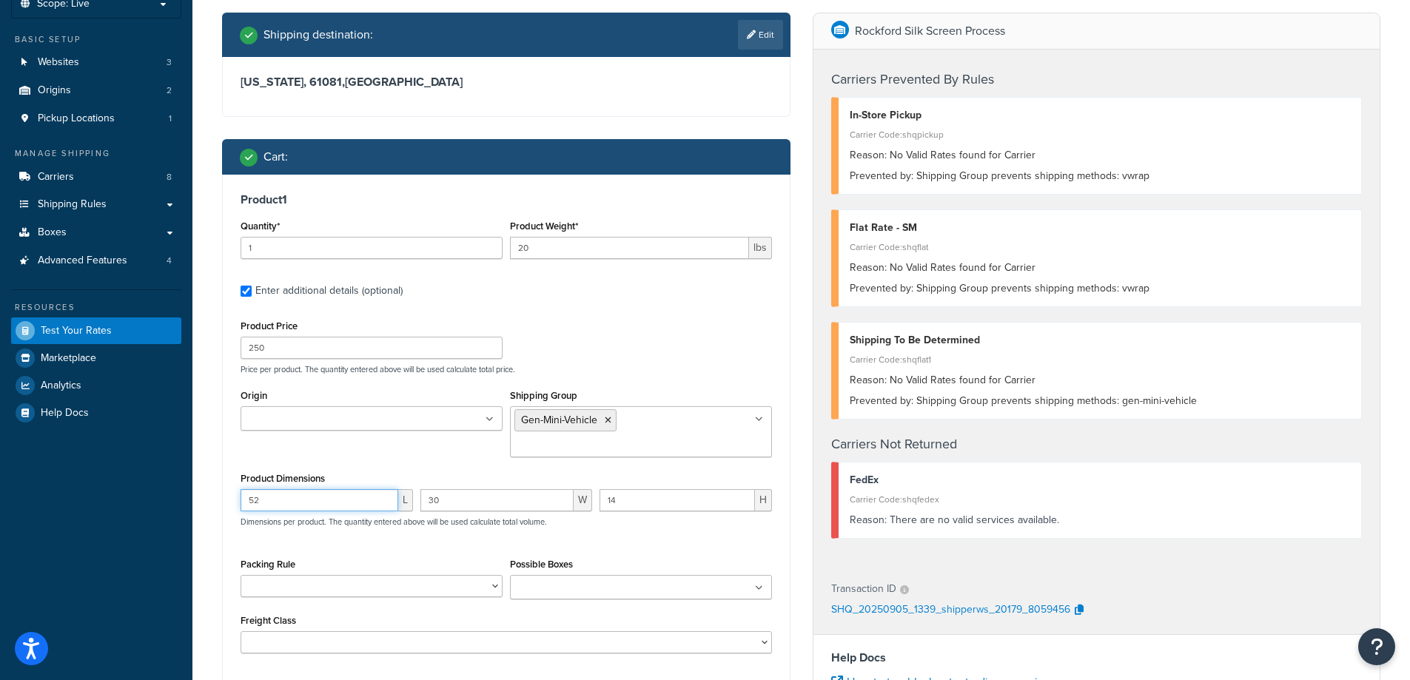
click at [366, 489] on input "52" at bounding box center [319, 500] width 158 height 22
click at [609, 420] on icon at bounding box center [608, 420] width 7 height 9
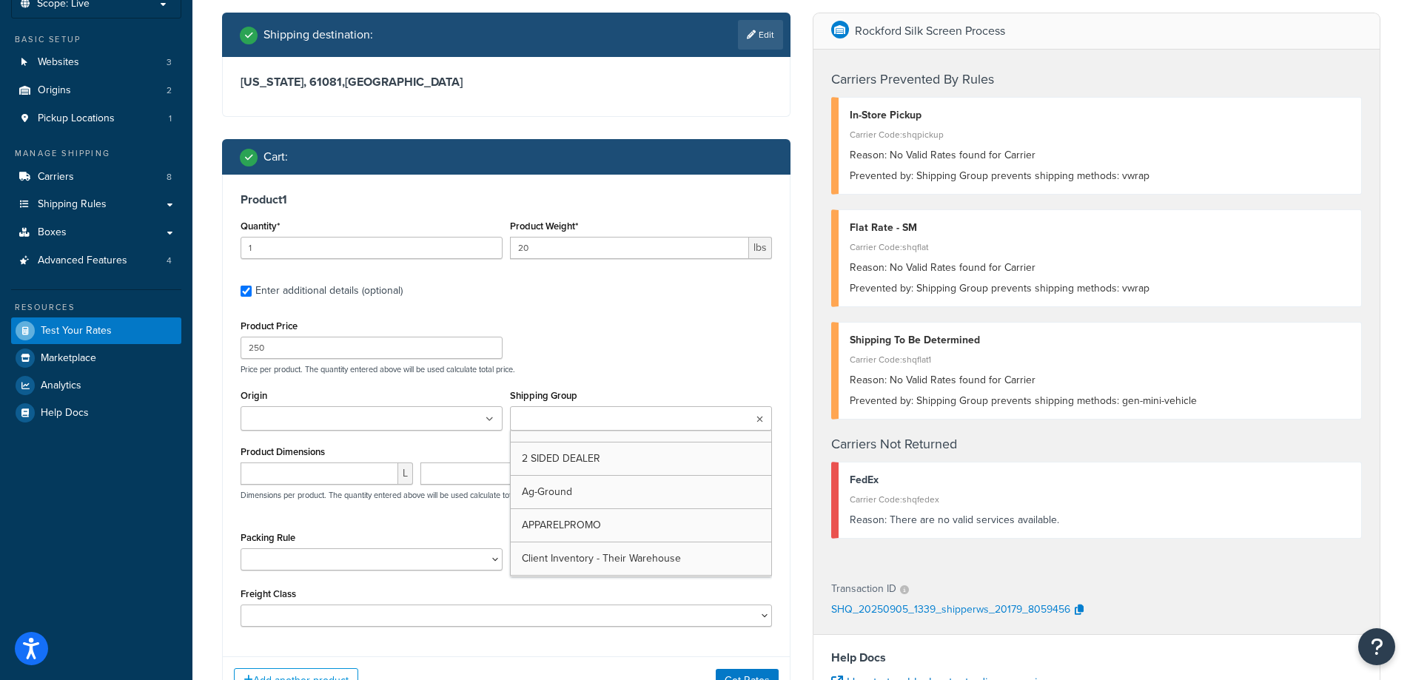
click at [604, 422] on input "Shipping Group" at bounding box center [579, 419] width 131 height 16
type input "vw"
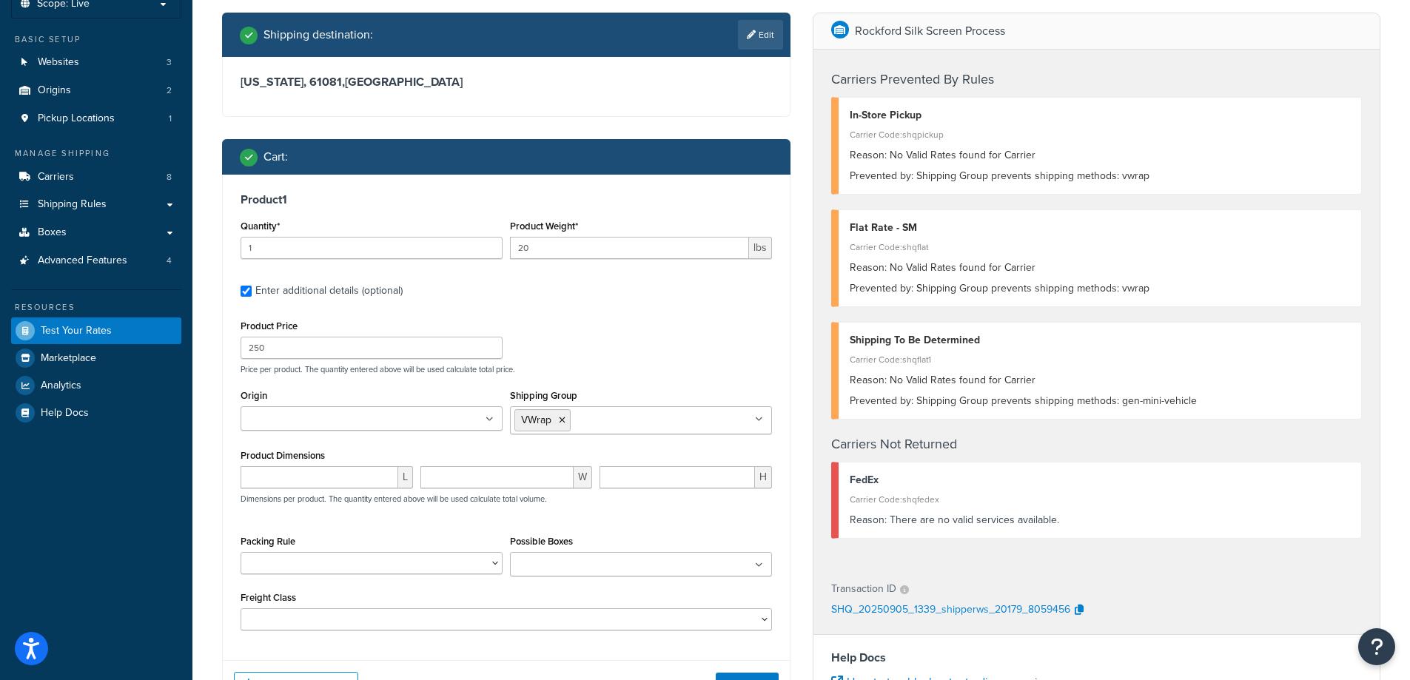
click at [676, 383] on div "Product Price 250 Price per product. The quantity entered above will be used ca…" at bounding box center [505, 473] width 531 height 315
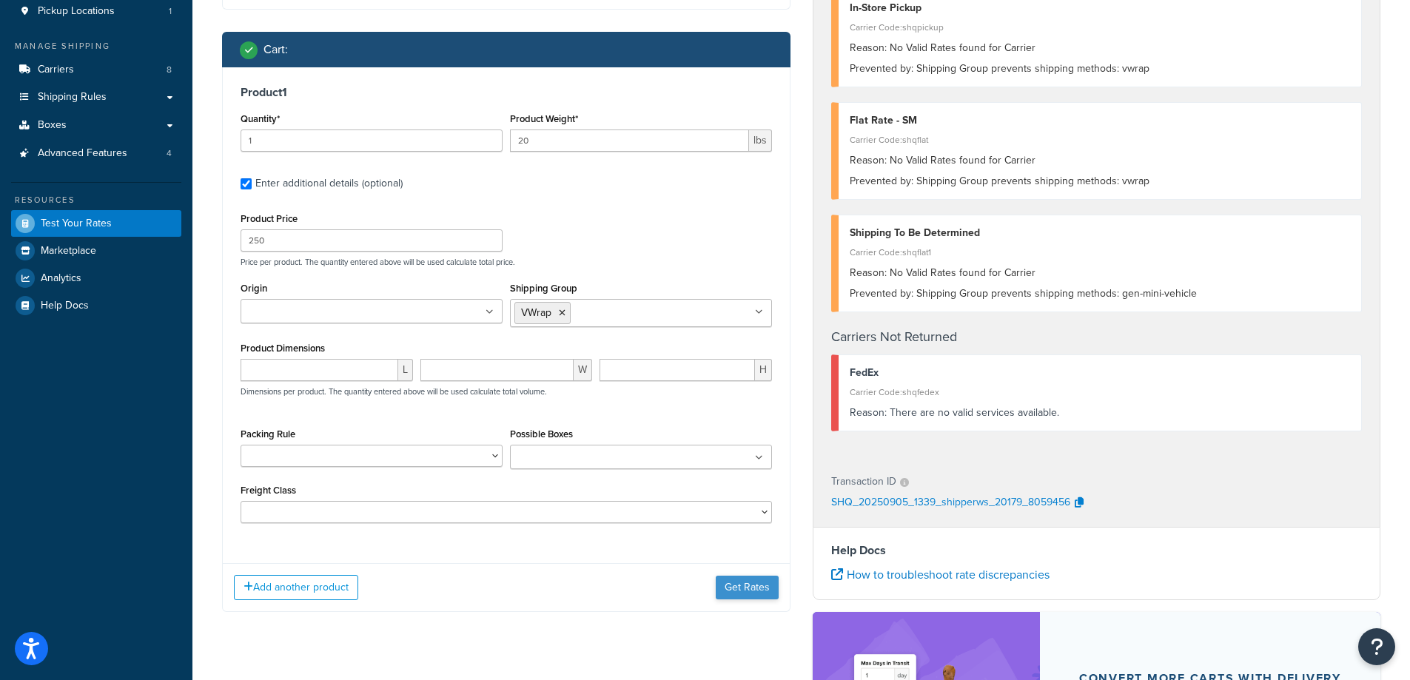
scroll to position [296, 0]
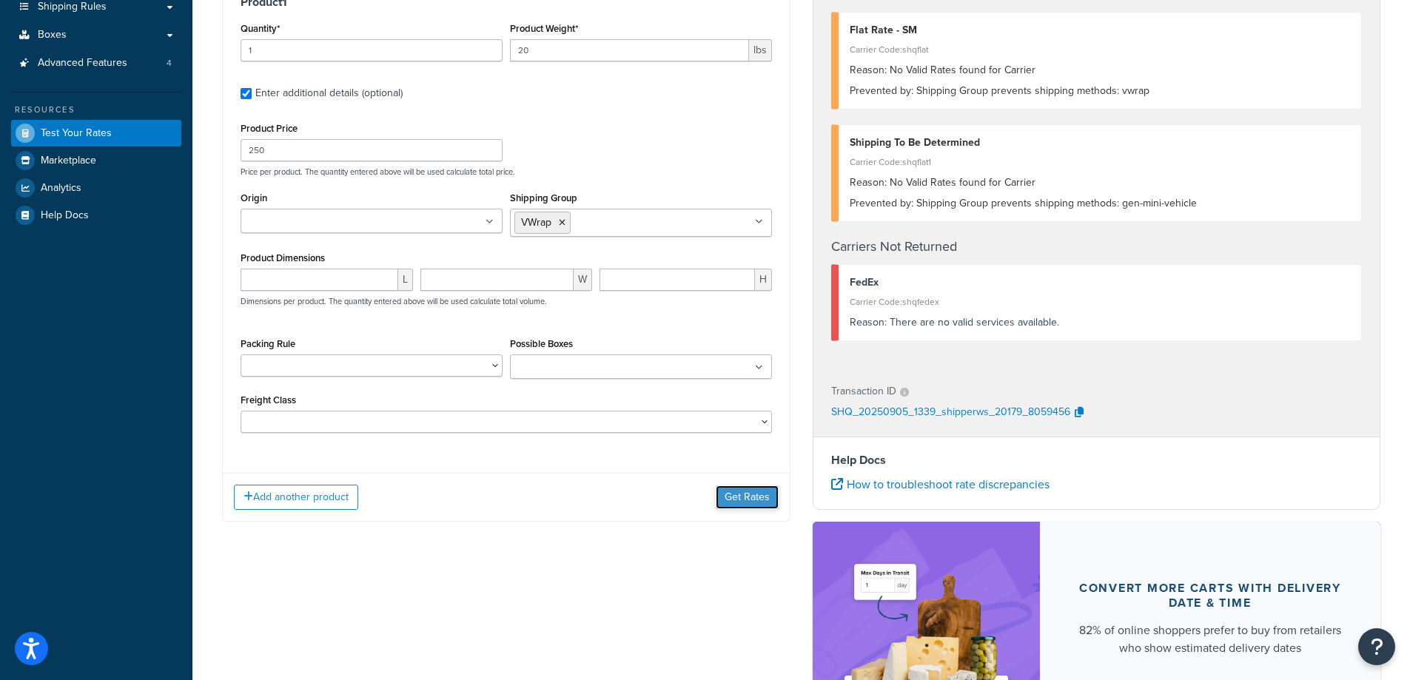
click at [765, 497] on button "Get Rates" at bounding box center [747, 497] width 63 height 24
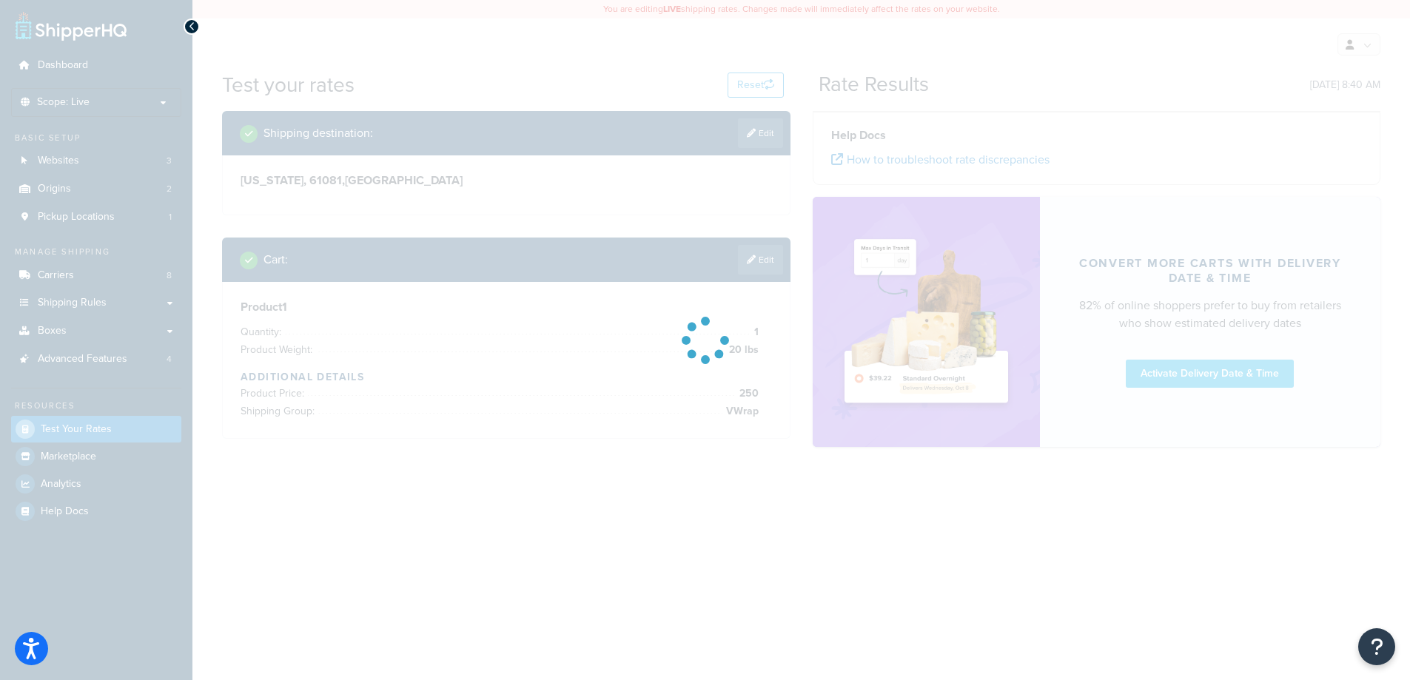
scroll to position [0, 0]
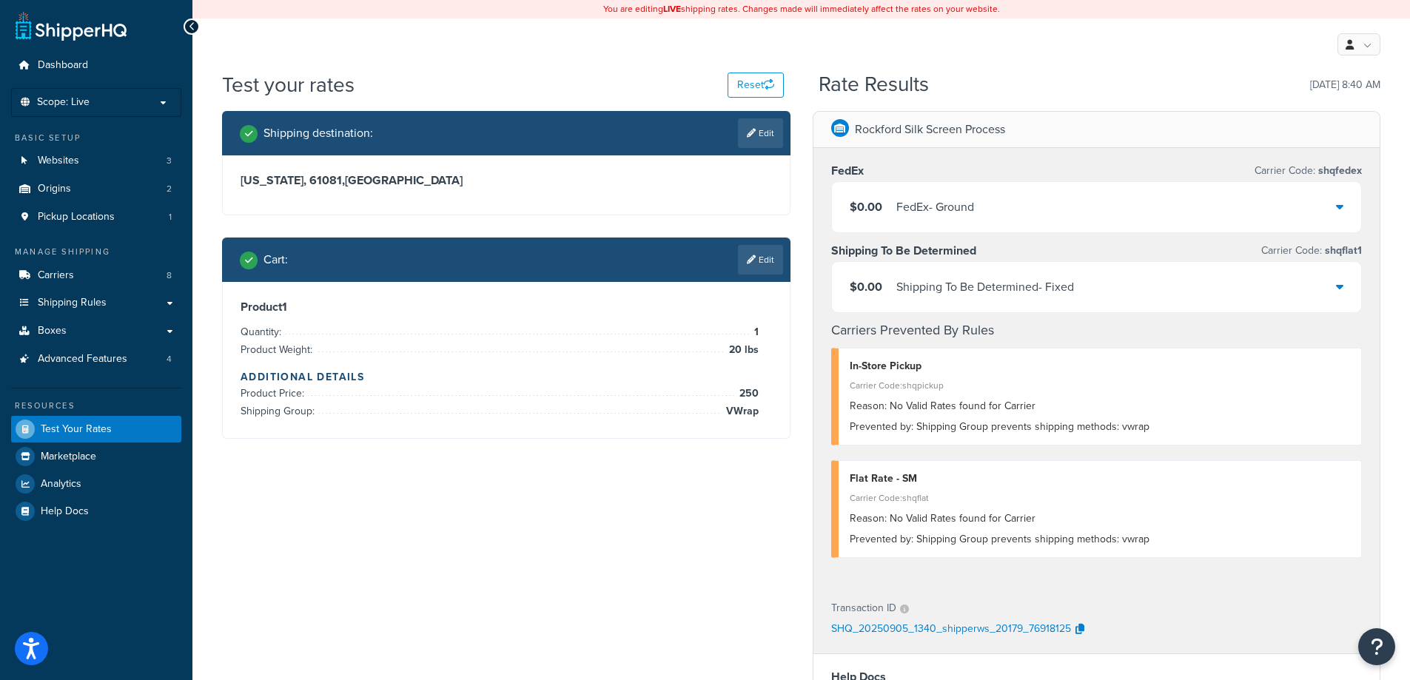
click at [1343, 202] on div "$0.00 FedEx - Ground" at bounding box center [1097, 207] width 530 height 50
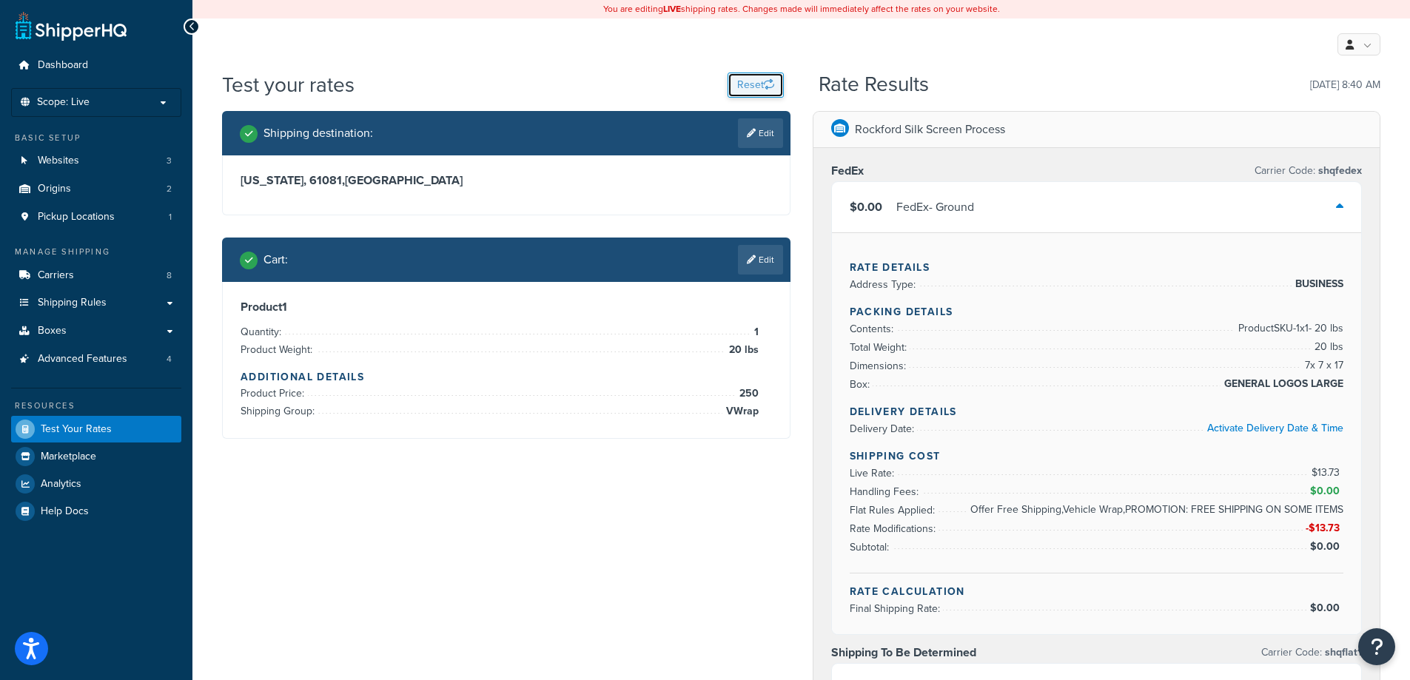
click at [756, 87] on button "Reset" at bounding box center [755, 85] width 56 height 25
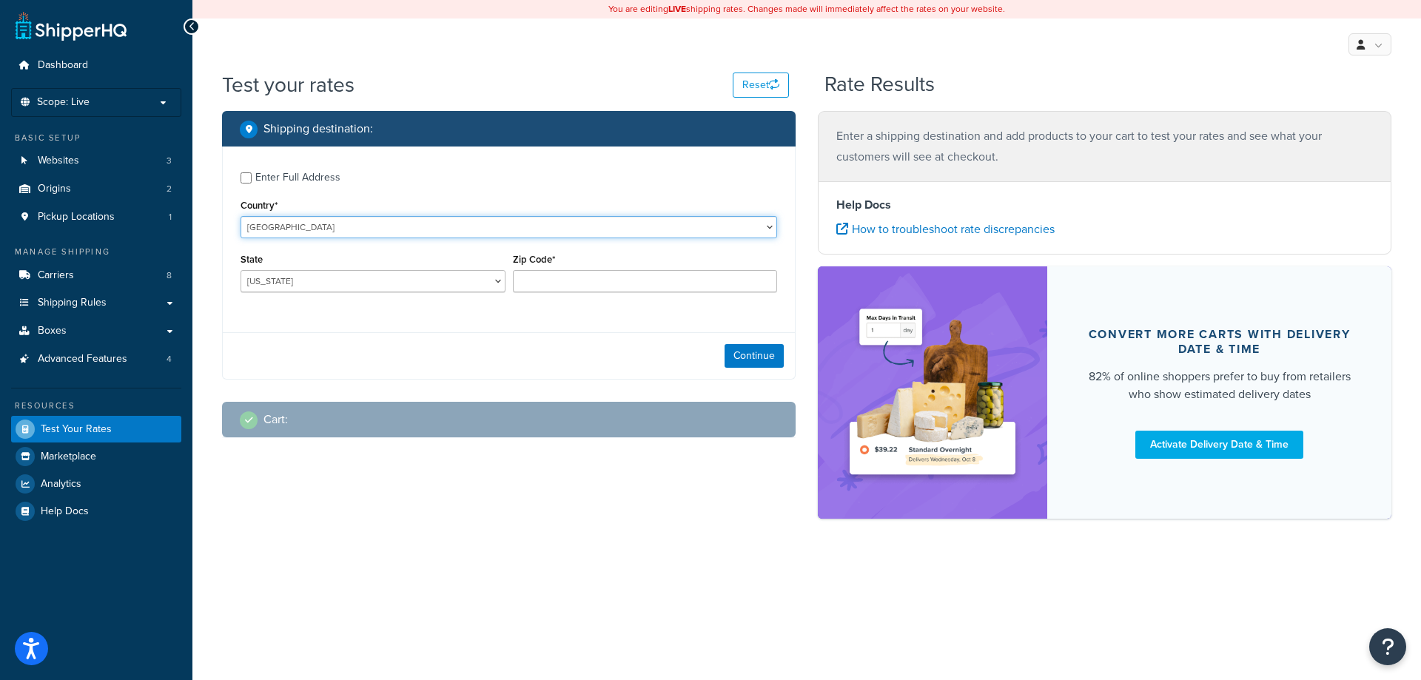
click at [366, 234] on select "United States United Kingdom Afghanistan Åland Islands Albania Algeria American…" at bounding box center [508, 227] width 536 height 22
drag, startPoint x: 369, startPoint y: 231, endPoint x: 369, endPoint y: 243, distance: 11.8
click at [369, 231] on select "United States United Kingdom Afghanistan Åland Islands Albania Algeria American…" at bounding box center [508, 227] width 536 height 22
click at [349, 286] on select "Alabama Alaska American Samoa Arizona Arkansas Armed Forces Americas Armed Forc…" at bounding box center [372, 281] width 265 height 22
select select "IL"
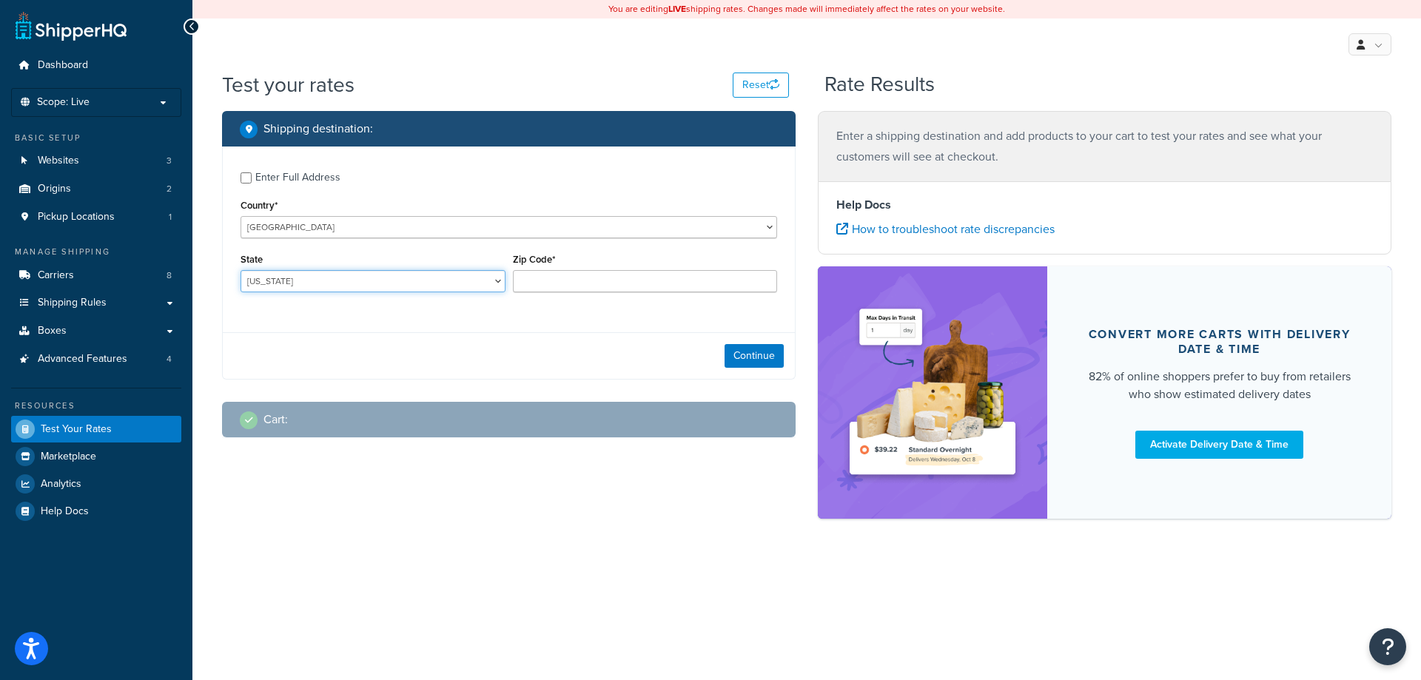
click at [240, 271] on select "Alabama Alaska American Samoa Arizona Arkansas Armed Forces Americas Armed Forc…" at bounding box center [372, 281] width 265 height 22
type input "61081"
click at [733, 343] on div "Continue" at bounding box center [509, 355] width 572 height 47
click at [736, 343] on div "Continue" at bounding box center [509, 355] width 572 height 47
click at [741, 354] on button "Continue" at bounding box center [753, 356] width 59 height 24
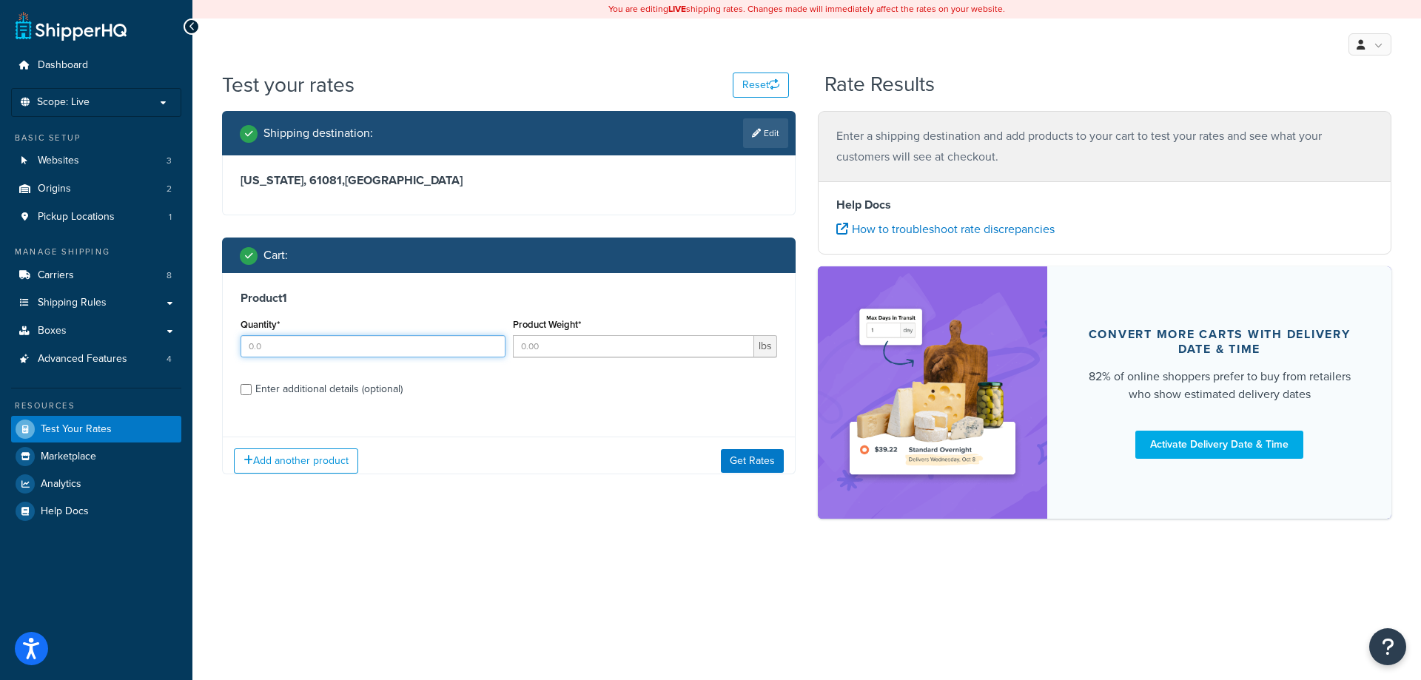
click at [300, 352] on input "Quantity*" at bounding box center [372, 346] width 265 height 22
type input "1"
type input "75"
click at [296, 388] on div "Enter additional details (optional)" at bounding box center [328, 389] width 147 height 21
click at [252, 388] on input "Enter additional details (optional)" at bounding box center [245, 389] width 11 height 11
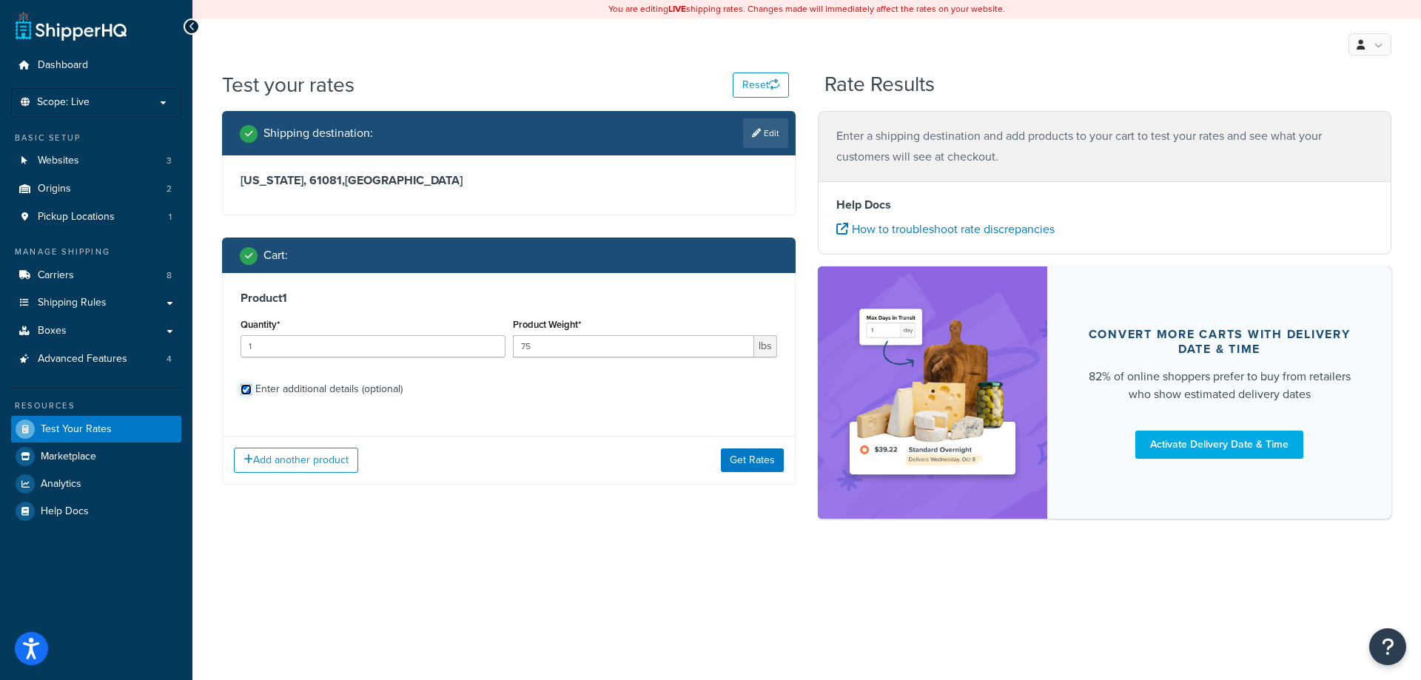
checkbox input "true"
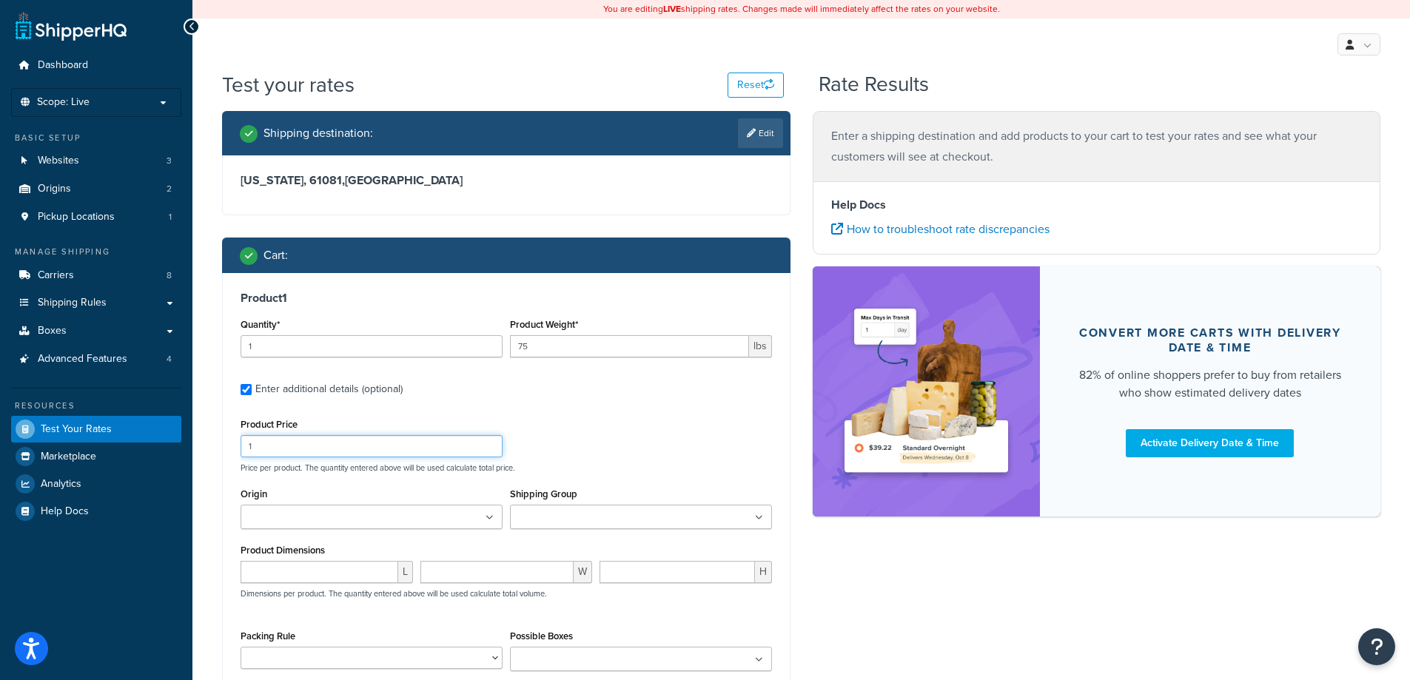
click at [290, 448] on input "1" at bounding box center [371, 446] width 262 height 22
type input "1250"
click at [573, 522] on input "Shipping Group" at bounding box center [579, 518] width 131 height 16
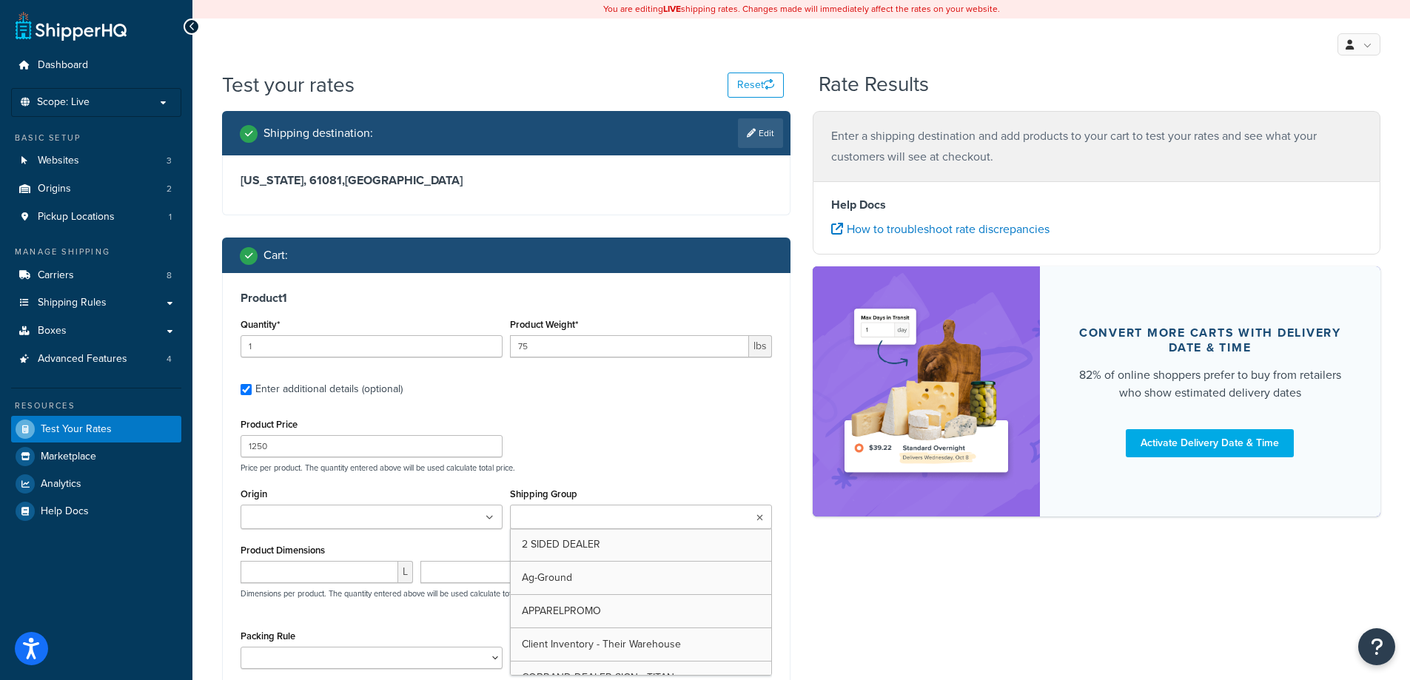
type input "v"
type input "gen"
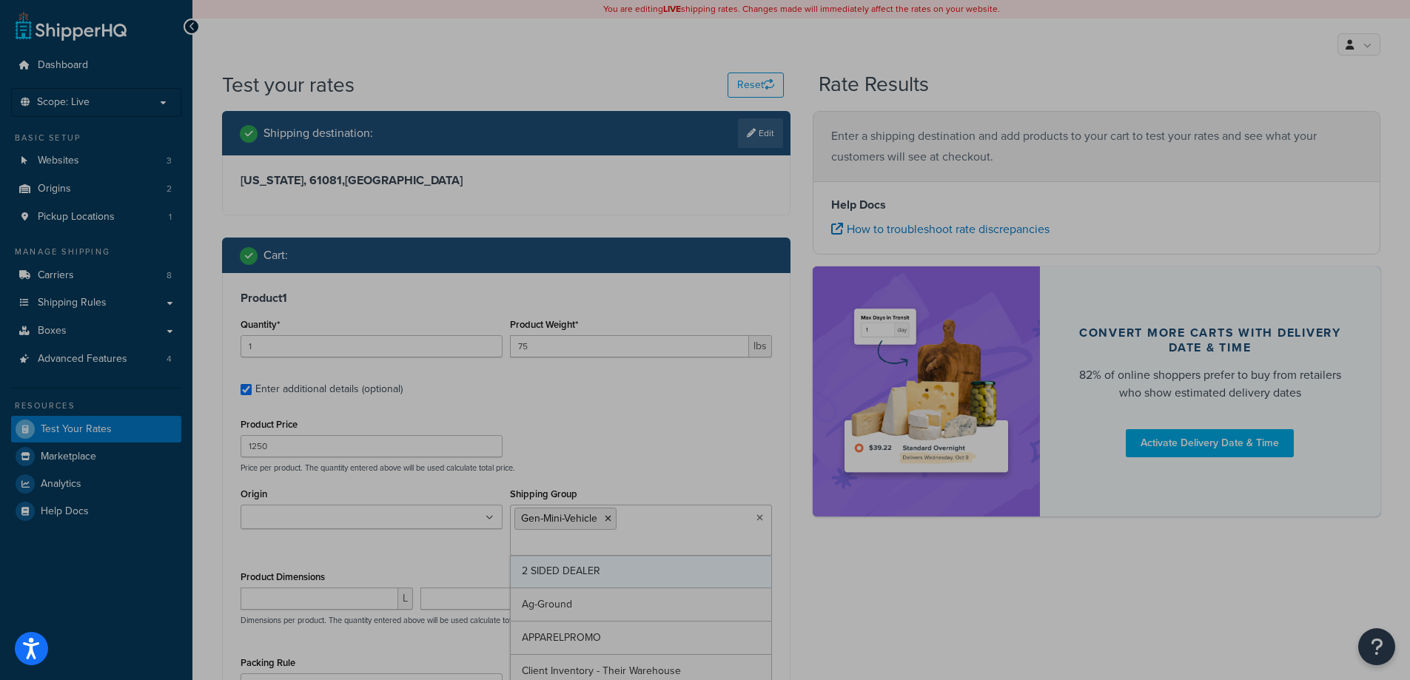
click at [821, 588] on div "Shipping destination : Edit Illinois, 61081 , United States Cart : Product 1 Qu…" at bounding box center [801, 470] width 1180 height 719
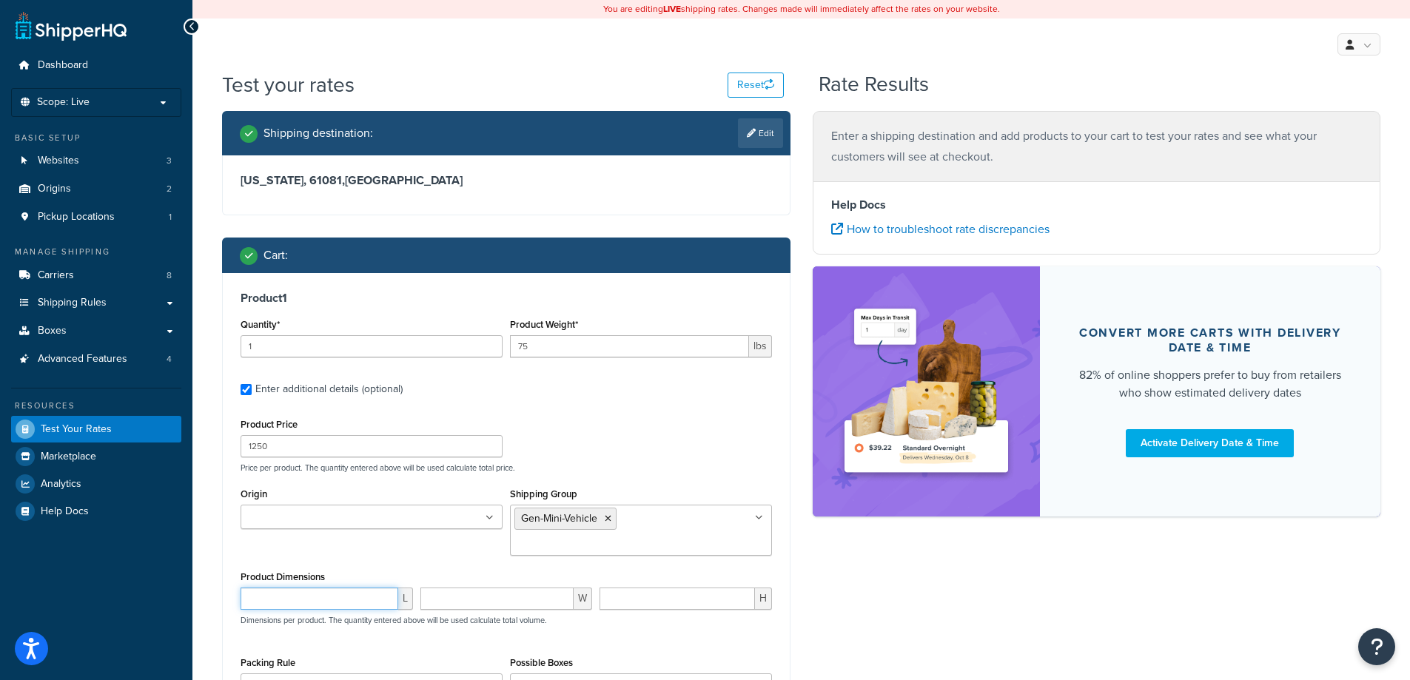
click at [298, 588] on input "number" at bounding box center [319, 599] width 158 height 22
type input "50"
type input "30"
type input "14"
click at [280, 588] on div "50 L" at bounding box center [327, 604] width 180 height 33
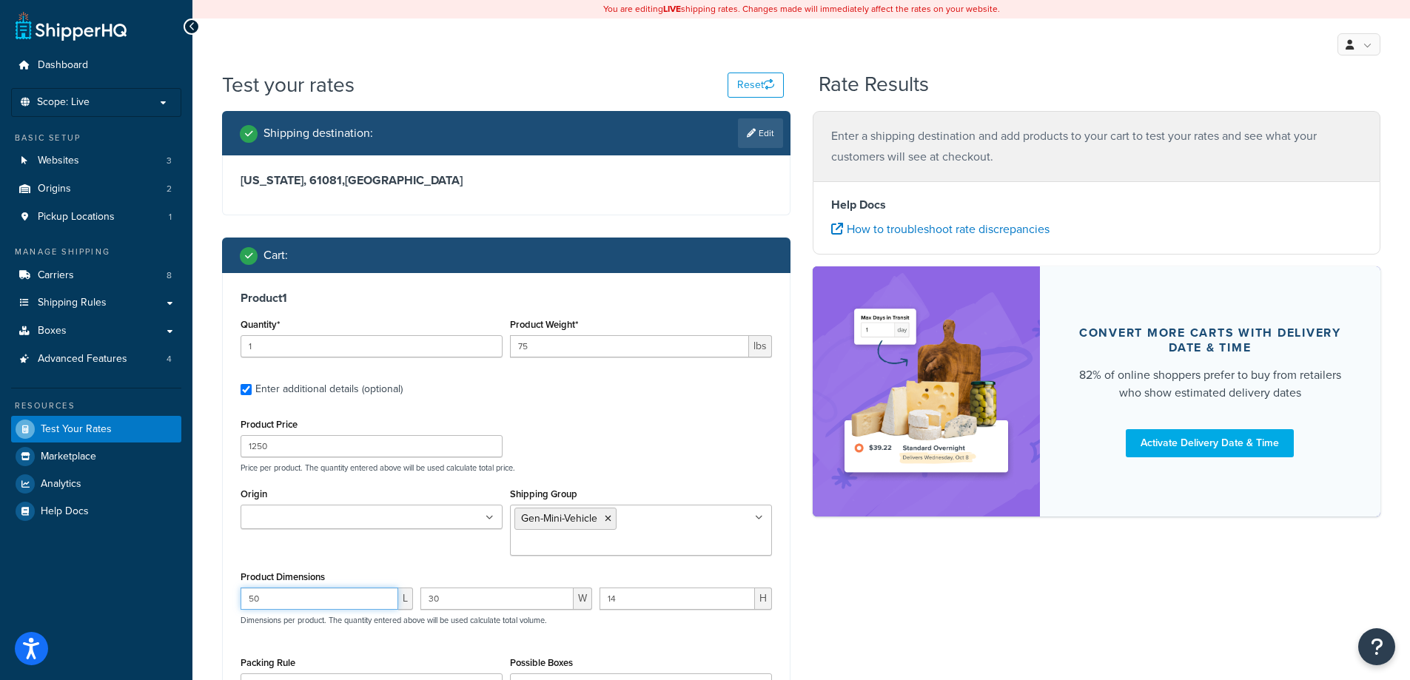
click at [289, 588] on input "50" at bounding box center [319, 599] width 158 height 22
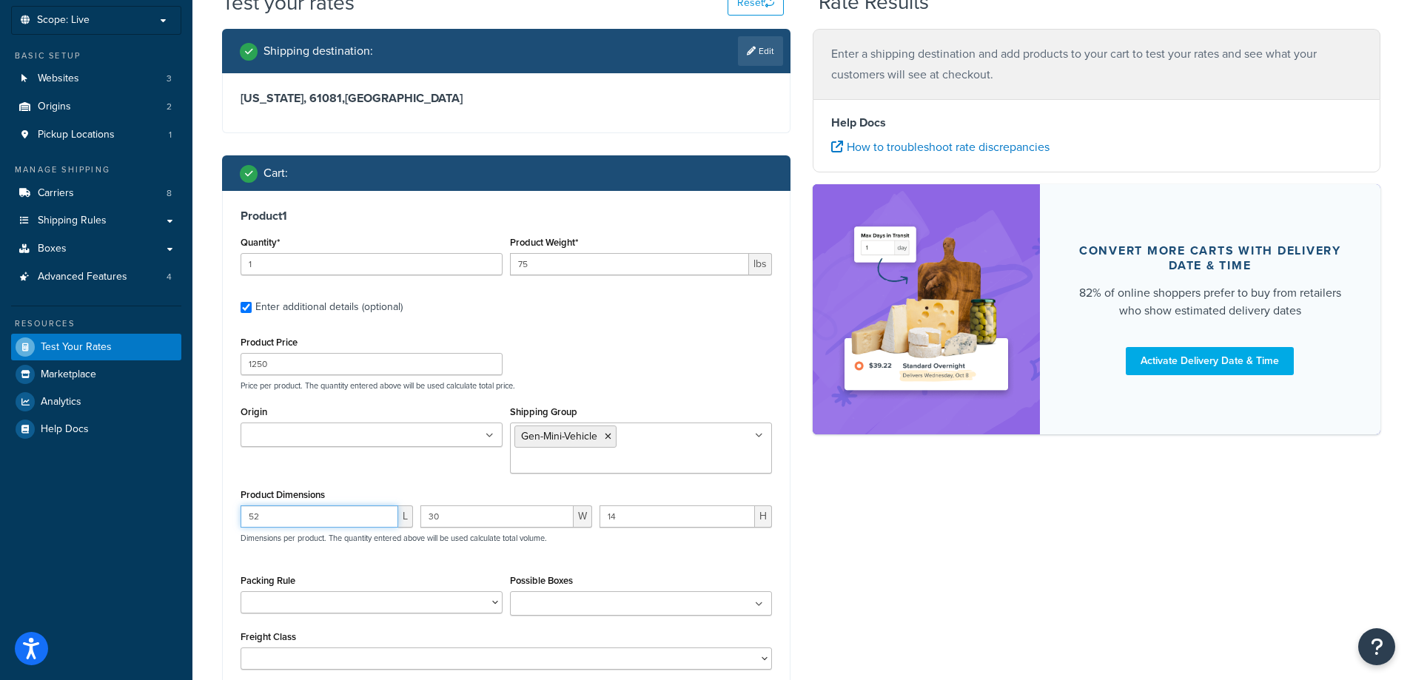
scroll to position [235, 0]
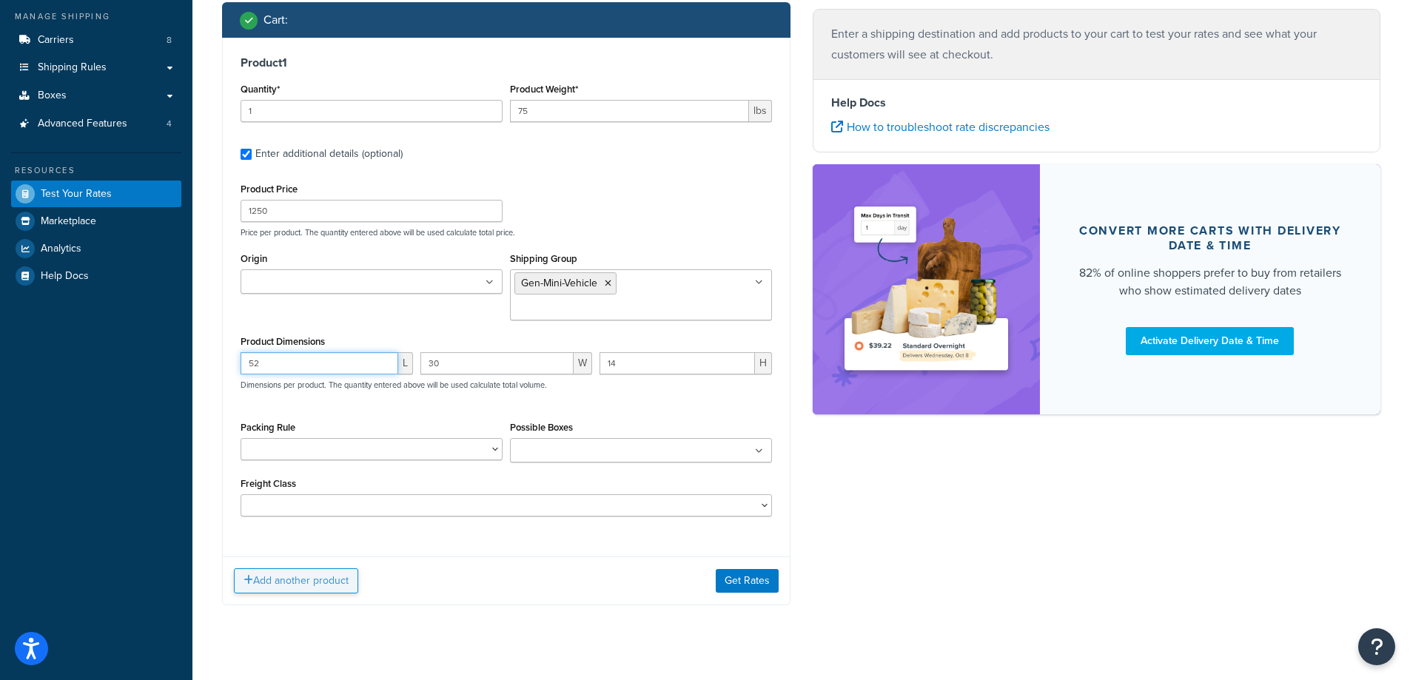
type input "52"
click at [292, 568] on button "Add another product" at bounding box center [296, 580] width 124 height 25
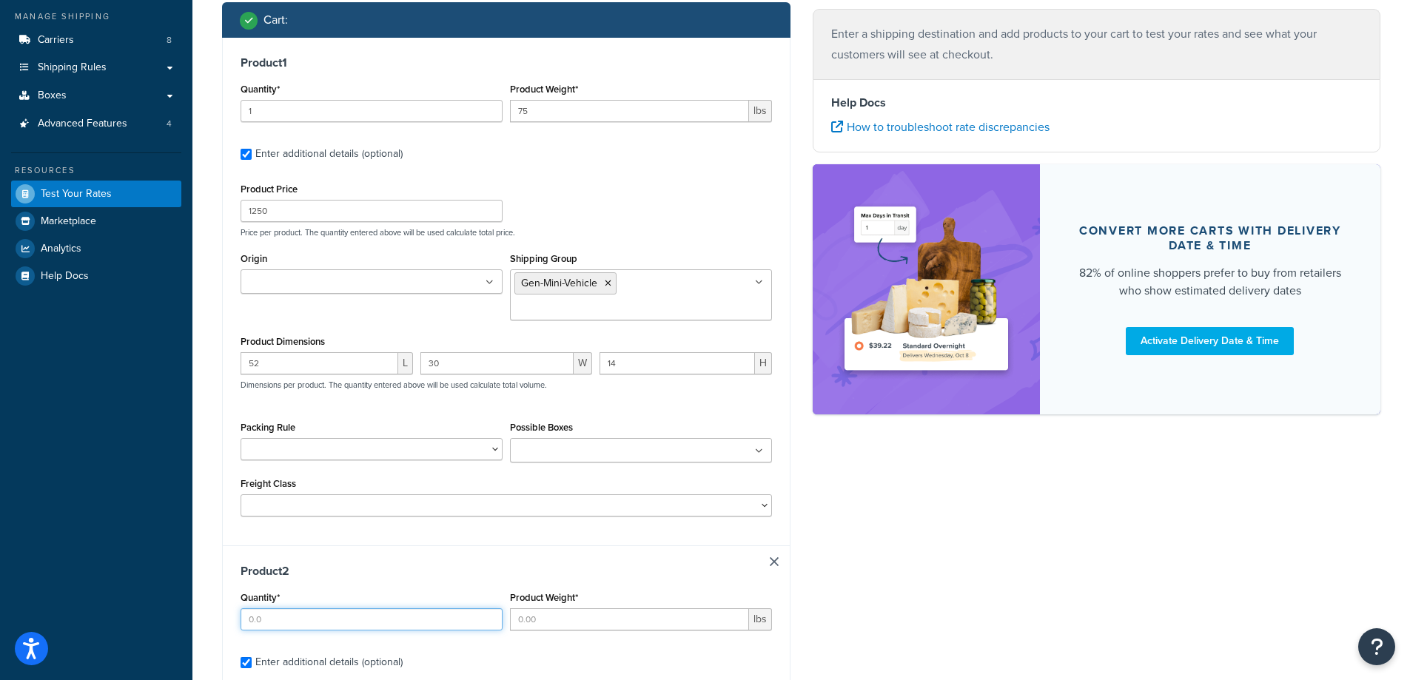
click at [297, 608] on input "Quantity*" at bounding box center [371, 619] width 262 height 22
type input "1"
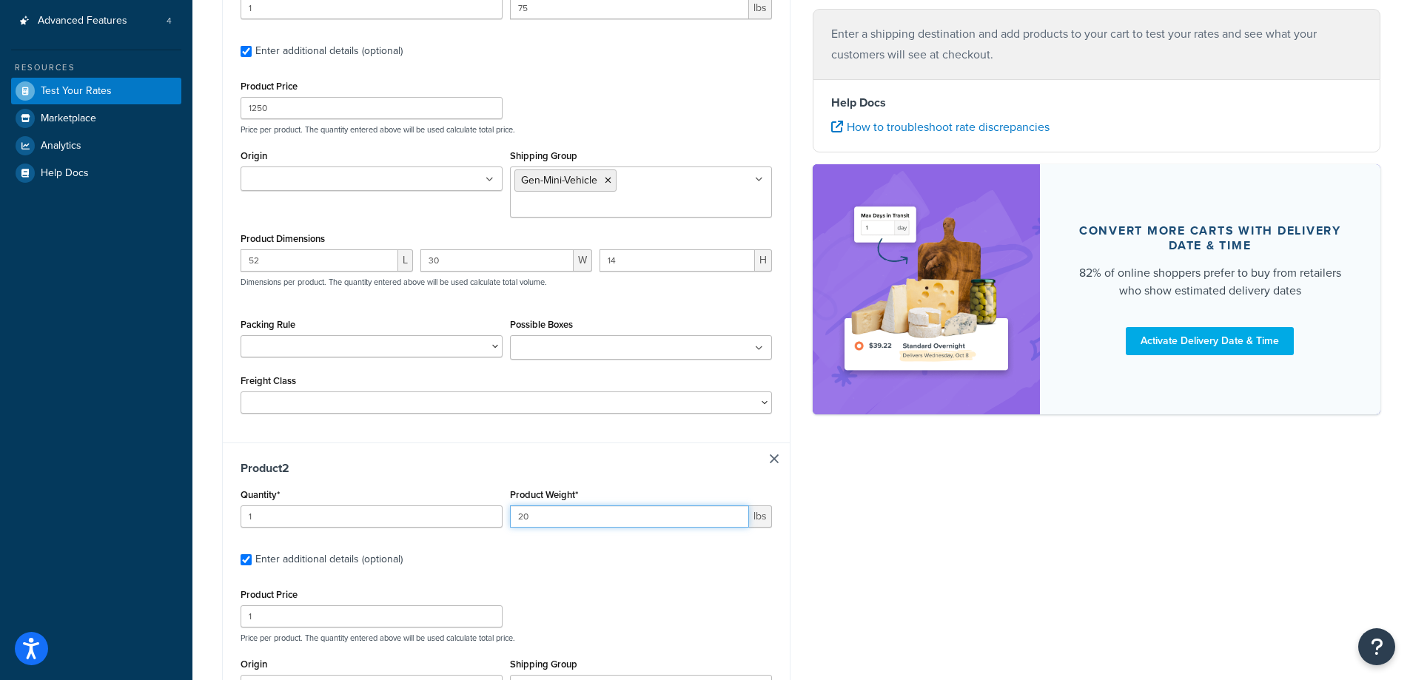
scroll to position [433, 0]
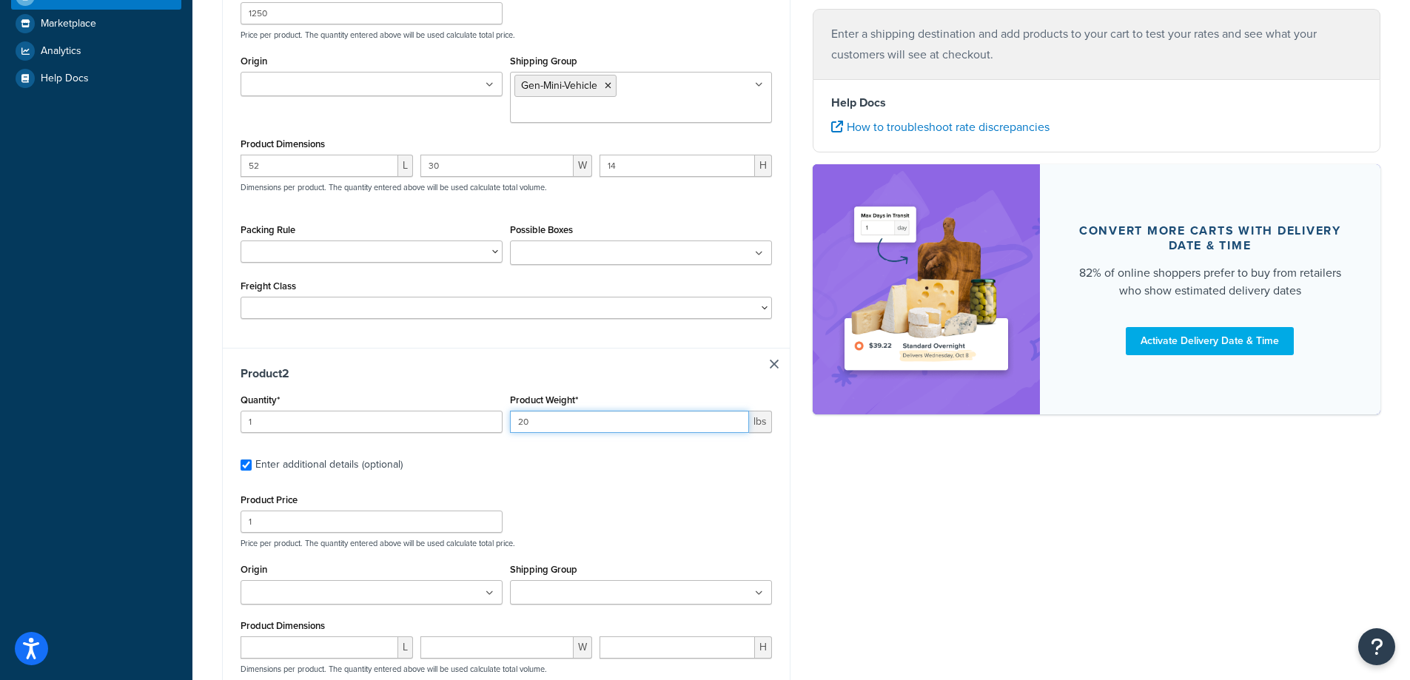
type input "20"
click at [300, 511] on input "1" at bounding box center [371, 522] width 262 height 22
type input "250"
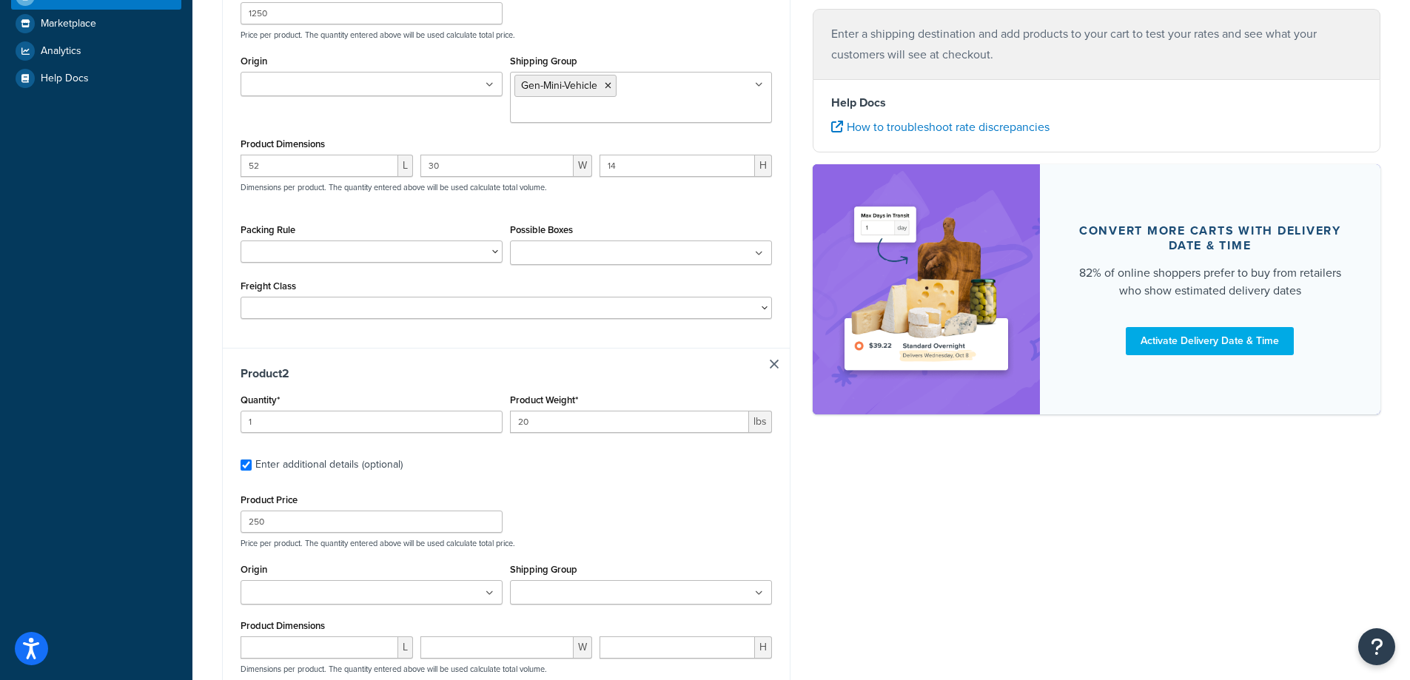
click at [650, 580] on ul at bounding box center [641, 592] width 262 height 24
type input "vw"
click at [960, 573] on div "Shipping destination : Edit Illinois, 61081 , United States Cart : Product 1 Qu…" at bounding box center [801, 291] width 1180 height 1227
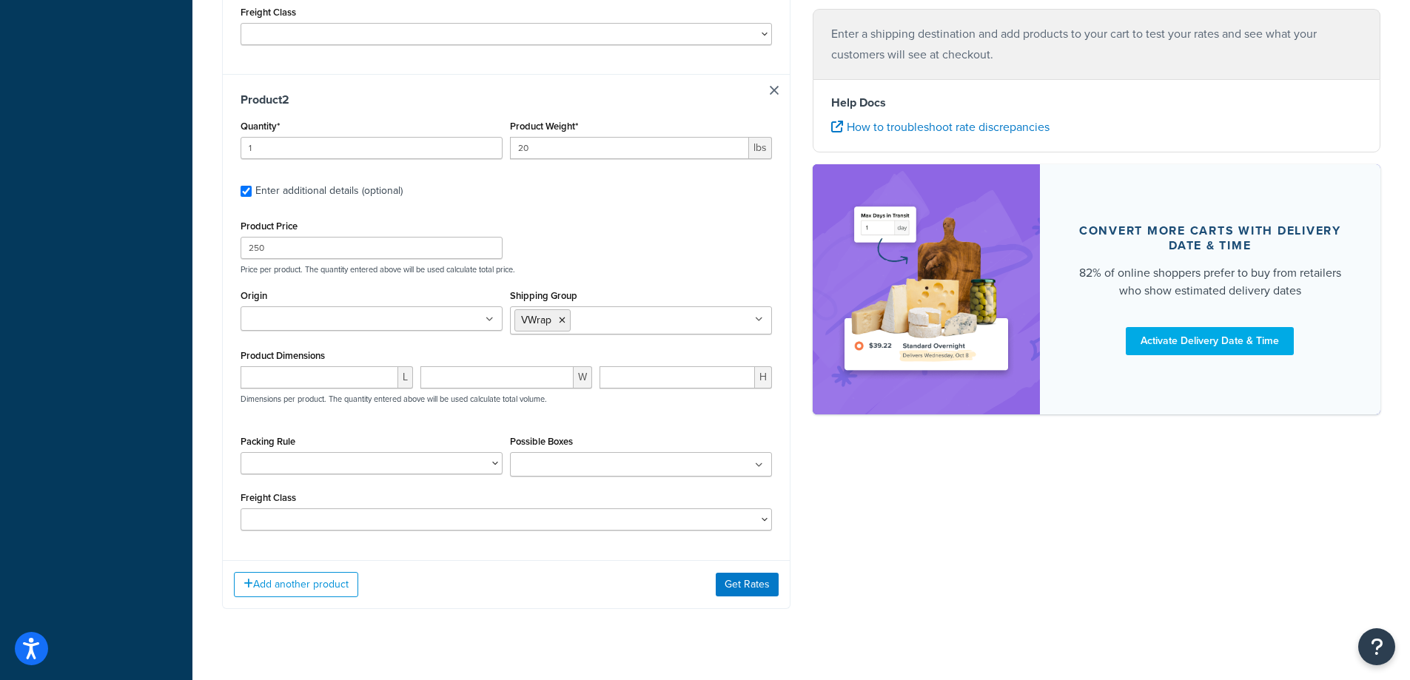
scroll to position [710, 0]
click at [738, 579] on button "Get Rates" at bounding box center [747, 591] width 63 height 24
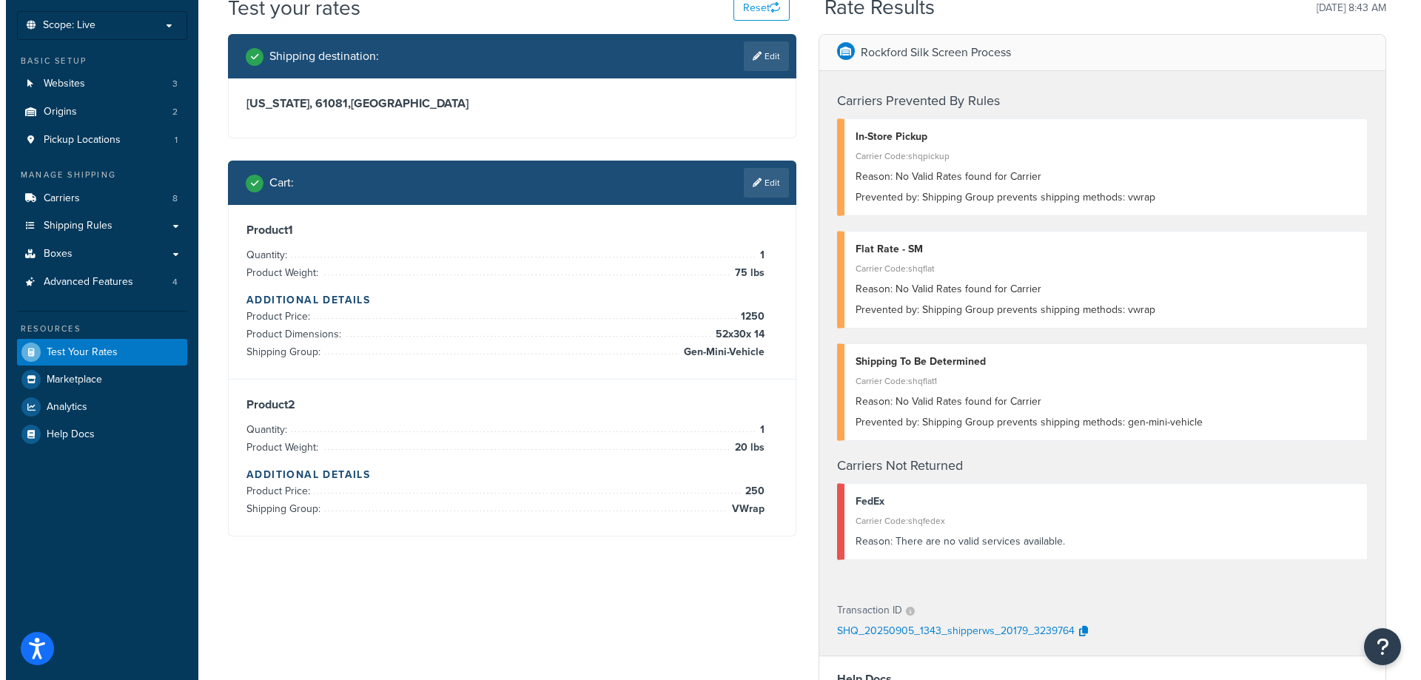
scroll to position [0, 0]
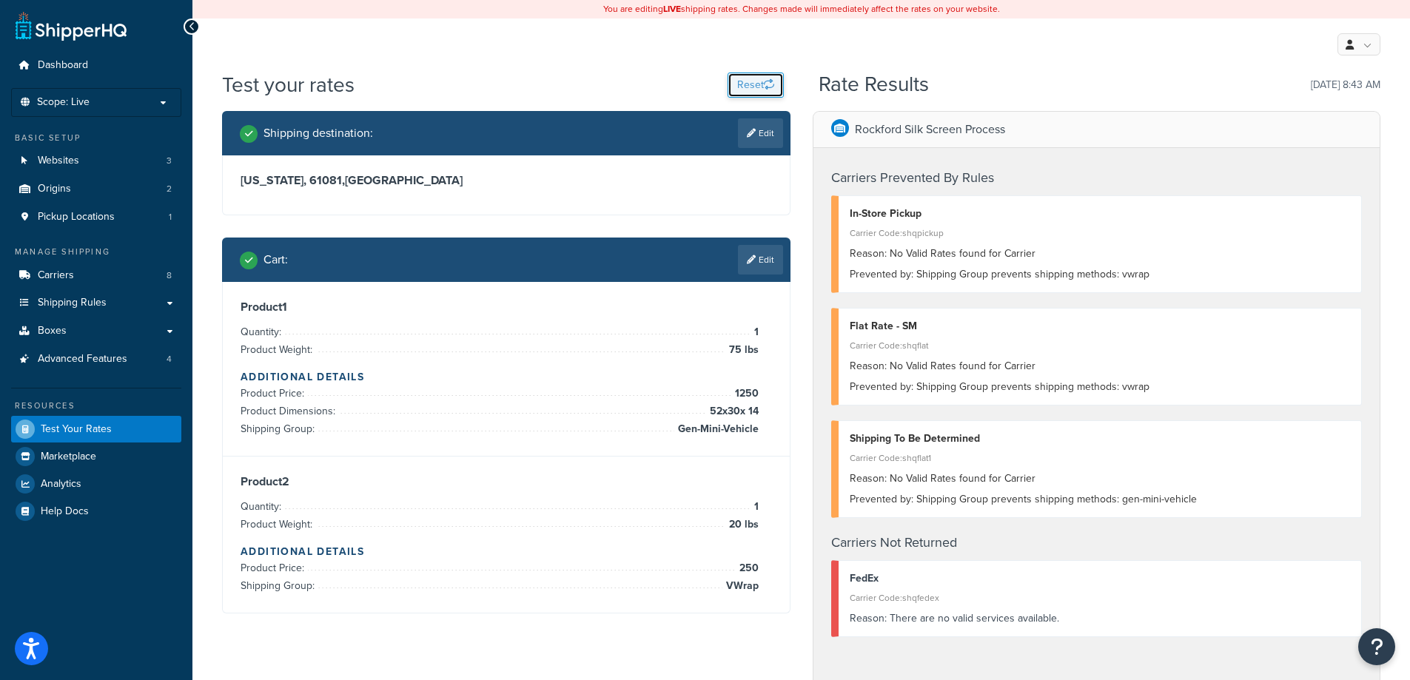
click at [753, 84] on button "Reset" at bounding box center [755, 85] width 56 height 25
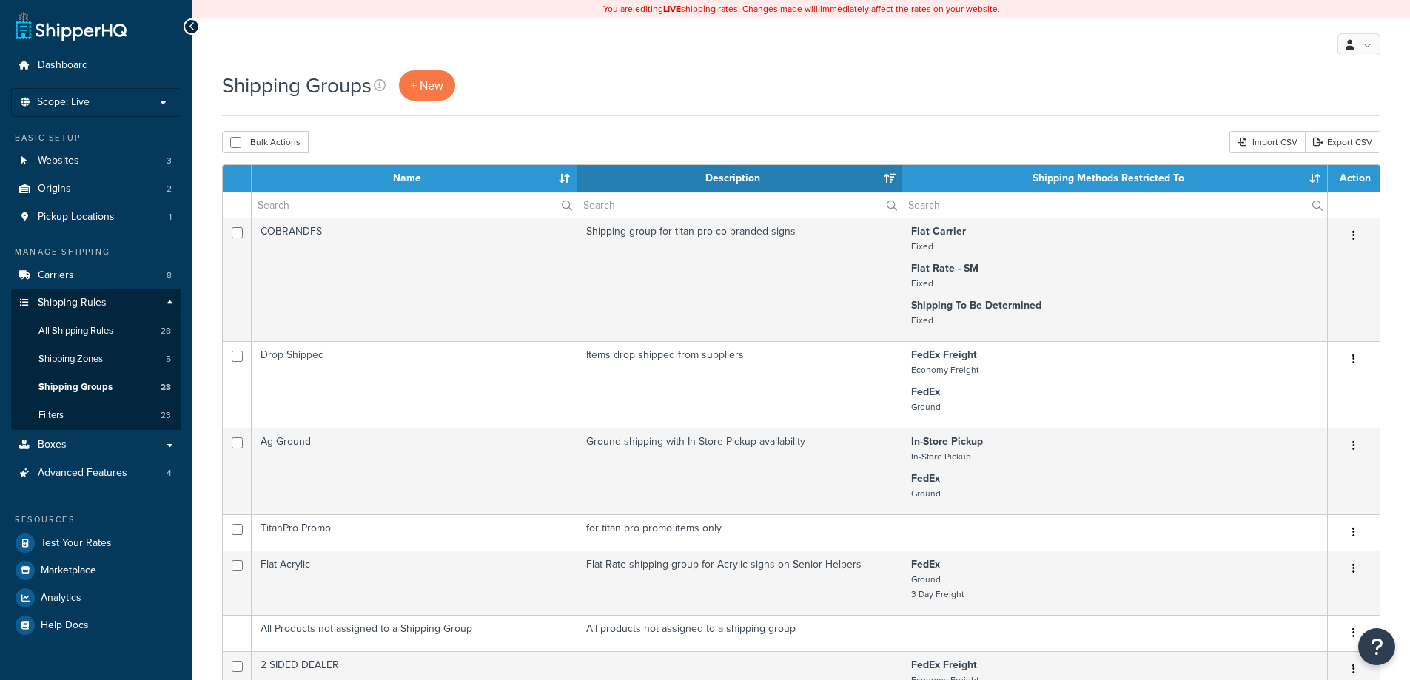
select select "15"
click at [1319, 133] on link "Export CSV" at bounding box center [1342, 142] width 75 height 22
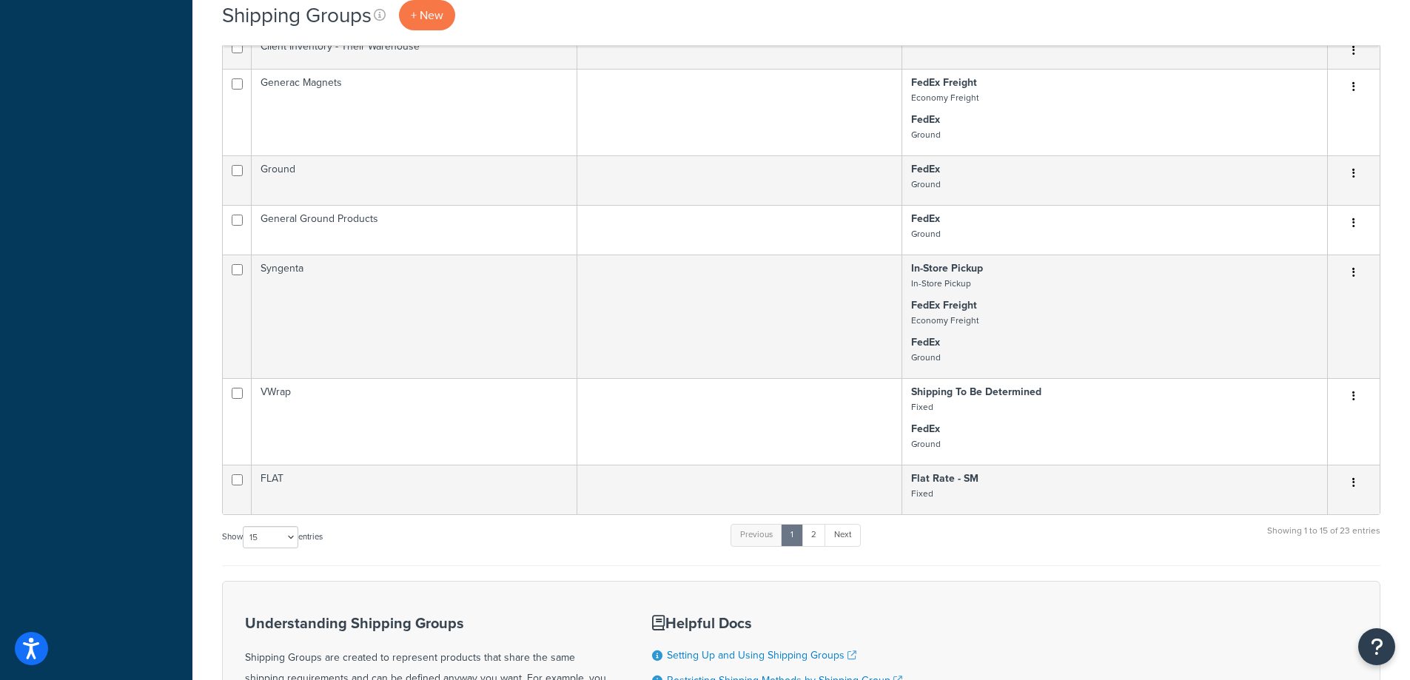
scroll to position [986, 0]
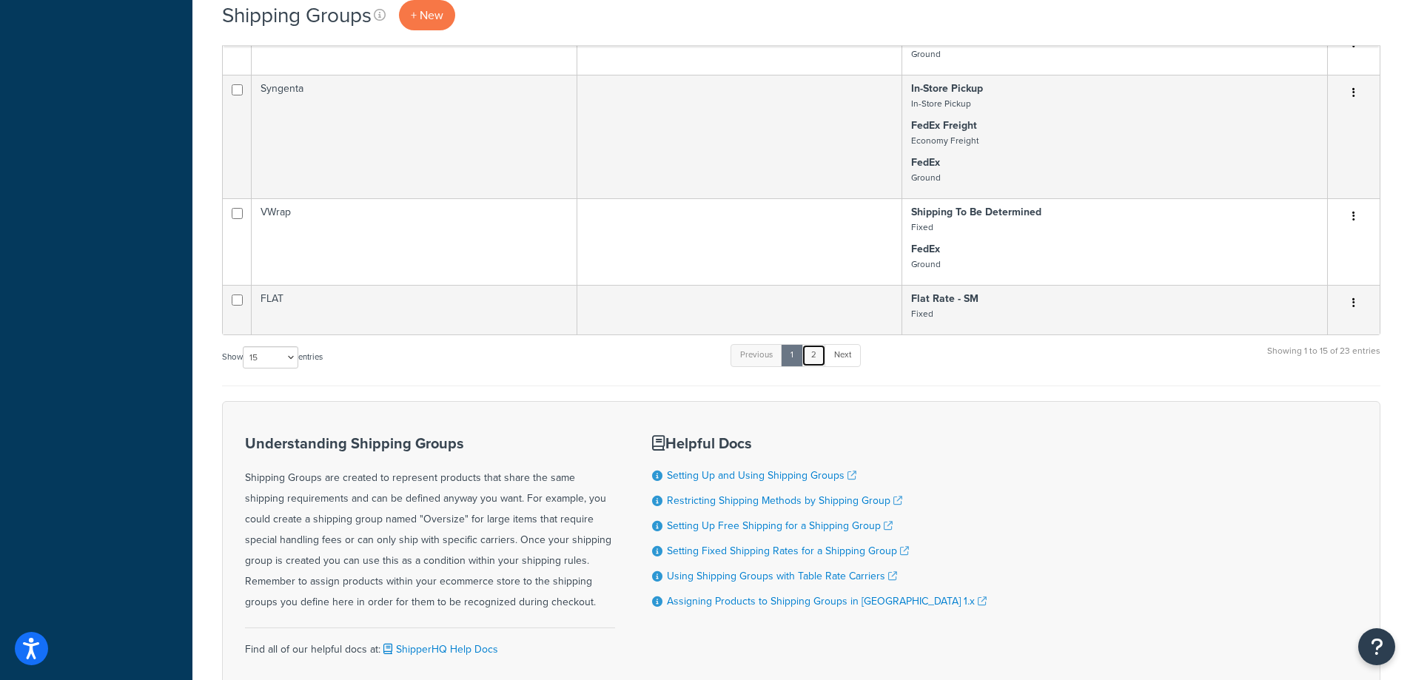
click at [819, 354] on link "2" at bounding box center [813, 355] width 24 height 22
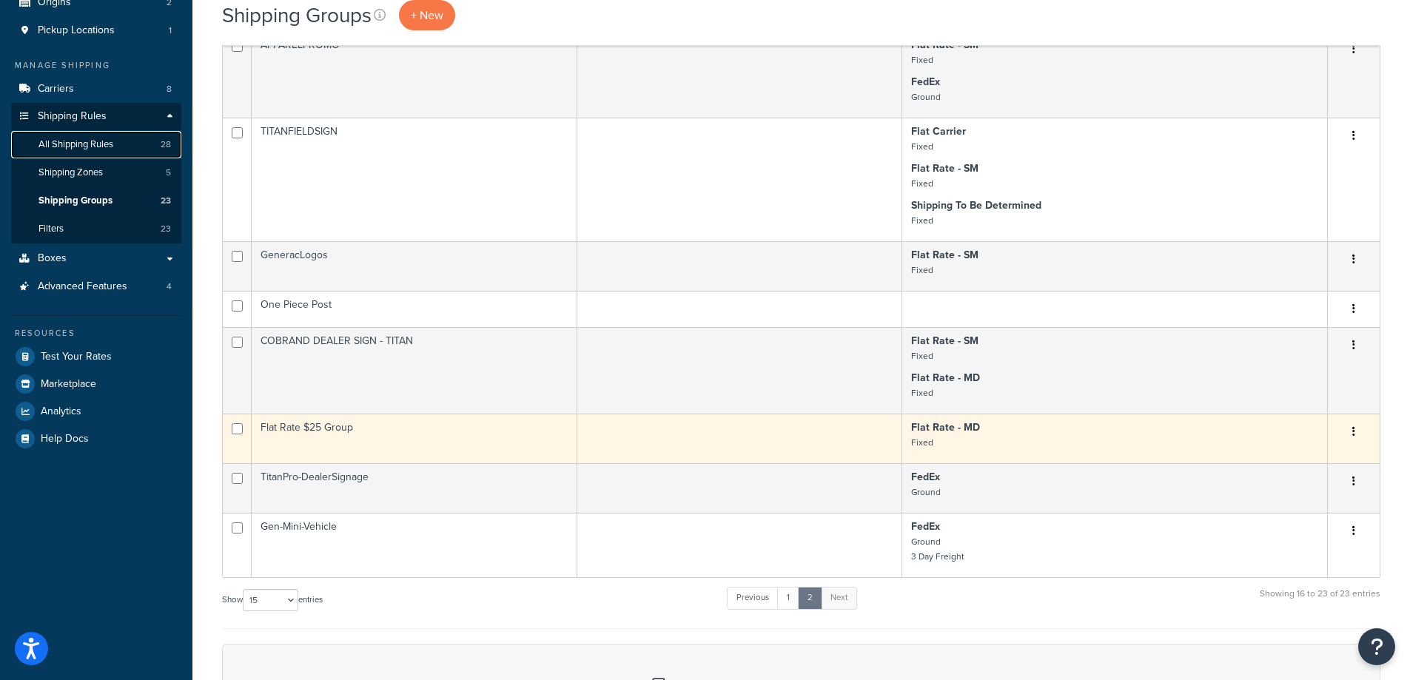
scroll to position [198, 0]
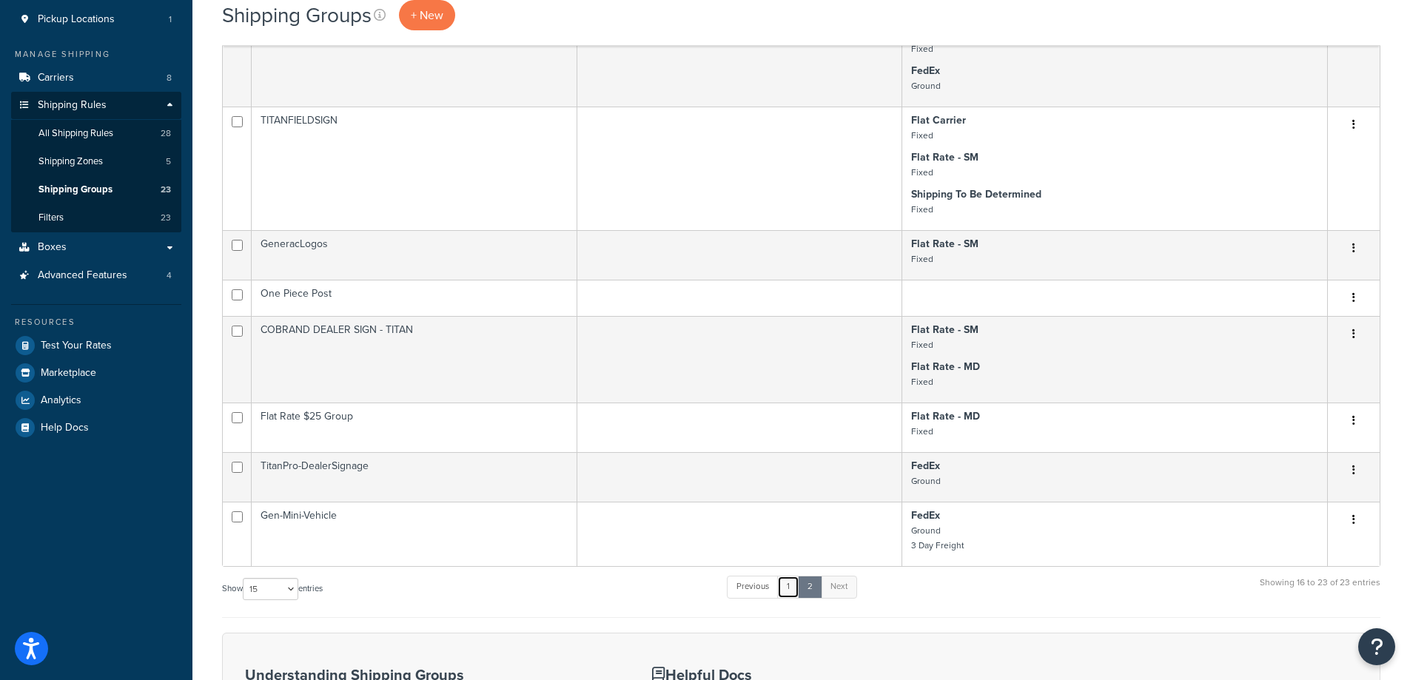
click at [793, 588] on link "1" at bounding box center [788, 587] width 22 height 22
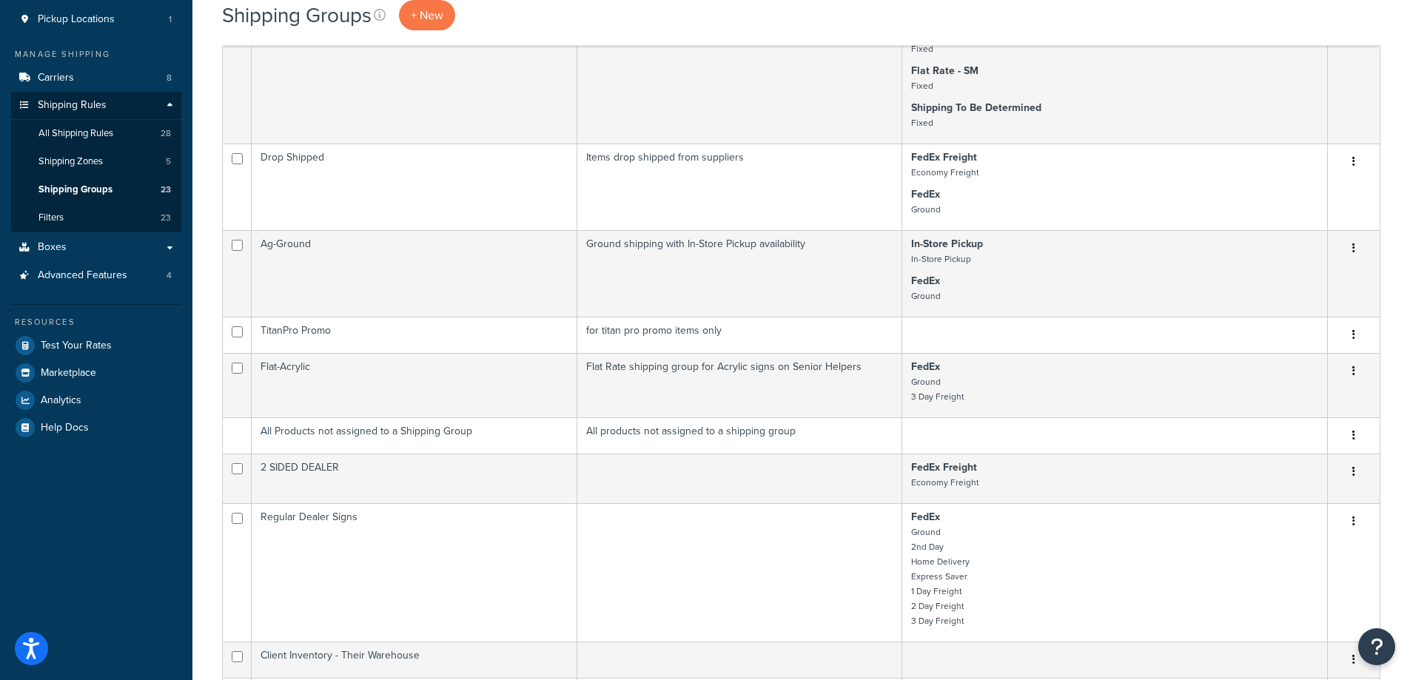
scroll to position [1003, 0]
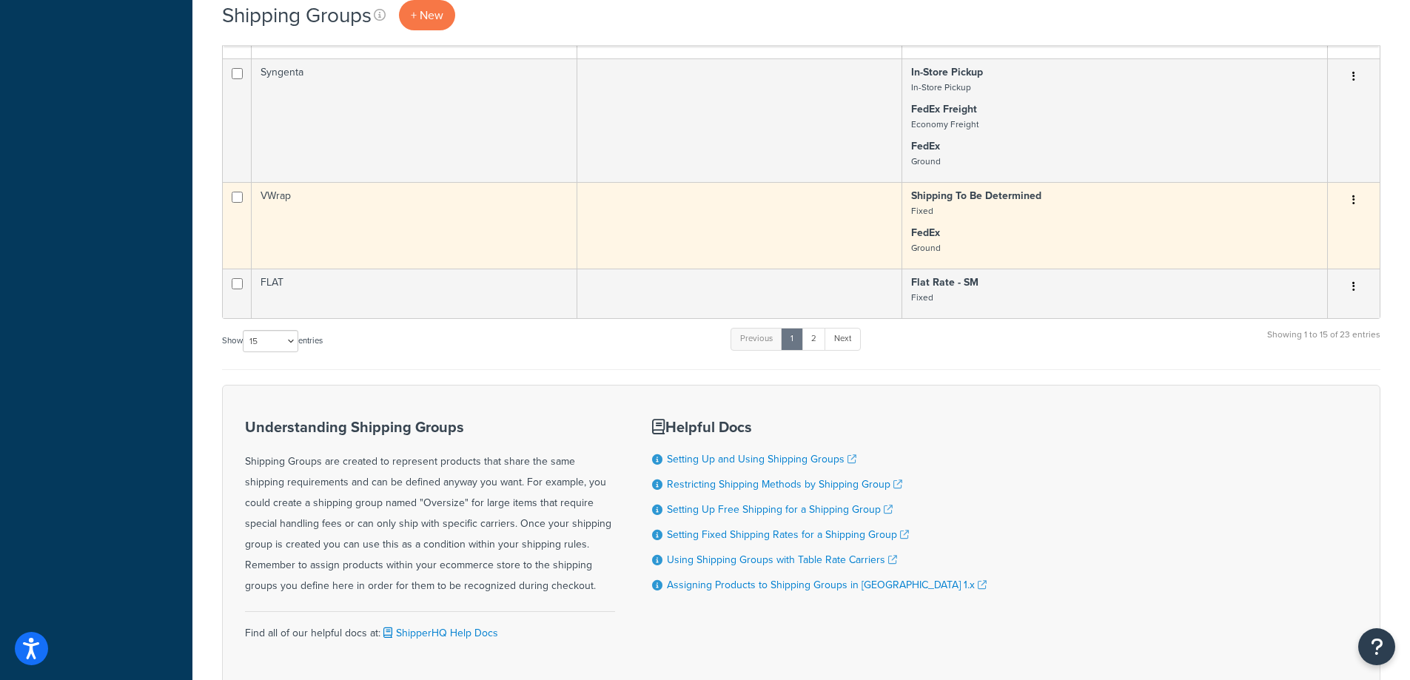
click at [1057, 208] on p "Shipping To Be Determined Fixed" at bounding box center [1114, 204] width 407 height 30
click at [1348, 207] on button "button" at bounding box center [1353, 201] width 21 height 24
click at [1292, 228] on link "Edit" at bounding box center [1293, 230] width 117 height 30
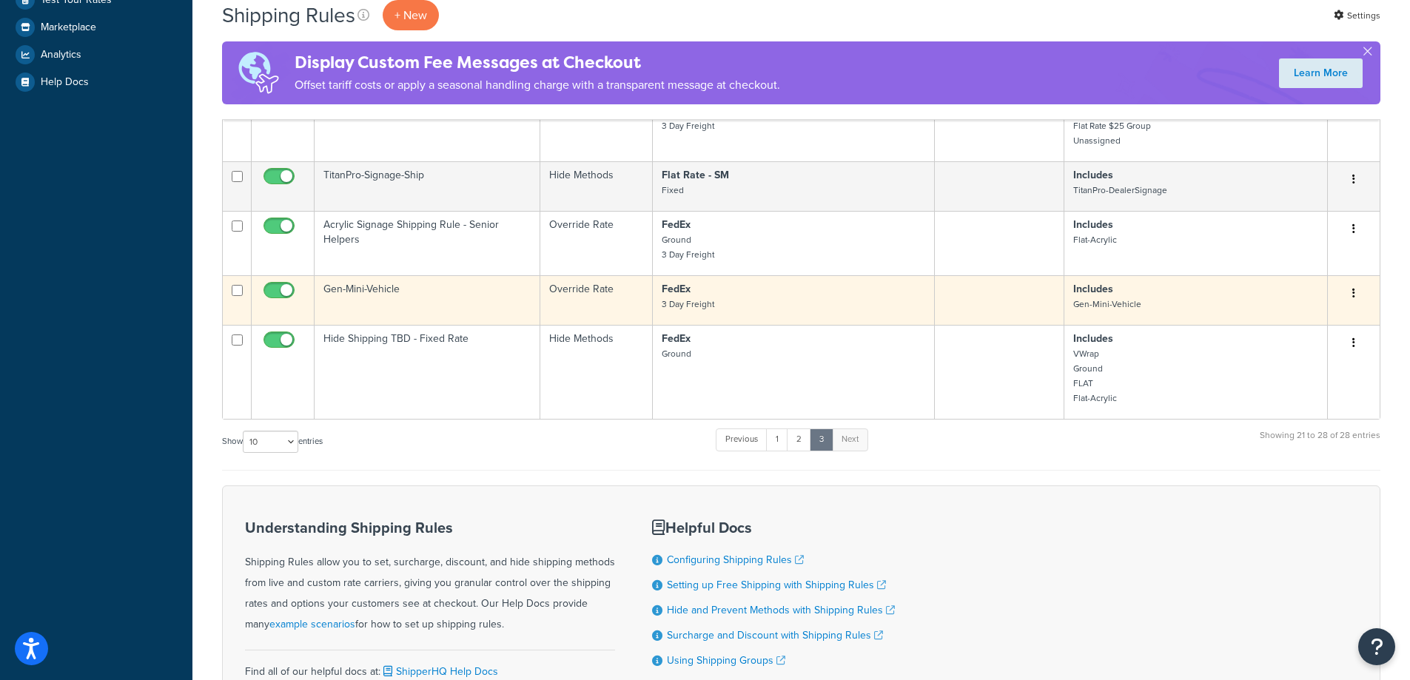
scroll to position [511, 0]
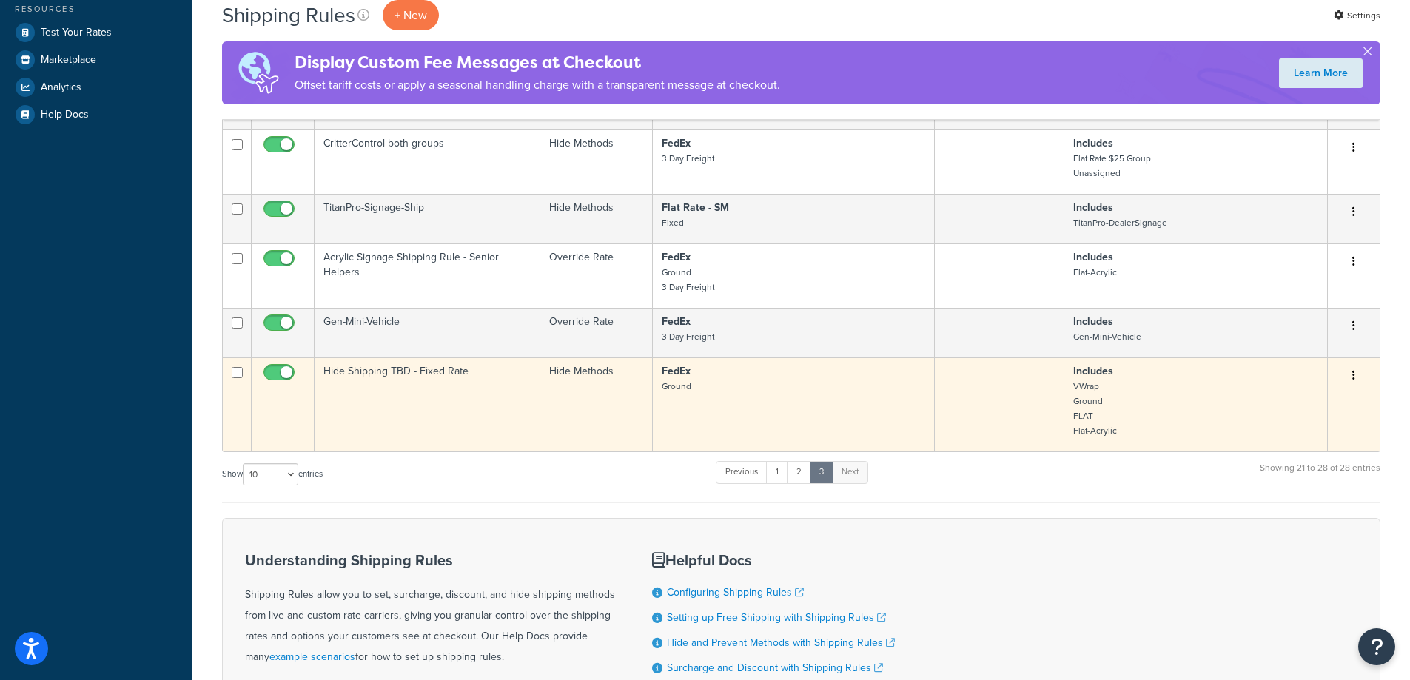
click at [1350, 381] on button "button" at bounding box center [1353, 376] width 21 height 24
click at [1318, 406] on link "Edit" at bounding box center [1304, 403] width 117 height 30
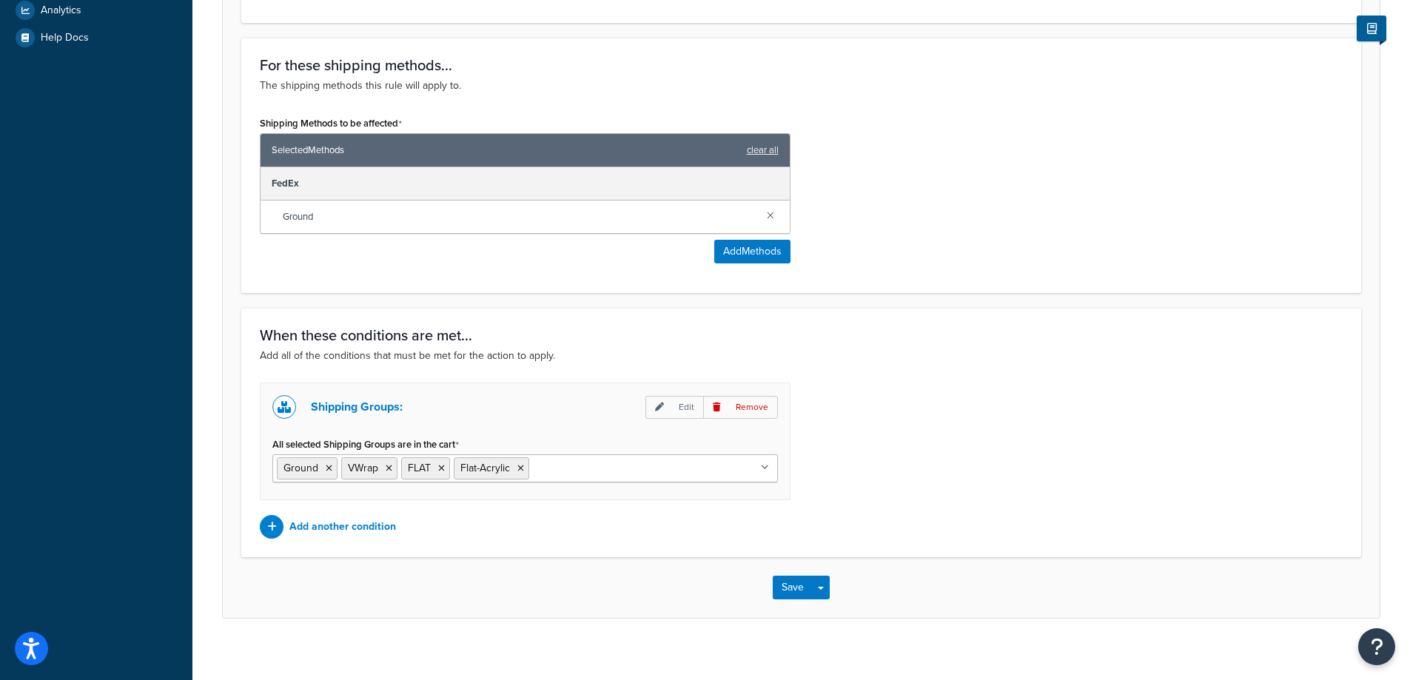
scroll to position [602, 0]
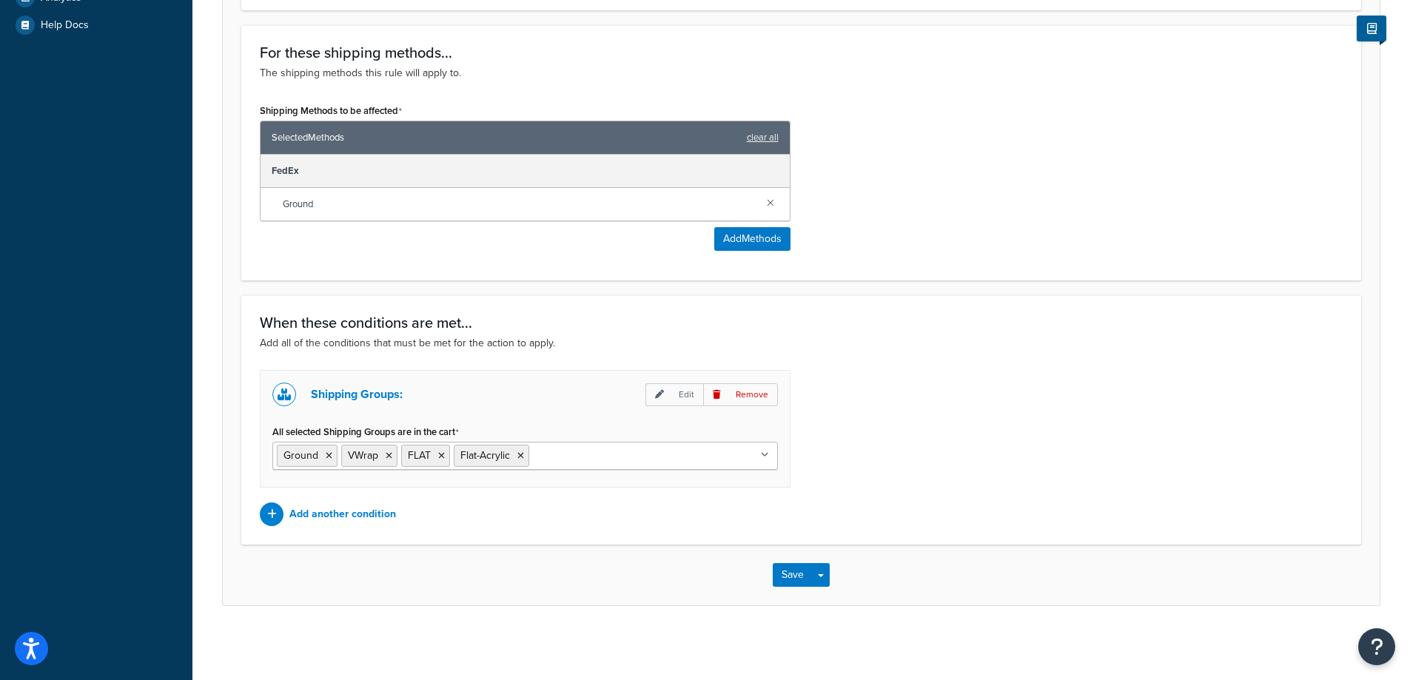
click at [734, 455] on ul "Ground VWrap FLAT Flat-Acrylic" at bounding box center [524, 456] width 505 height 28
type input "gen-m"
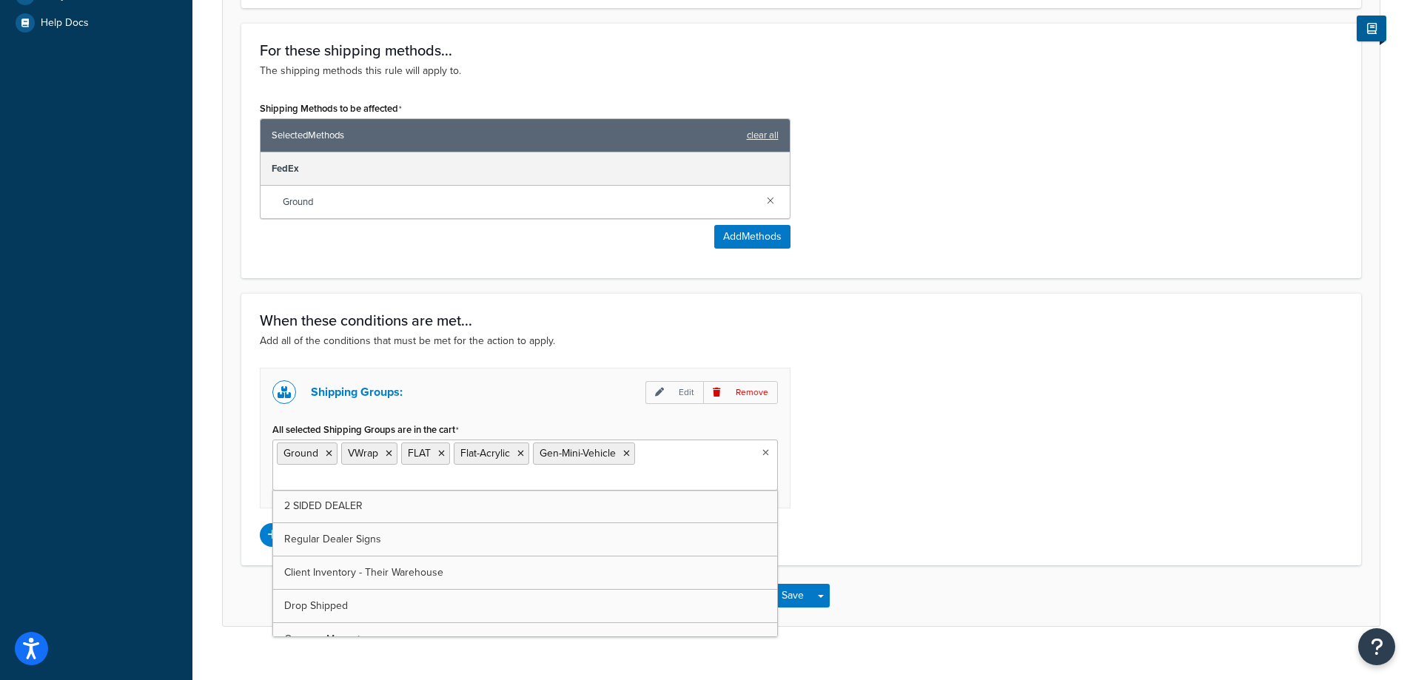
drag, startPoint x: 881, startPoint y: 593, endPoint x: 841, endPoint y: 608, distance: 43.1
click at [881, 593] on div "Save Save Dropdown Save and Edit Save and Duplicate Save and Create New" at bounding box center [801, 595] width 1157 height 61
click at [794, 605] on button "Save" at bounding box center [793, 596] width 40 height 24
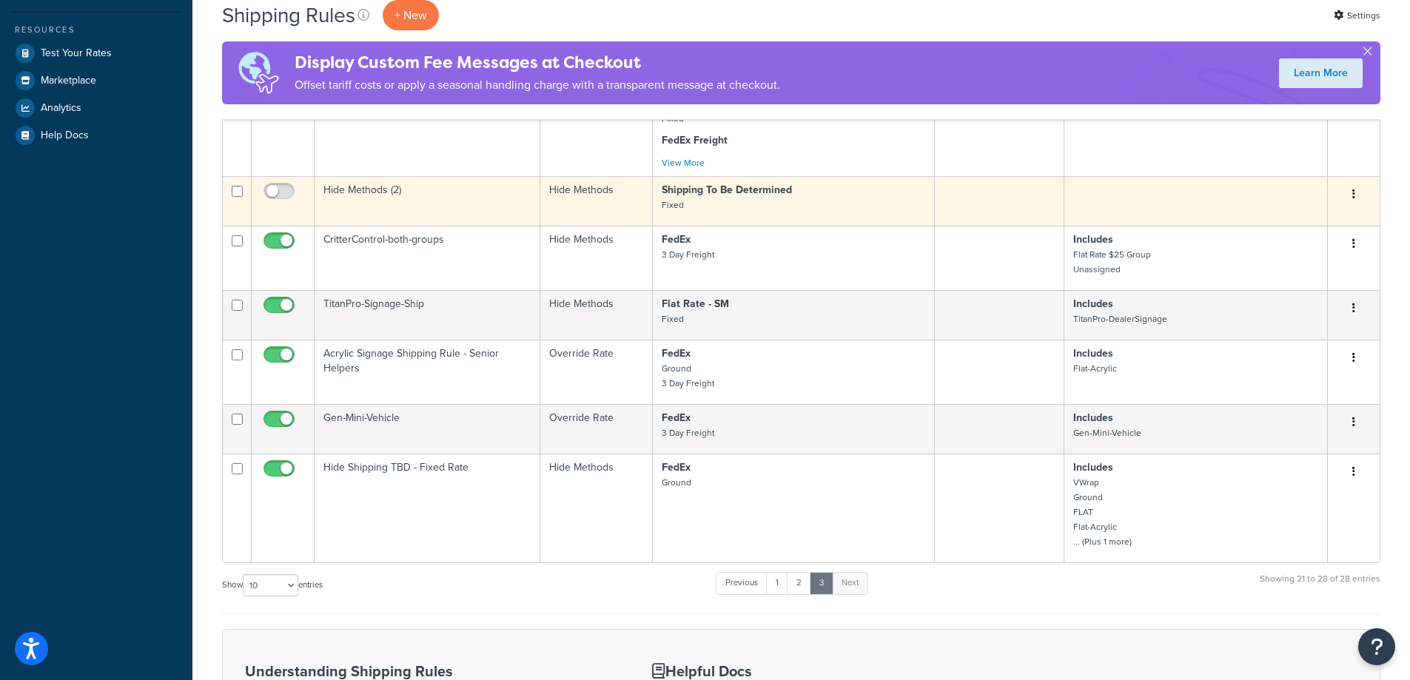
scroll to position [494, 0]
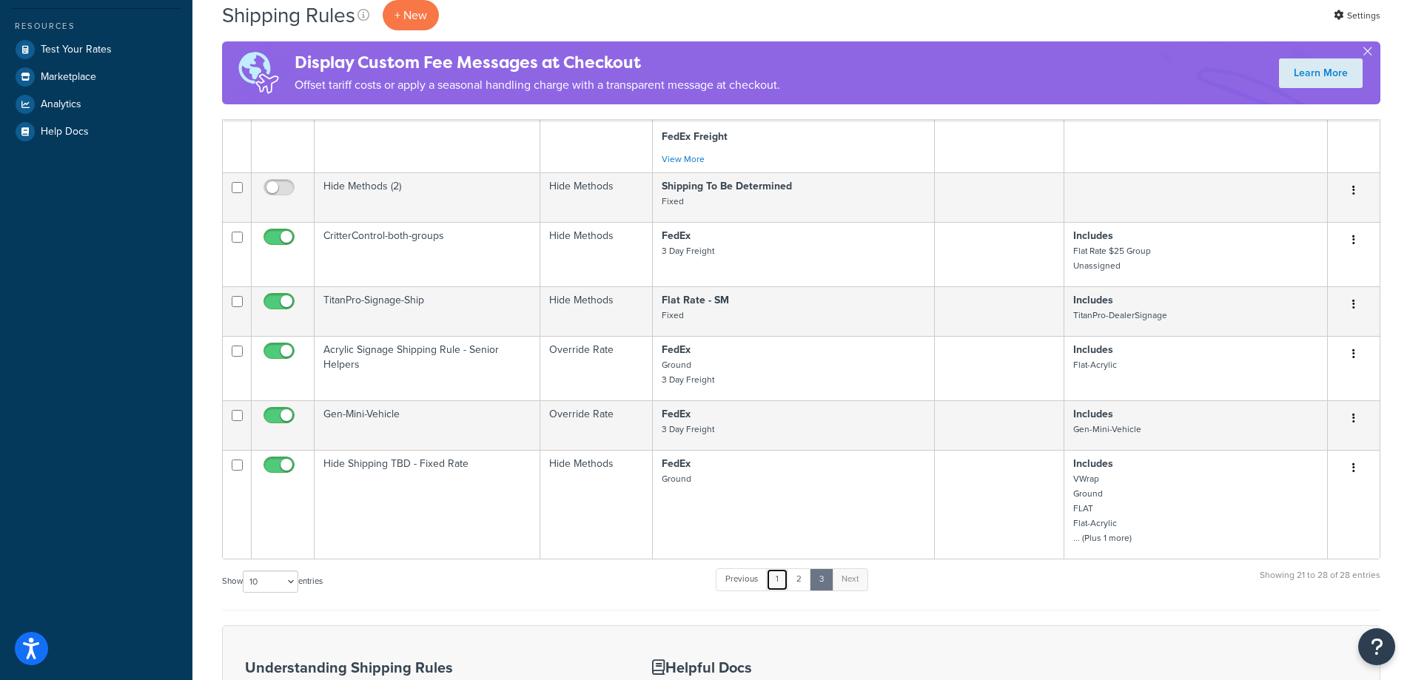
click at [775, 574] on link "1" at bounding box center [777, 579] width 22 height 22
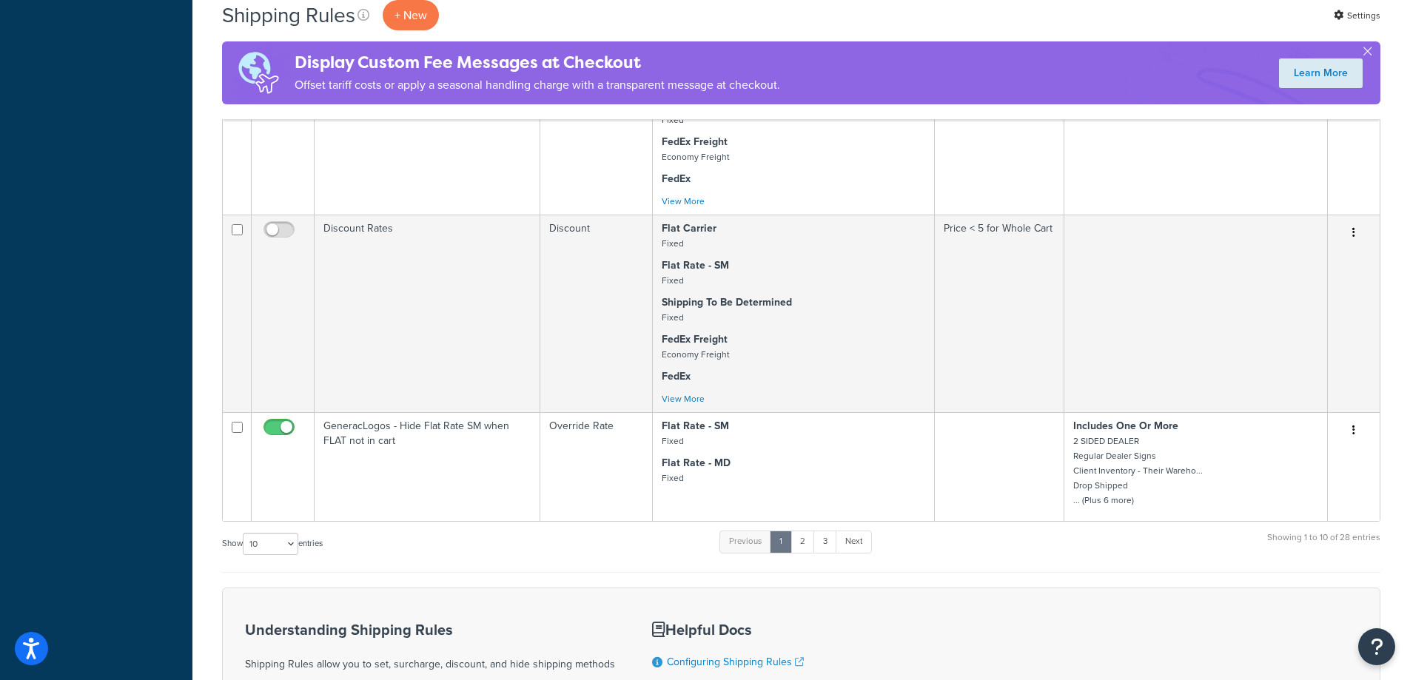
scroll to position [1206, 0]
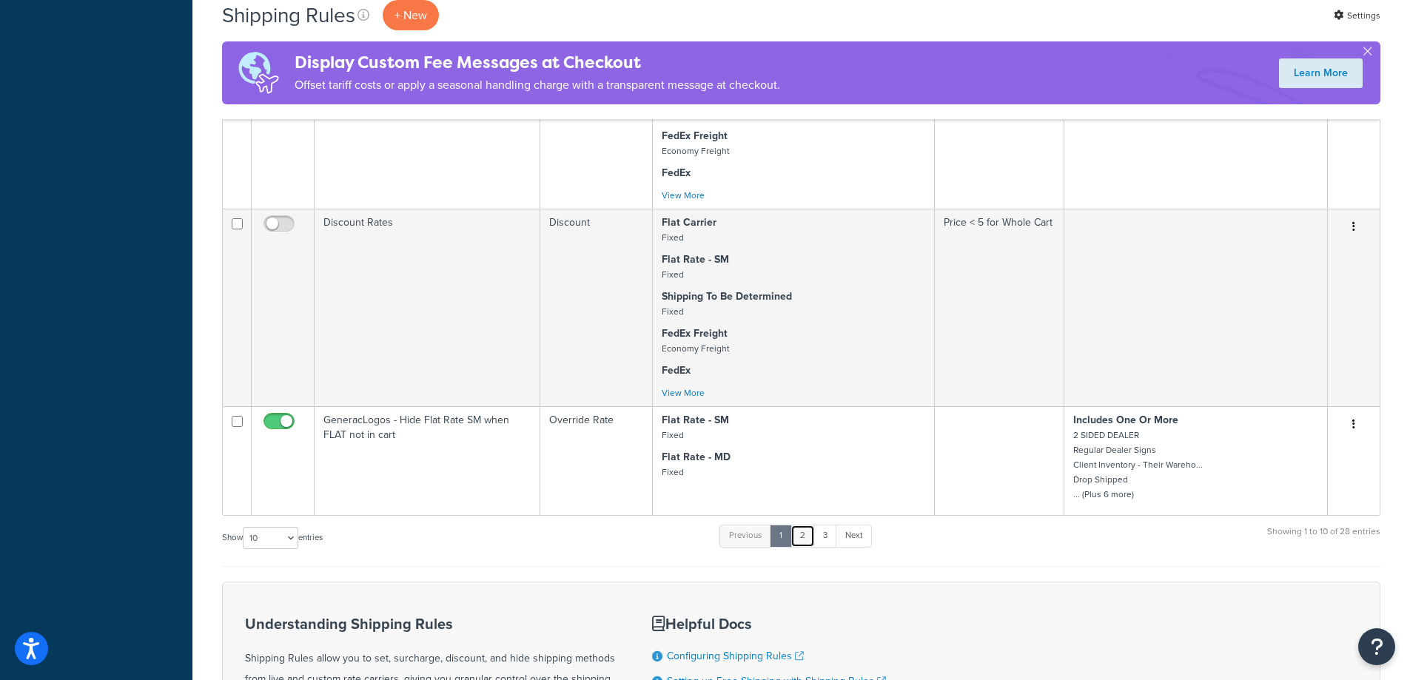
click at [805, 542] on link "2" at bounding box center [802, 536] width 24 height 22
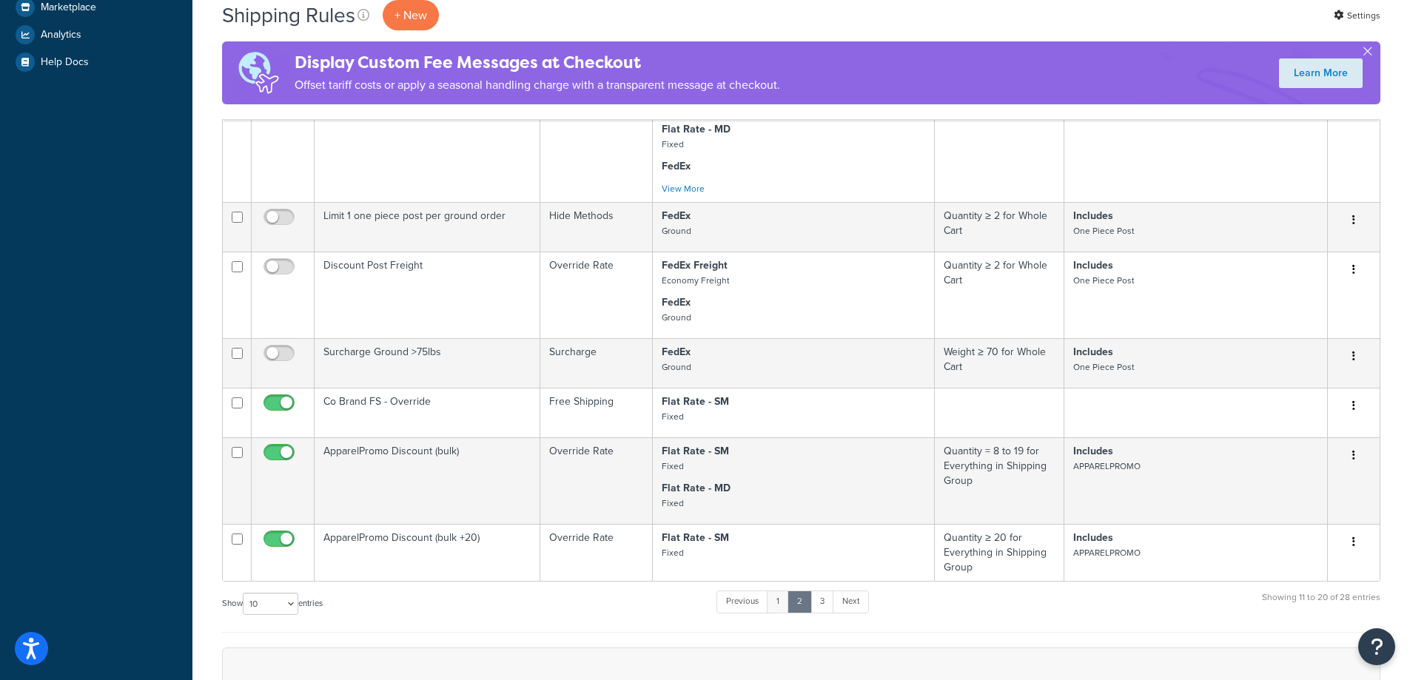
scroll to position [693, 0]
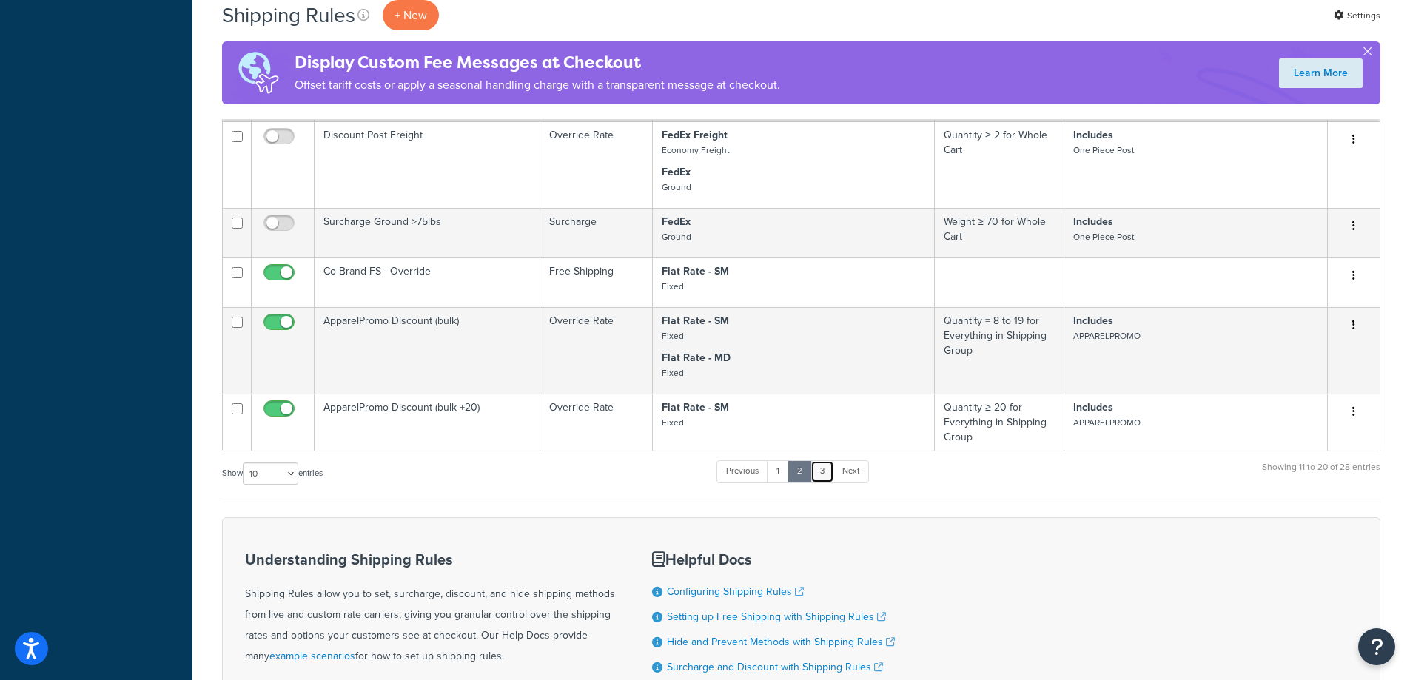
click at [833, 470] on link "3" at bounding box center [822, 471] width 24 height 22
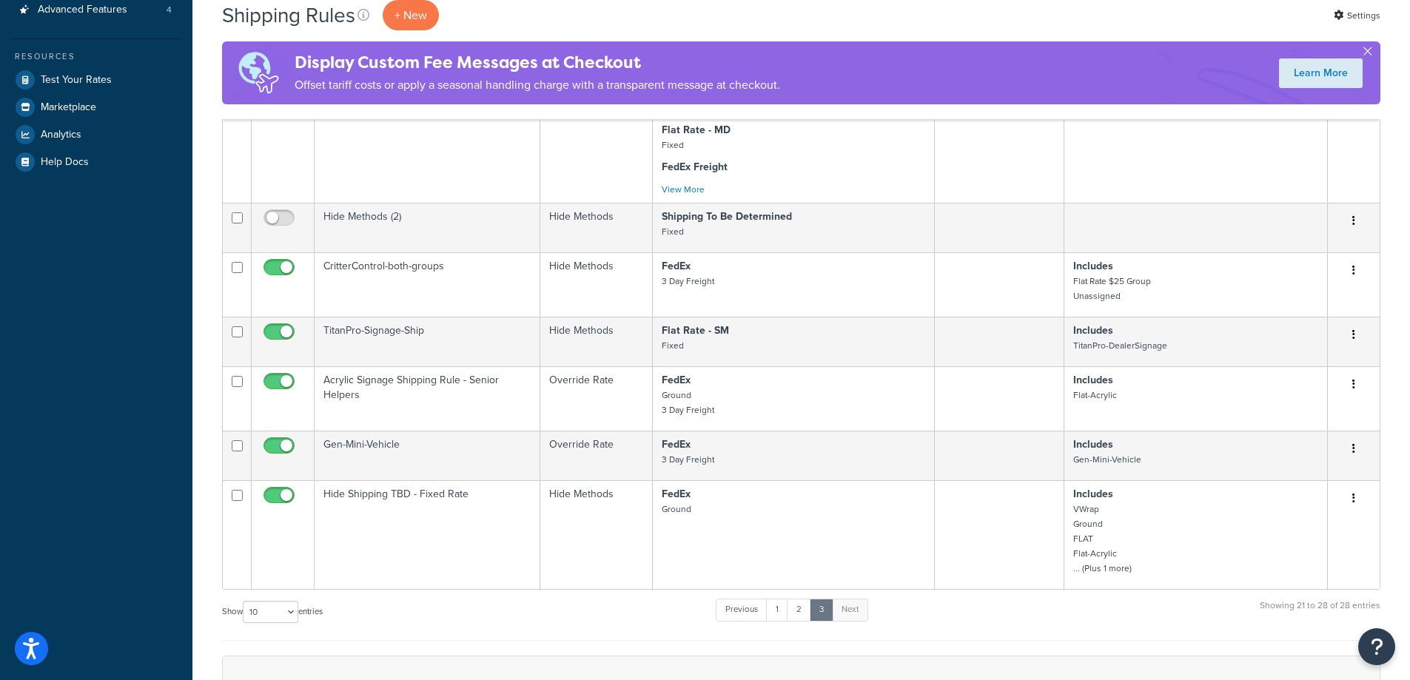
scroll to position [497, 0]
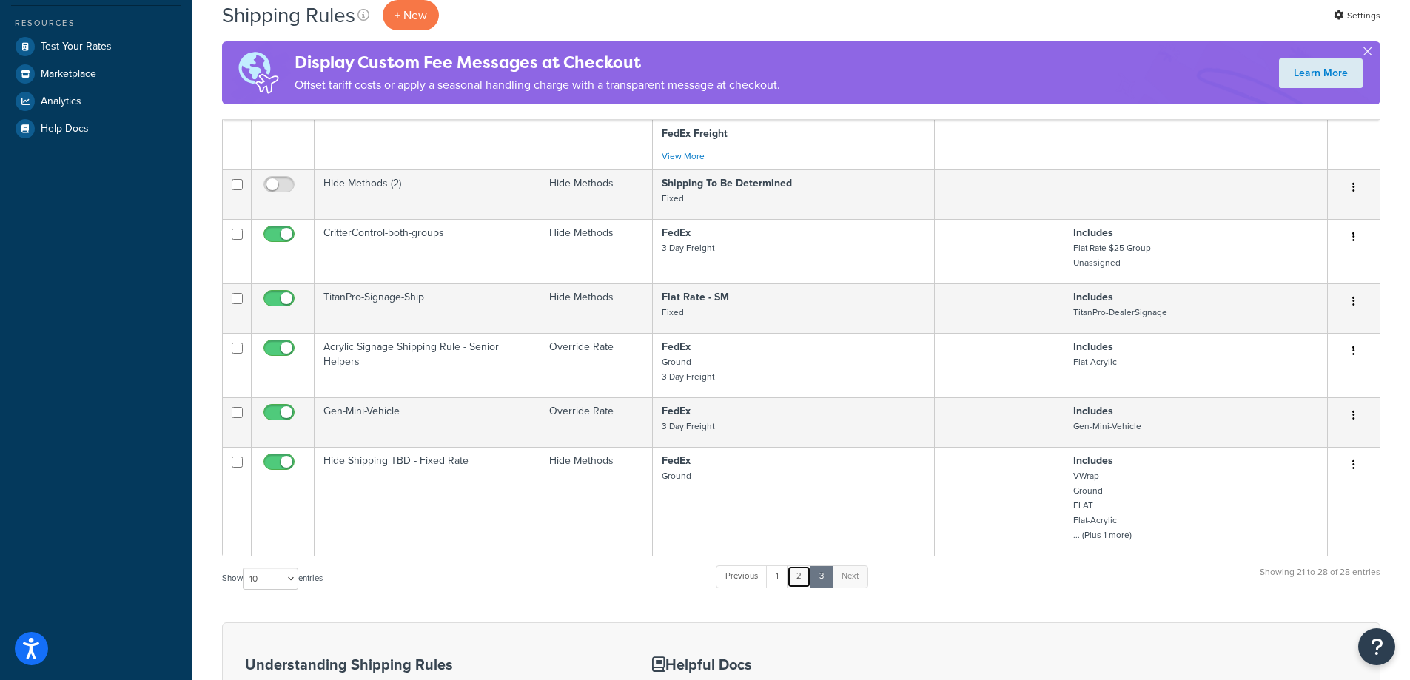
click at [802, 579] on link "2" at bounding box center [799, 576] width 24 height 22
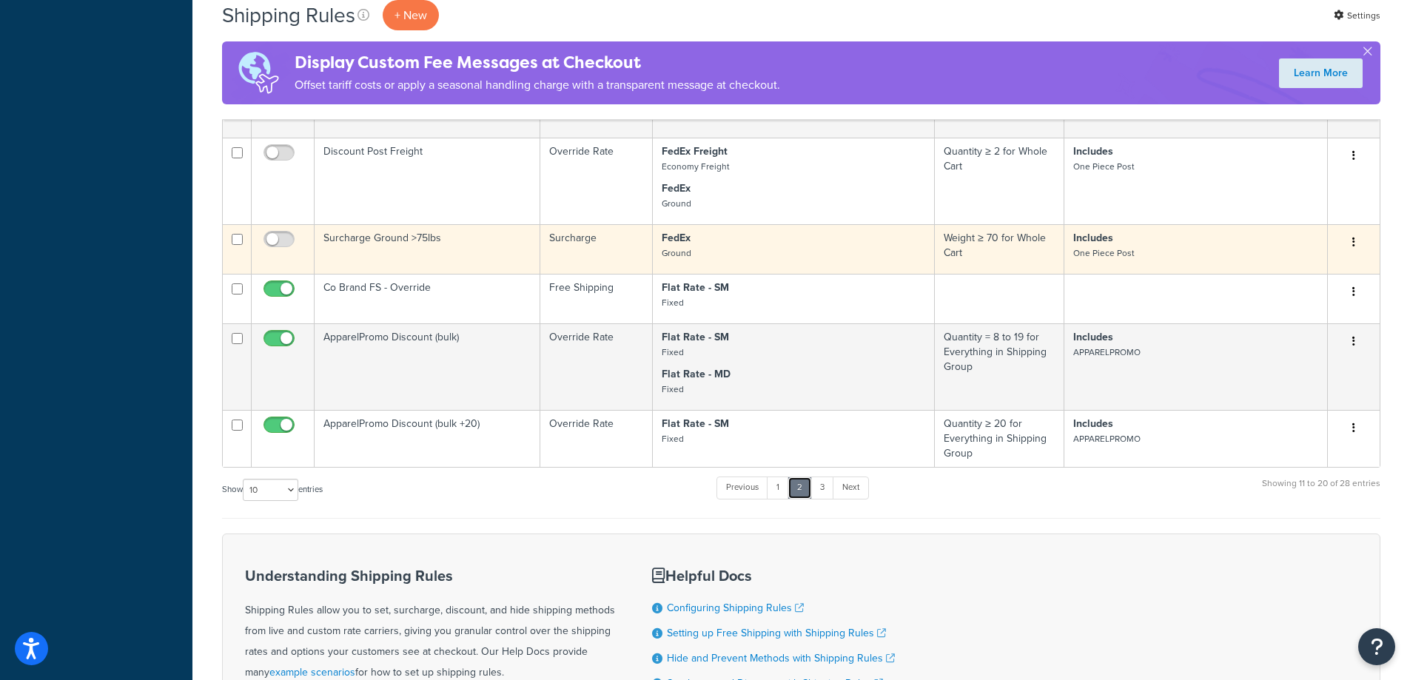
scroll to position [690, 0]
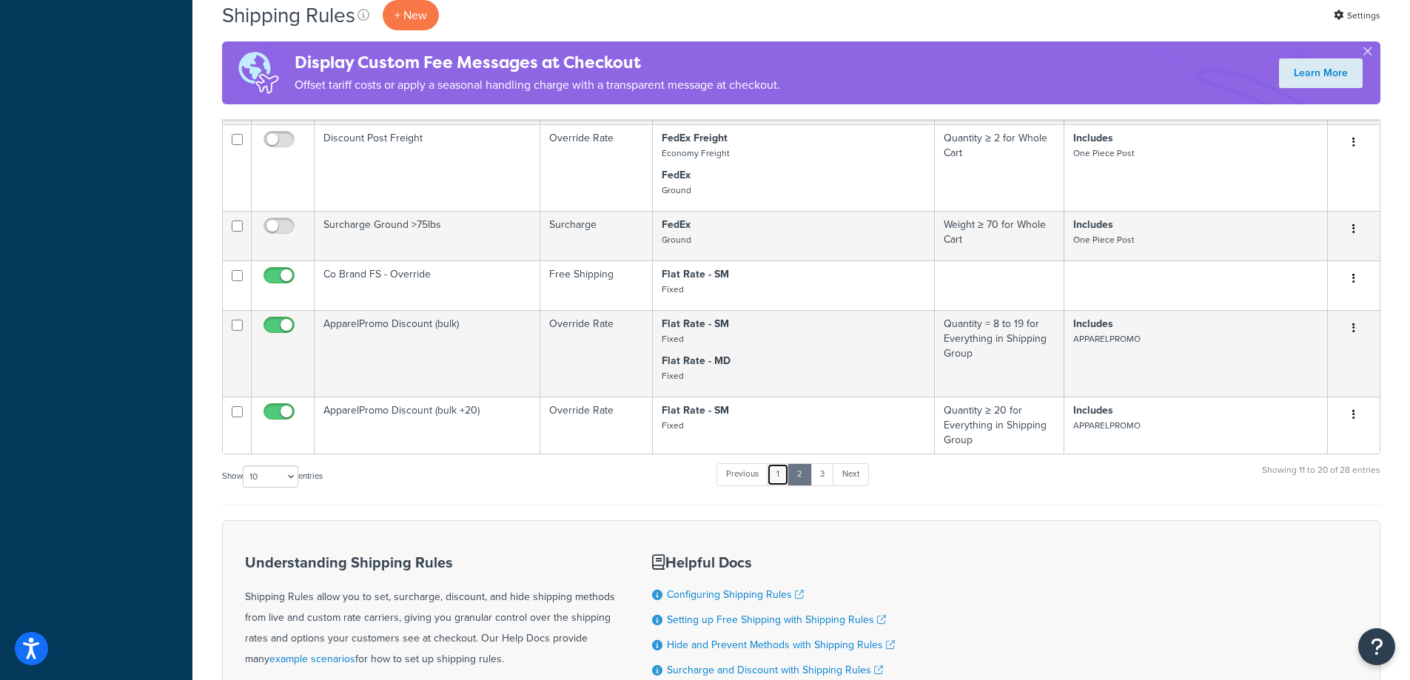
click at [778, 472] on link "1" at bounding box center [778, 474] width 22 height 22
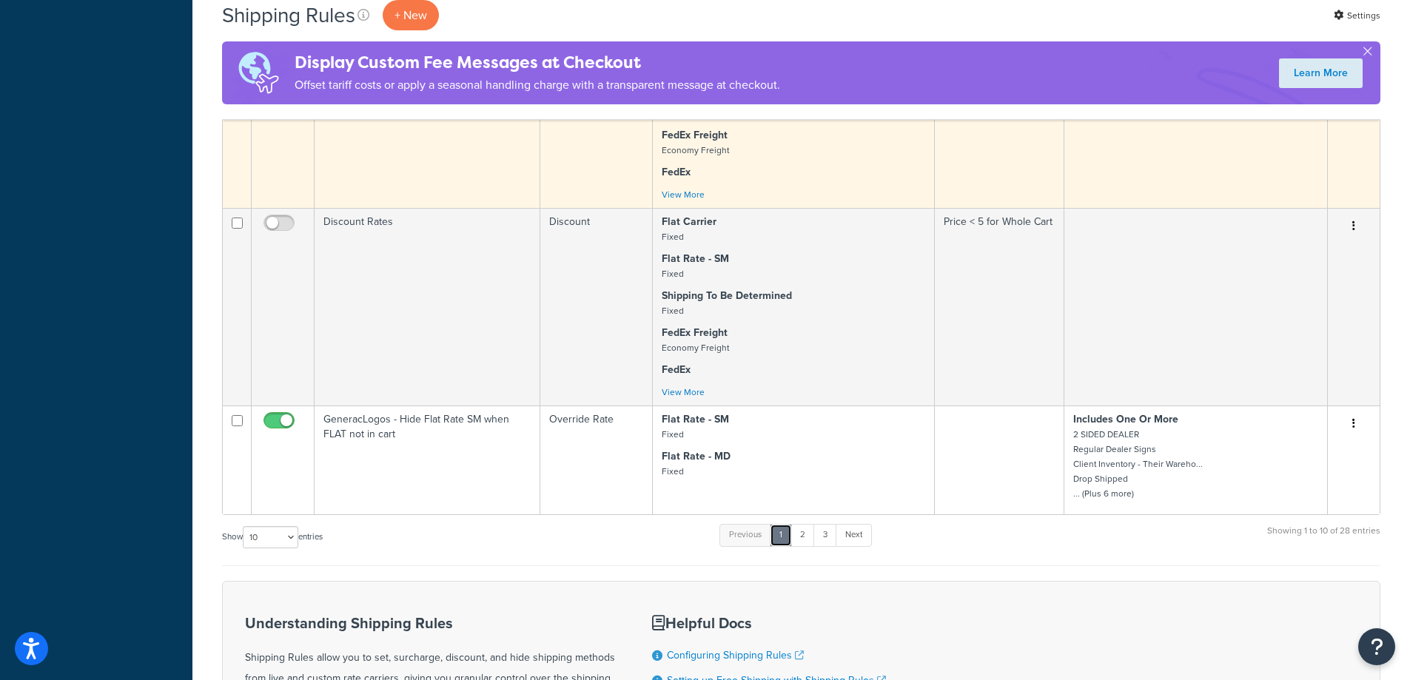
scroll to position [1468, 0]
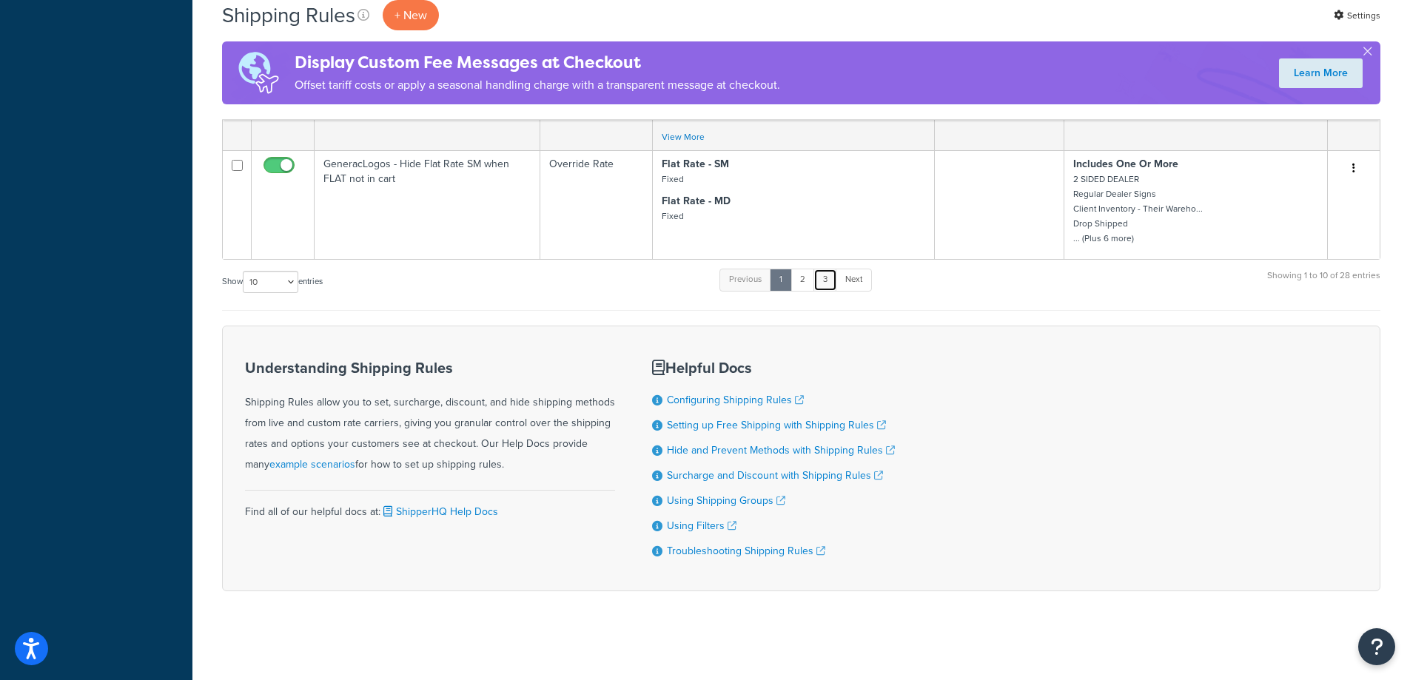
click at [828, 274] on link "3" at bounding box center [825, 280] width 24 height 22
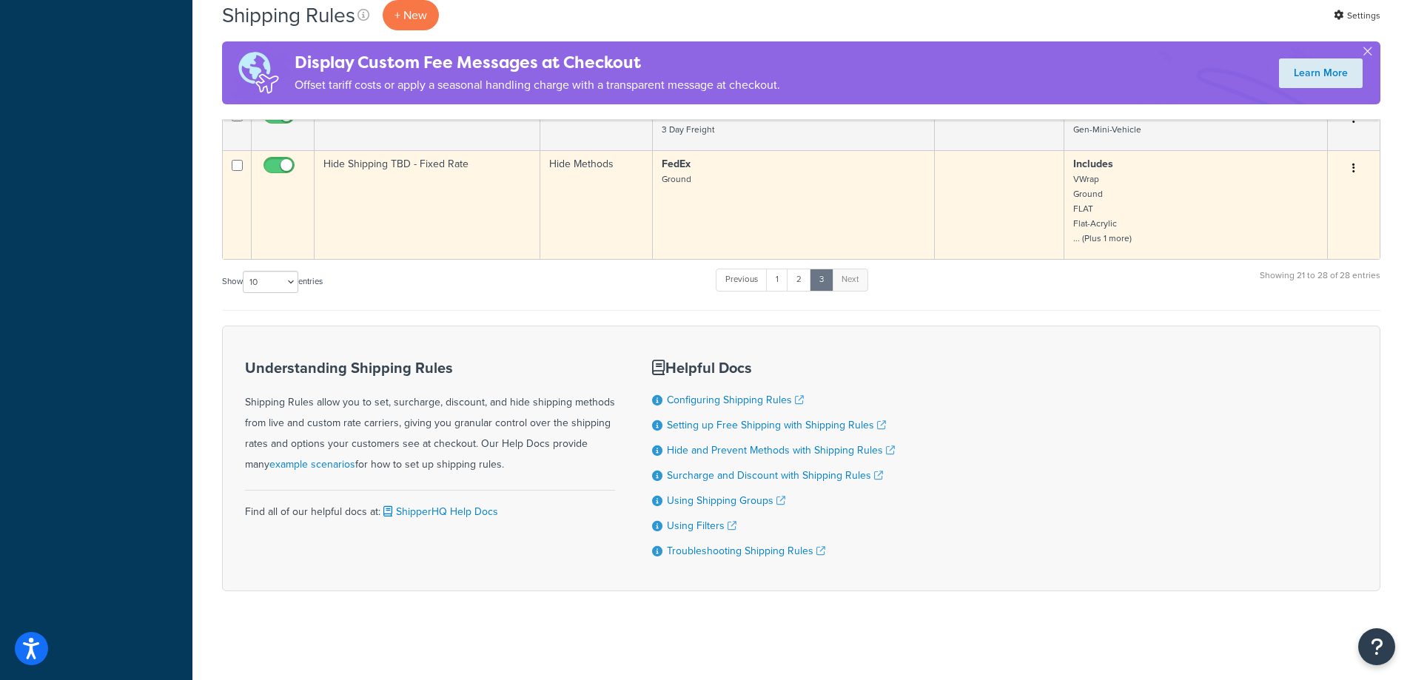
click at [1357, 167] on button "button" at bounding box center [1353, 169] width 21 height 24
click at [1326, 195] on link "Edit" at bounding box center [1304, 196] width 117 height 30
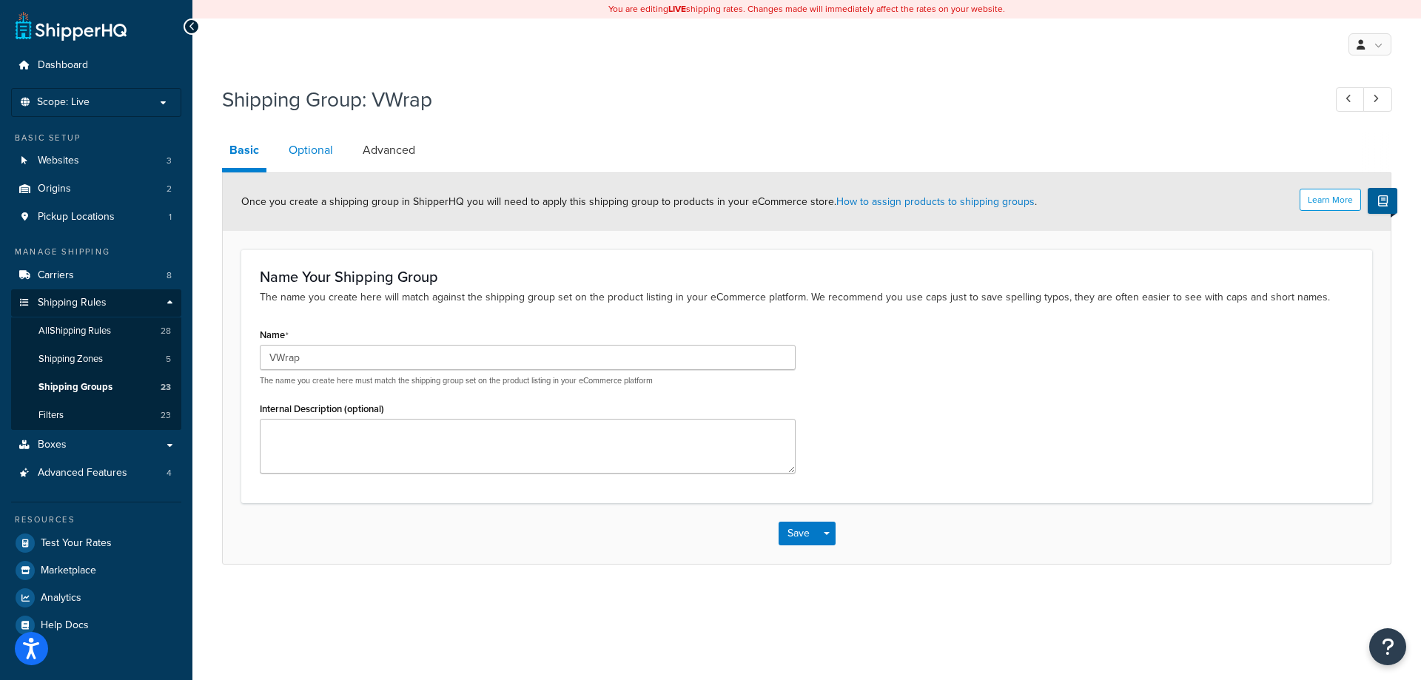
click at [329, 147] on link "Optional" at bounding box center [310, 150] width 59 height 36
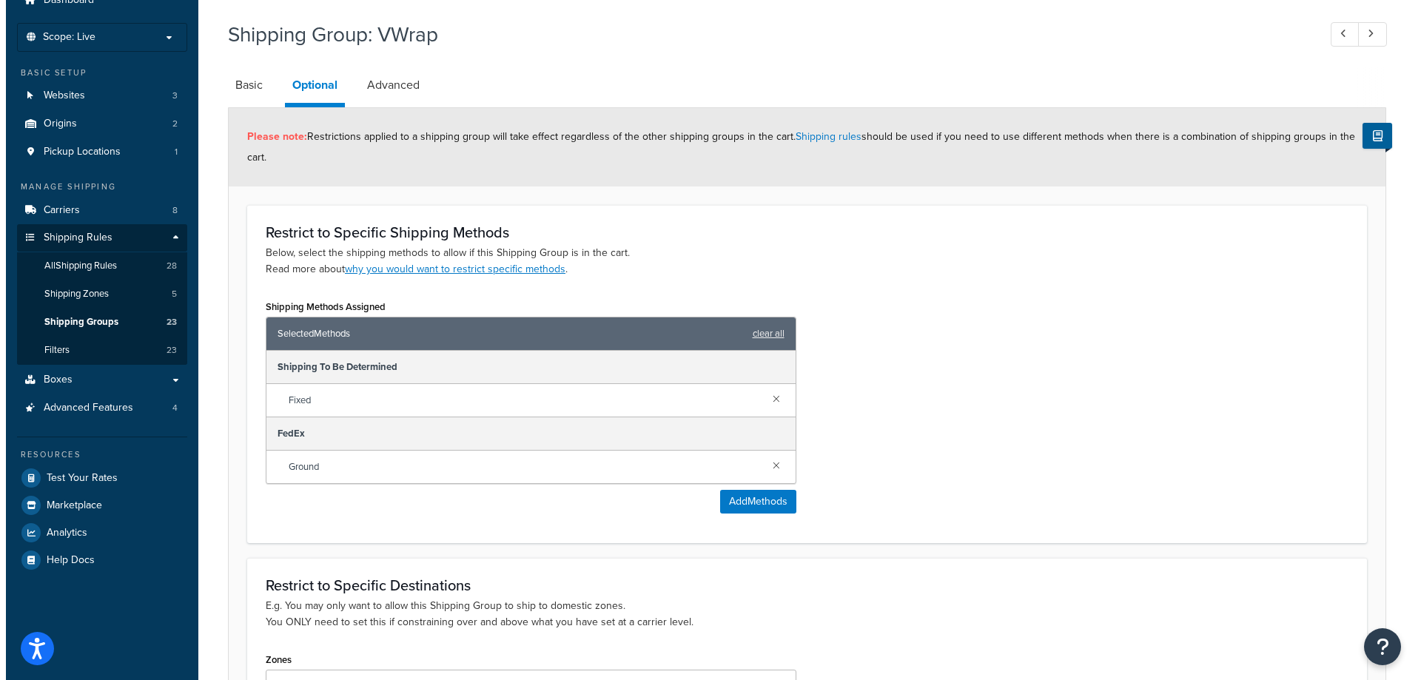
scroll to position [98, 0]
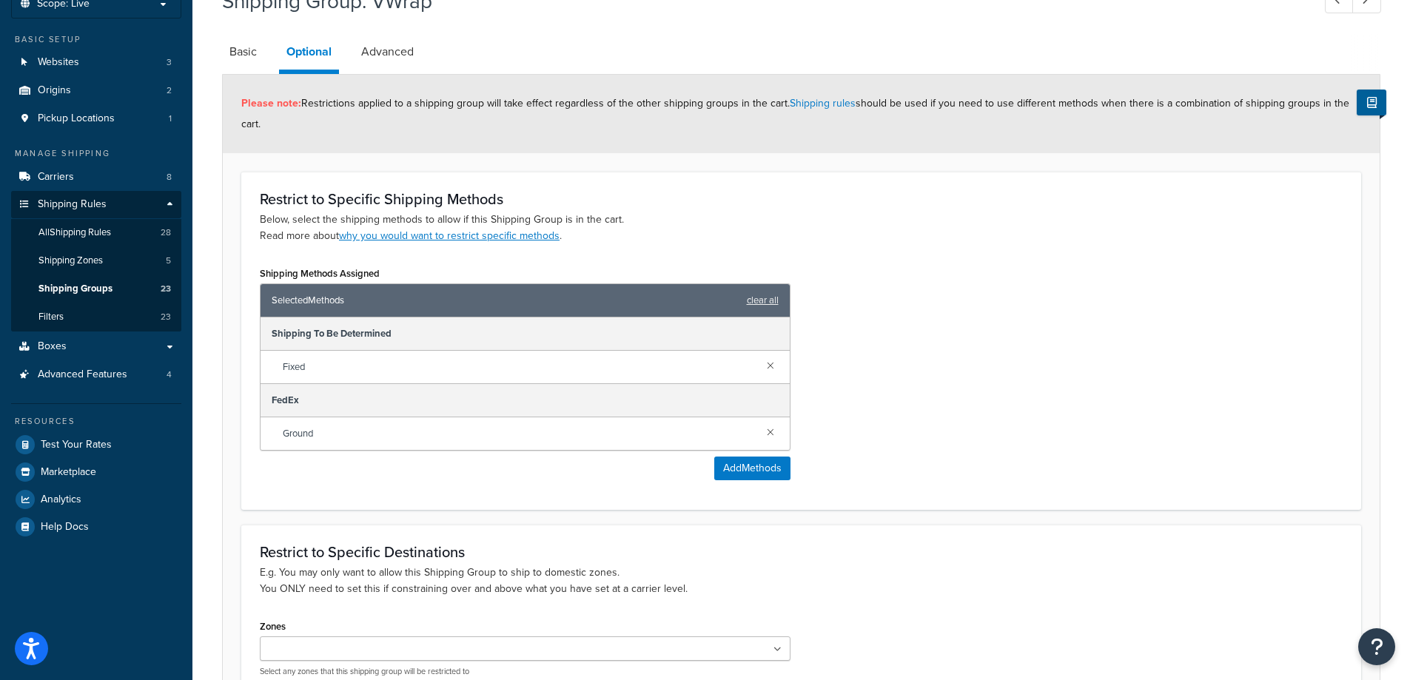
click at [803, 471] on div "Shipping Methods Assigned Selected Methods clear all Shipping To Be Determined …" at bounding box center [801, 377] width 1105 height 229
click at [773, 472] on button "Add Methods" at bounding box center [752, 469] width 76 height 24
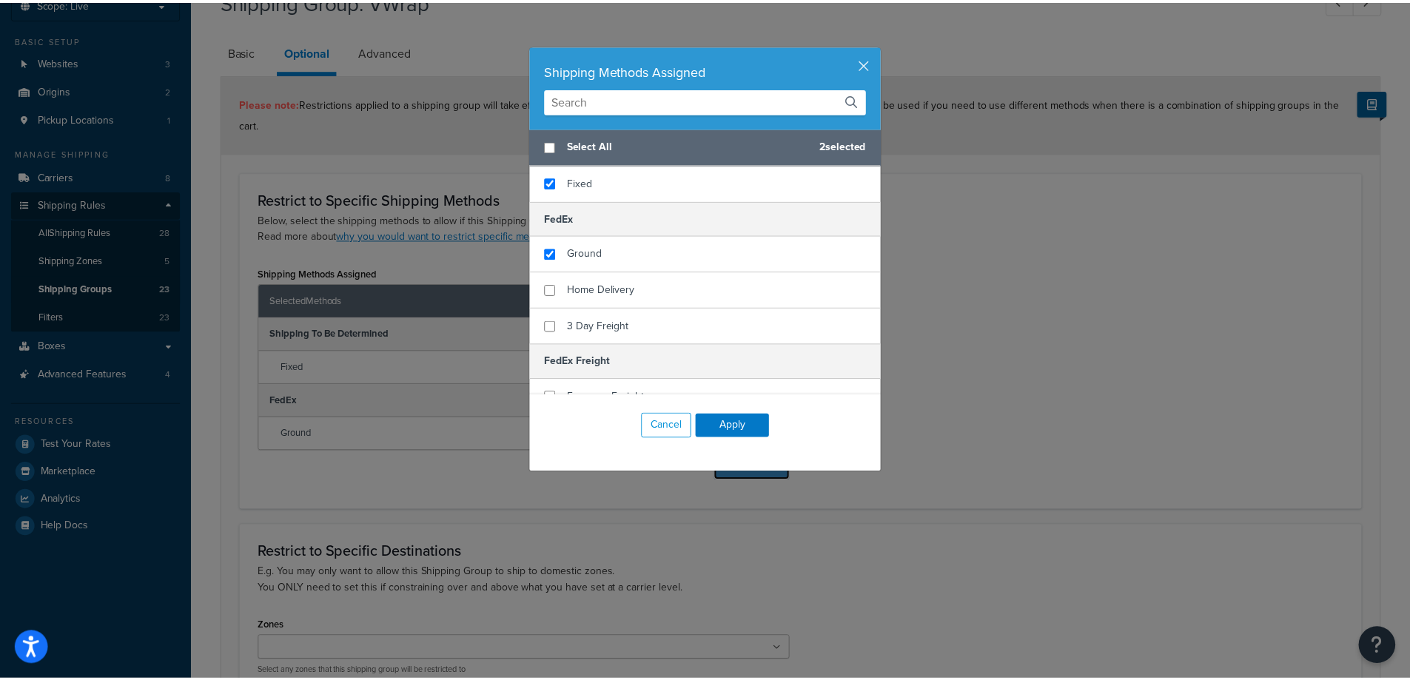
scroll to position [336, 0]
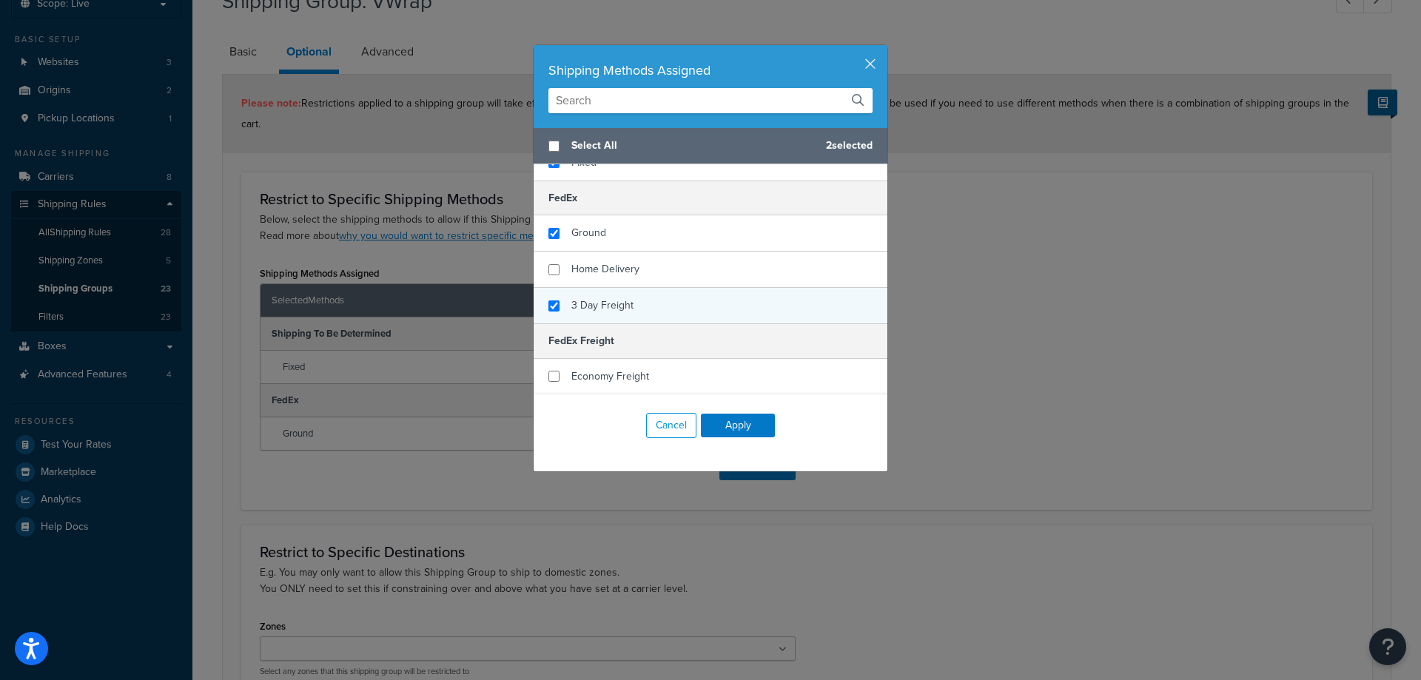
checkbox input "true"
click at [627, 310] on div "3 Day Freight" at bounding box center [711, 306] width 354 height 36
click at [733, 433] on button "Apply" at bounding box center [738, 426] width 74 height 24
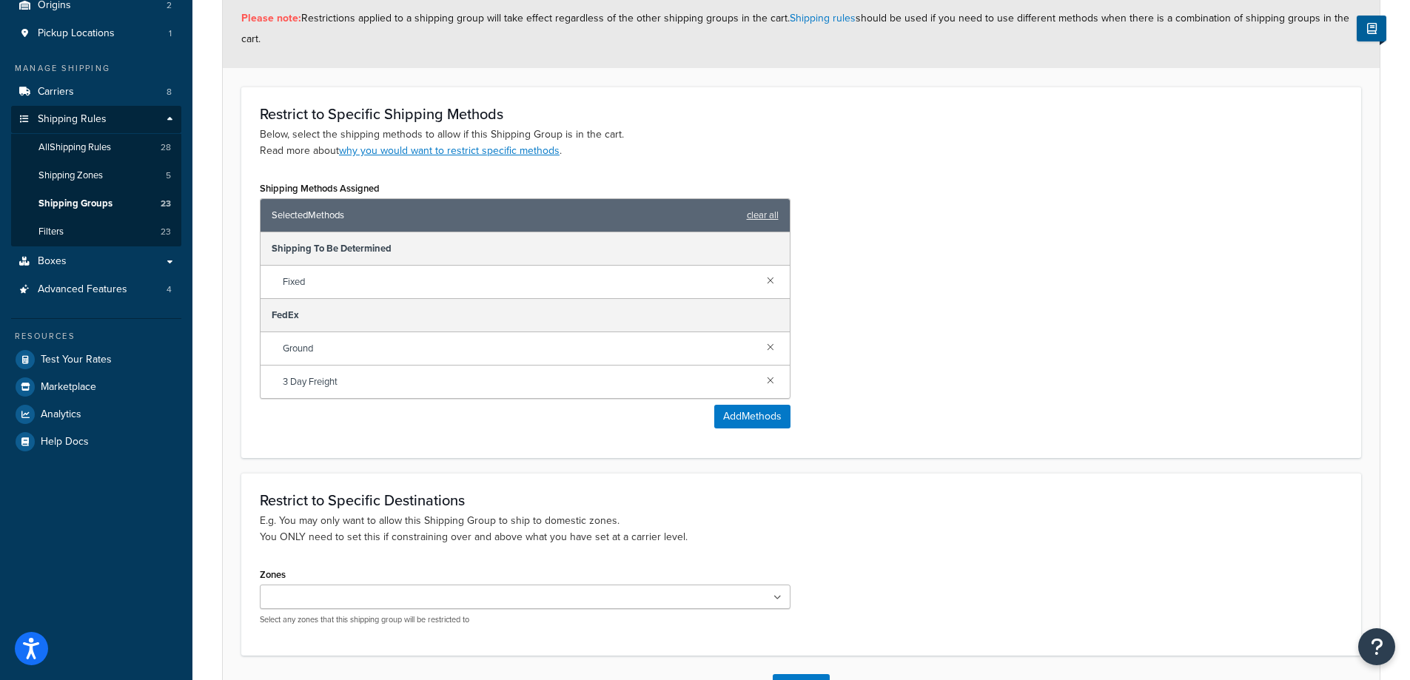
scroll to position [295, 0]
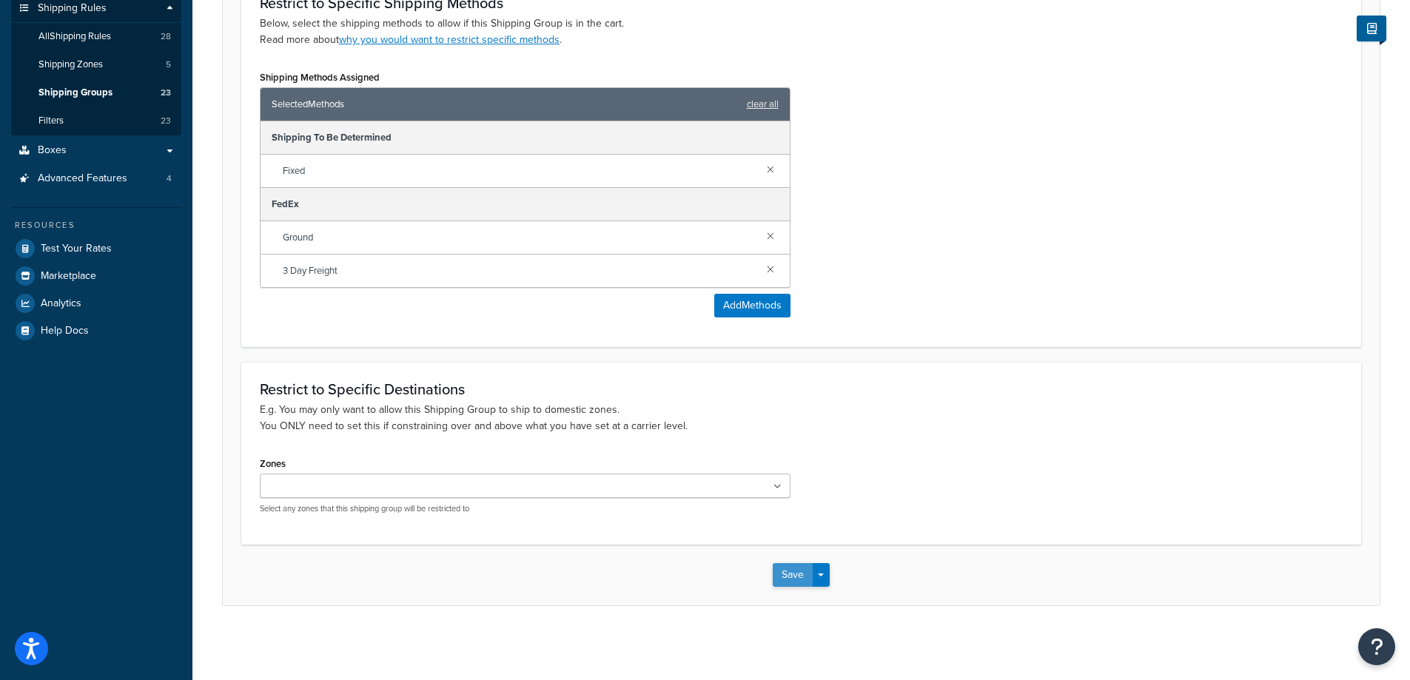
click at [773, 571] on button "Save" at bounding box center [793, 575] width 40 height 24
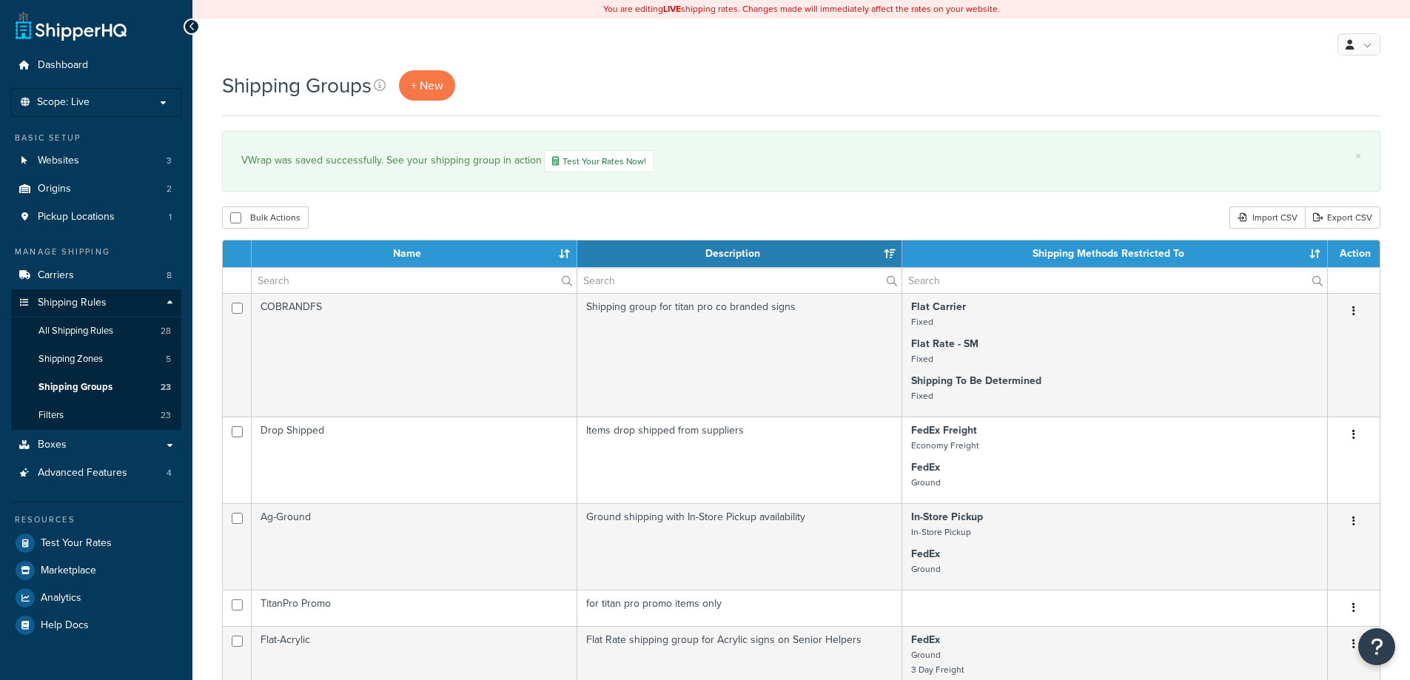
select select "15"
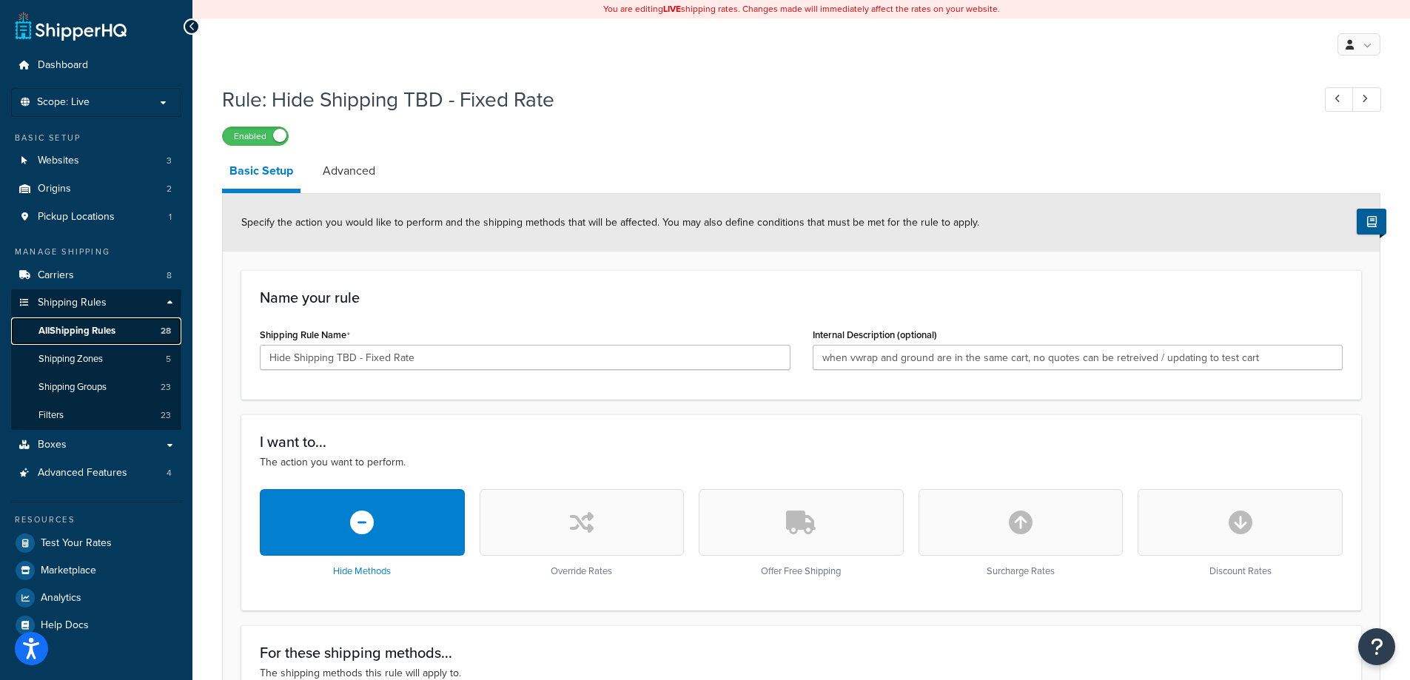
click at [84, 325] on span "All Shipping Rules" at bounding box center [76, 331] width 77 height 13
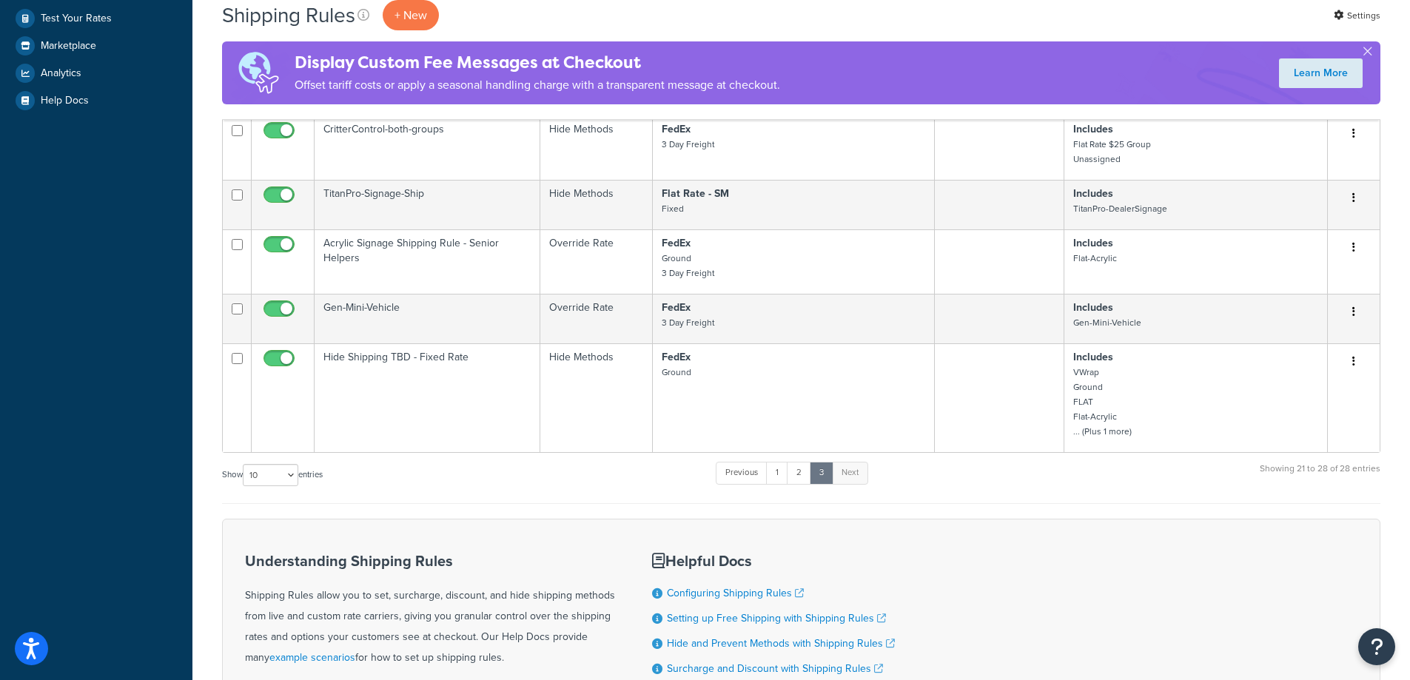
scroll to position [592, 0]
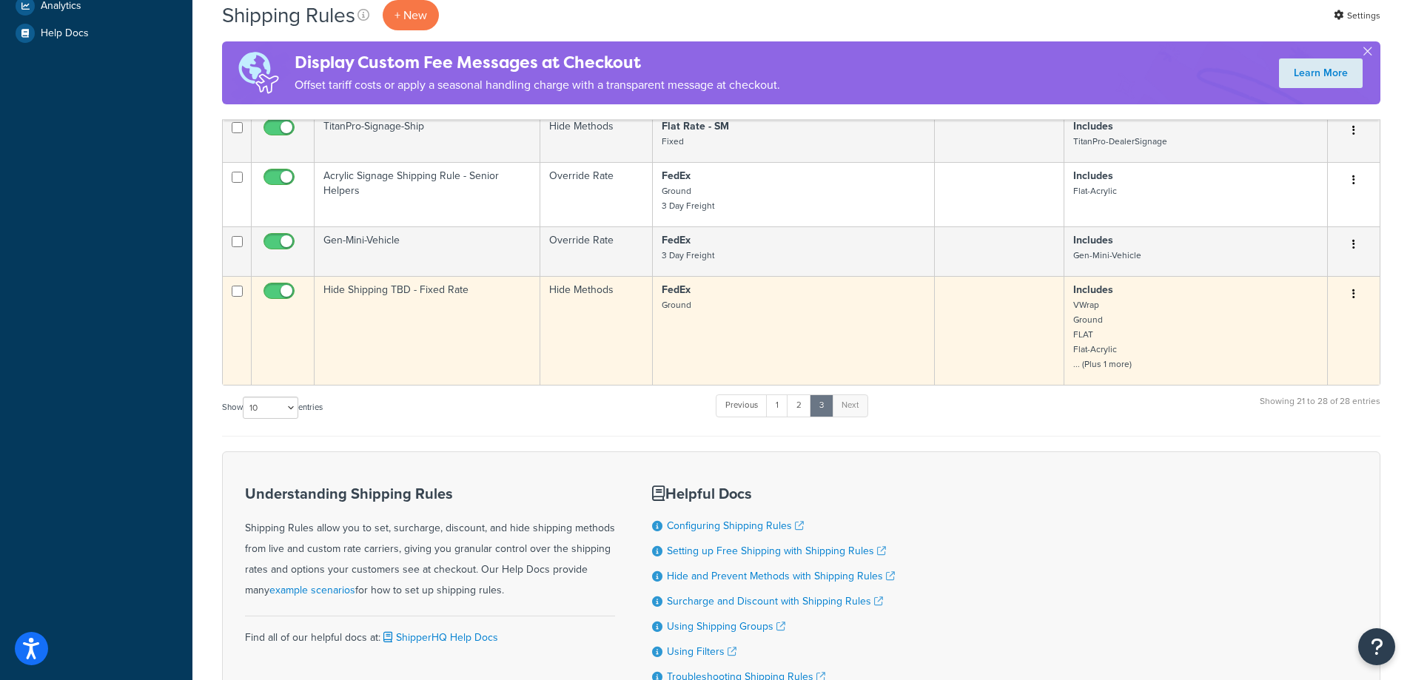
click at [1353, 289] on icon "button" at bounding box center [1353, 294] width 3 height 10
click at [1276, 317] on link "Edit" at bounding box center [1304, 322] width 117 height 30
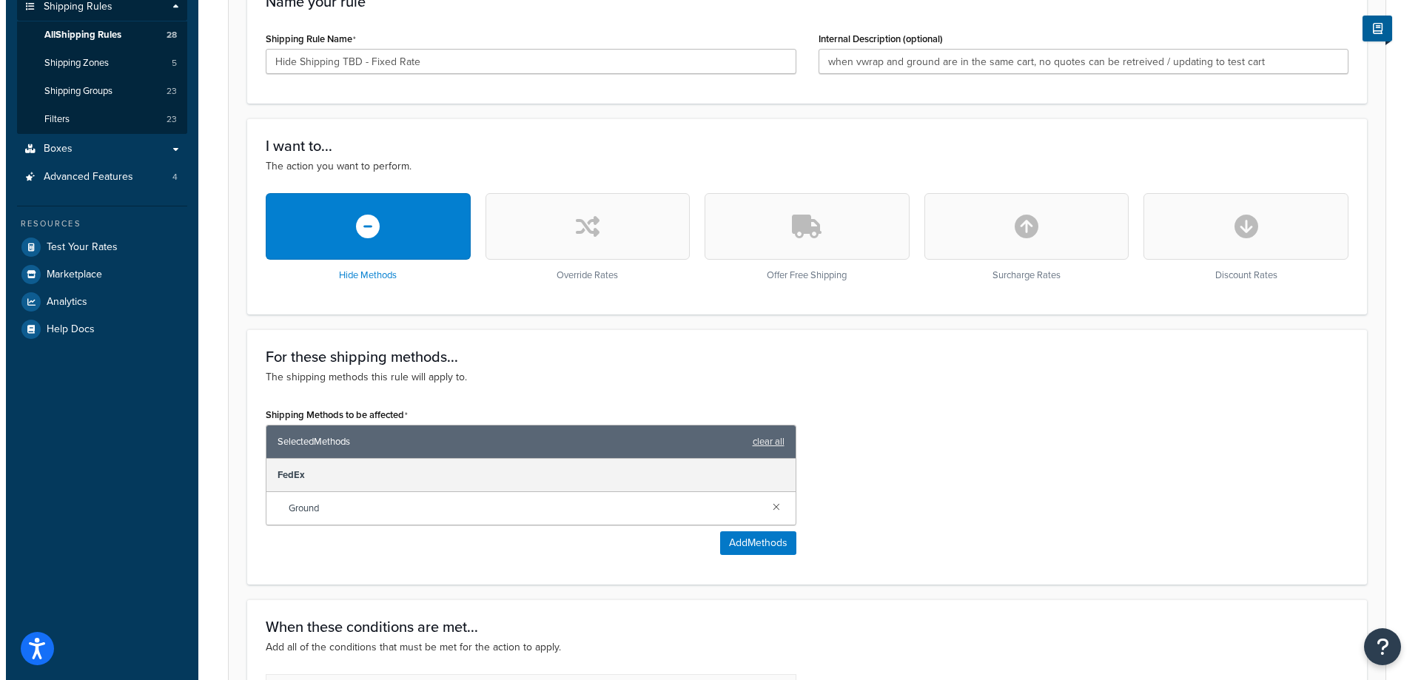
scroll to position [494, 0]
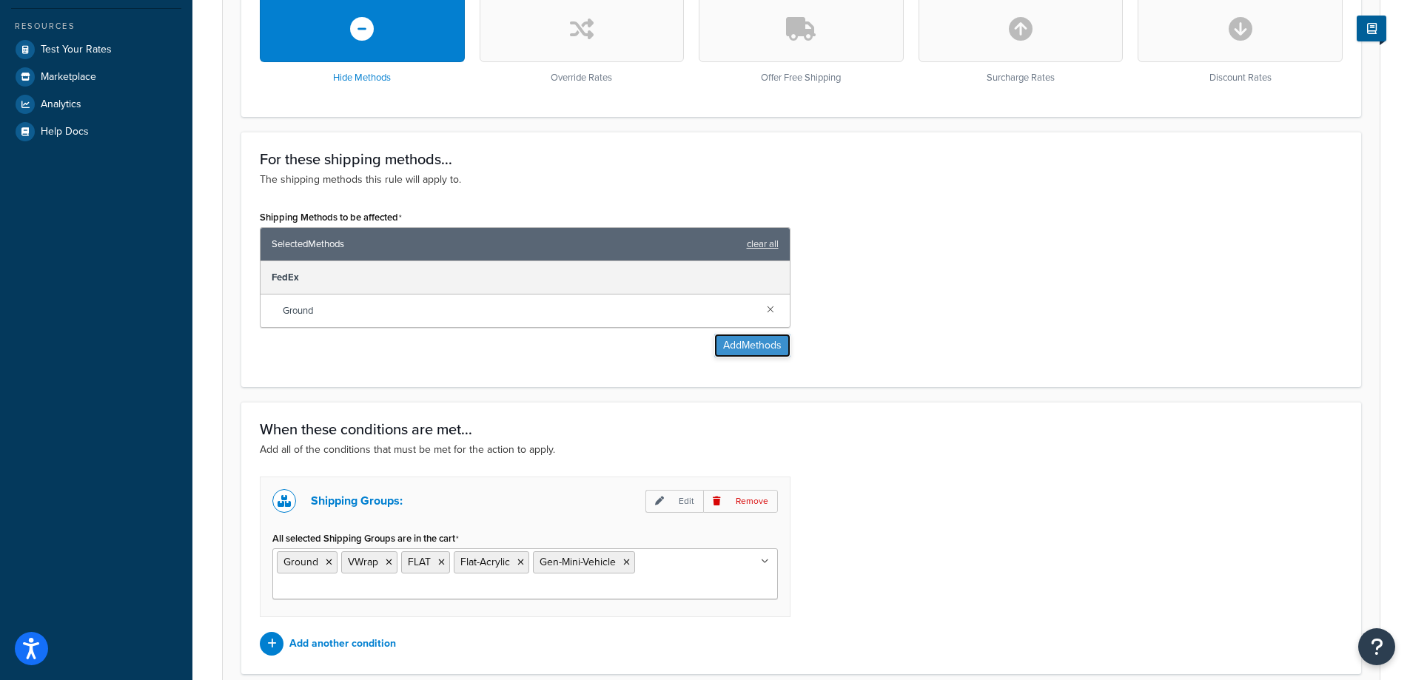
click at [747, 349] on button "Add Methods" at bounding box center [752, 346] width 76 height 24
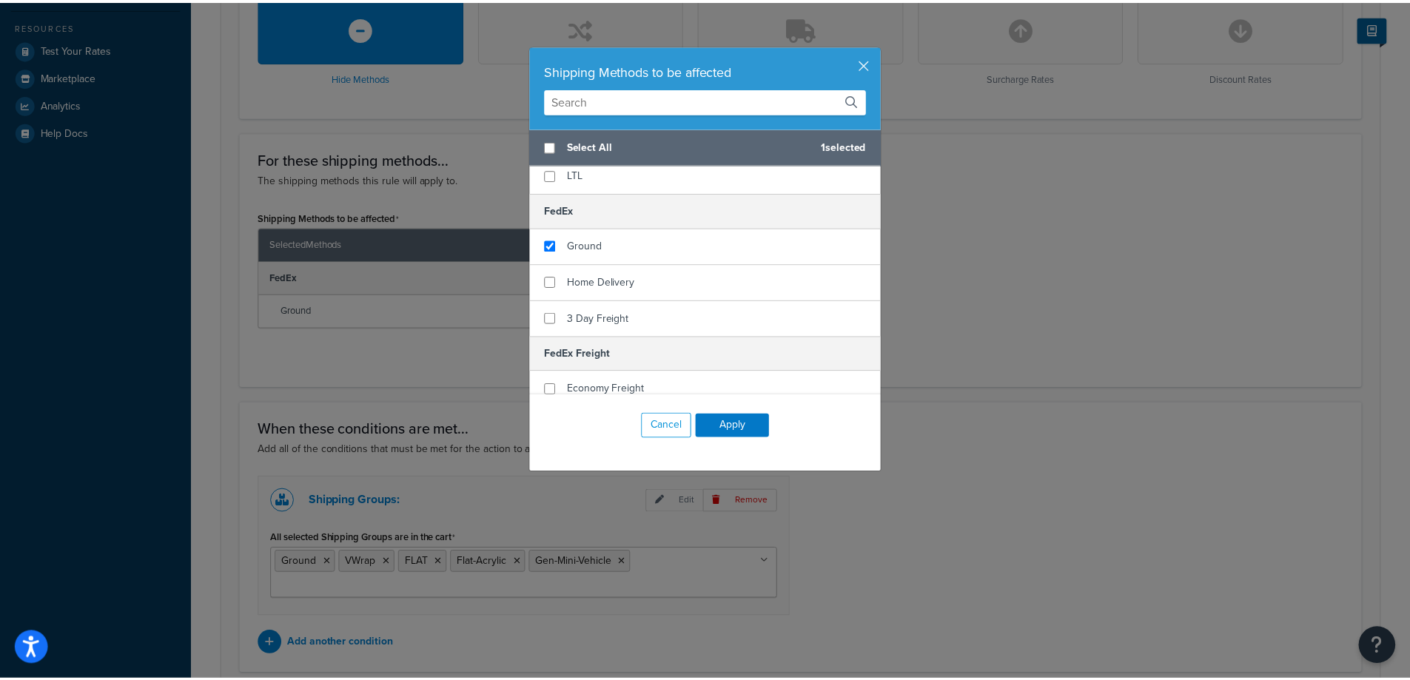
scroll to position [406, 0]
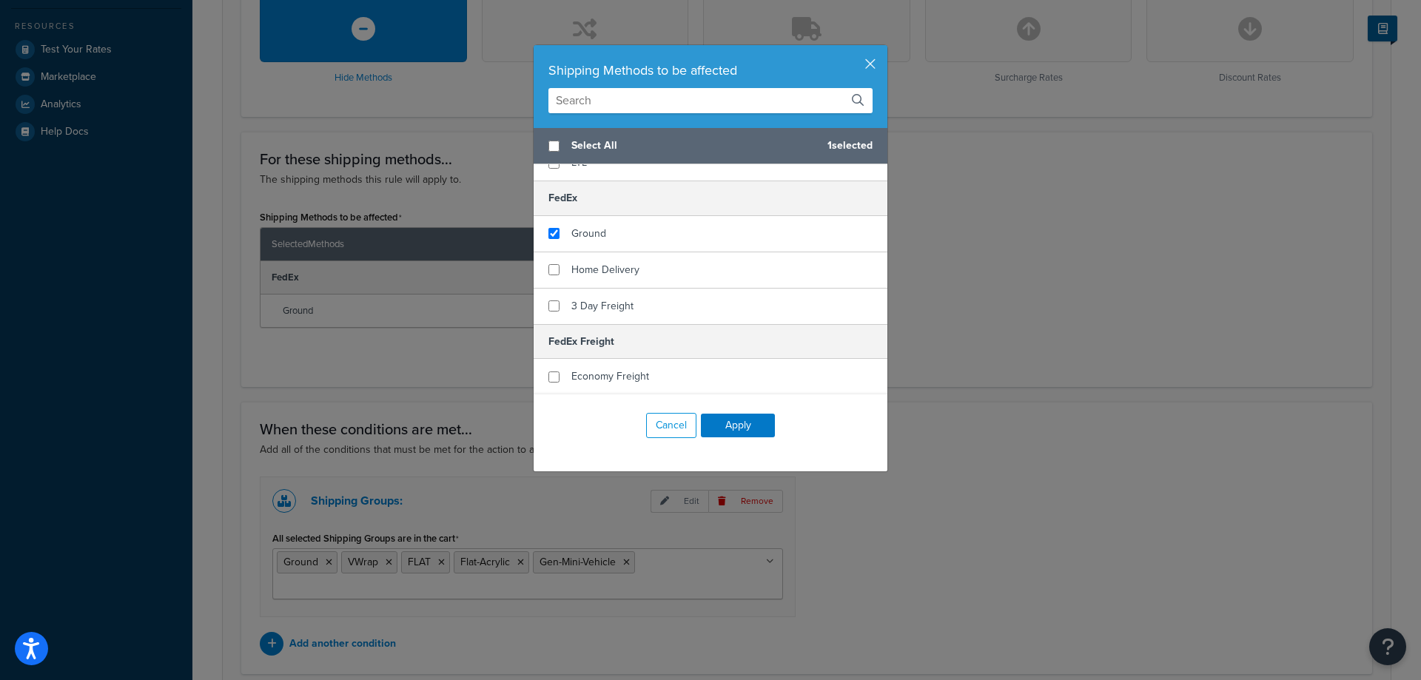
click at [568, 328] on h5 "FedEx Freight" at bounding box center [711, 341] width 354 height 35
checkbox input "true"
click at [571, 306] on span "3 Day Freight" at bounding box center [602, 306] width 62 height 16
click at [727, 429] on button "Apply" at bounding box center [738, 426] width 74 height 24
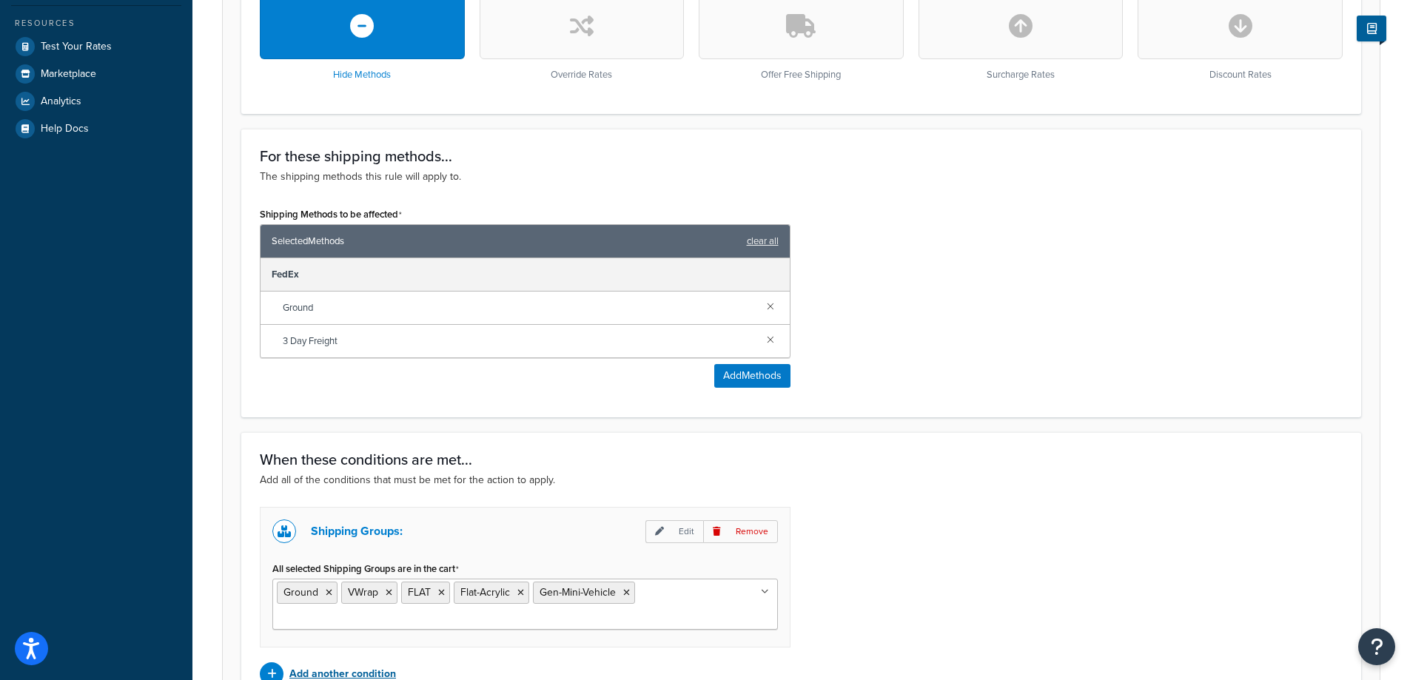
scroll to position [659, 0]
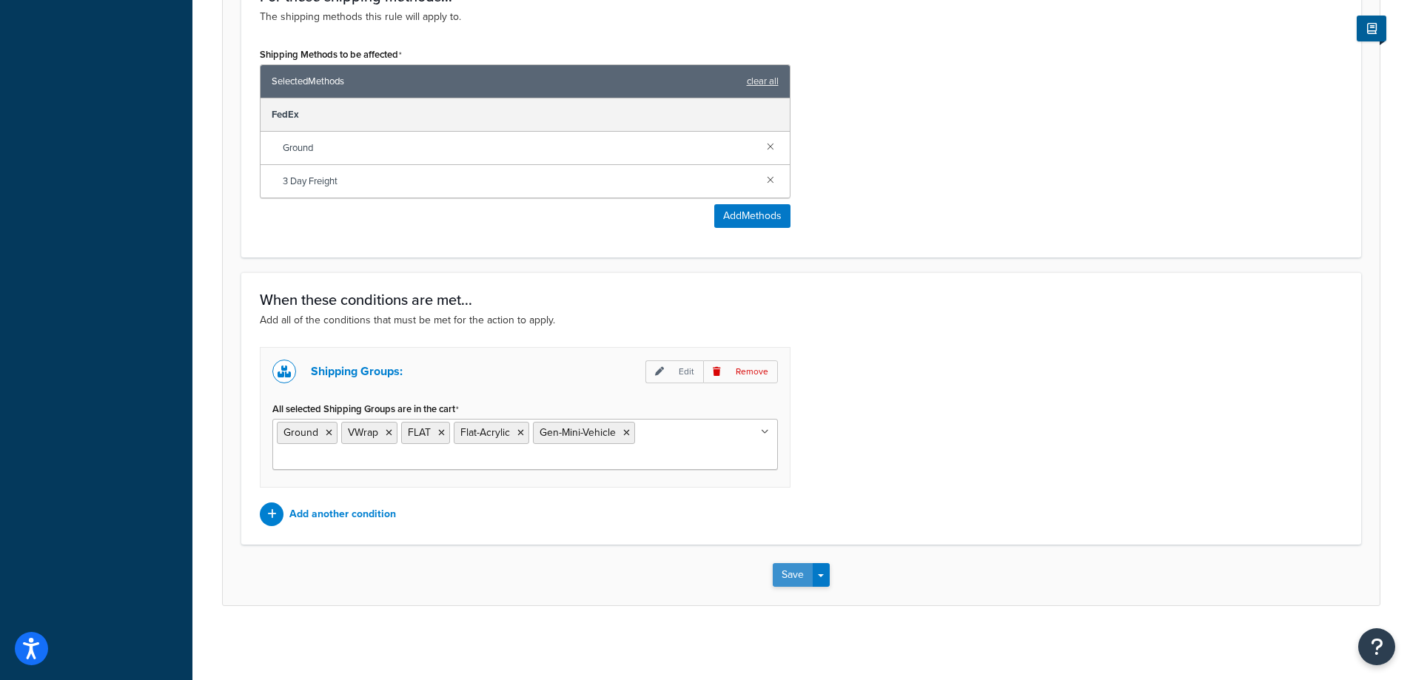
click at [812, 571] on button "Save" at bounding box center [793, 575] width 40 height 24
